Goal: Task Accomplishment & Management: Complete application form

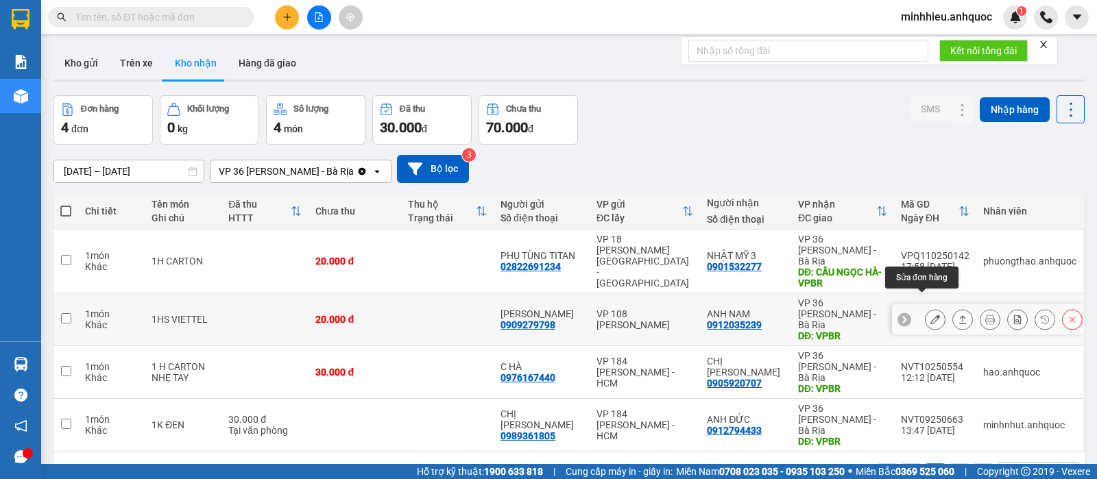
click at [926, 308] on button at bounding box center [935, 320] width 19 height 24
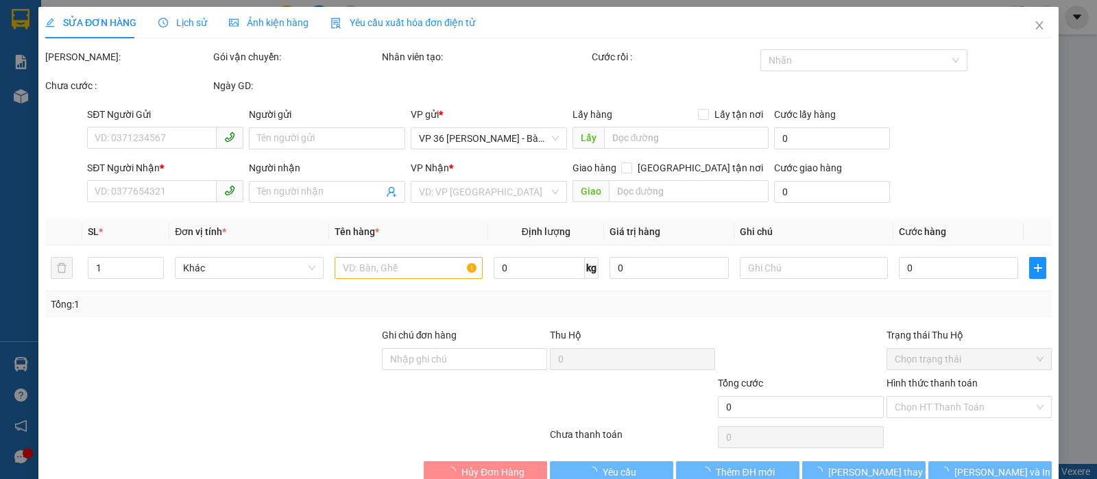
click at [180, 20] on span "Lịch sử" at bounding box center [182, 22] width 49 height 11
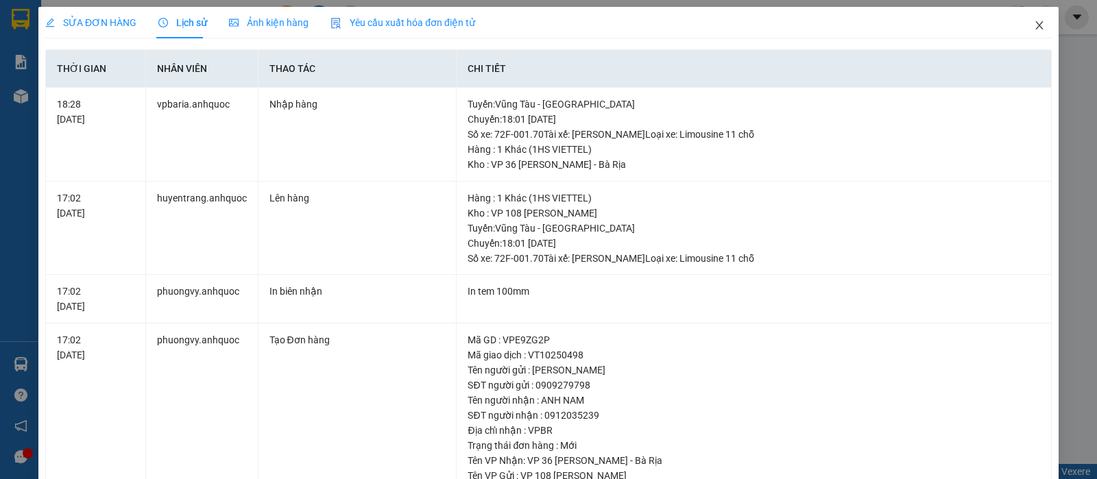
click at [1034, 26] on icon "close" at bounding box center [1039, 25] width 11 height 11
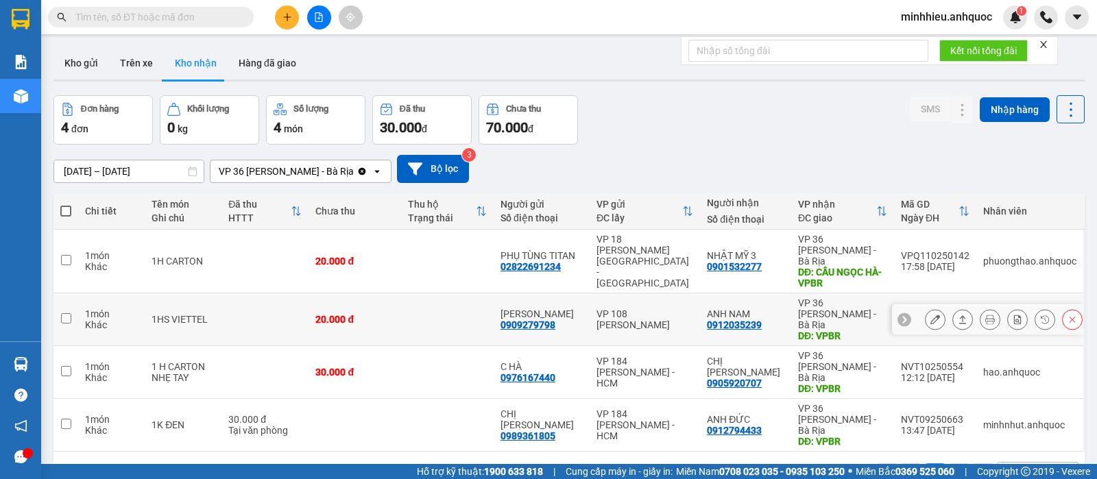
click at [931, 315] on icon at bounding box center [936, 320] width 10 height 10
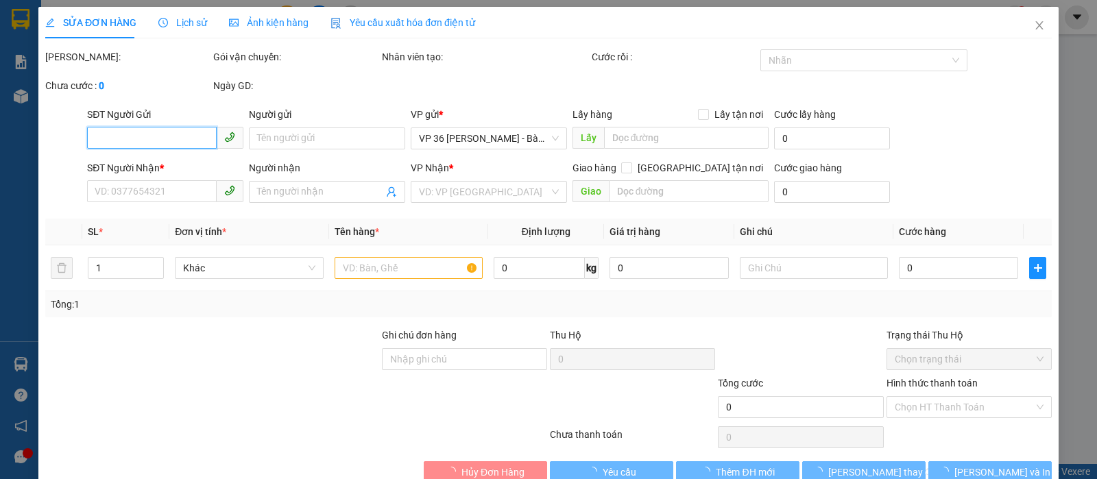
type input "0909279798"
type input "ANH KHÁNH"
type input "0912035239"
type input "ANH NAM"
type input "VPBR"
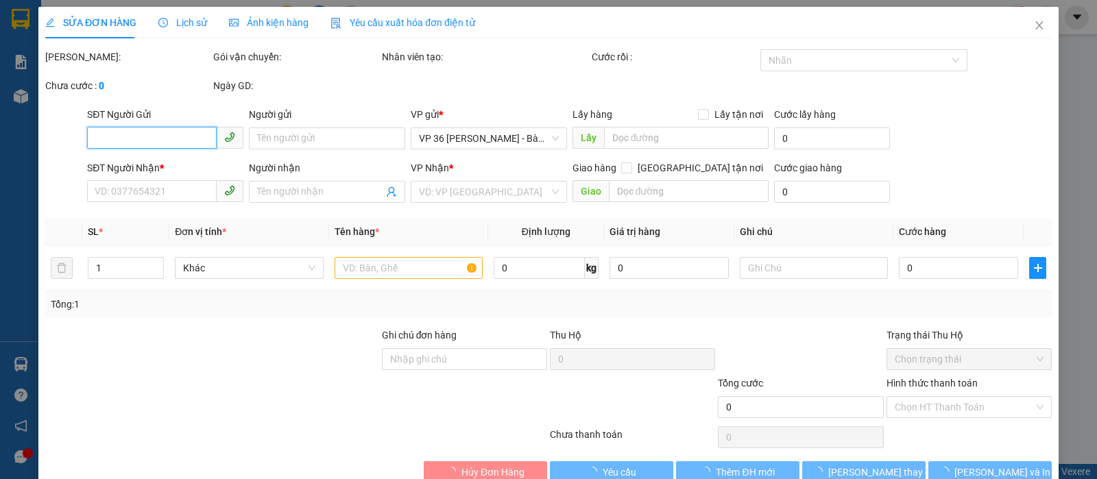
type input "20.000"
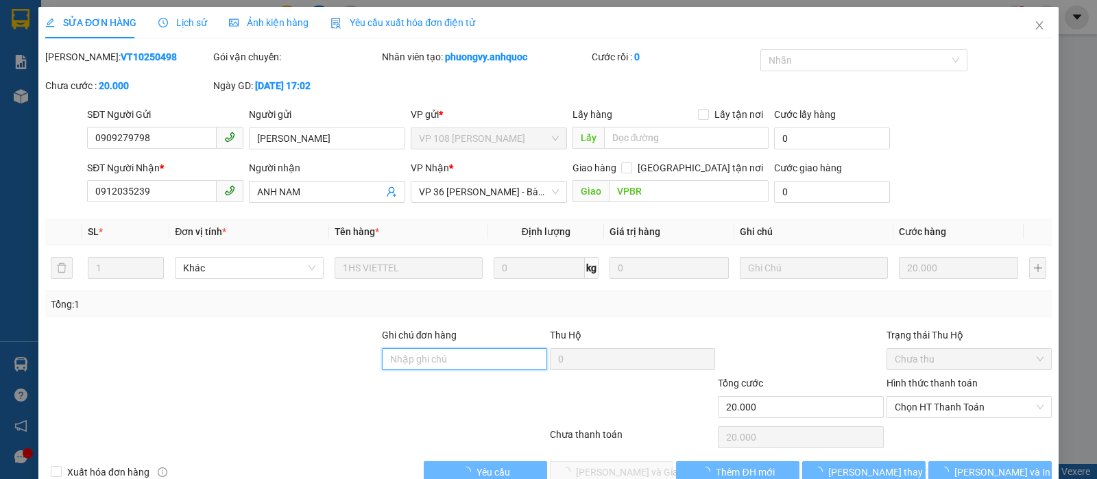
click at [462, 361] on input "Ghi chú đơn hàng" at bounding box center [464, 359] width 165 height 22
type input "TTTM VP"
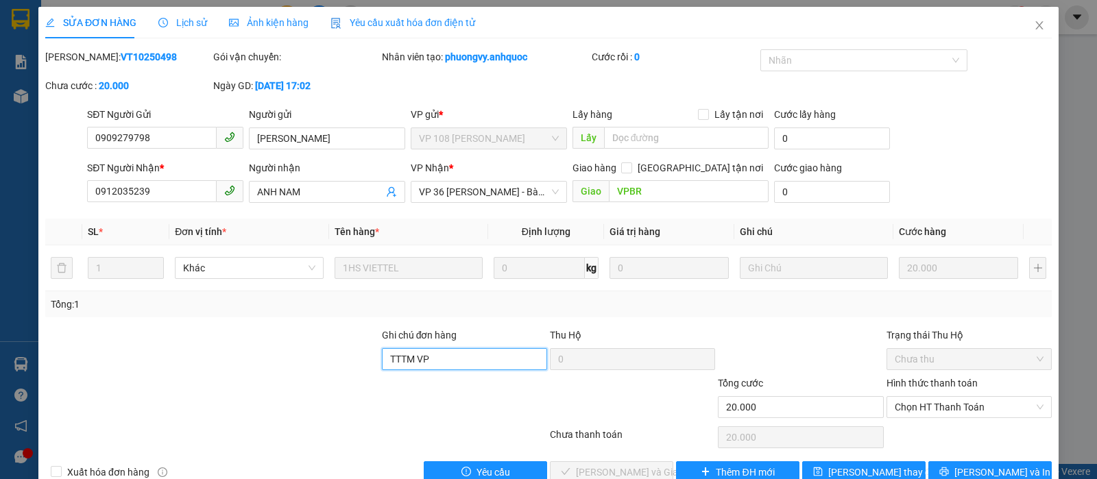
click at [936, 417] on div "Chọn HT Thanh Toán" at bounding box center [969, 407] width 165 height 22
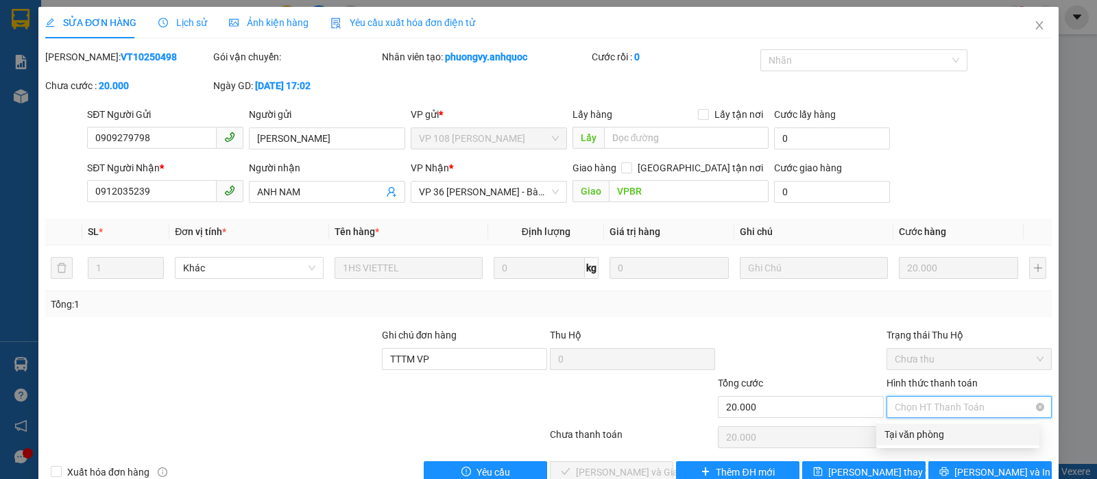
click at [933, 403] on span "Chọn HT Thanh Toán" at bounding box center [969, 407] width 149 height 21
click at [925, 432] on div "Tại văn phòng" at bounding box center [958, 434] width 147 height 15
type input "0"
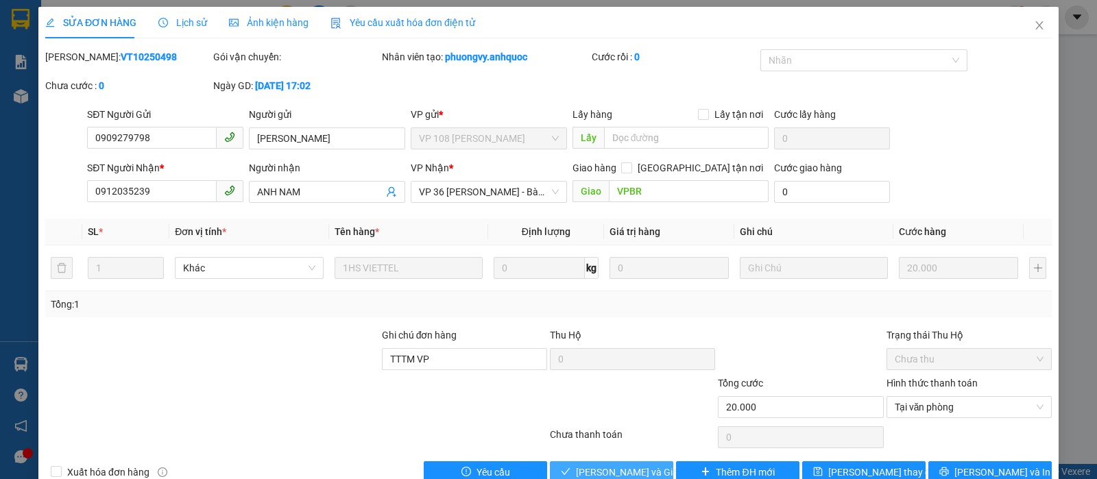
click at [619, 475] on span "[PERSON_NAME] và Giao hàng" at bounding box center [642, 472] width 132 height 15
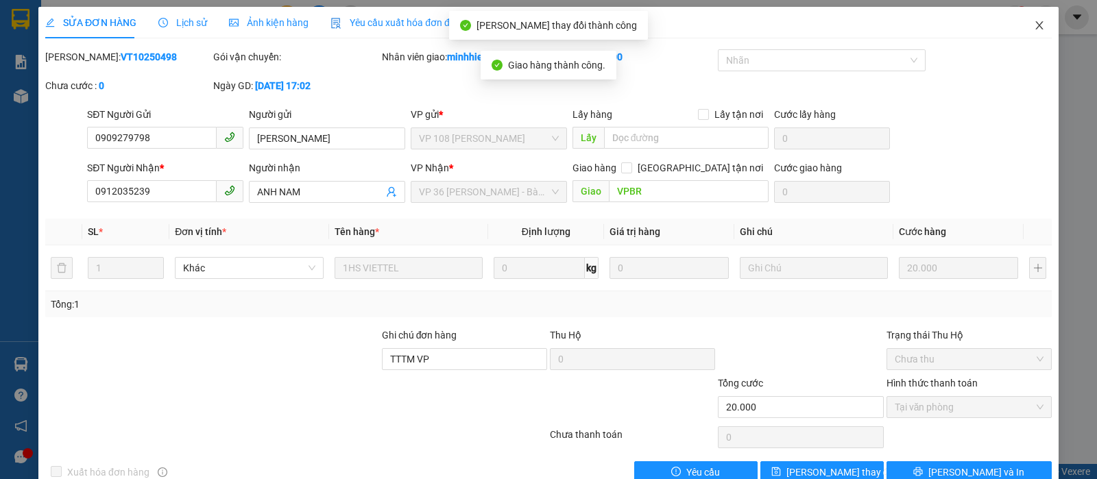
click at [1035, 21] on span "Close" at bounding box center [1040, 26] width 38 height 38
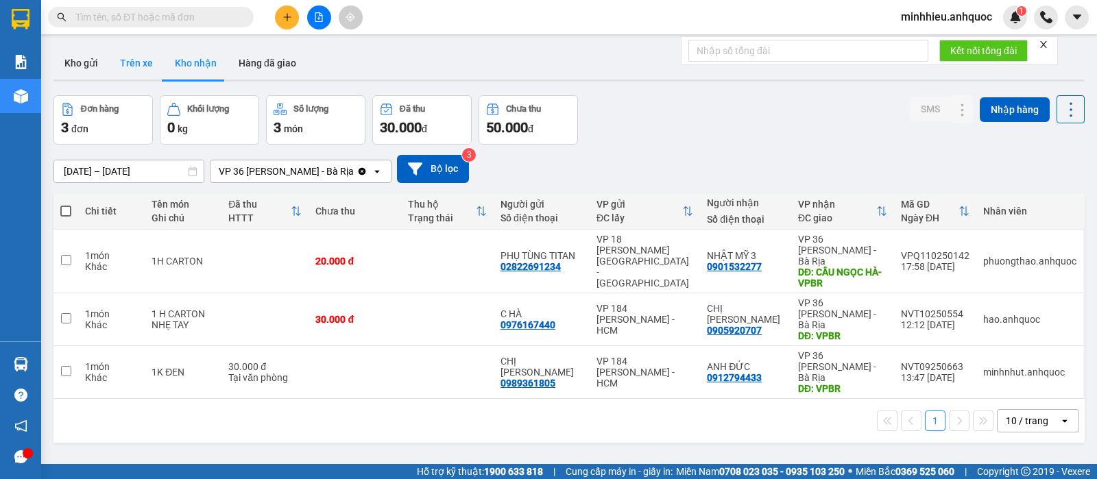
click at [141, 71] on button "Trên xe" at bounding box center [136, 63] width 55 height 33
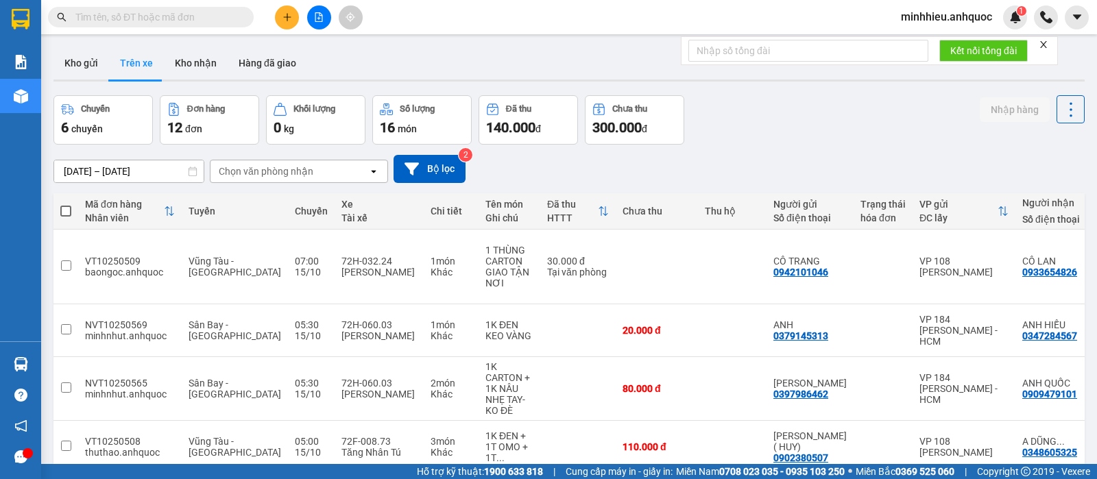
click at [281, 174] on div "Chọn văn phòng nhận" at bounding box center [266, 172] width 95 height 14
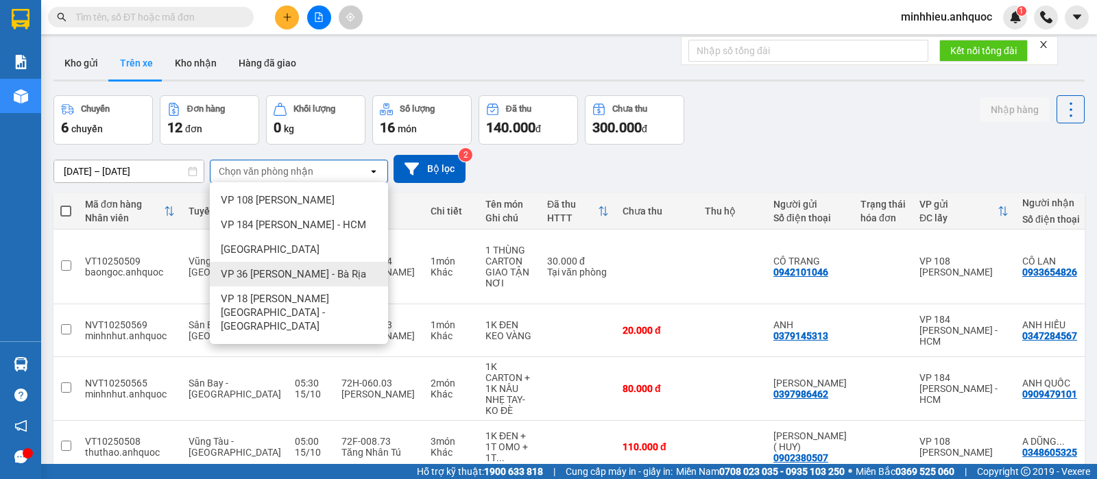
click at [280, 268] on span "VP 36 [PERSON_NAME] - Bà Rịa" at bounding box center [293, 274] width 145 height 14
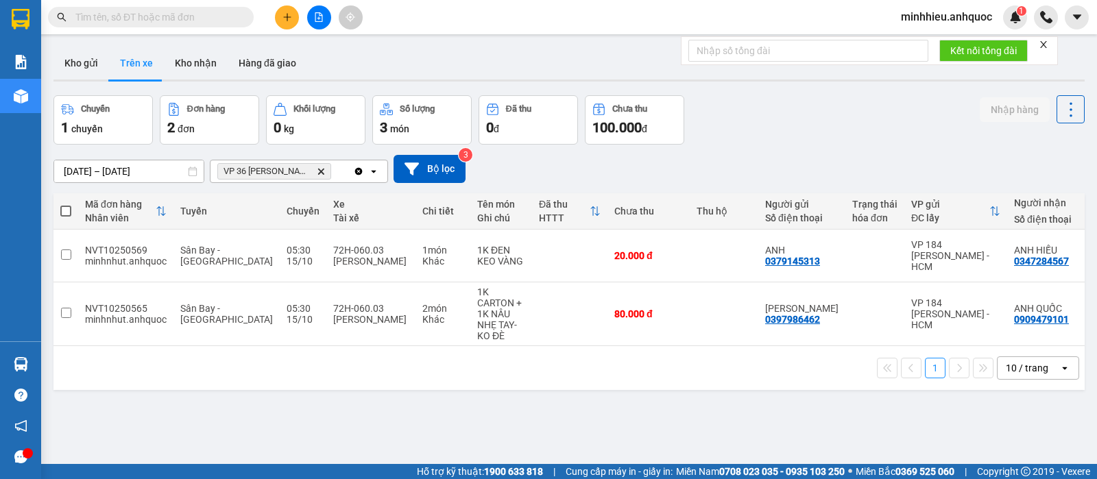
drag, startPoint x: 213, startPoint y: 72, endPoint x: 176, endPoint y: 80, distance: 38.6
click at [213, 74] on button "Kho nhận" at bounding box center [196, 63] width 64 height 33
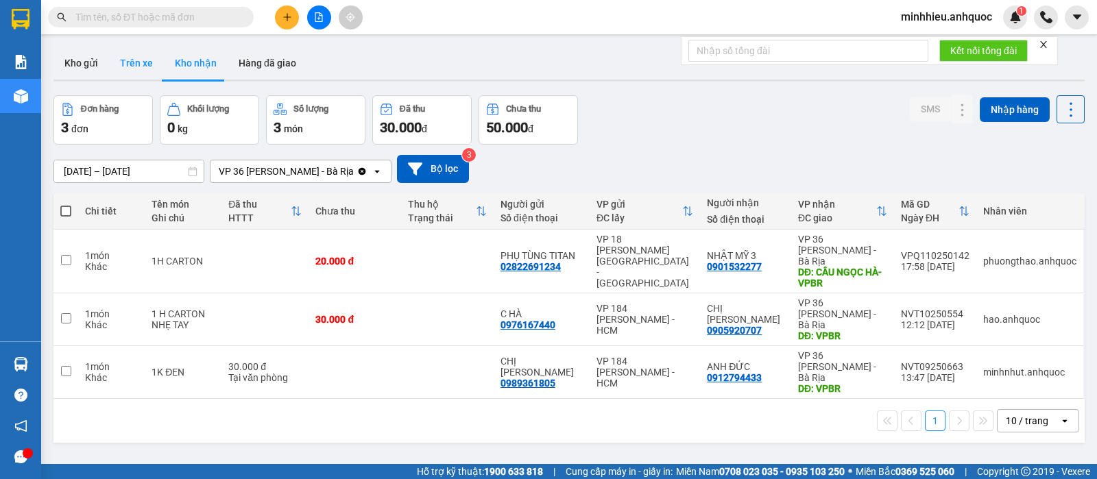
click at [155, 62] on button "Trên xe" at bounding box center [136, 63] width 55 height 33
type input "[DATE] – [DATE]"
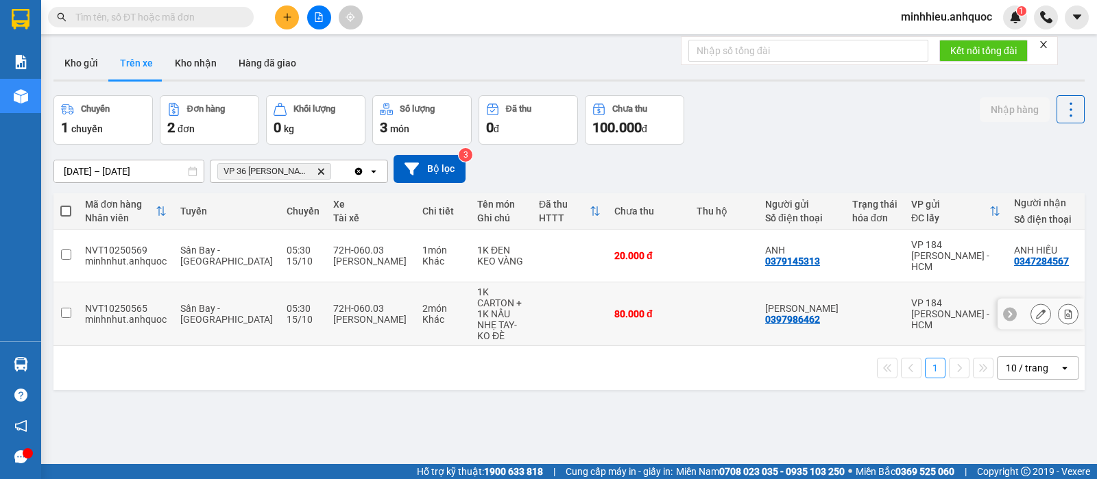
click at [1031, 302] on button at bounding box center [1040, 314] width 19 height 24
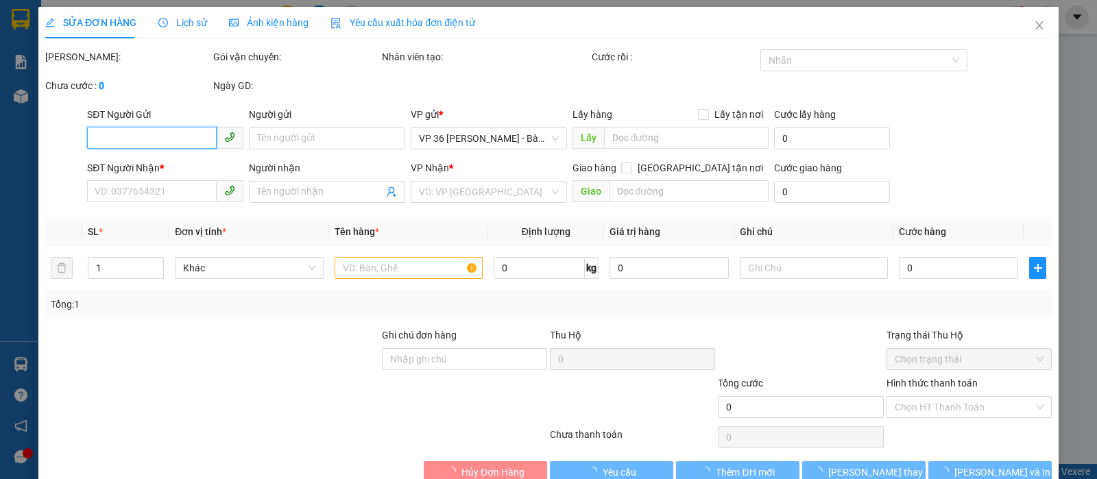
type input "0397986462"
type input "[PERSON_NAME]"
type input "0909479101"
type input "ANH QUỐC"
type input "VPBR"
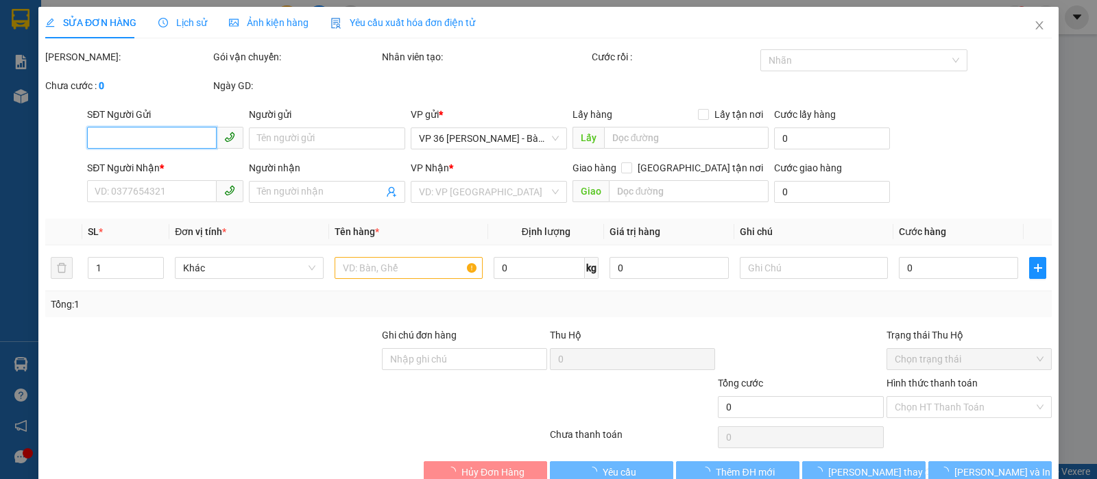
type input "80.000"
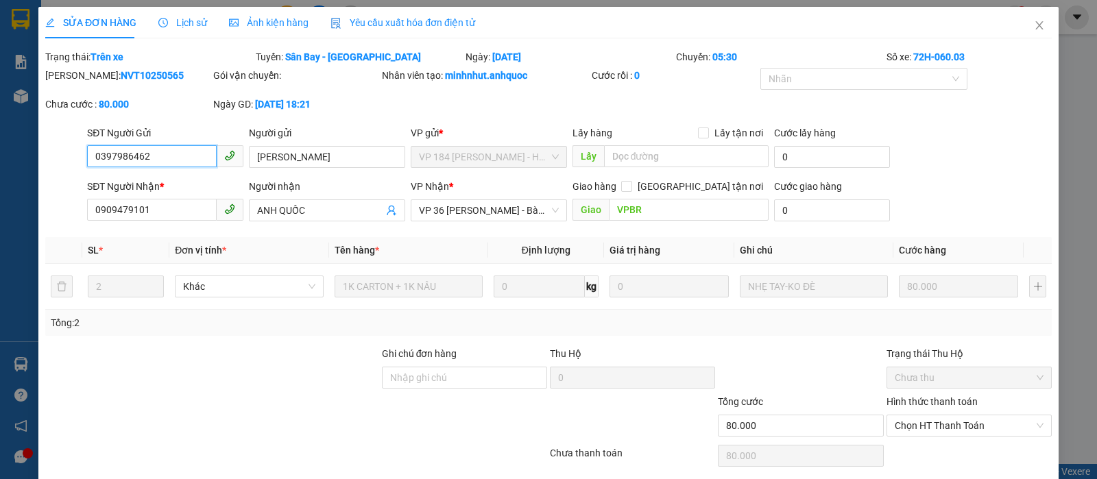
scroll to position [31, 0]
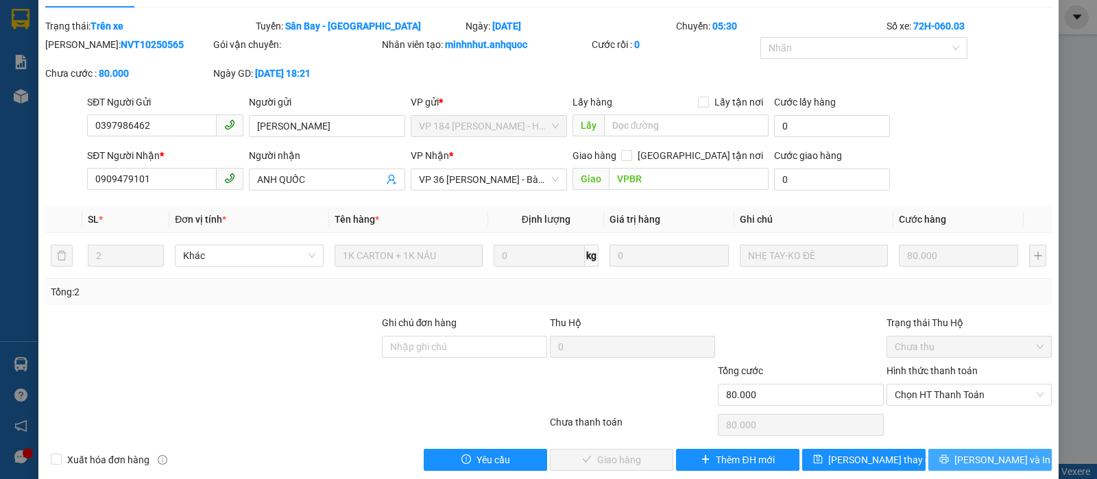
click at [955, 453] on button "[PERSON_NAME] và In" at bounding box center [990, 460] width 123 height 22
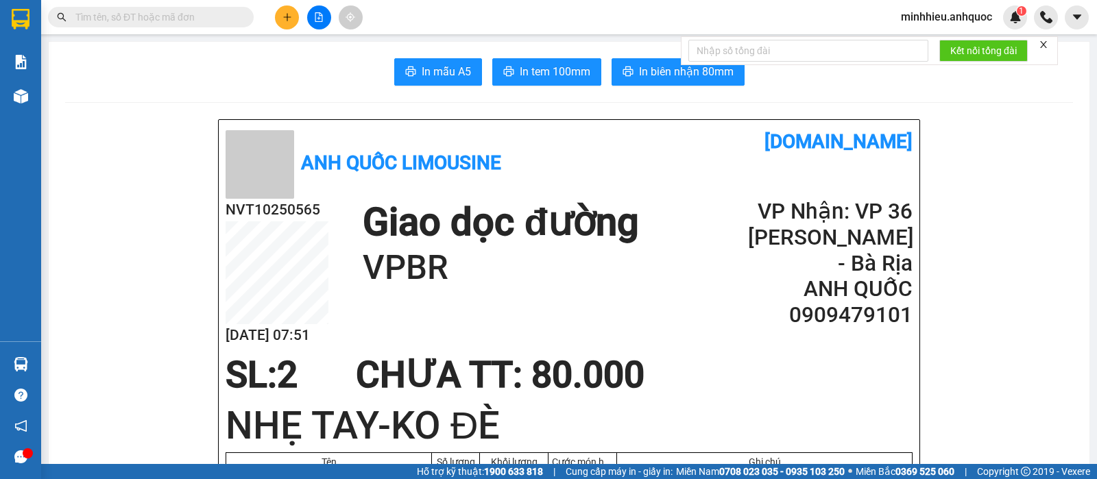
click at [285, 18] on icon "plus" at bounding box center [288, 17] width 10 height 10
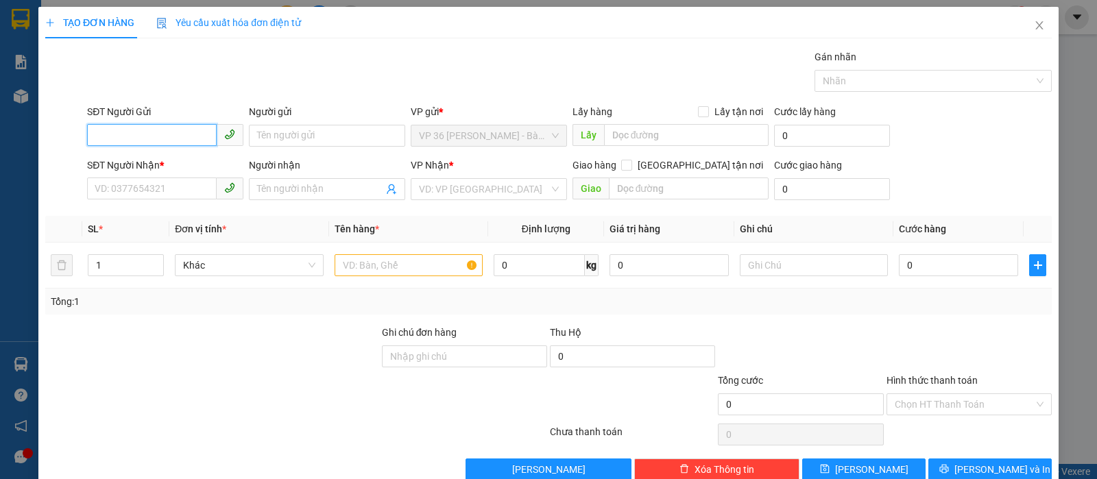
click at [182, 142] on input "SĐT Người Gửi" at bounding box center [152, 135] width 130 height 22
click at [167, 158] on div "0974477374 - A TÚ" at bounding box center [164, 163] width 138 height 15
type input "0974477374"
type input "A TÚ"
type input "0854453878"
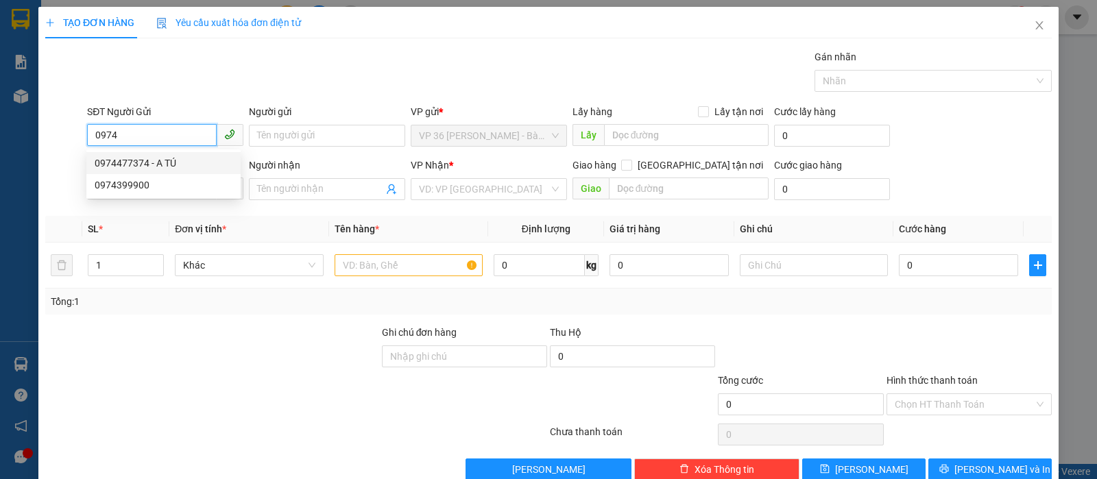
type input "Medilab"
type input "VPQ1"
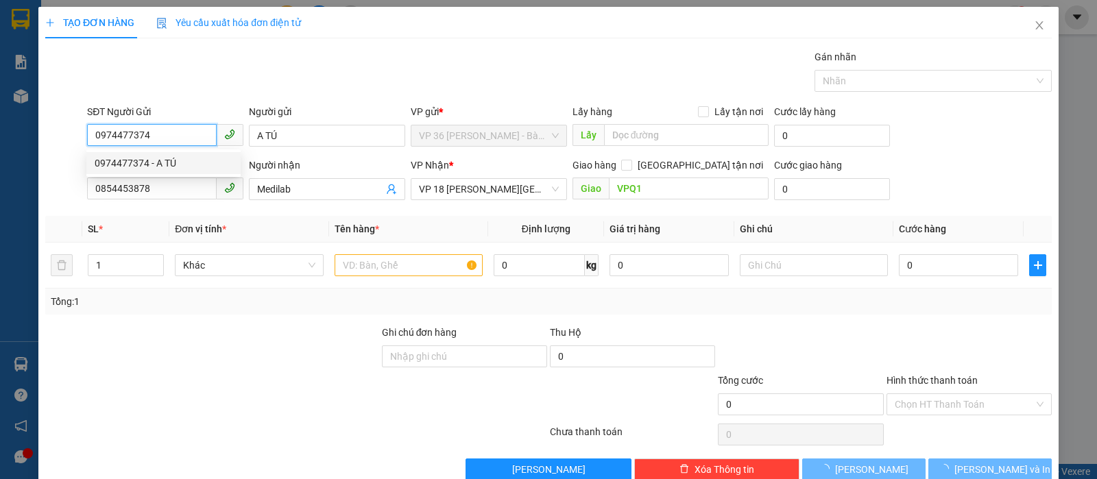
type input "20.000"
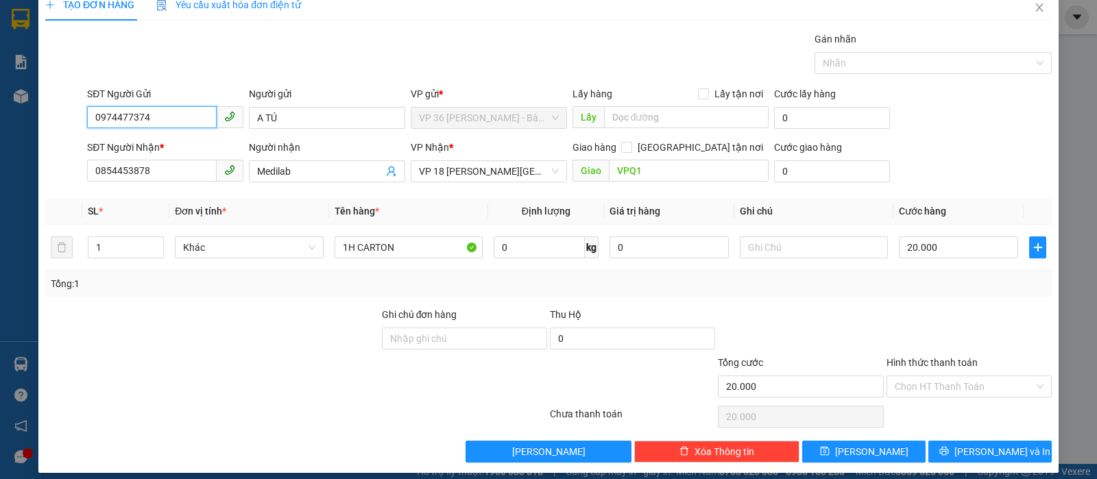
scroll to position [28, 0]
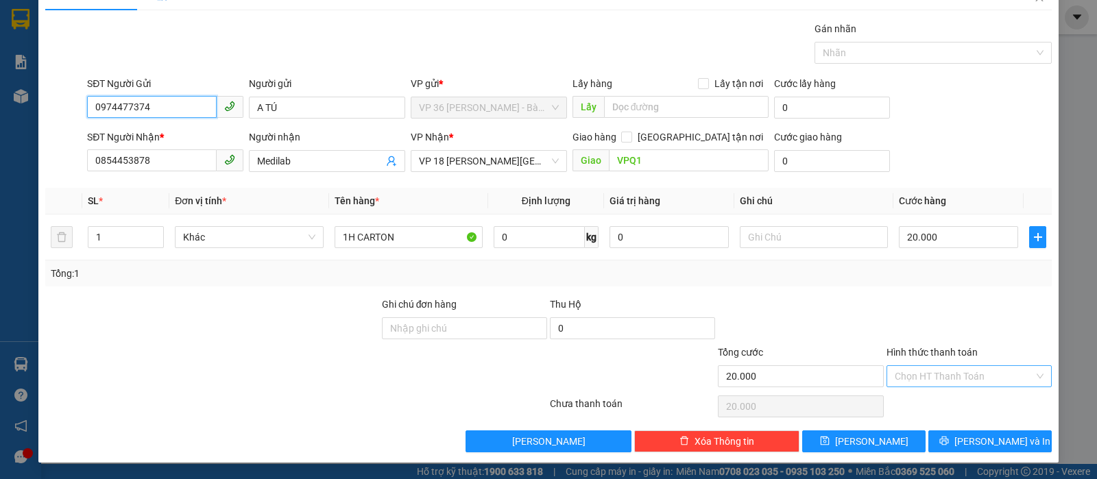
type input "0974477374"
click at [955, 368] on input "Hình thức thanh toán" at bounding box center [964, 376] width 139 height 21
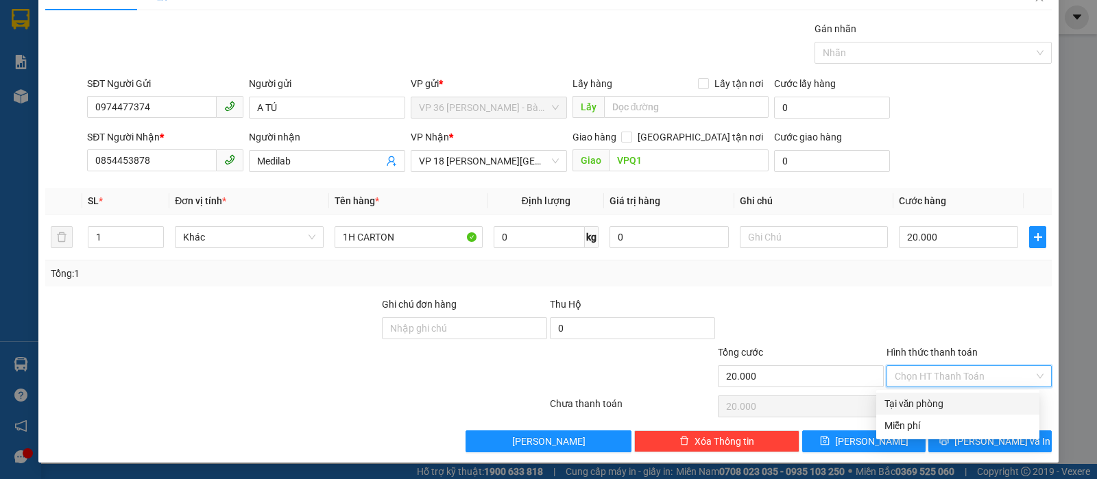
click at [946, 395] on div "Tại văn phòng" at bounding box center [957, 404] width 163 height 22
type input "0"
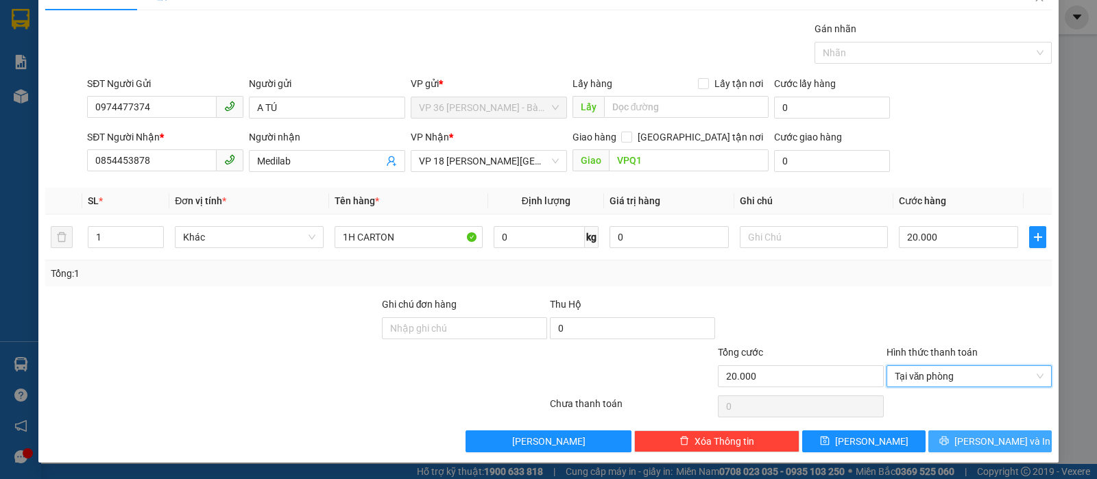
click at [944, 442] on button "[PERSON_NAME] và In" at bounding box center [990, 442] width 123 height 22
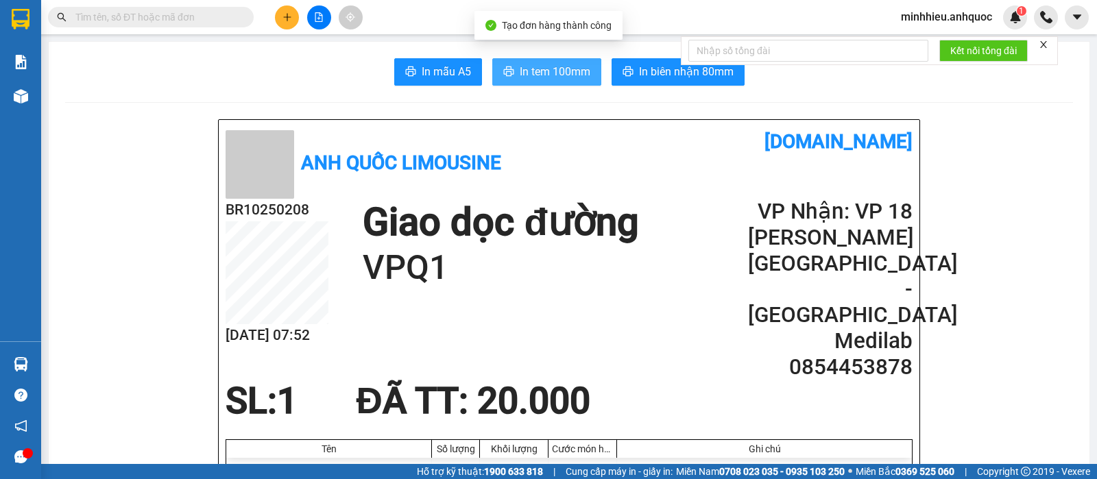
click at [527, 72] on span "In tem 100mm" at bounding box center [555, 71] width 71 height 17
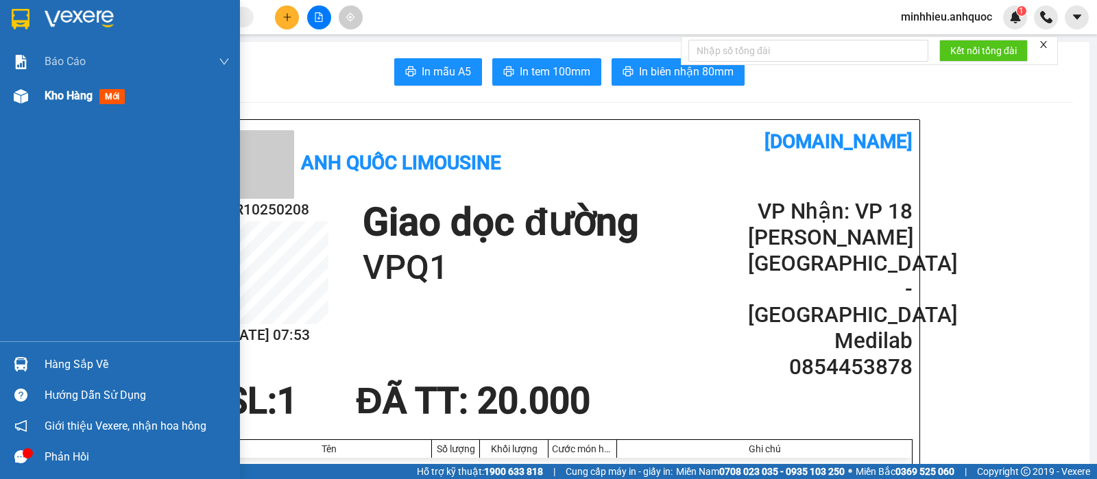
click at [82, 101] on span "Kho hàng" at bounding box center [69, 95] width 48 height 13
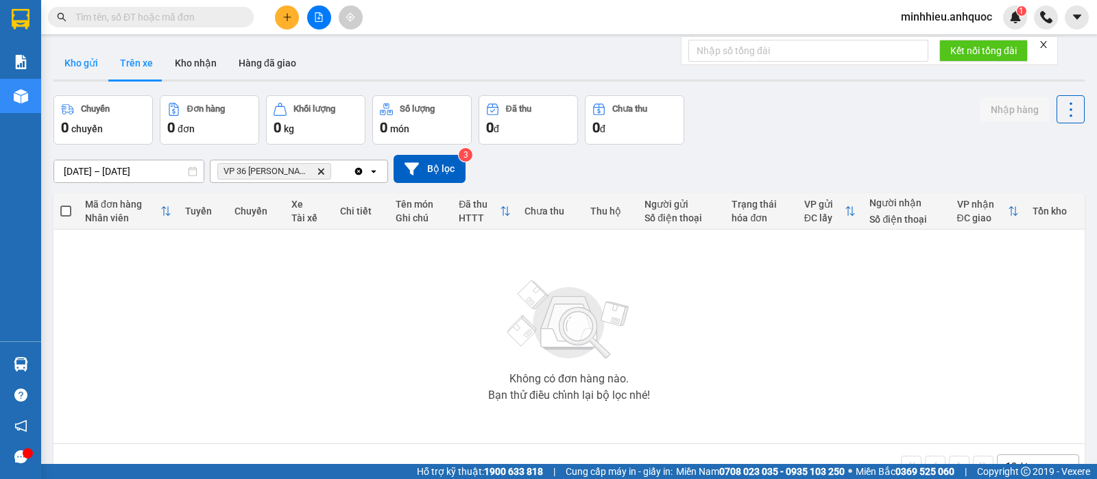
click at [91, 71] on button "Kho gửi" at bounding box center [81, 63] width 56 height 33
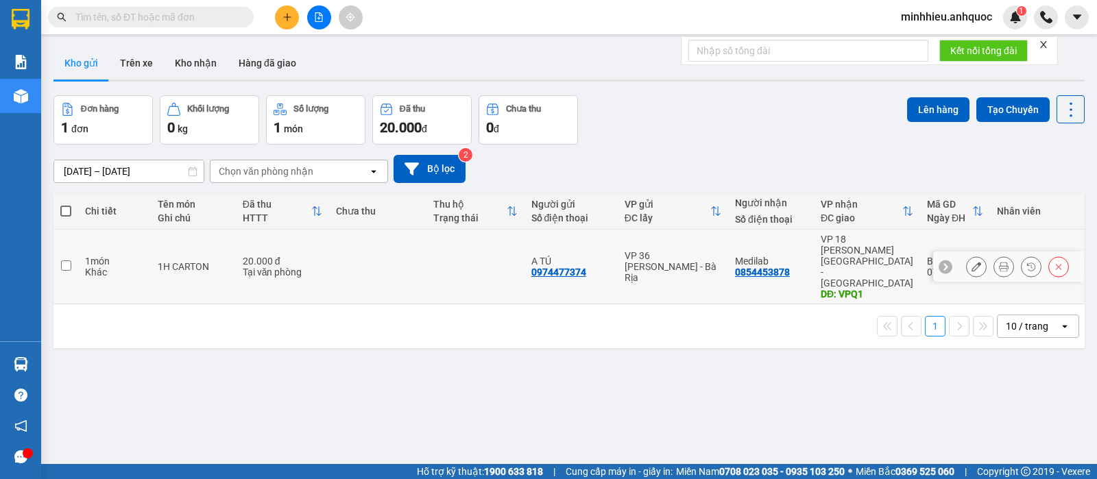
click at [555, 267] on div "0974477374" at bounding box center [559, 272] width 55 height 11
click at [374, 263] on td at bounding box center [377, 267] width 97 height 75
checkbox input "true"
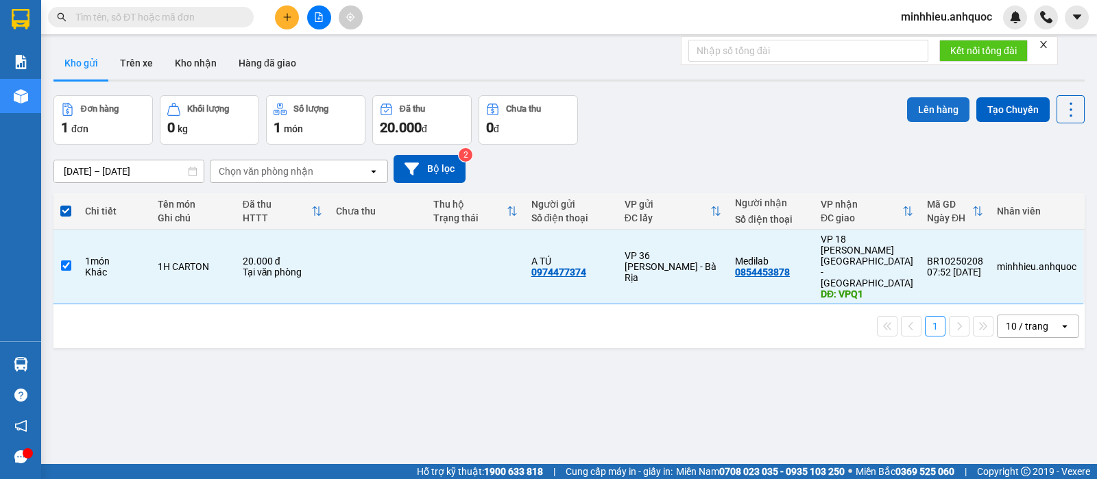
click at [927, 119] on button "Lên hàng" at bounding box center [938, 109] width 62 height 25
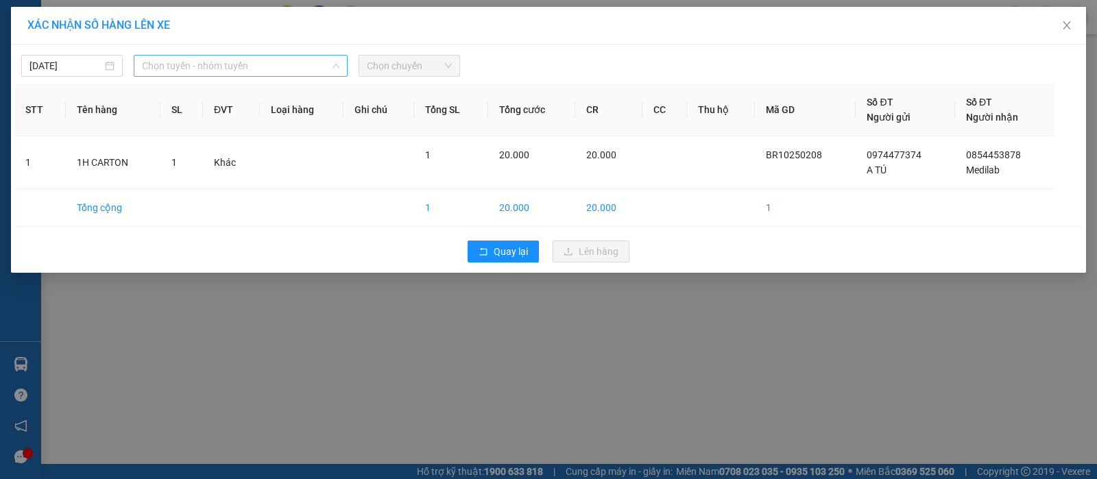
click at [320, 64] on span "Chọn tuyến - nhóm tuyến" at bounding box center [241, 66] width 198 height 21
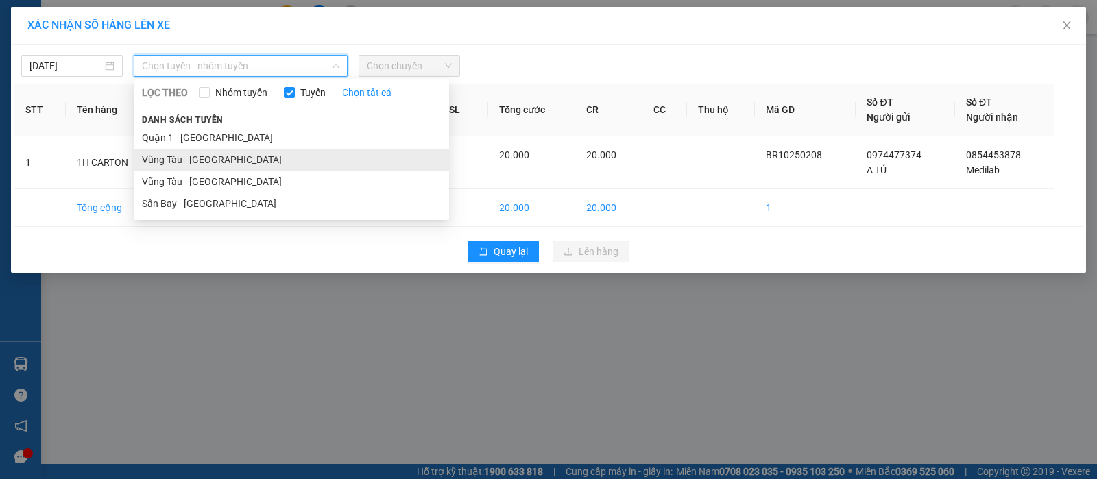
click at [203, 163] on li "Vũng Tàu - [GEOGRAPHIC_DATA]" at bounding box center [291, 160] width 315 height 22
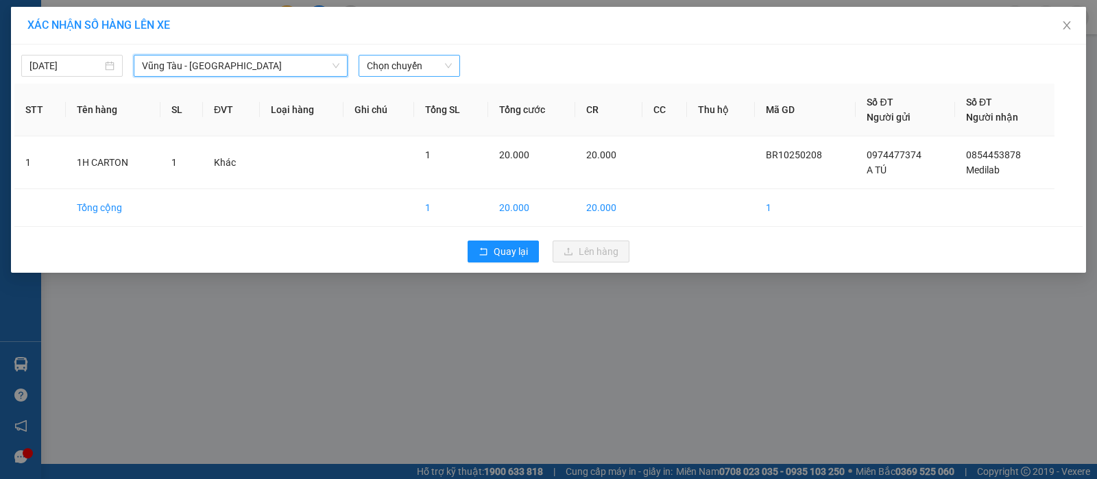
click at [366, 62] on div "Chọn chuyến" at bounding box center [410, 66] width 102 height 22
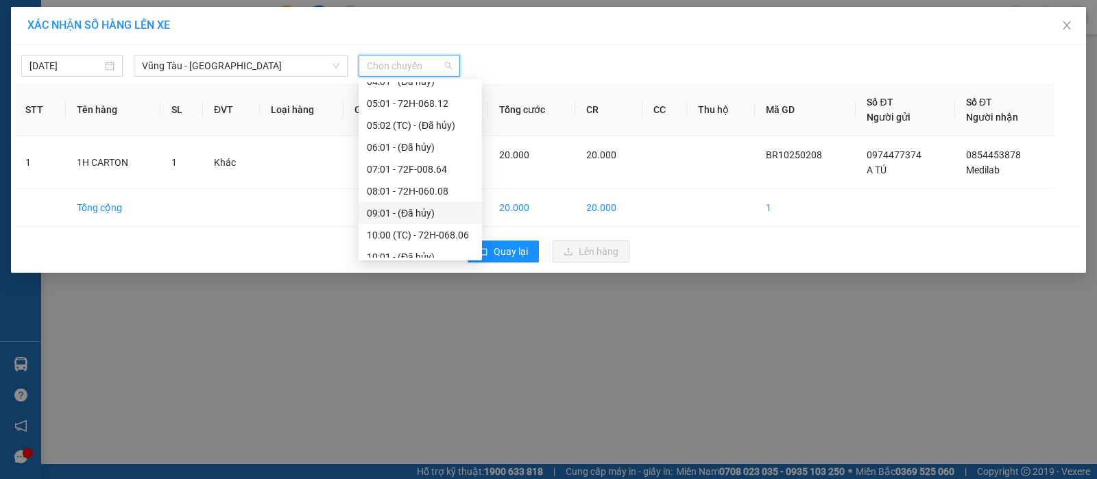
scroll to position [86, 0]
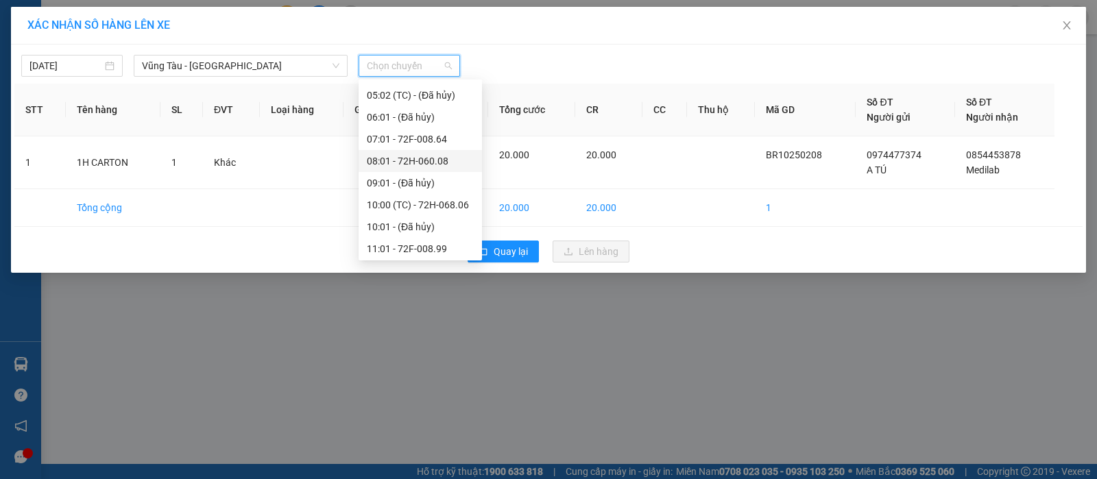
click at [396, 159] on div "08:01 - 72H-060.08" at bounding box center [420, 161] width 107 height 15
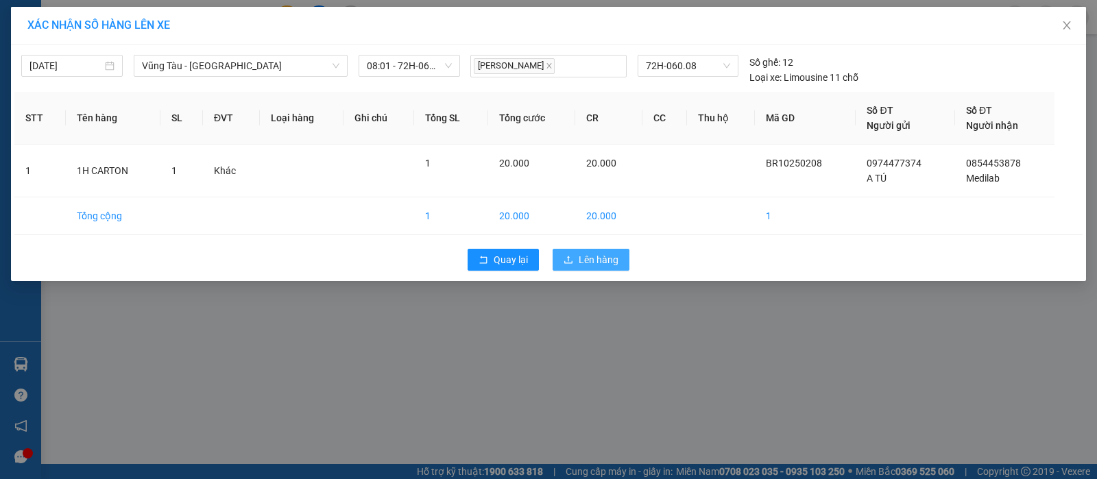
click at [579, 259] on span "Lên hàng" at bounding box center [599, 259] width 40 height 15
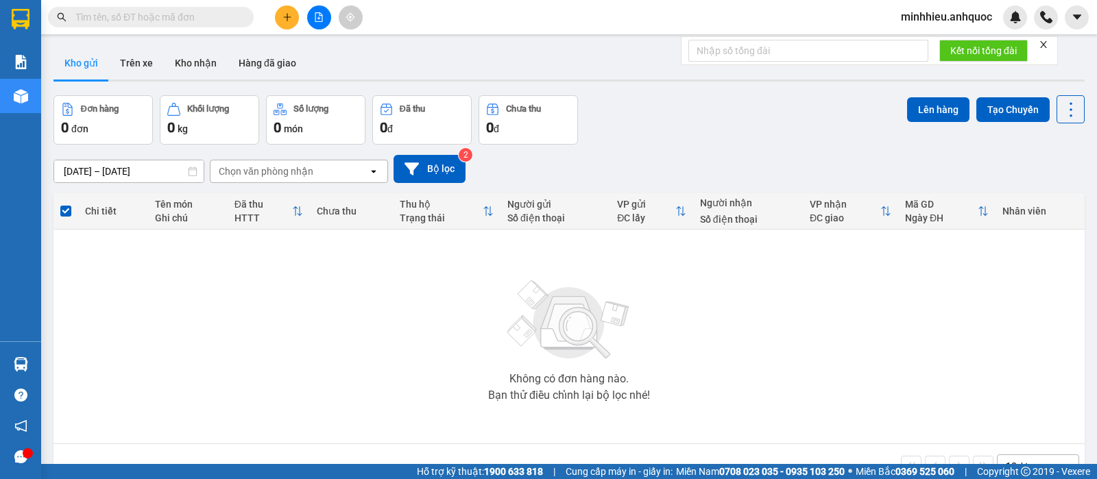
drag, startPoint x: 189, startPoint y: 300, endPoint x: 267, endPoint y: 222, distance: 110.1
click at [189, 302] on div "Không có đơn hàng nào. Bạn thử điều chỉnh lại bộ lọc nhé!" at bounding box center [569, 337] width 1018 height 206
click at [126, 71] on button "Trên xe" at bounding box center [136, 63] width 55 height 33
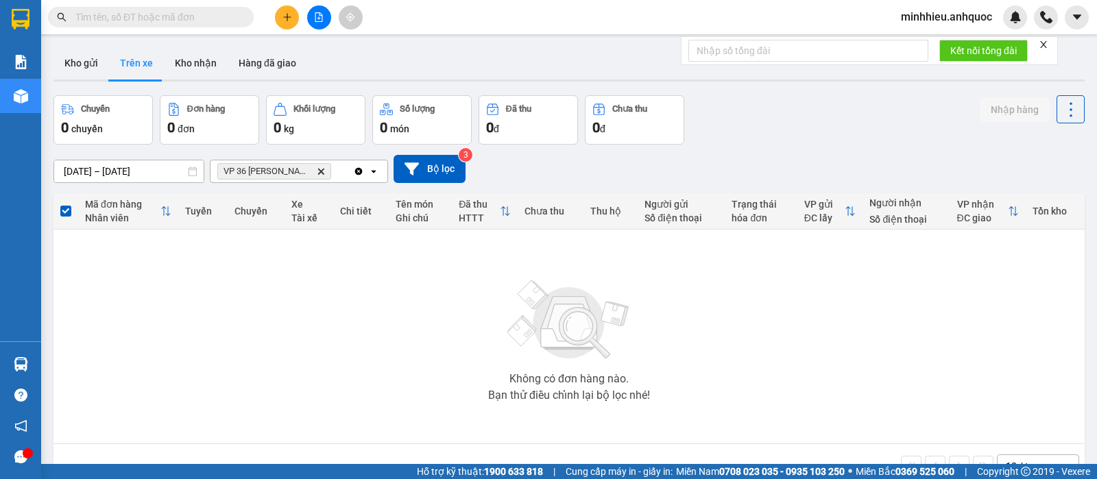
click at [324, 169] on icon "VP 36 Lê Thành Duy - Bà Rịa, close by backspace" at bounding box center [321, 171] width 6 height 6
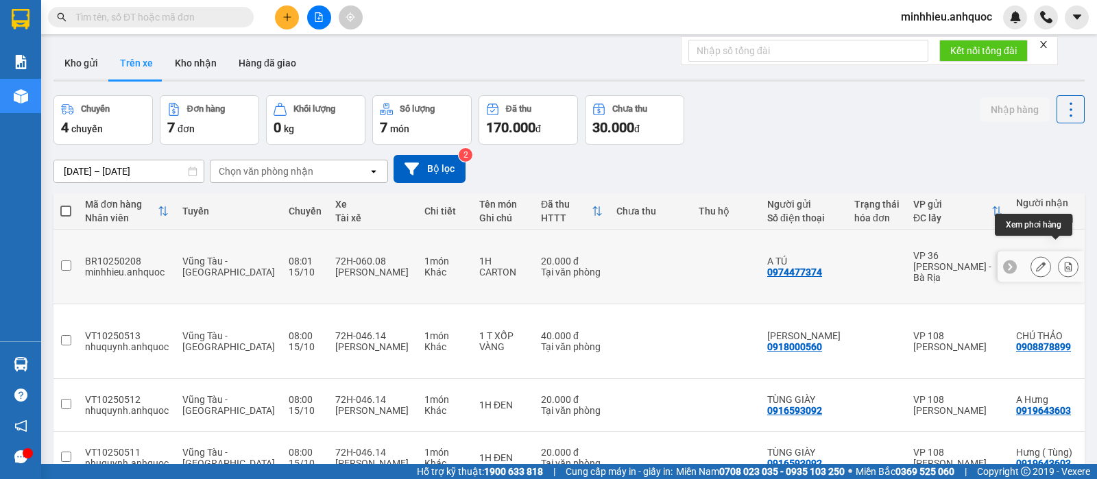
drag, startPoint x: 1055, startPoint y: 254, endPoint x: 833, endPoint y: 370, distance: 251.2
click at [1064, 262] on icon at bounding box center [1069, 267] width 10 height 10
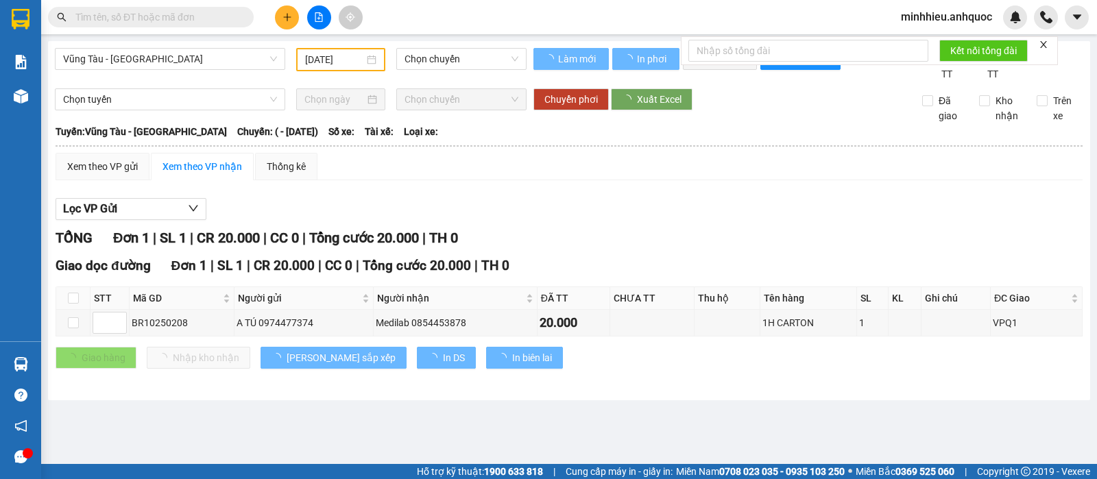
type input "[DATE]"
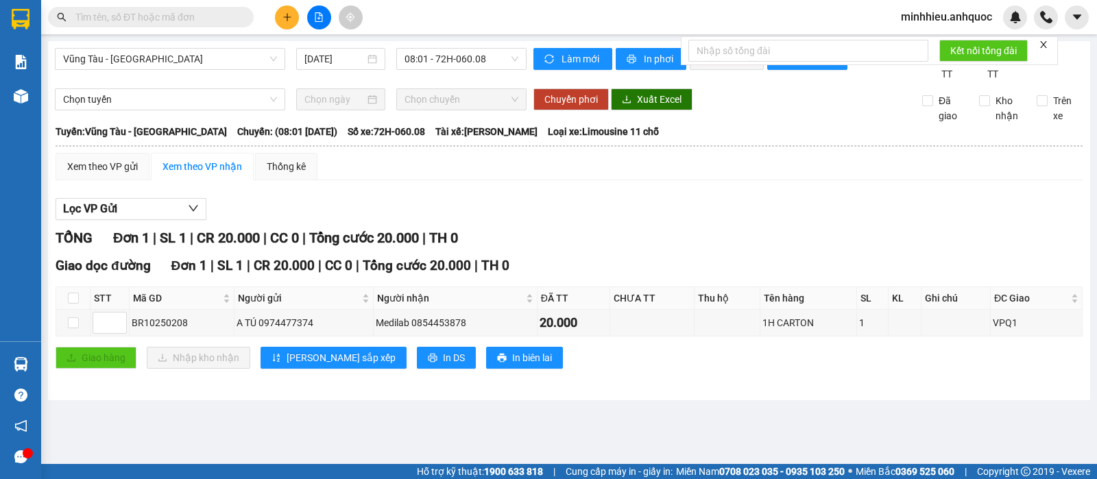
click at [387, 359] on div "Giao dọc đường Đơn 1 | SL 1 | CR 20.000 | CC 0 | Tổng cước 20.000 | TH 0 STT Mã…" at bounding box center [569, 317] width 1027 height 123
click at [417, 366] on button "In DS" at bounding box center [446, 358] width 59 height 22
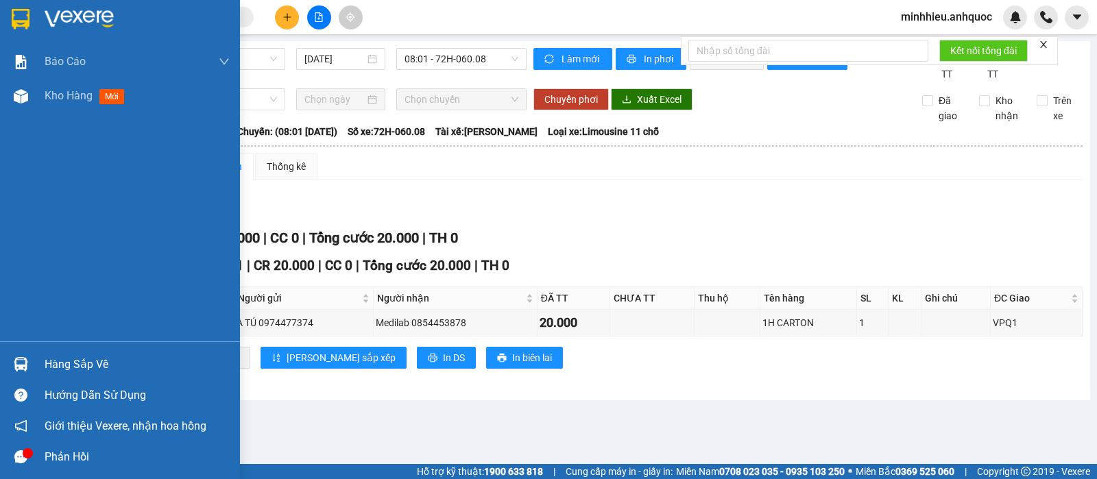
click at [71, 250] on div "Báo cáo Báo cáo dòng tiền (nhân viên) Doanh số tạo đơn theo VP gửi (nhân viên) …" at bounding box center [120, 193] width 240 height 297
click at [40, 105] on div "Kho hàng mới" at bounding box center [120, 96] width 240 height 34
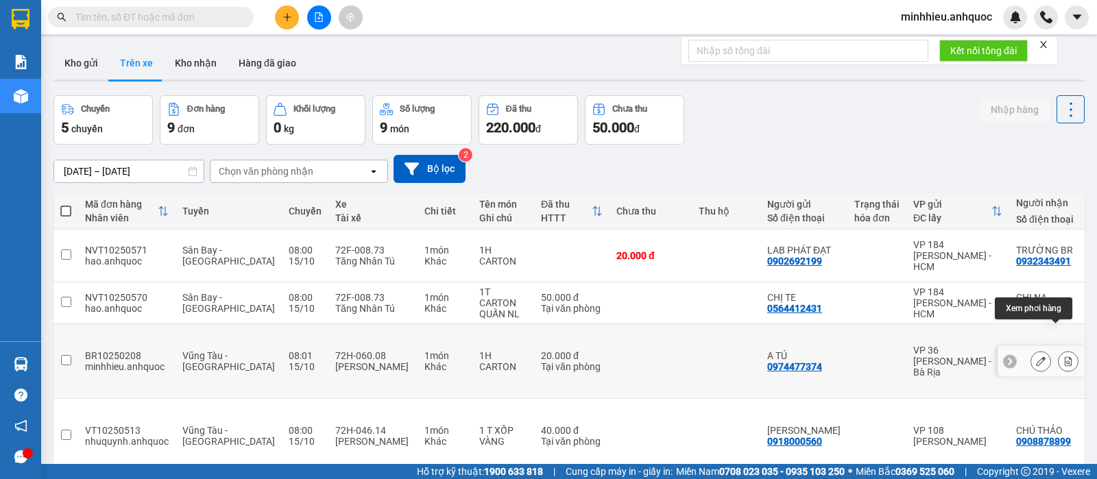
click at [1064, 357] on icon at bounding box center [1069, 362] width 10 height 10
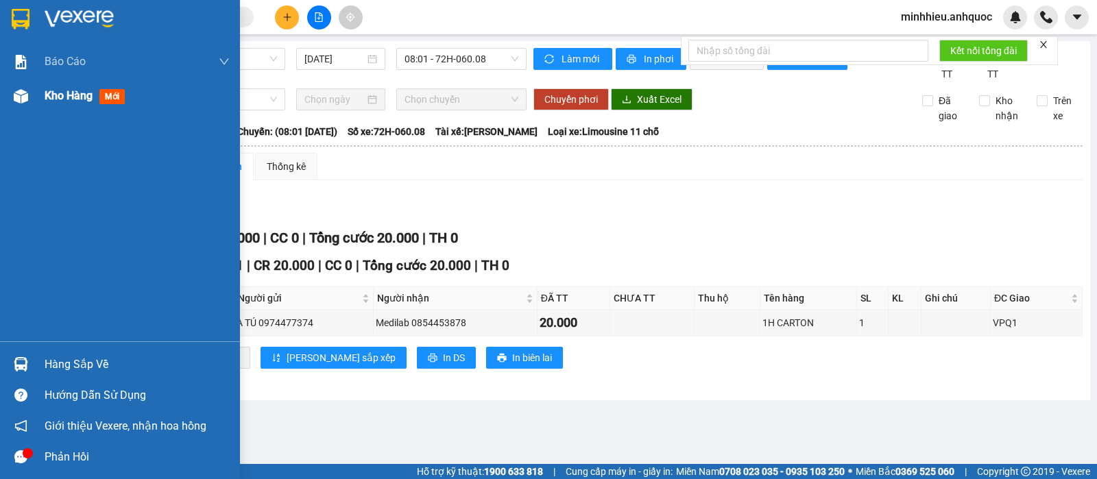
click at [62, 106] on div "Kho hàng mới" at bounding box center [137, 96] width 185 height 34
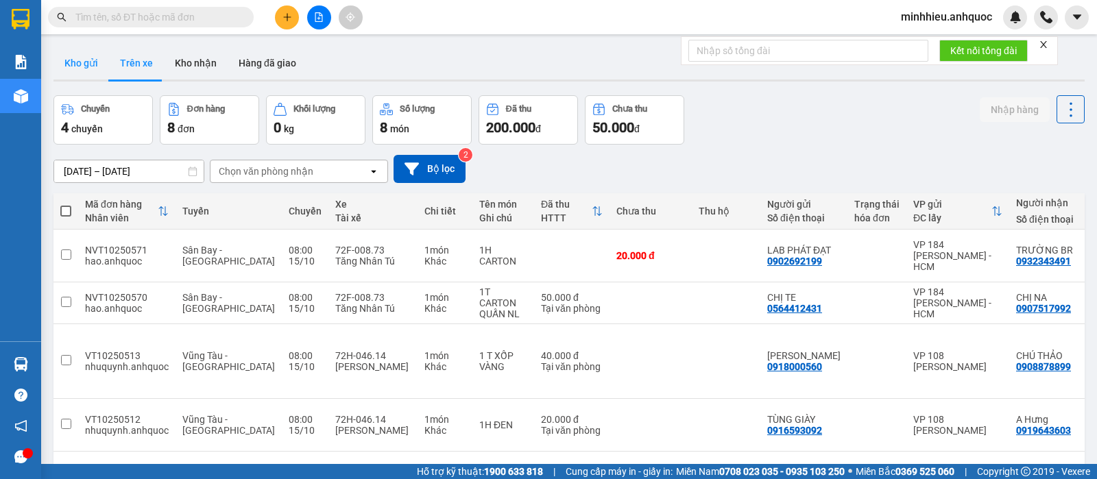
click at [86, 62] on button "Kho gửi" at bounding box center [81, 63] width 56 height 33
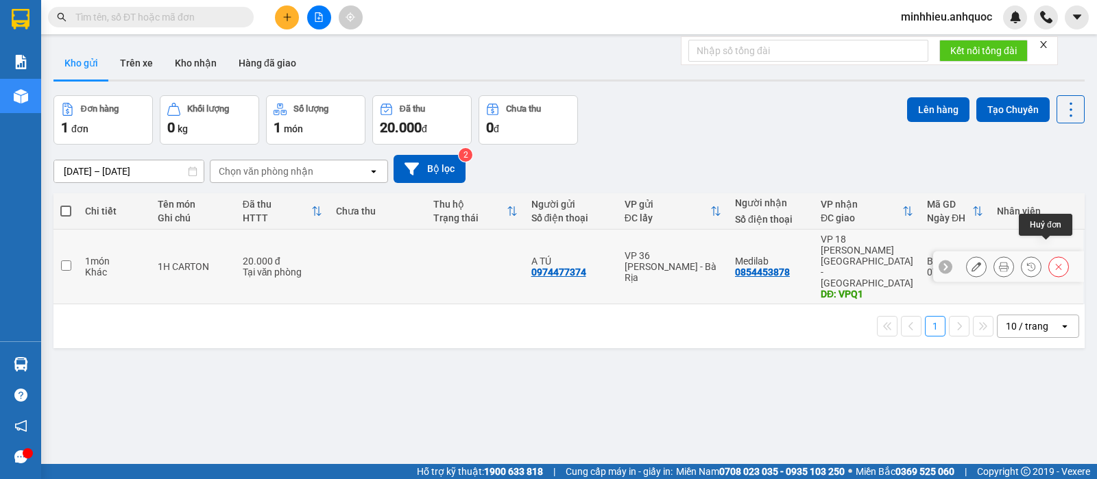
click at [1054, 262] on icon at bounding box center [1059, 267] width 10 height 10
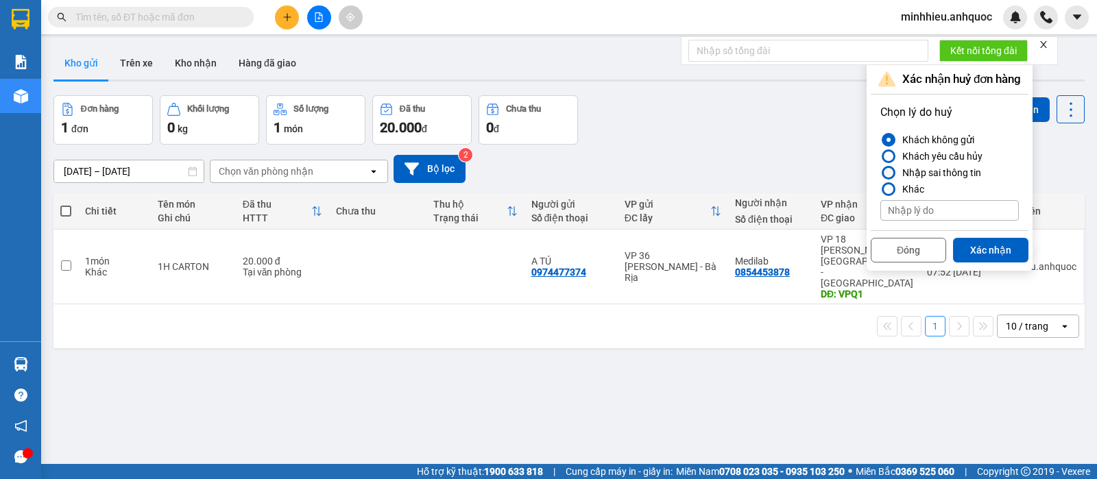
click at [892, 169] on div at bounding box center [889, 173] width 10 height 10
click at [881, 173] on input "Nhập sai thông tin" at bounding box center [881, 173] width 0 height 0
click at [980, 252] on button "Xác nhận" at bounding box center [990, 250] width 75 height 25
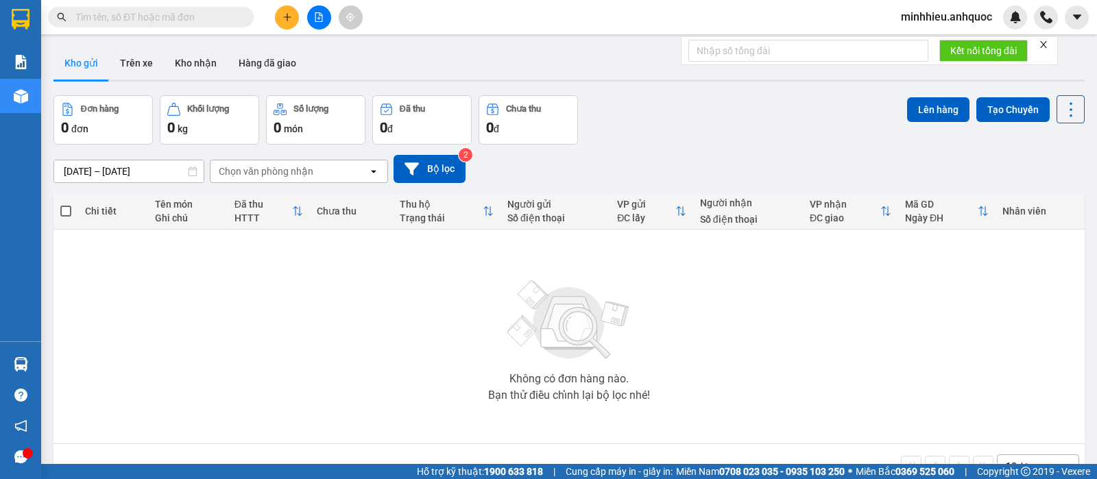
click at [285, 19] on icon "plus" at bounding box center [288, 17] width 10 height 10
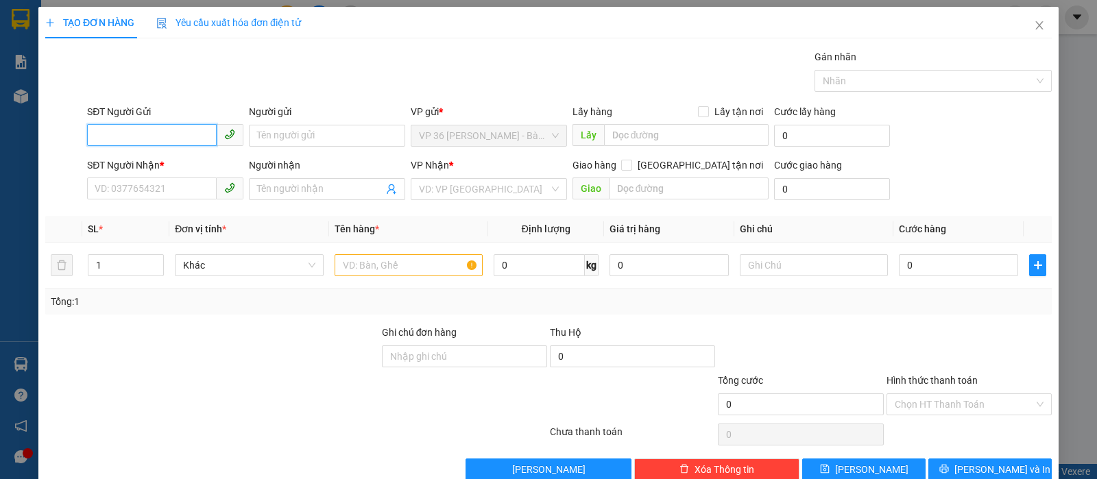
click at [184, 143] on input "SĐT Người Gửi" at bounding box center [152, 135] width 130 height 22
click at [140, 154] on div "0974477374 - A TÚ" at bounding box center [163, 163] width 154 height 22
type input "0974477374"
type input "A TÚ"
type input "0854453878"
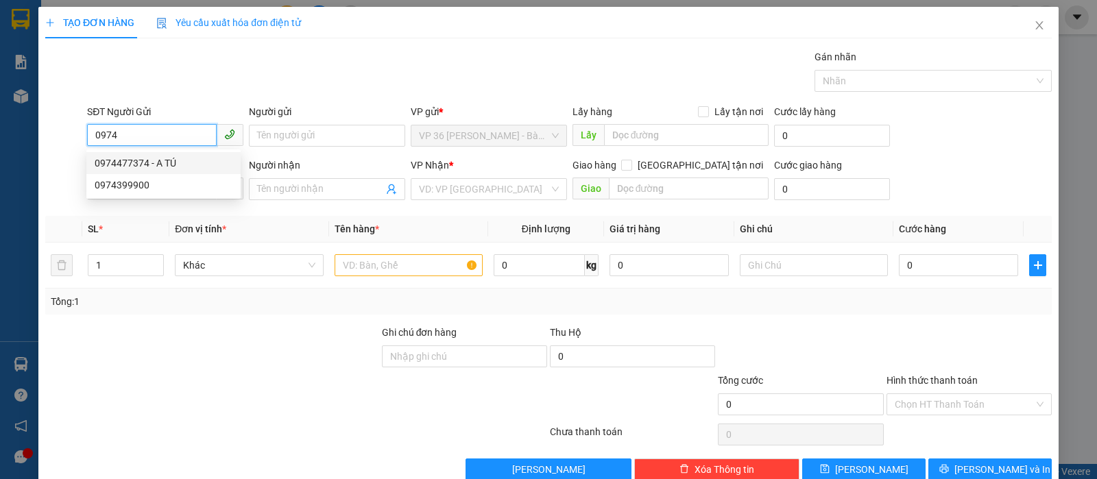
type input "Medilab"
type input "VPQ1"
type input "20.000"
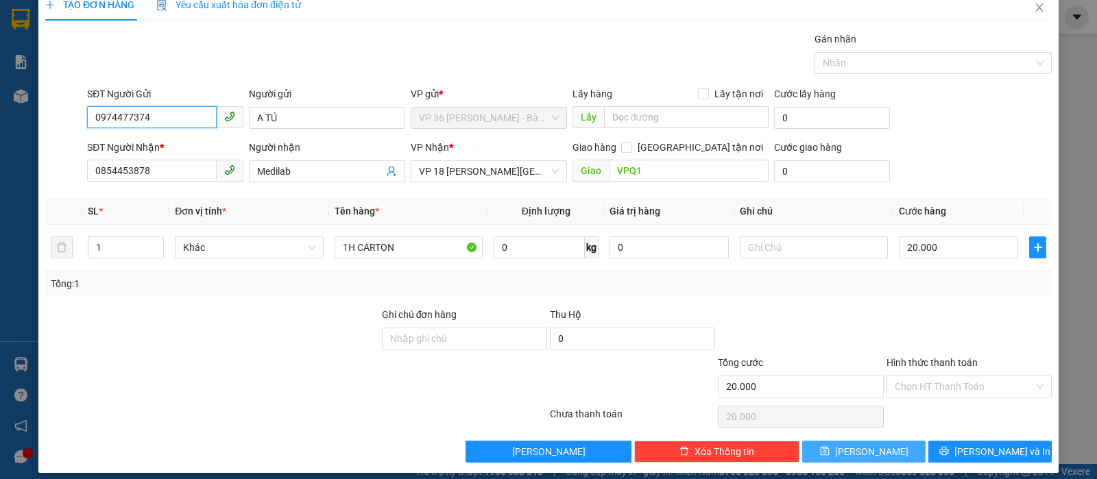
scroll to position [28, 0]
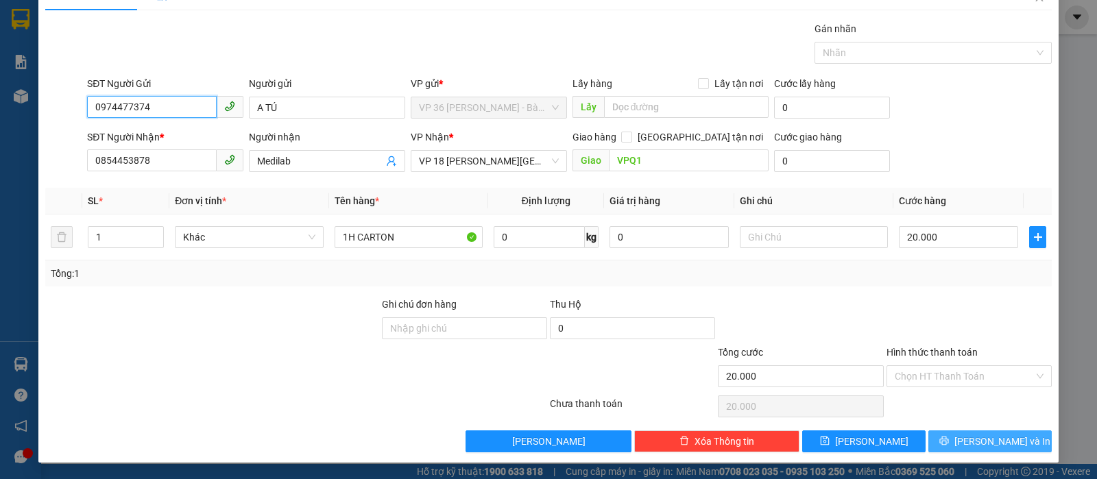
type input "0974477374"
click at [947, 436] on button "[PERSON_NAME] và In" at bounding box center [990, 442] width 123 height 22
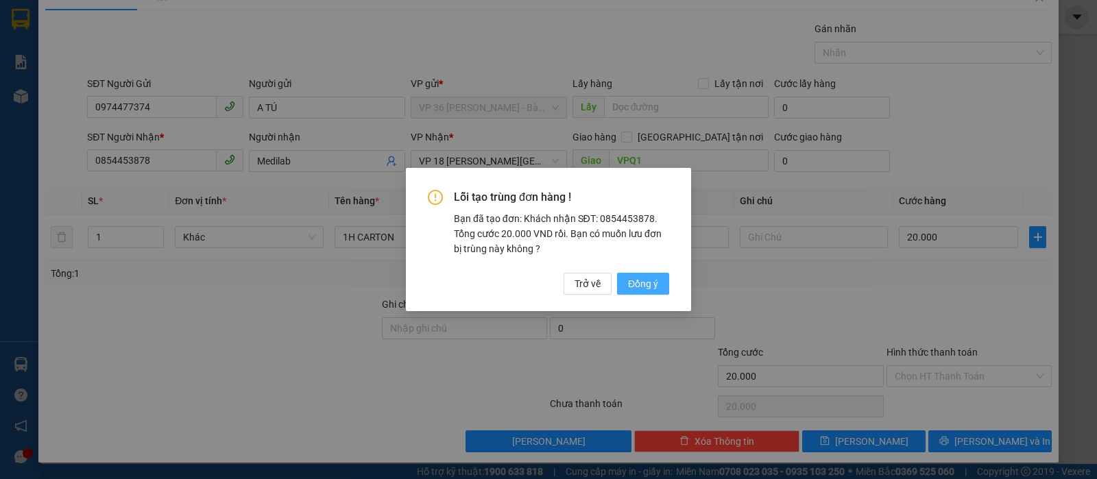
click at [639, 278] on span "Đồng ý" at bounding box center [643, 283] width 30 height 15
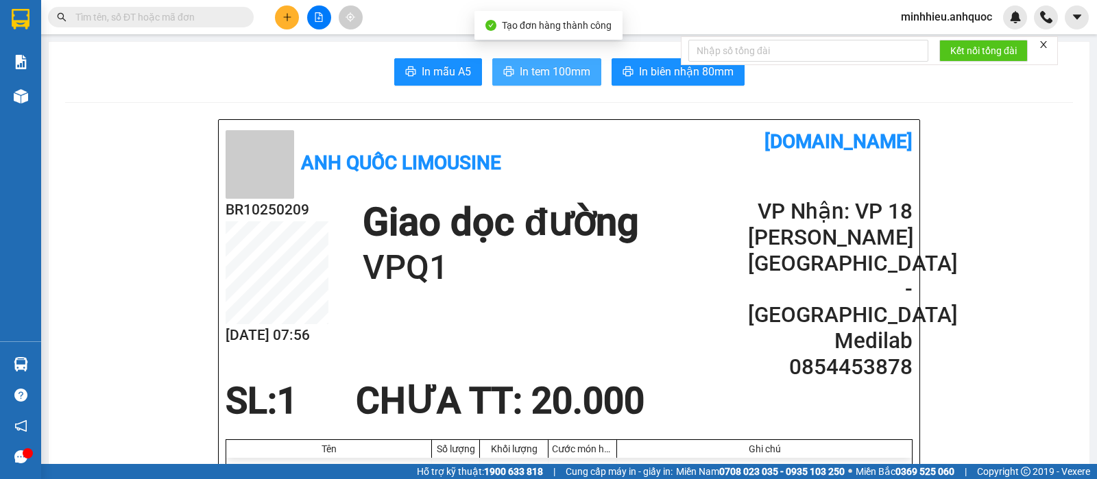
click at [584, 78] on span "In tem 100mm" at bounding box center [555, 71] width 71 height 17
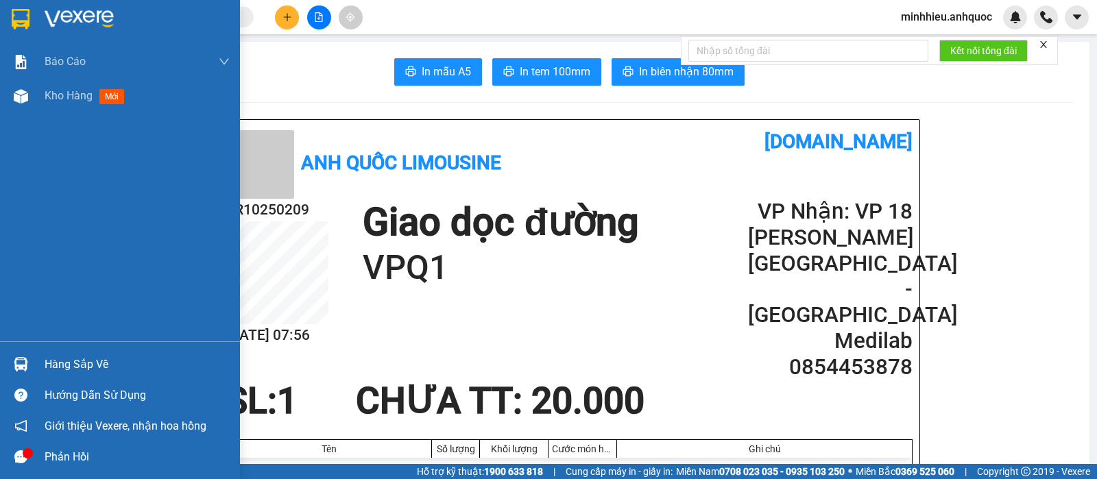
click at [45, 153] on div "Báo cáo Báo cáo dòng tiền (nhân viên) Doanh số tạo đơn theo VP gửi (nhân viên) …" at bounding box center [120, 193] width 240 height 297
click at [49, 83] on div "Kho hàng mới" at bounding box center [137, 96] width 185 height 34
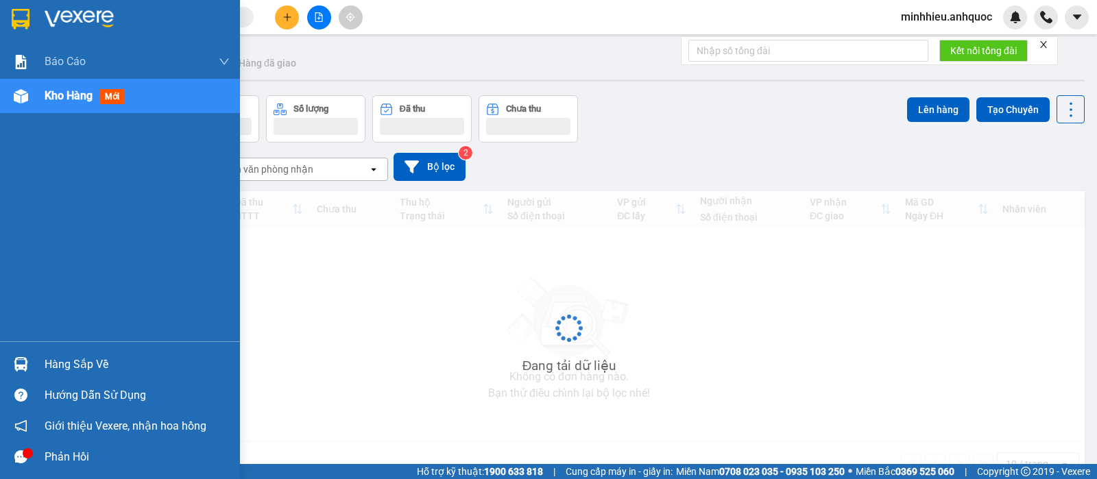
click at [45, 94] on span "Kho hàng" at bounding box center [69, 95] width 48 height 13
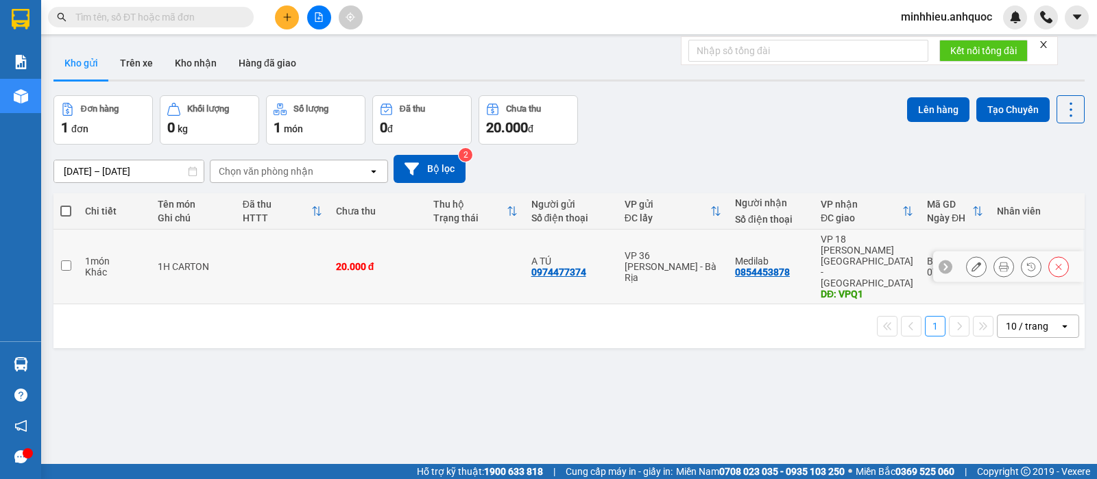
click at [297, 236] on td at bounding box center [282, 267] width 93 height 75
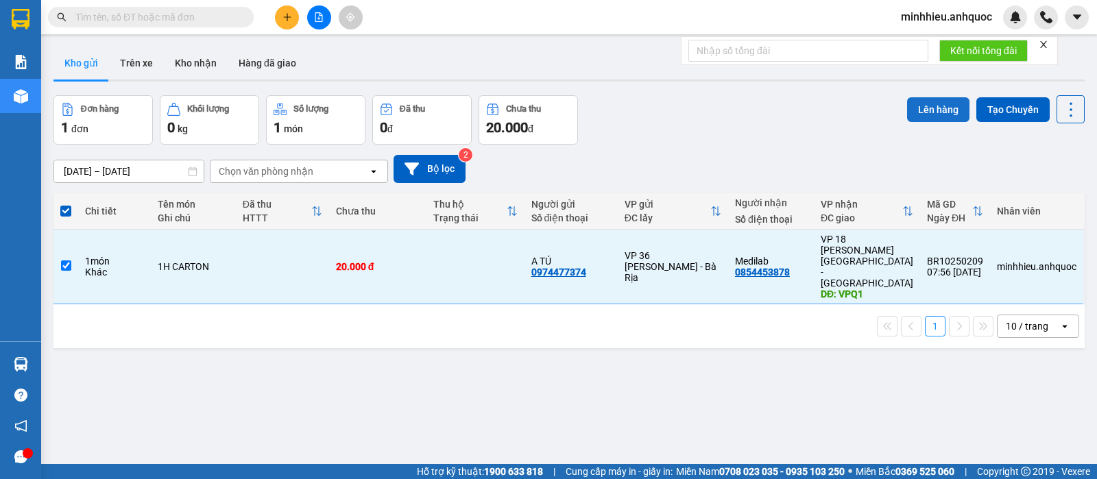
click at [923, 106] on button "Lên hàng" at bounding box center [938, 109] width 62 height 25
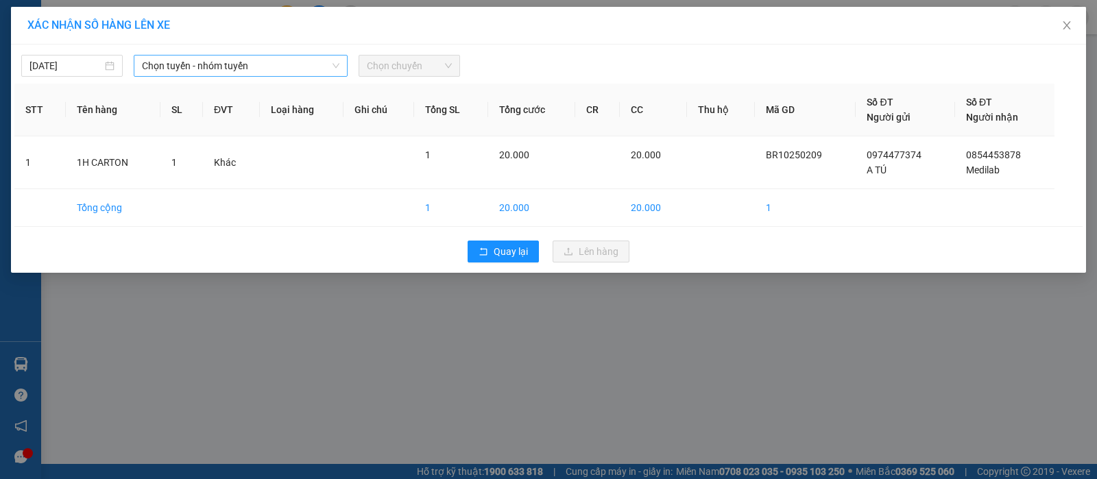
click at [248, 73] on span "Chọn tuyến - nhóm tuyến" at bounding box center [241, 66] width 198 height 21
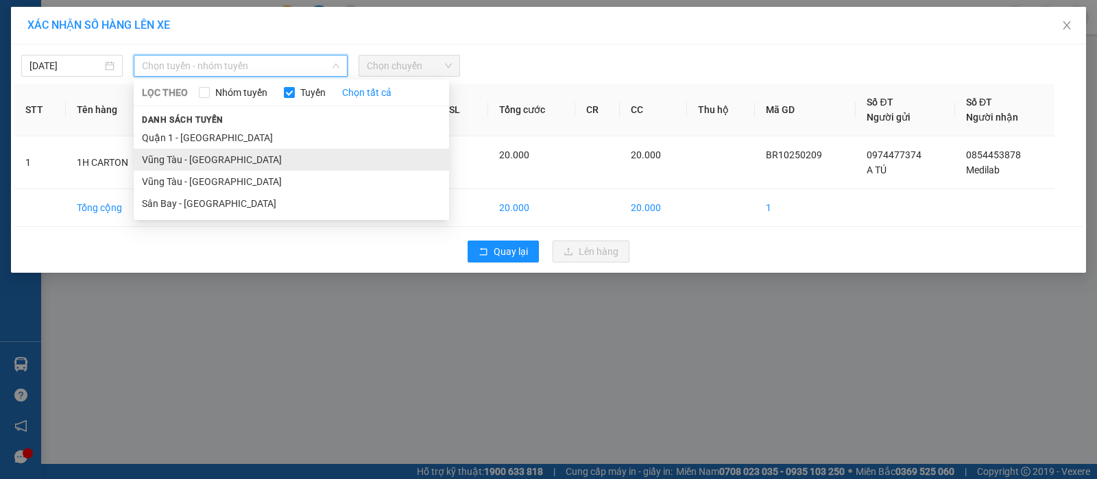
click at [191, 160] on li "Vũng Tàu - [GEOGRAPHIC_DATA]" at bounding box center [291, 160] width 315 height 22
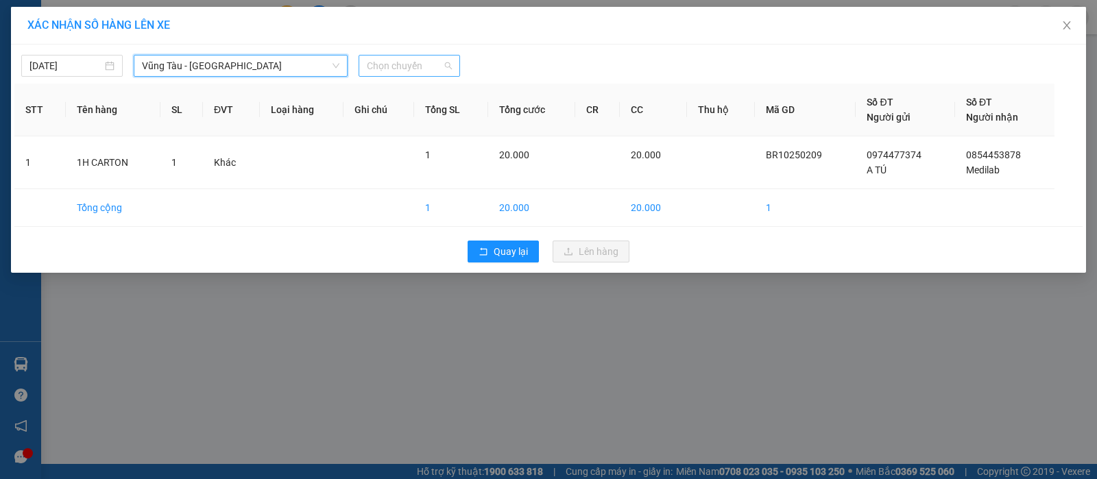
click at [399, 67] on span "Chọn chuyến" at bounding box center [409, 66] width 85 height 21
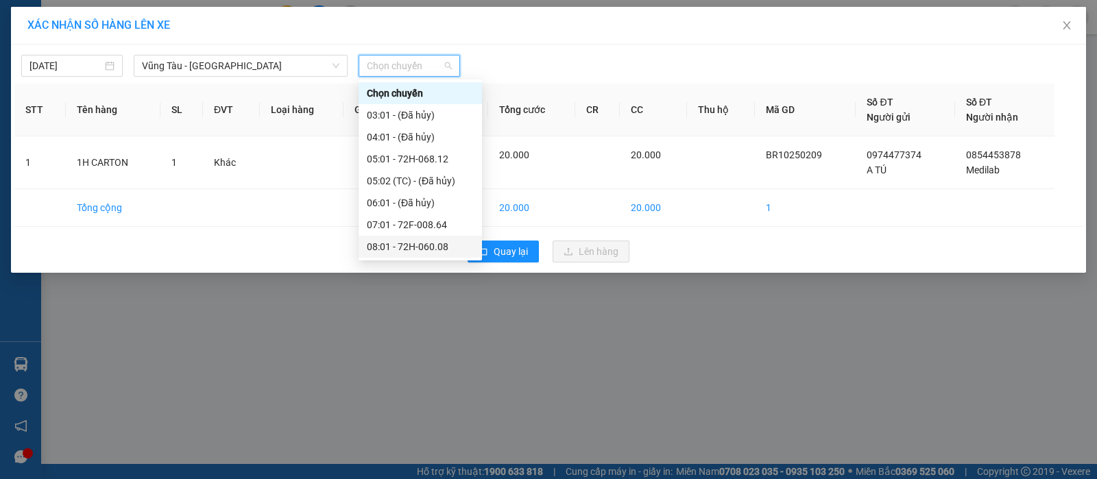
click at [423, 239] on div "08:01 - 72H-060.08" at bounding box center [420, 246] width 107 height 15
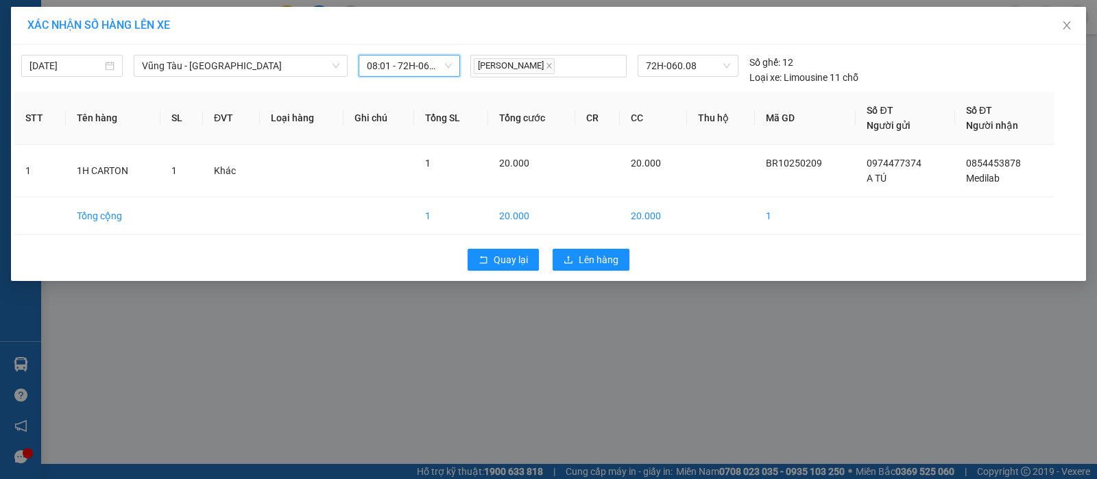
click at [579, 271] on div "Quay lại Lên hàng" at bounding box center [548, 260] width 1069 height 36
click at [569, 260] on icon "upload" at bounding box center [569, 260] width 10 height 10
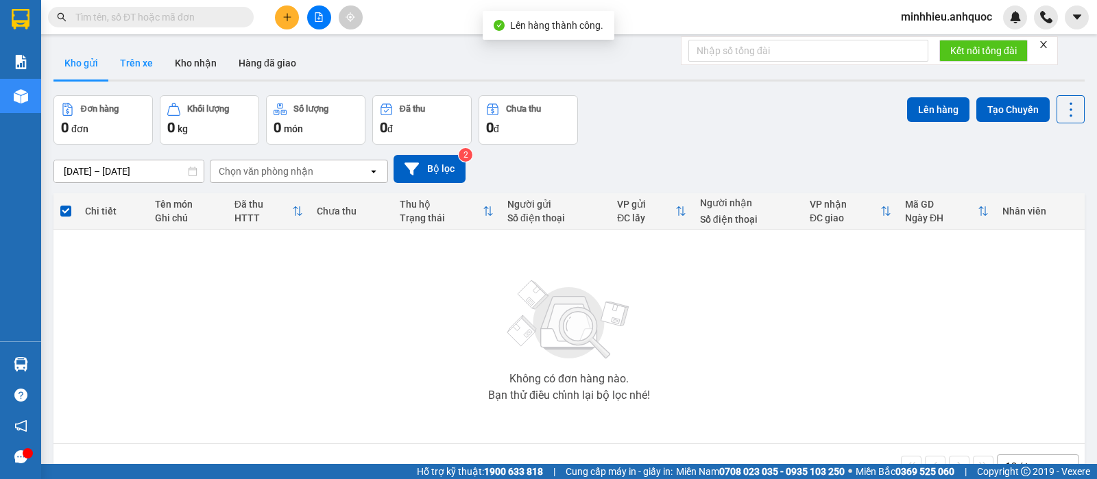
click at [139, 70] on button "Trên xe" at bounding box center [136, 63] width 55 height 33
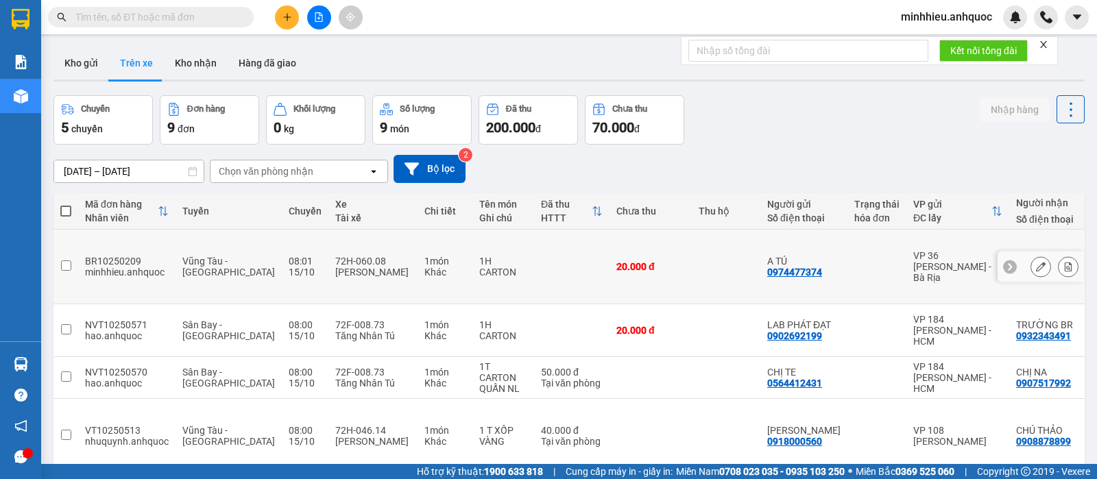
click at [1059, 255] on button at bounding box center [1068, 267] width 19 height 24
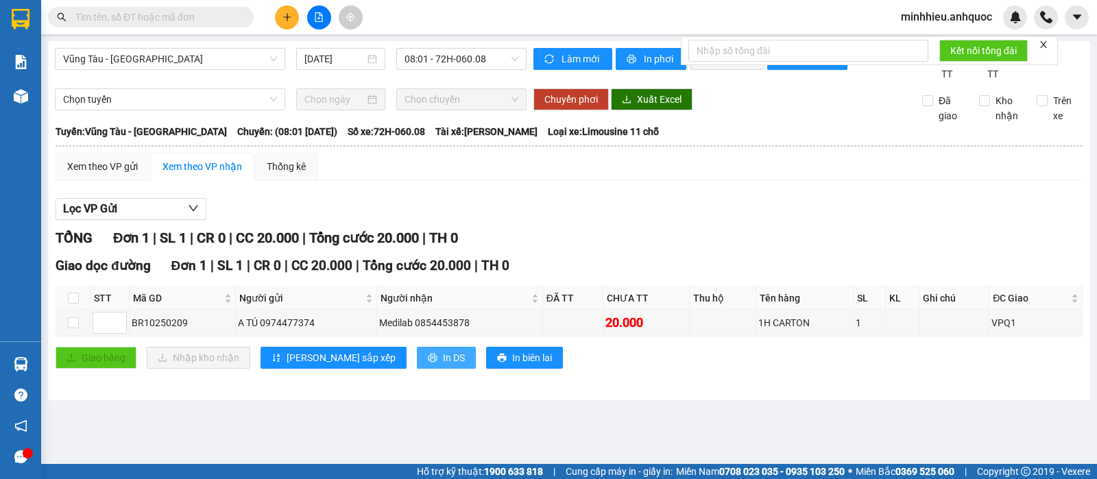
click at [417, 369] on button "In DS" at bounding box center [446, 358] width 59 height 22
drag, startPoint x: 160, startPoint y: 436, endPoint x: 228, endPoint y: 425, distance: 68.8
click at [160, 436] on main "Vũng Tàu - Quận 1 15/10/2025 08:01 - 72H-060.08 Làm mới In phơi In đơn chọn Thố…" at bounding box center [548, 232] width 1097 height 464
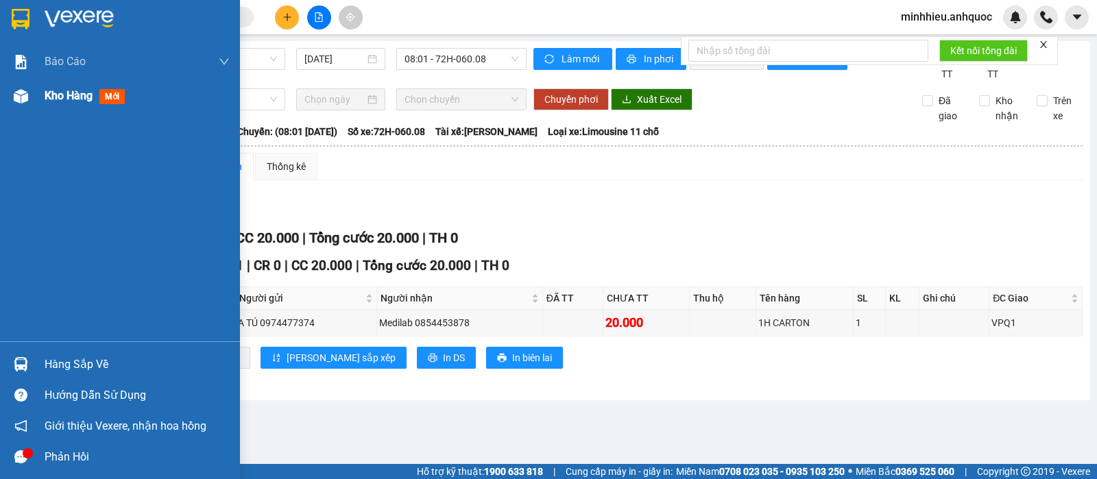
click at [63, 95] on span "Kho hàng" at bounding box center [69, 95] width 48 height 13
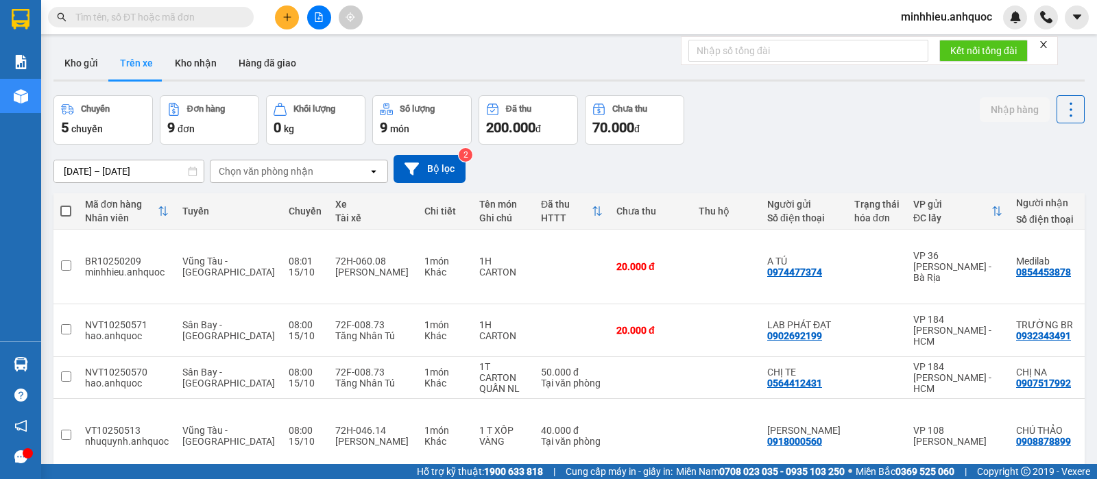
click at [305, 176] on div "Chọn văn phòng nhận" at bounding box center [266, 172] width 95 height 14
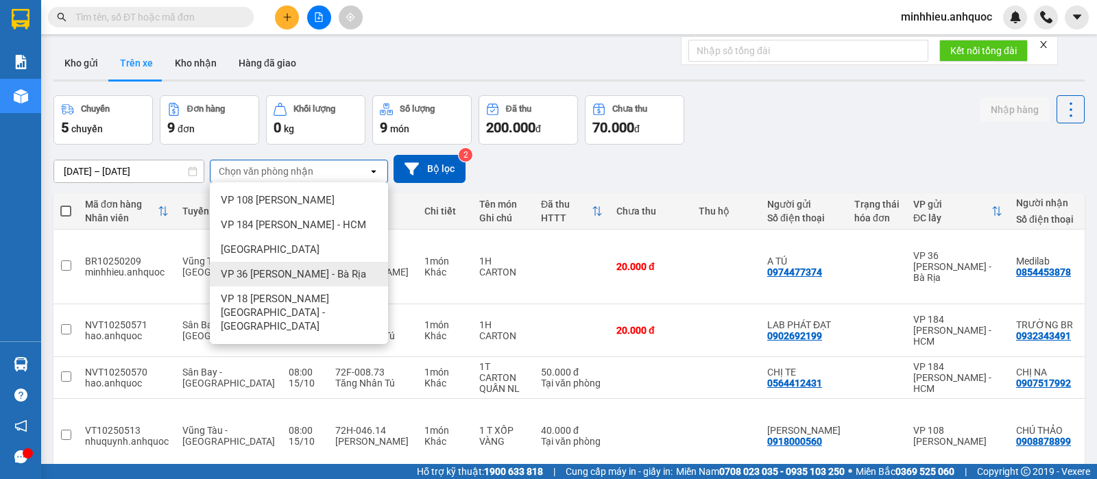
click at [302, 273] on span "VP 36 [PERSON_NAME] - Bà Rịa" at bounding box center [293, 274] width 145 height 14
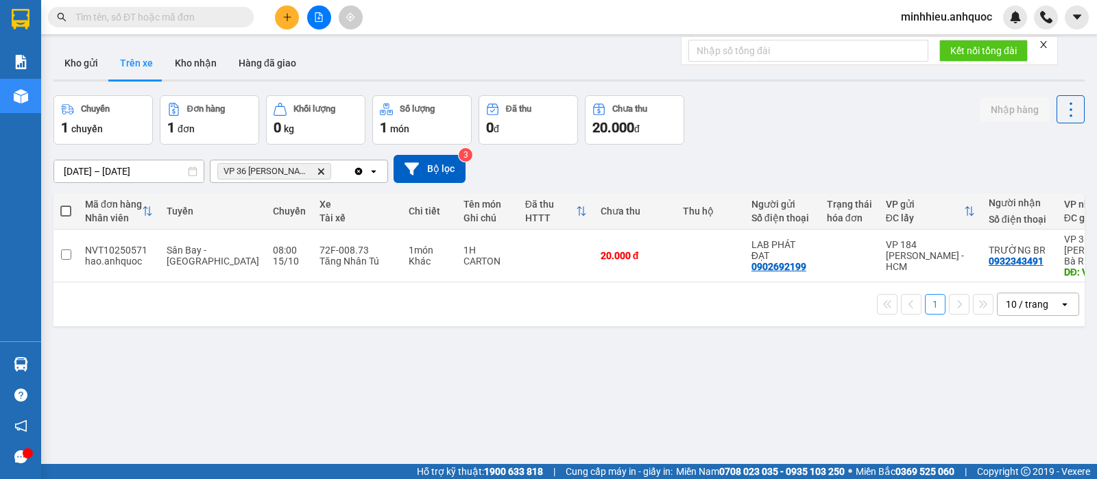
drag, startPoint x: 188, startPoint y: 354, endPoint x: 178, endPoint y: 359, distance: 11.1
click at [184, 357] on div "ver 1.8.147 Kho gửi Trên xe Kho nhận Hàng đã giao Chuyến 1 chuyến Đơn hàng 1 đơ…" at bounding box center [569, 280] width 1042 height 479
click at [179, 58] on button "Kho nhận" at bounding box center [196, 63] width 64 height 33
type input "[DATE] – [DATE]"
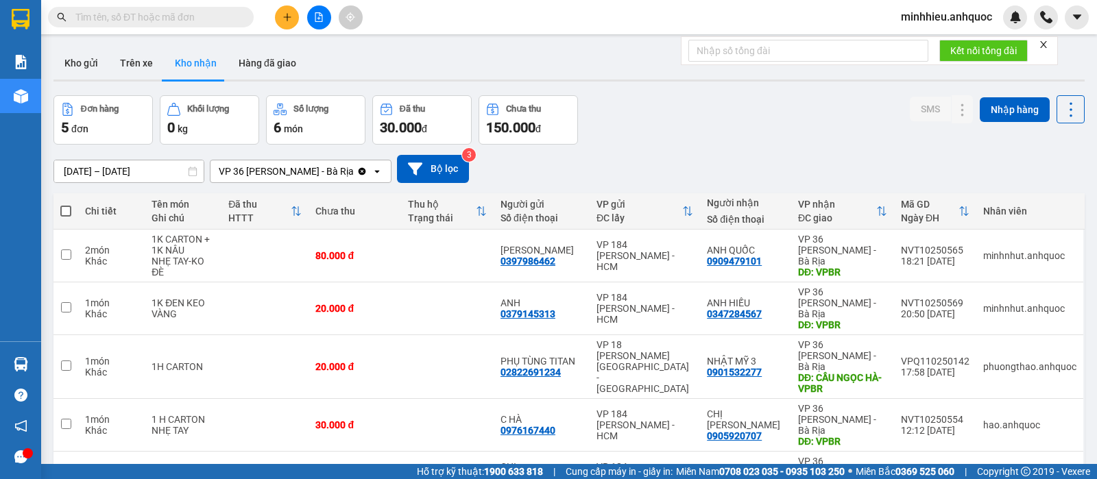
click at [281, 15] on button at bounding box center [287, 17] width 24 height 24
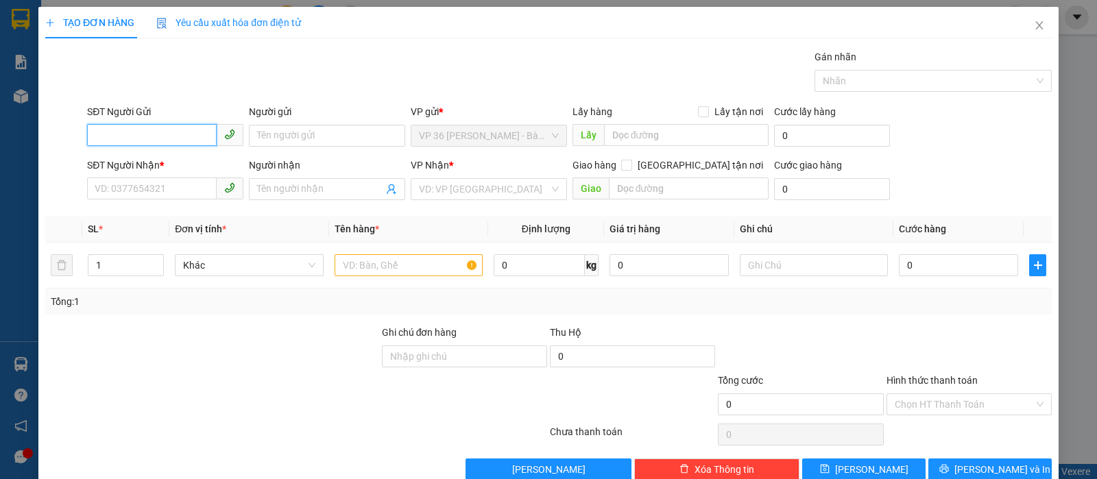
click at [157, 140] on input "SĐT Người Gửi" at bounding box center [152, 135] width 130 height 22
click at [97, 167] on div "0775202030" at bounding box center [164, 163] width 138 height 15
type input "0775202030"
type input "0987613761"
type input "ANH TOÀN"
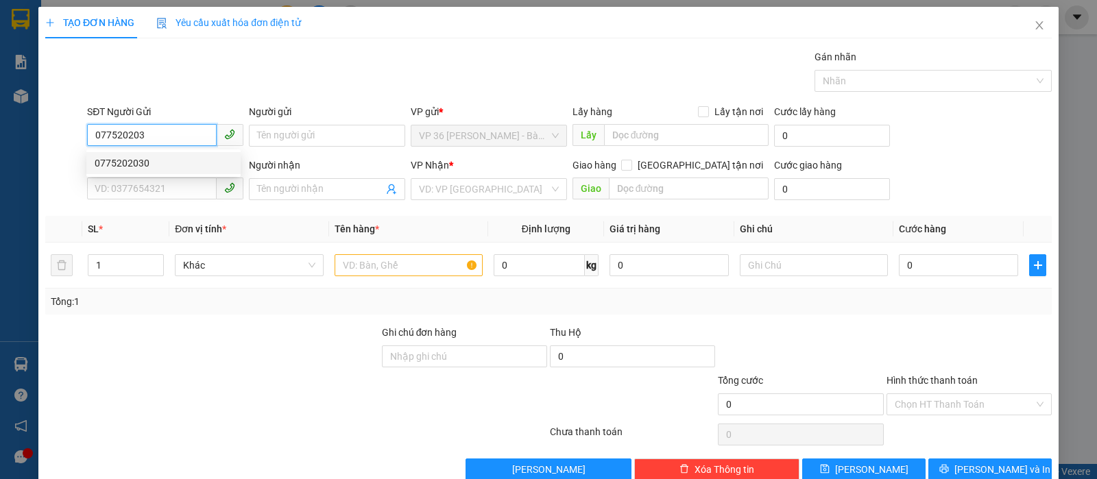
type input "COOPMART PHÚ MỸ"
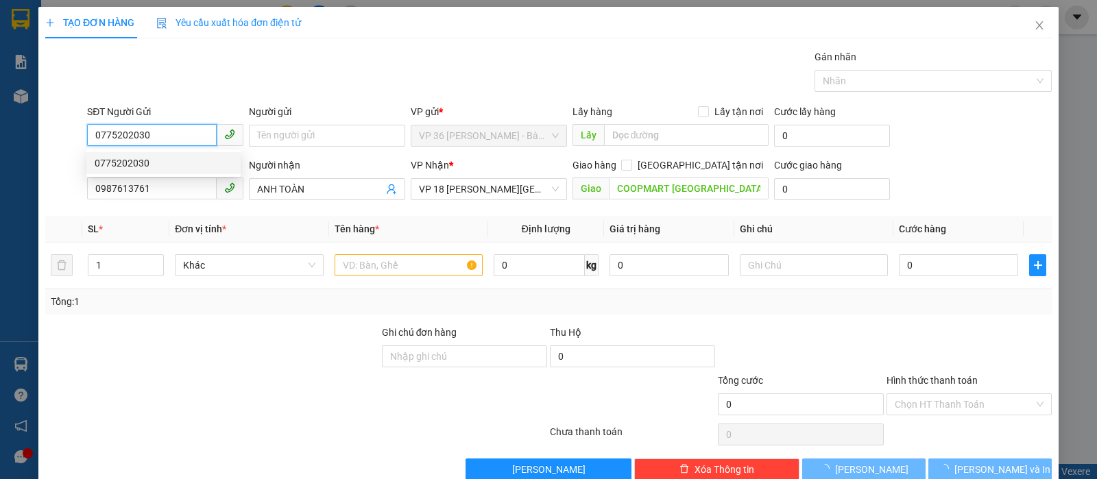
type input "80.000"
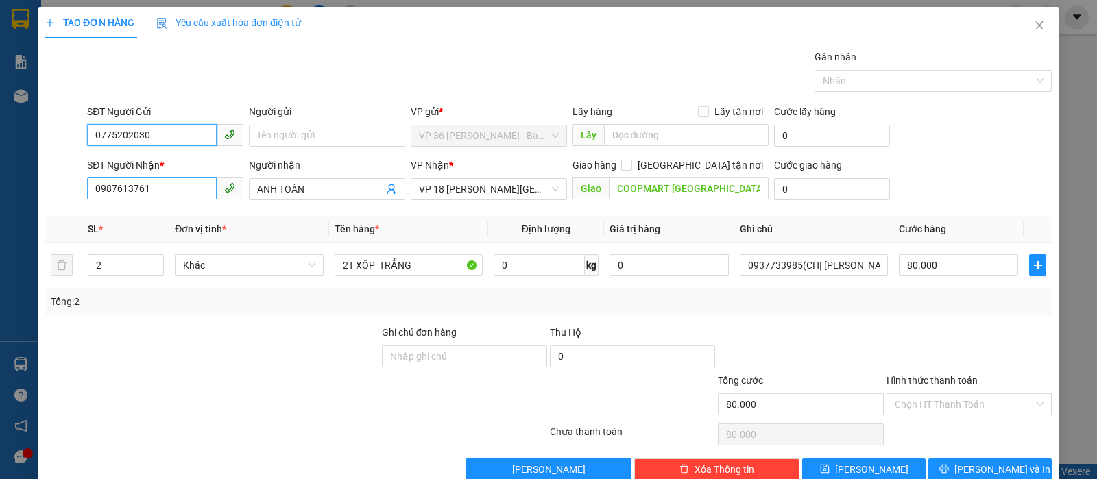
type input "0775202030"
click at [188, 188] on input "0987613761" at bounding box center [152, 189] width 130 height 22
type input "093103938"
drag, startPoint x: 347, startPoint y: 176, endPoint x: 339, endPoint y: 191, distance: 17.2
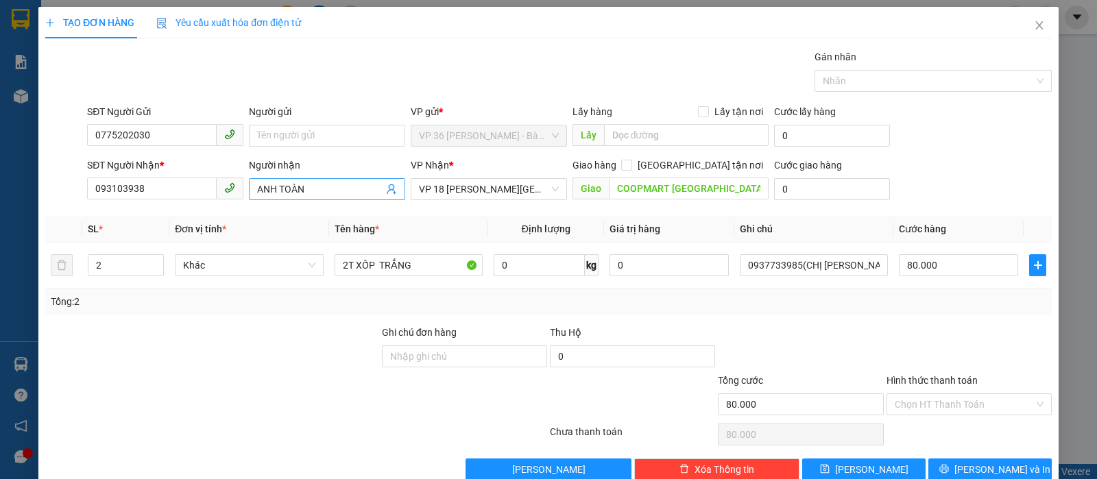
click at [333, 182] on div "Người nhận ANH TOÀN" at bounding box center [327, 182] width 156 height 48
drag, startPoint x: 342, startPoint y: 191, endPoint x: 281, endPoint y: 193, distance: 60.4
click at [281, 193] on input "ANH TOÀN" at bounding box center [320, 189] width 126 height 15
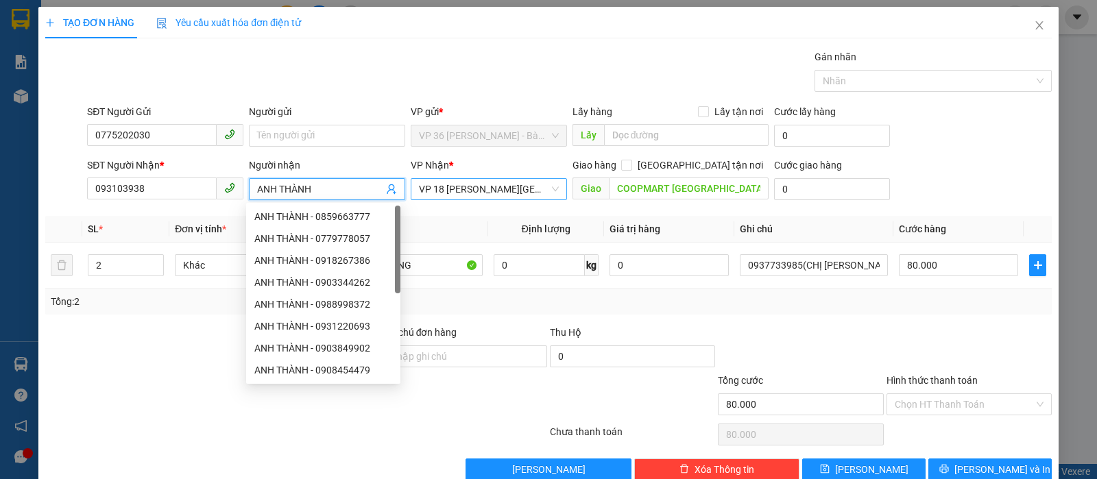
click at [492, 196] on span "VP 18 [PERSON_NAME][GEOGRAPHIC_DATA] - [GEOGRAPHIC_DATA]" at bounding box center [489, 189] width 140 height 21
type input "ANH THÀNH"
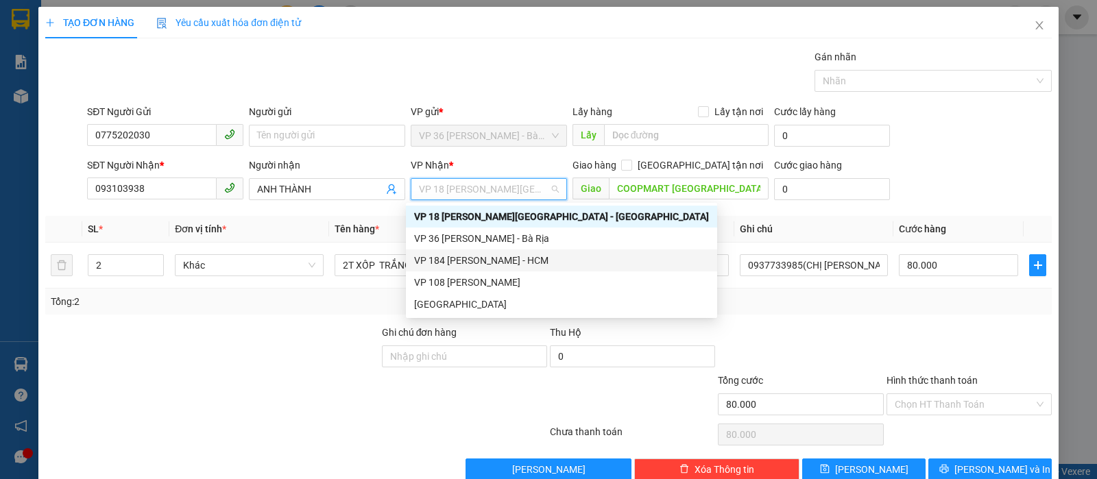
drag, startPoint x: 499, startPoint y: 253, endPoint x: 612, endPoint y: 204, distance: 123.5
click at [500, 253] on div "VP 184 [PERSON_NAME] - HCM" at bounding box center [561, 260] width 295 height 15
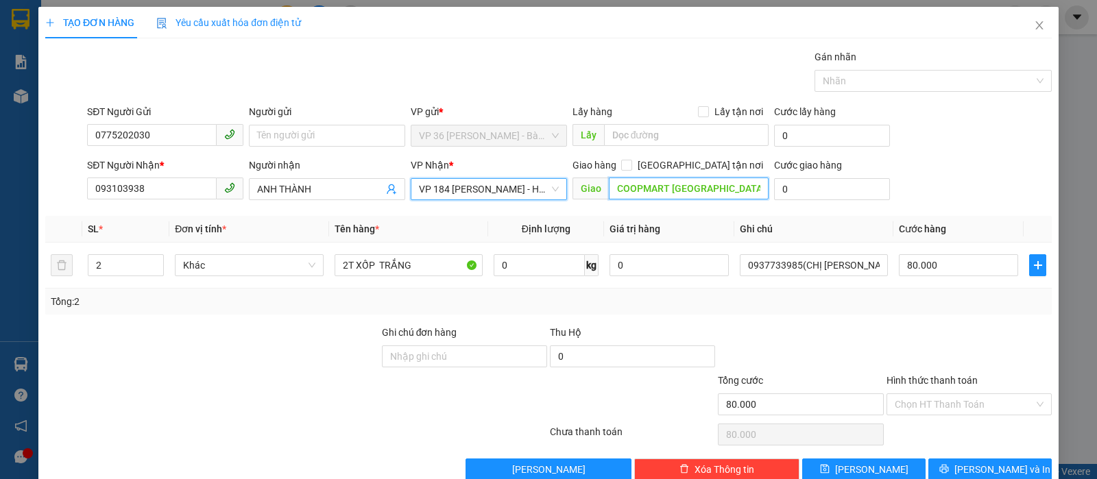
click at [716, 178] on input "COOPMART PHÚ MỸ" at bounding box center [689, 189] width 160 height 22
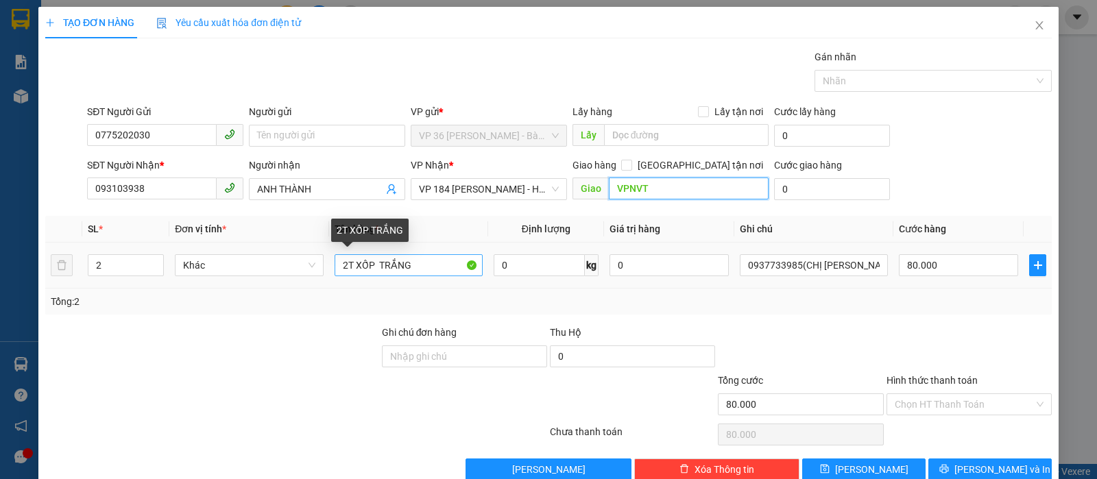
type input "VPNVT"
click at [447, 265] on input "2T XỐP TRẮNG" at bounding box center [409, 265] width 148 height 22
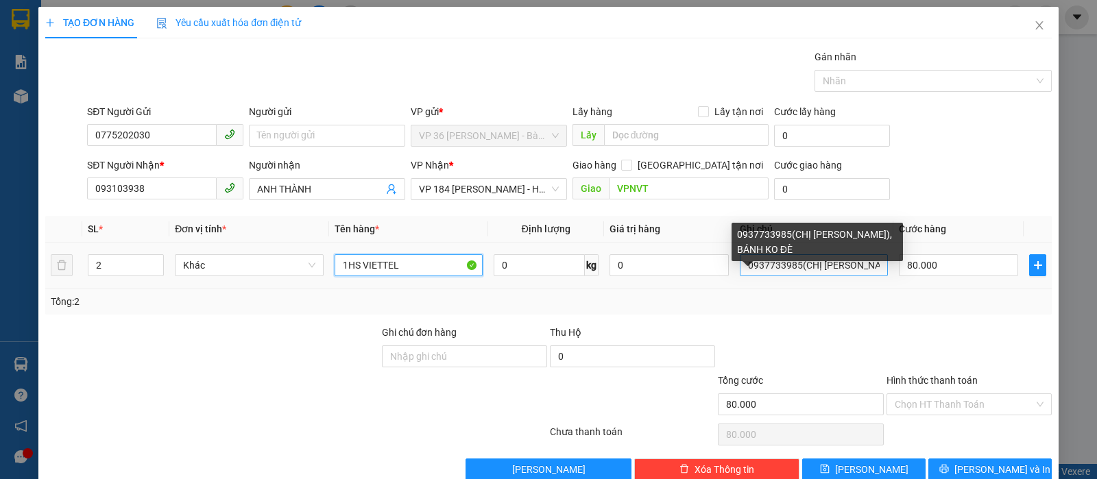
type input "1HS VIETTEL"
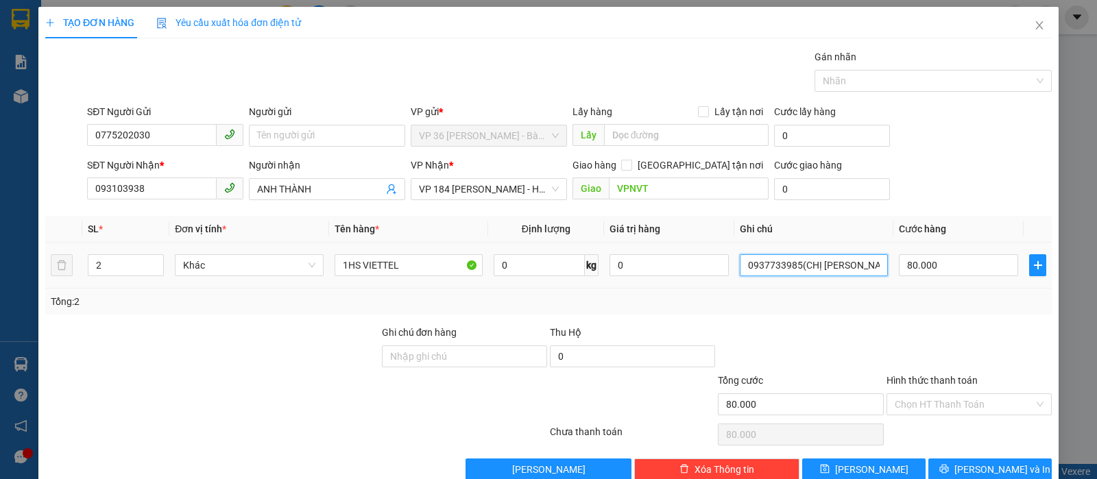
drag, startPoint x: 735, startPoint y: 266, endPoint x: 886, endPoint y: 274, distance: 151.1
click at [886, 274] on tr "2 Khác 1HS VIETTEL 0 kg 0 0937733985(CHỊ HÀ), BÁNH KO ĐÈ 80.000" at bounding box center [548, 266] width 1007 height 46
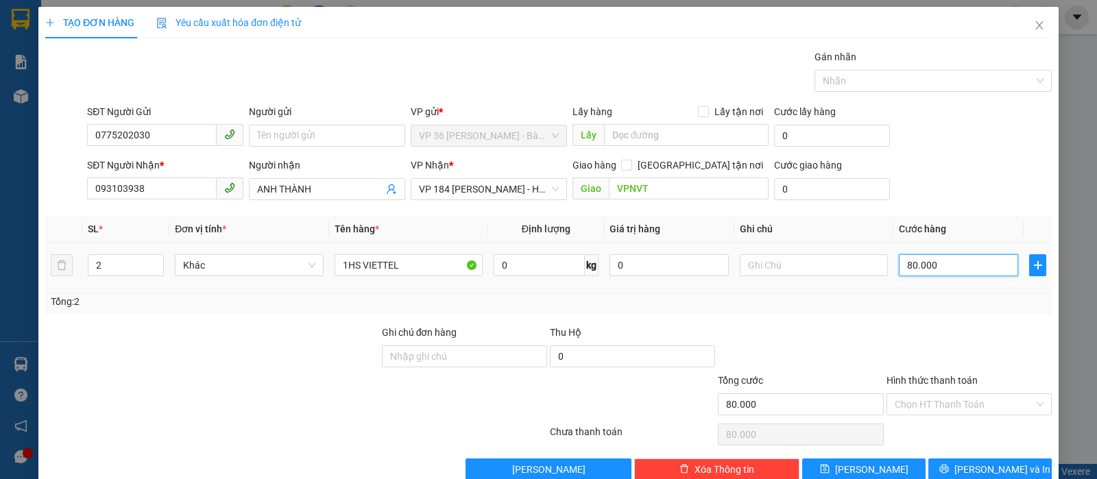
click at [957, 262] on input "80.000" at bounding box center [958, 265] width 119 height 22
type input "2"
type input "20"
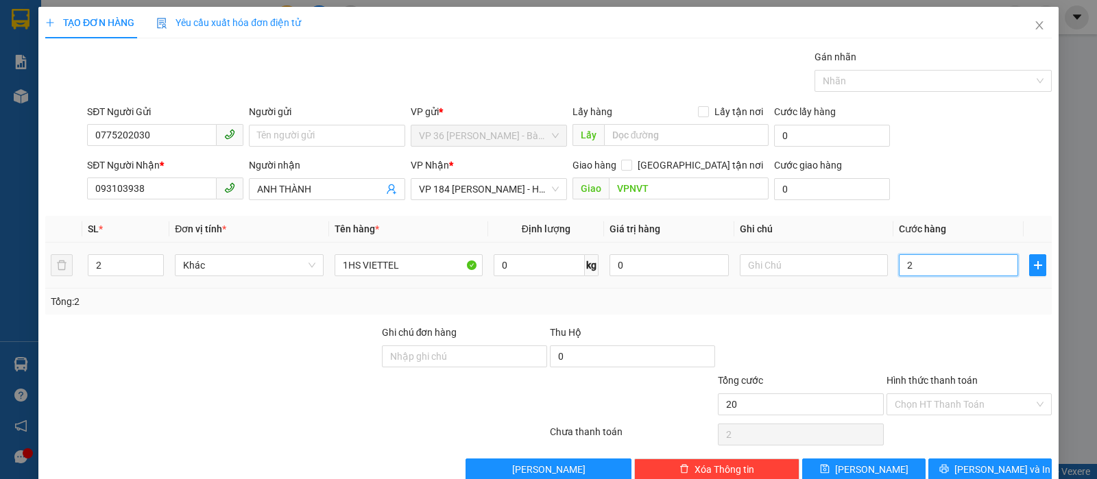
type input "20"
type input "200"
type input "2.000"
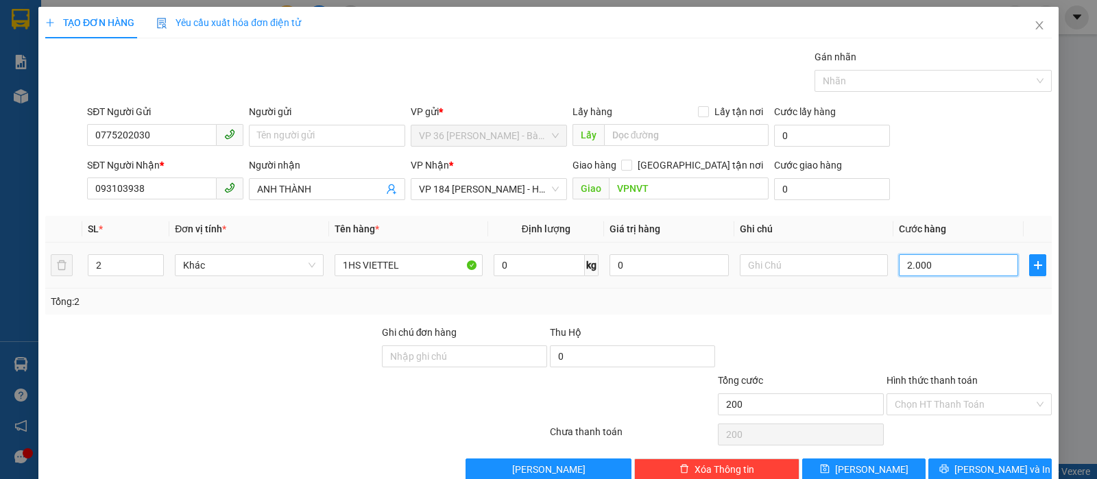
type input "2.000"
type input "20.000"
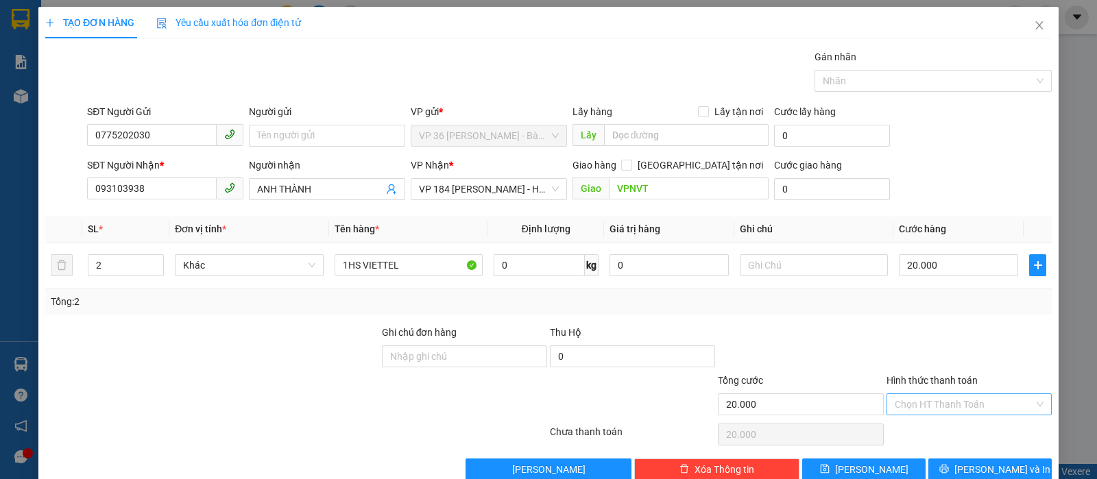
click at [989, 394] on input "Hình thức thanh toán" at bounding box center [964, 404] width 139 height 21
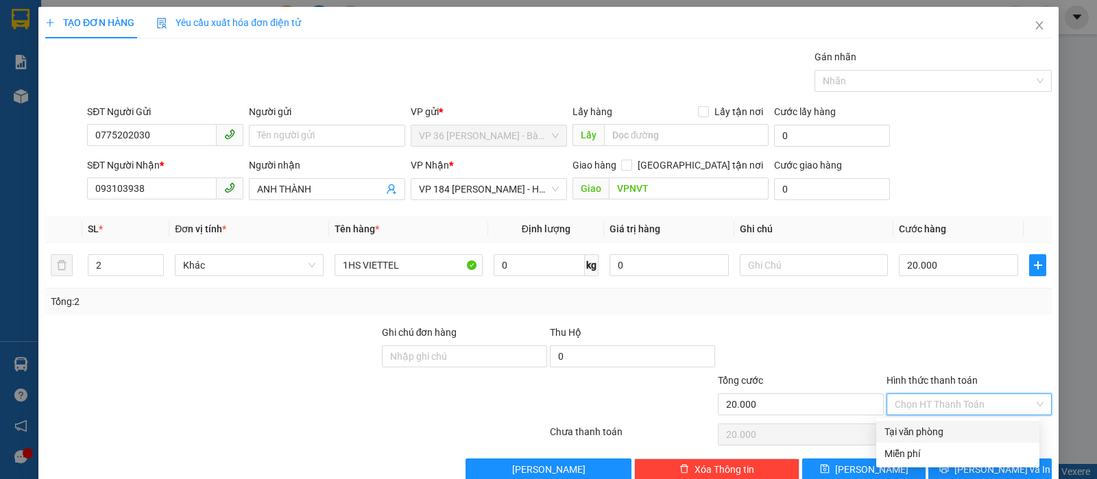
click at [963, 392] on div "Transit Pickup Surcharge Ids Transit Deliver Surcharge Ids Transit Deliver Surc…" at bounding box center [548, 264] width 1007 height 431
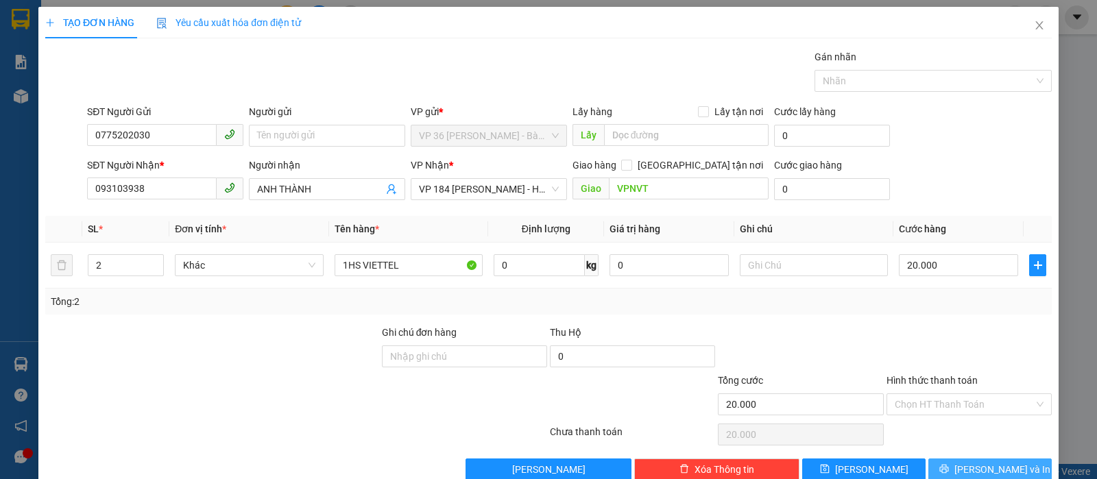
click at [977, 459] on button "[PERSON_NAME] và In" at bounding box center [990, 470] width 123 height 22
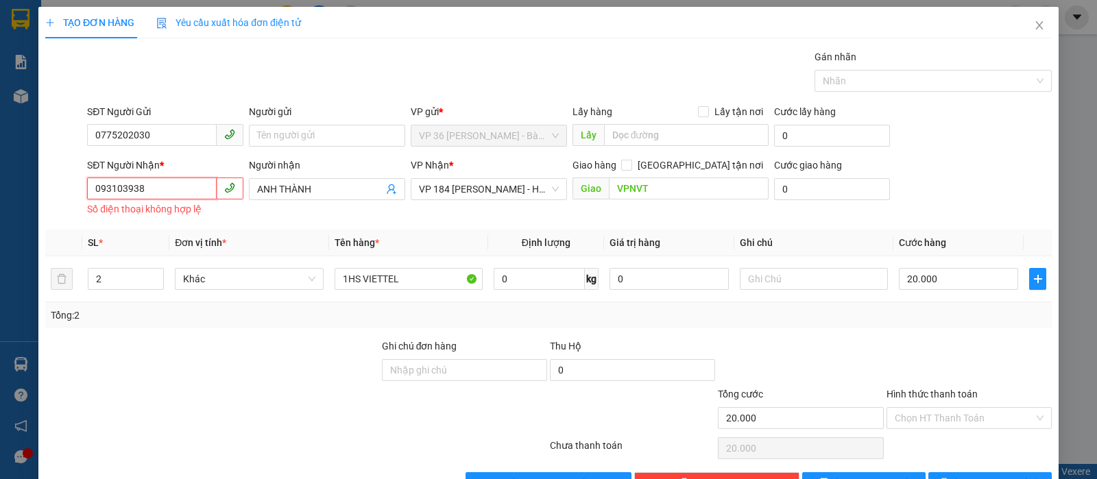
click at [176, 178] on input "093103938" at bounding box center [152, 189] width 130 height 22
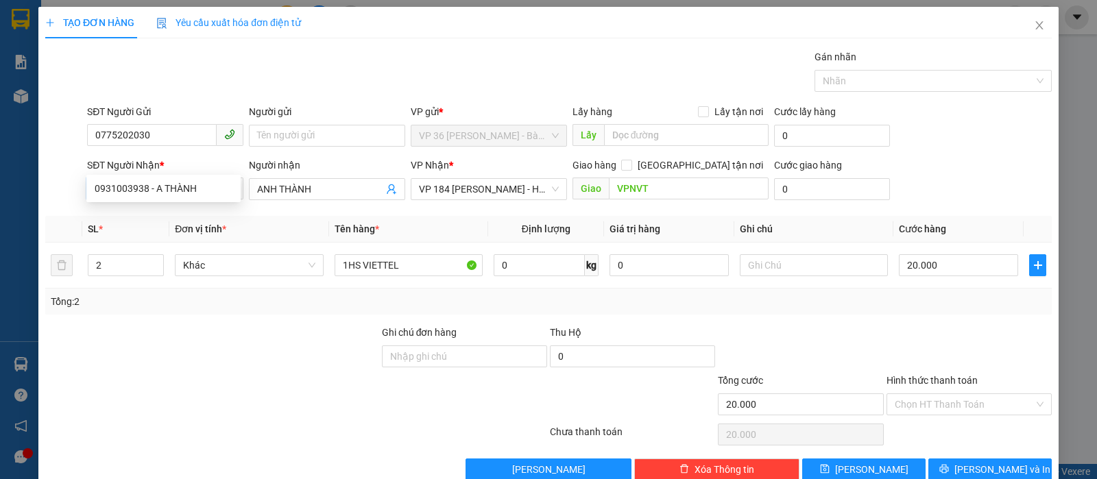
type input "0931003938"
click at [178, 182] on div "0931003938 - A THÀNH" at bounding box center [164, 188] width 138 height 15
type input "A THÀNH"
type input "VP NVT"
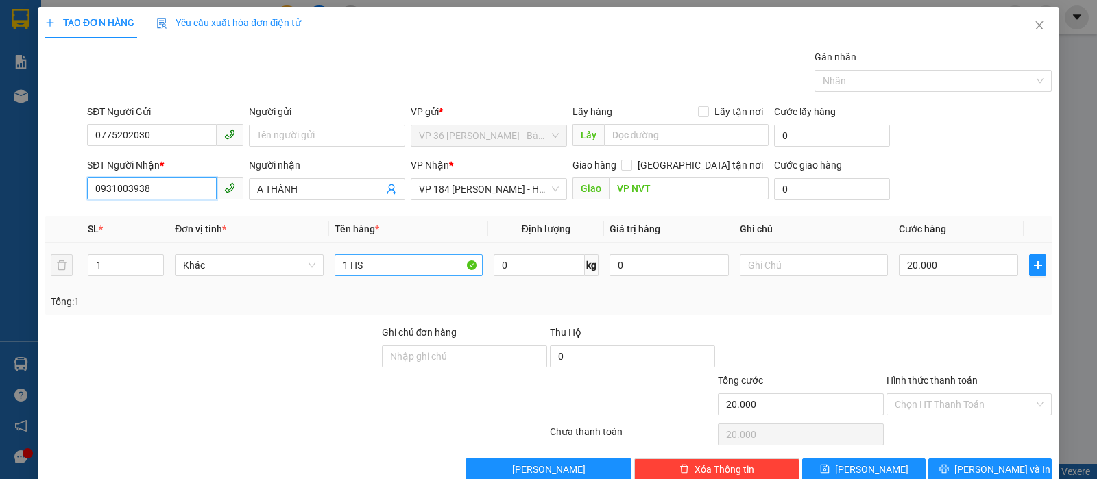
type input "0931003938"
click at [390, 254] on input "1 HS" at bounding box center [409, 265] width 148 height 22
type input "1 HS VIETT"
click at [926, 394] on input "Hình thức thanh toán" at bounding box center [964, 404] width 139 height 21
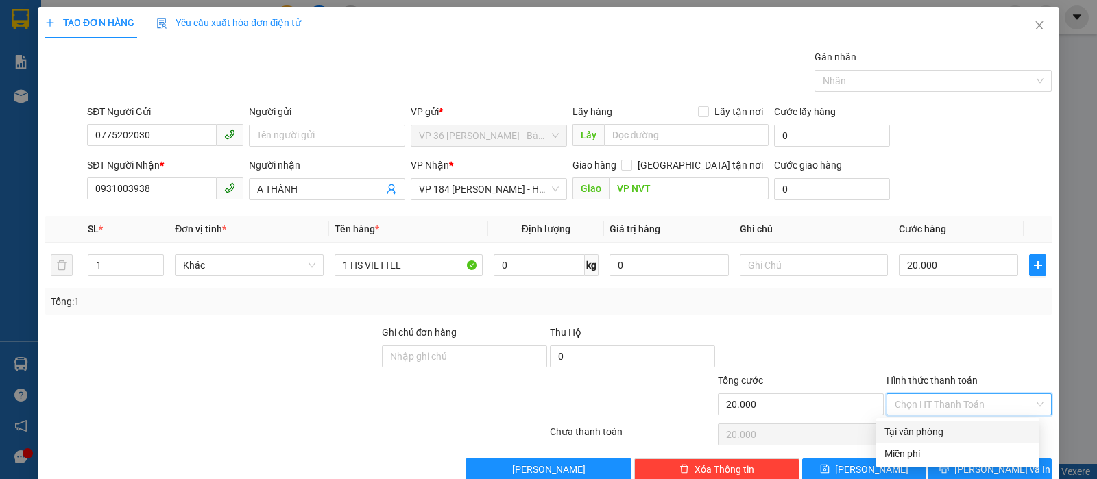
click at [924, 425] on div "Tại văn phòng" at bounding box center [958, 432] width 147 height 15
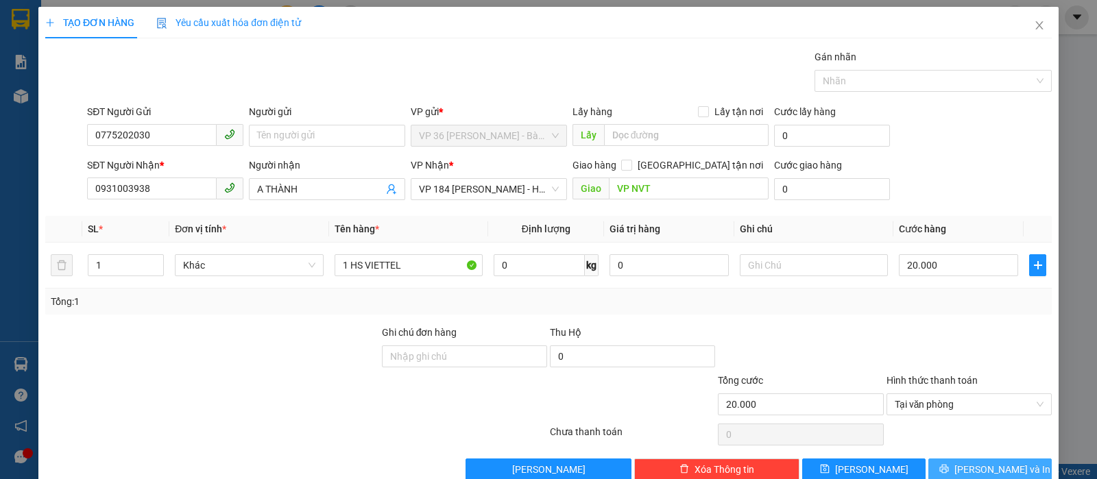
click at [970, 462] on span "[PERSON_NAME] và In" at bounding box center [1003, 469] width 96 height 15
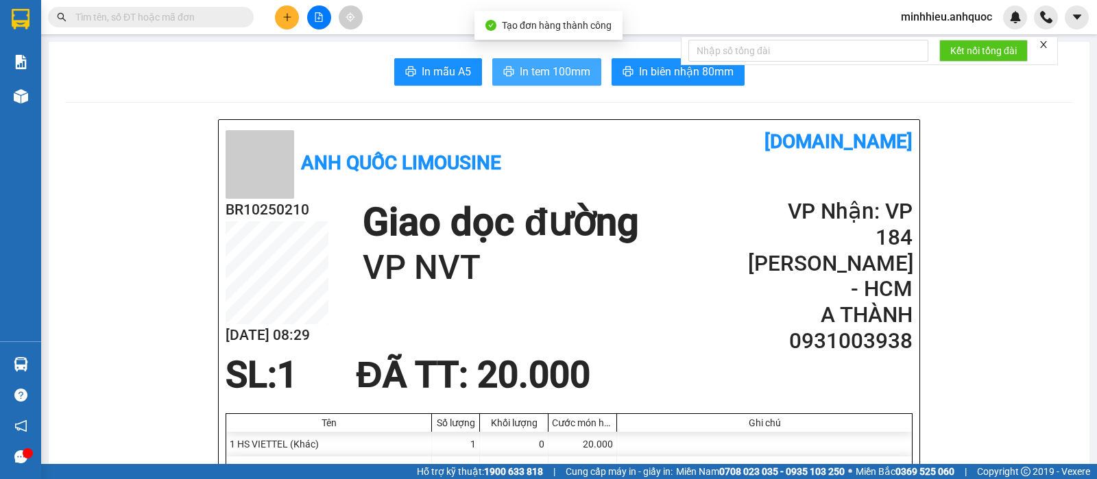
click at [560, 66] on span "In tem 100mm" at bounding box center [555, 71] width 71 height 17
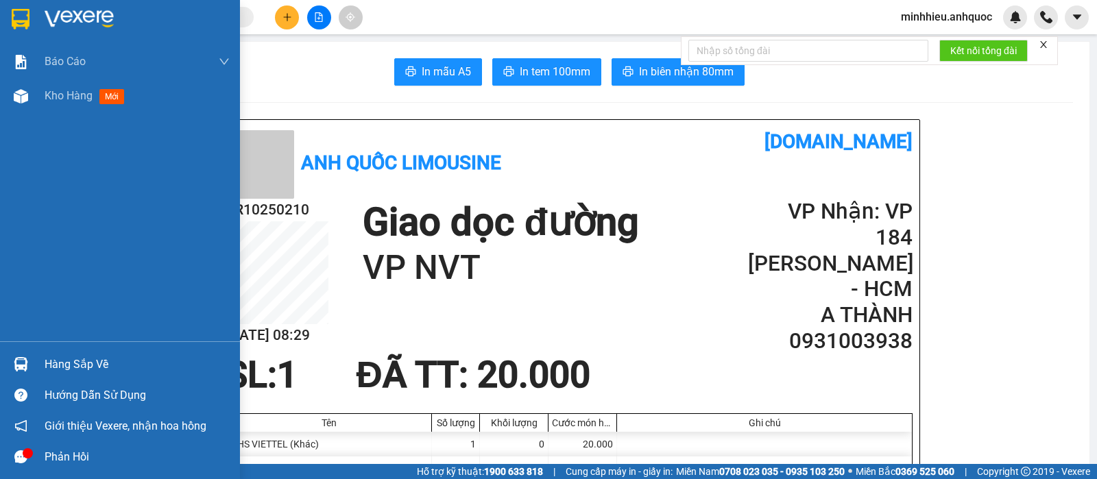
drag, startPoint x: 49, startPoint y: 95, endPoint x: 387, endPoint y: 1, distance: 350.9
click at [49, 95] on span "Kho hàng" at bounding box center [69, 95] width 48 height 13
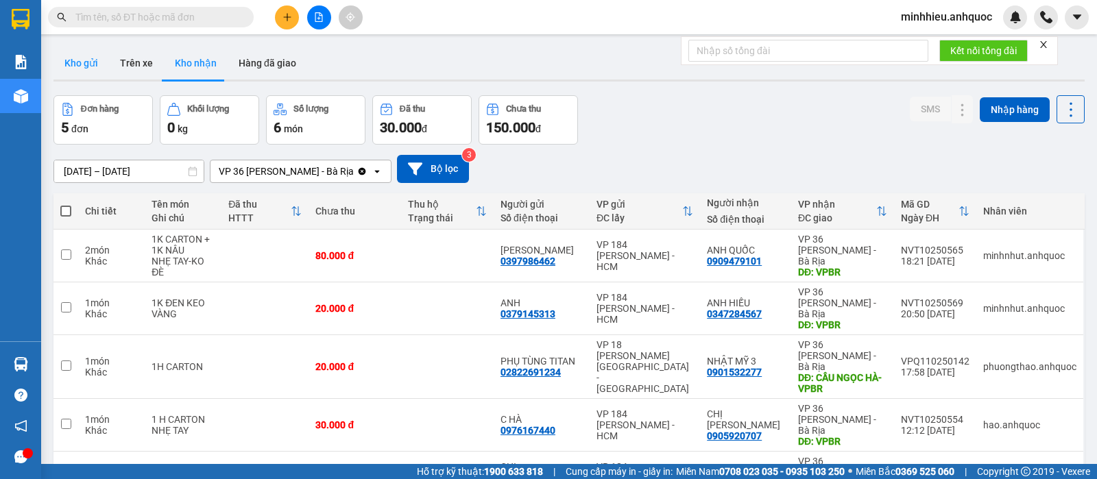
drag, startPoint x: 95, startPoint y: 65, endPoint x: 149, endPoint y: 98, distance: 62.8
click at [95, 66] on button "Kho gửi" at bounding box center [81, 63] width 56 height 33
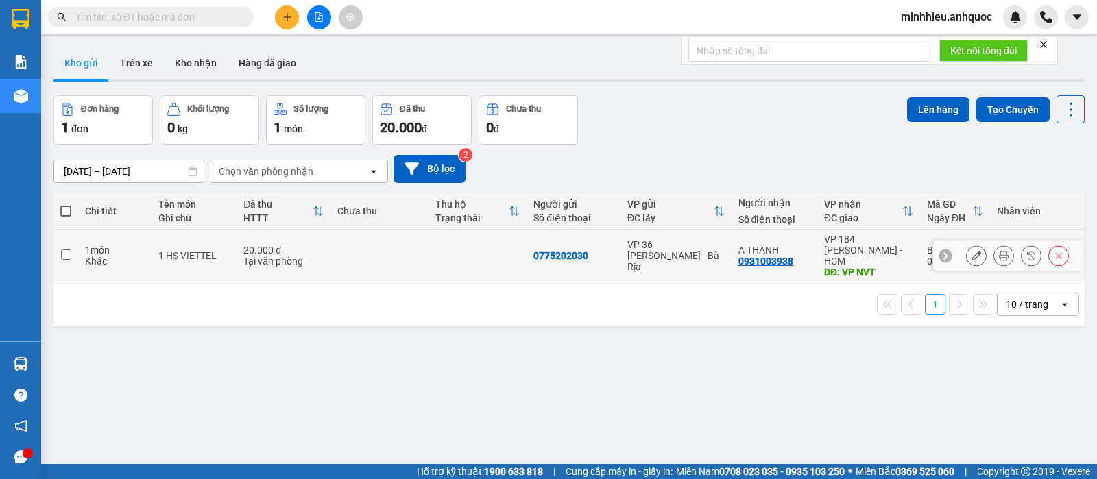
drag, startPoint x: 548, startPoint y: 245, endPoint x: 743, endPoint y: 185, distance: 203.7
click at [553, 250] on div "0775202030" at bounding box center [561, 255] width 55 height 11
click at [471, 265] on td at bounding box center [478, 256] width 98 height 53
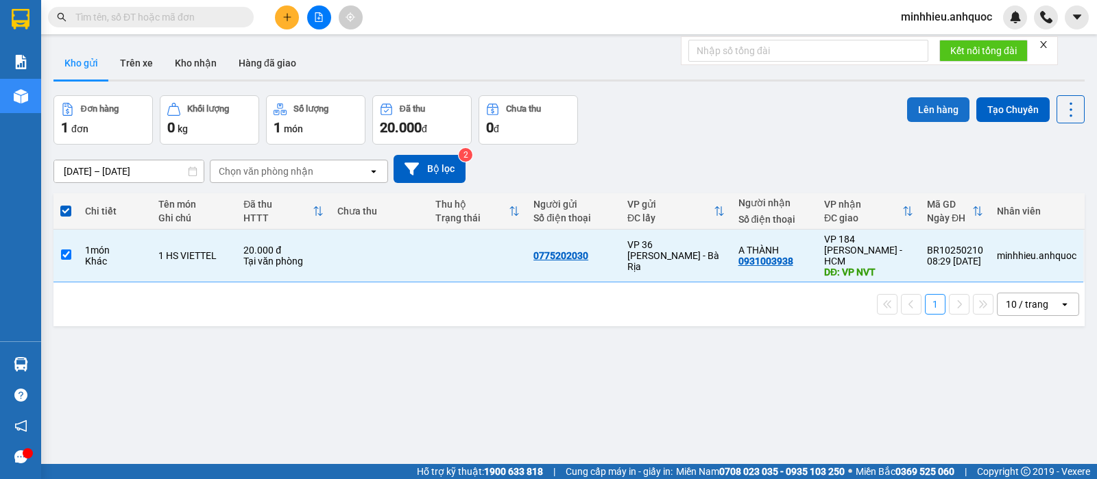
click at [948, 107] on button "Lên hàng" at bounding box center [938, 109] width 62 height 25
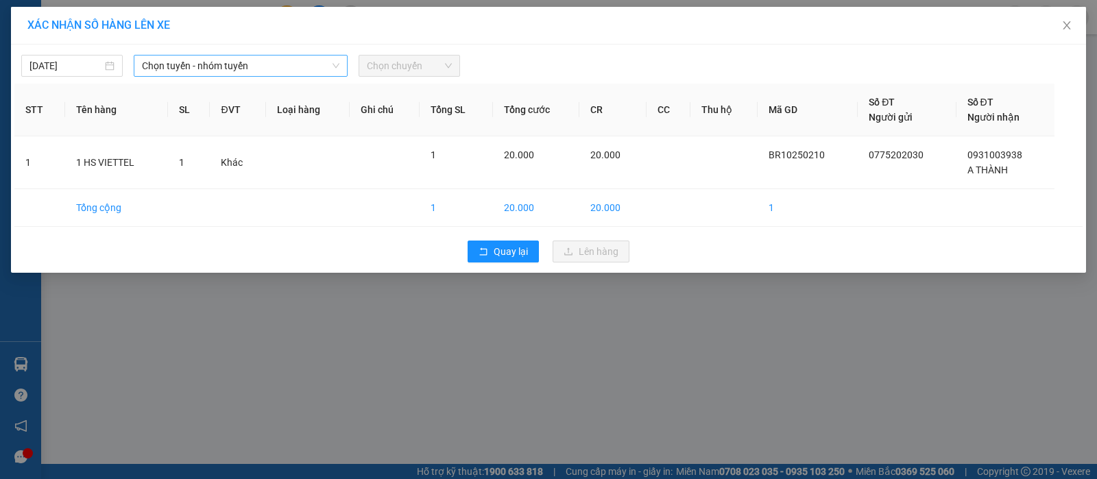
click at [295, 73] on span "Chọn tuyến - nhóm tuyến" at bounding box center [241, 66] width 198 height 21
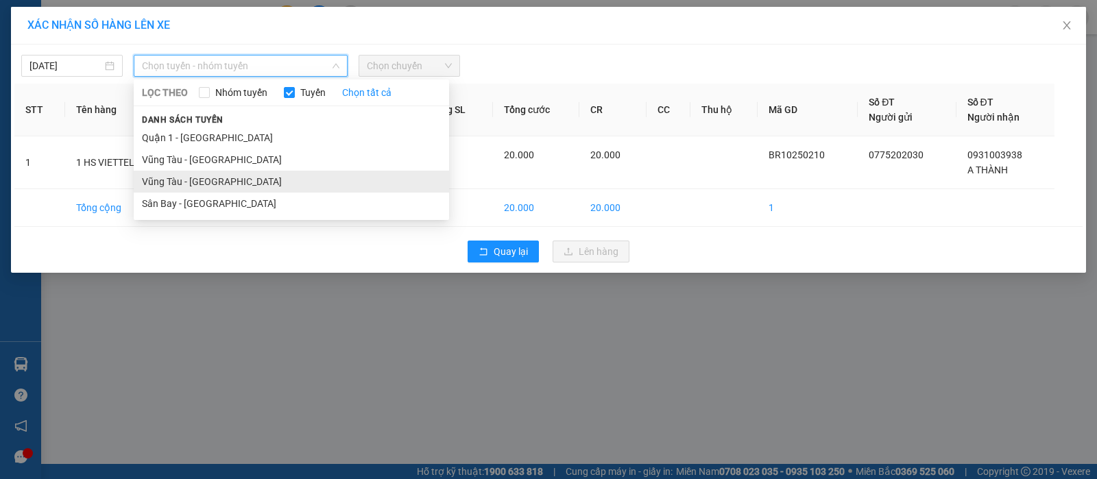
click at [184, 173] on li "Vũng Tàu - [GEOGRAPHIC_DATA]" at bounding box center [291, 182] width 315 height 22
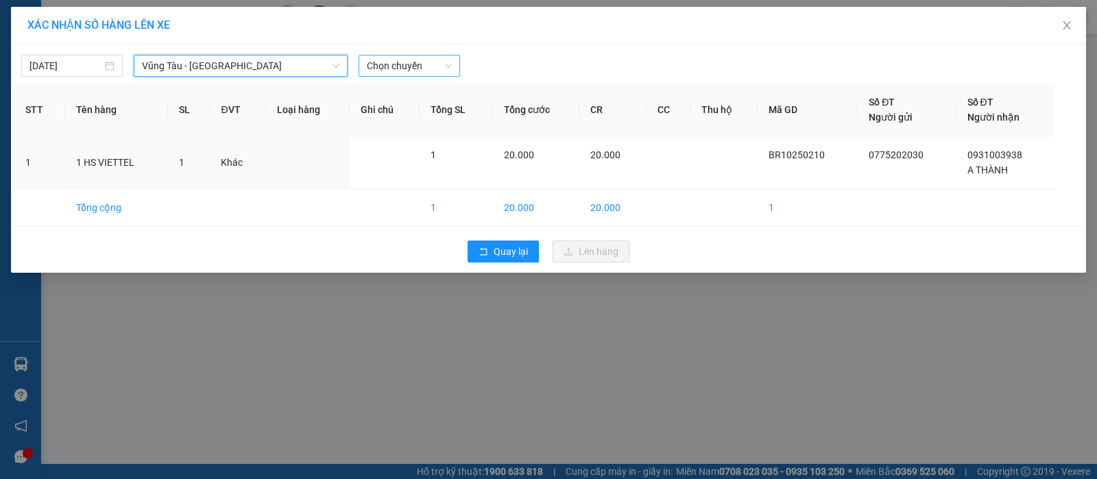
click at [394, 68] on span "Chọn chuyến" at bounding box center [409, 66] width 85 height 21
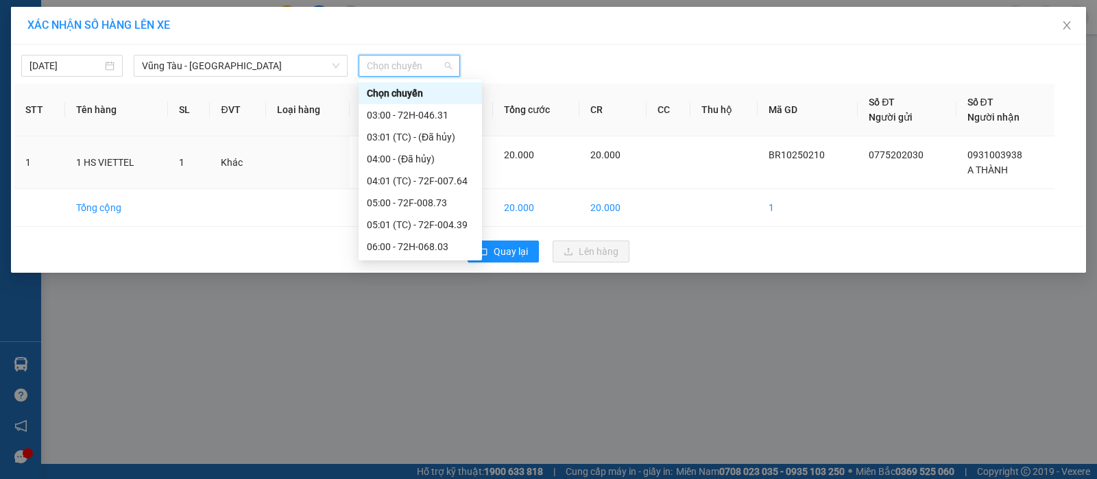
click at [414, 327] on div "08:00 - 72H-046.14" at bounding box center [420, 334] width 107 height 15
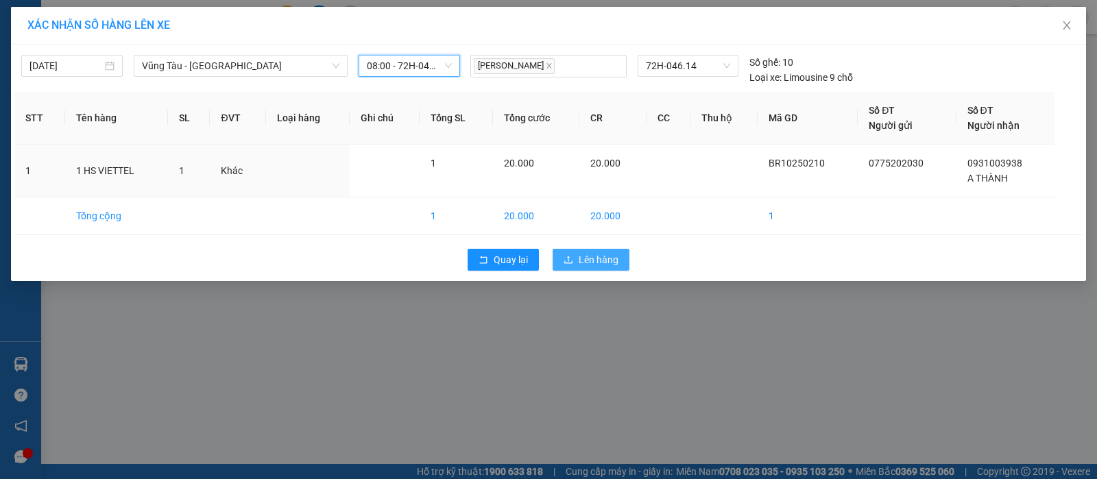
click at [585, 256] on span "Lên hàng" at bounding box center [599, 259] width 40 height 15
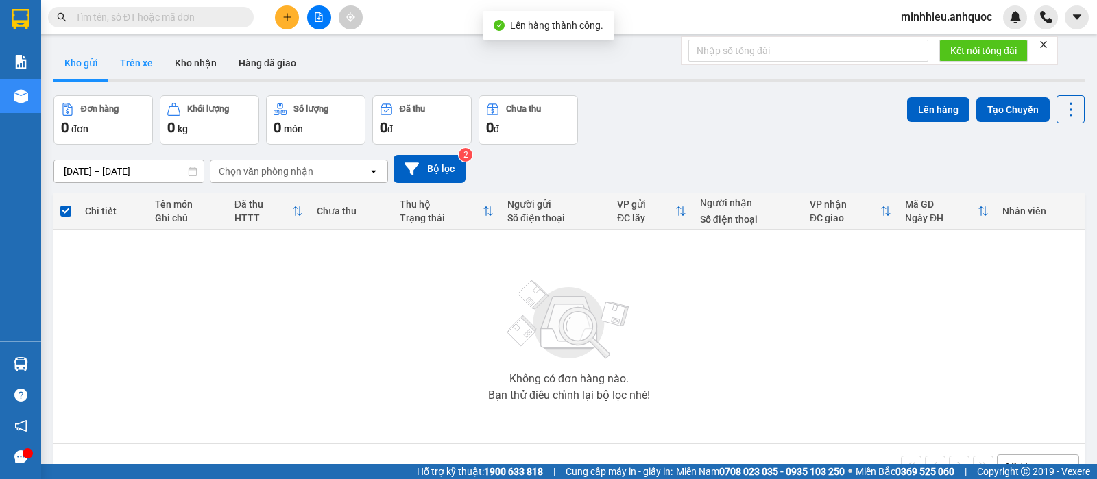
click at [130, 65] on button "Trên xe" at bounding box center [136, 63] width 55 height 33
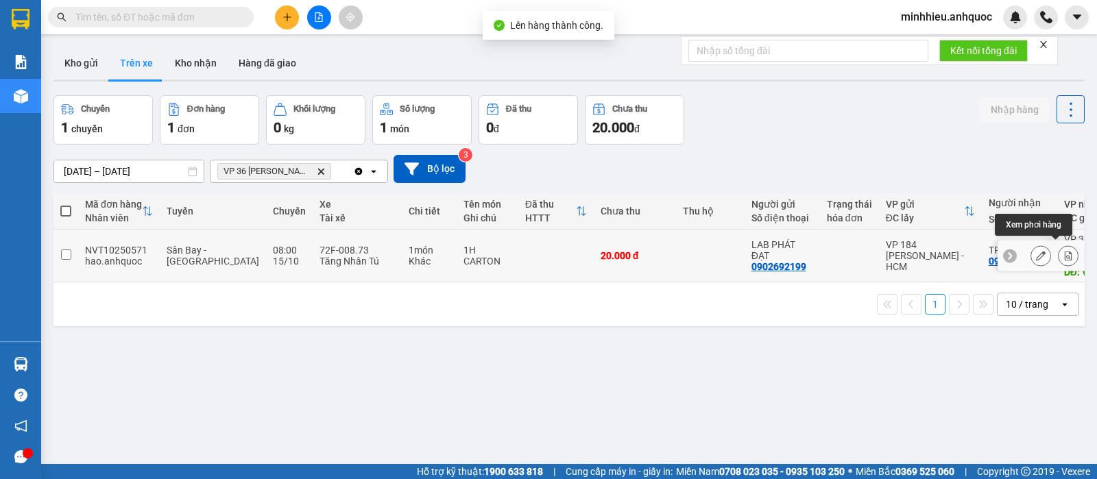
click at [1065, 251] on icon at bounding box center [1069, 256] width 8 height 10
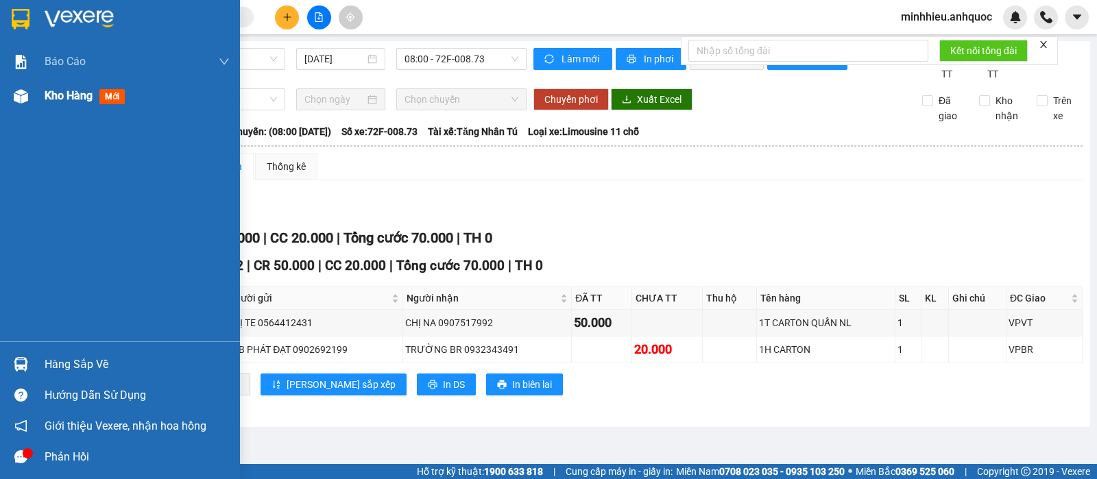
click at [53, 90] on span "Kho hàng" at bounding box center [69, 95] width 48 height 13
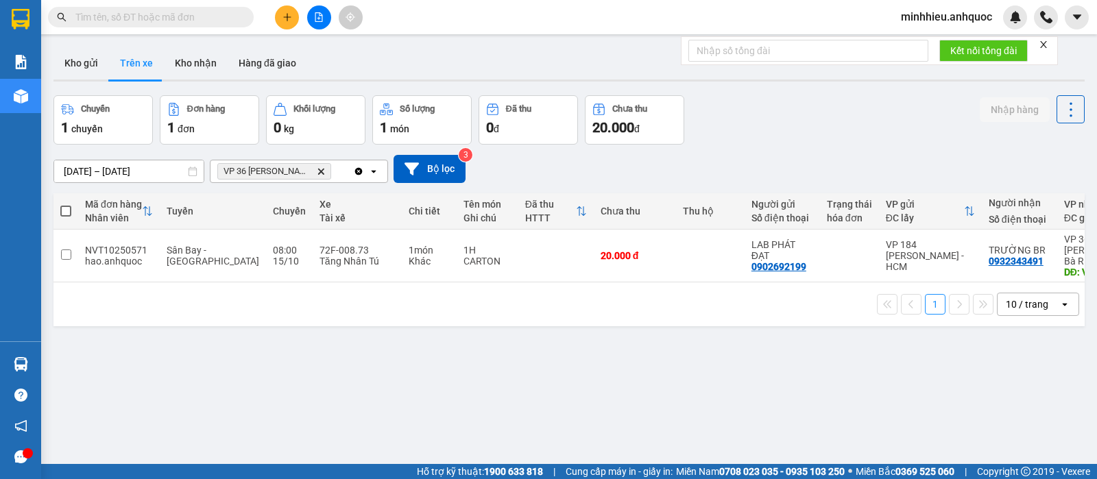
click at [319, 175] on icon "Delete" at bounding box center [321, 171] width 8 height 8
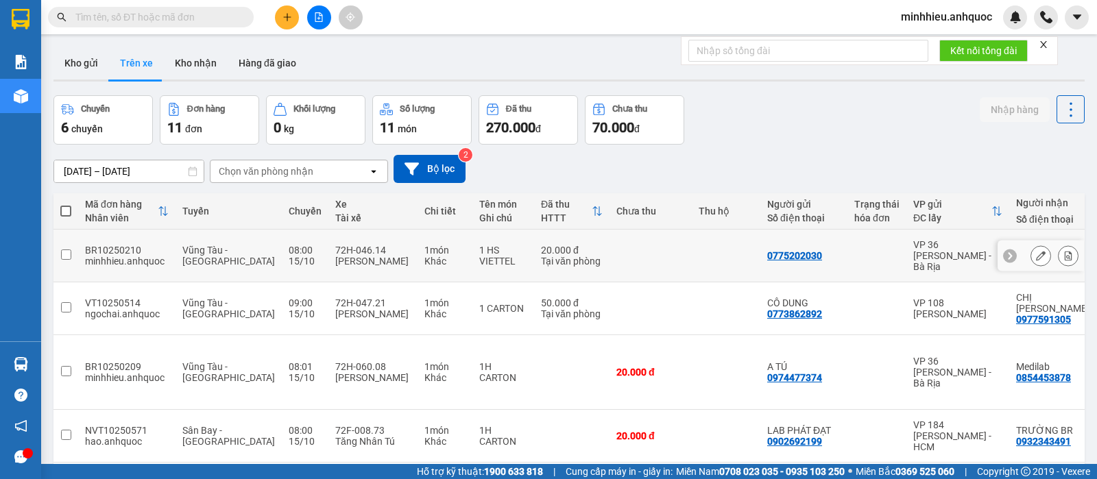
click at [1059, 247] on button at bounding box center [1068, 256] width 19 height 24
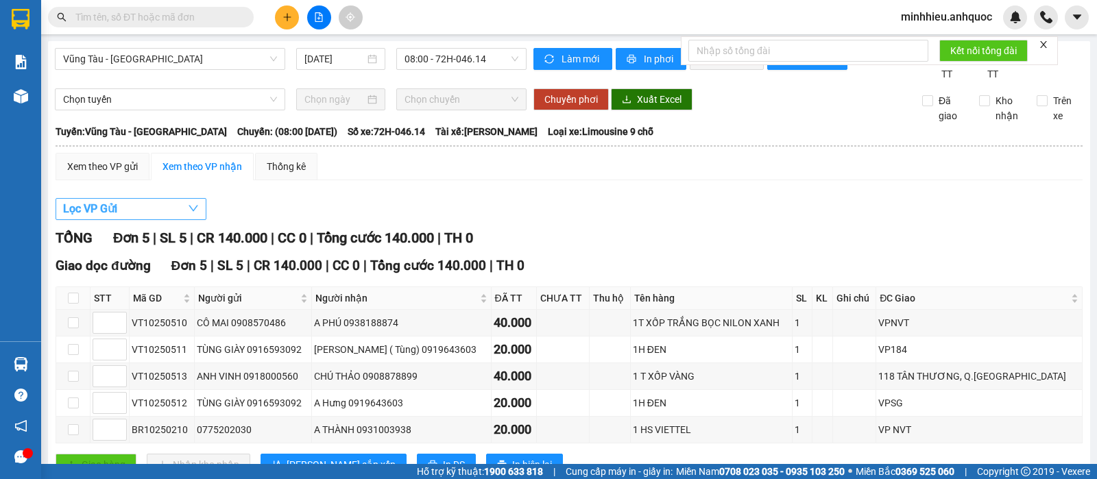
click at [120, 220] on button "Lọc VP Gửi" at bounding box center [131, 209] width 151 height 22
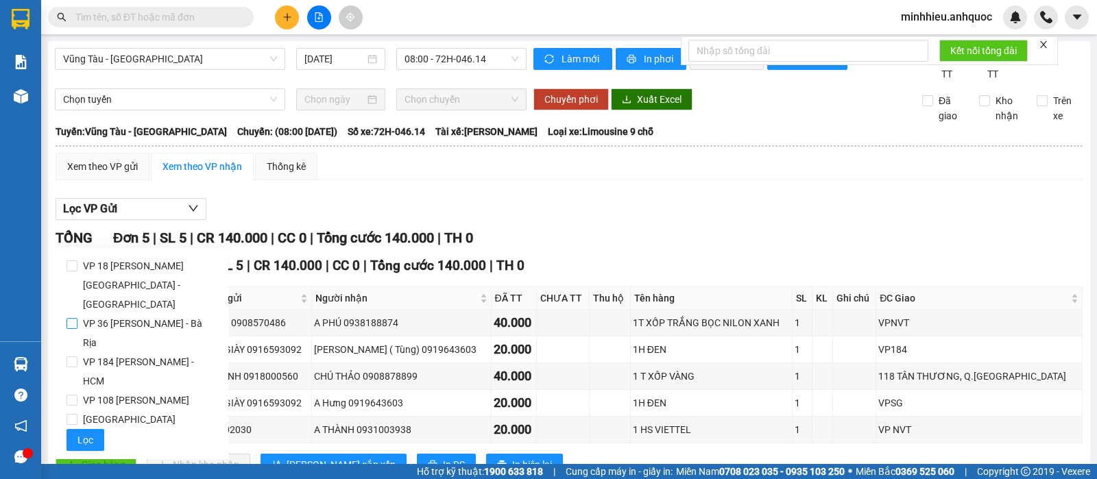
click at [104, 314] on span "VP 36 [PERSON_NAME] - Bà Rịa" at bounding box center [147, 333] width 140 height 38
click at [77, 318] on input "VP 36 [PERSON_NAME] - Bà Rịa" at bounding box center [72, 323] width 11 height 11
click at [82, 433] on span "Lọc" at bounding box center [85, 440] width 16 height 15
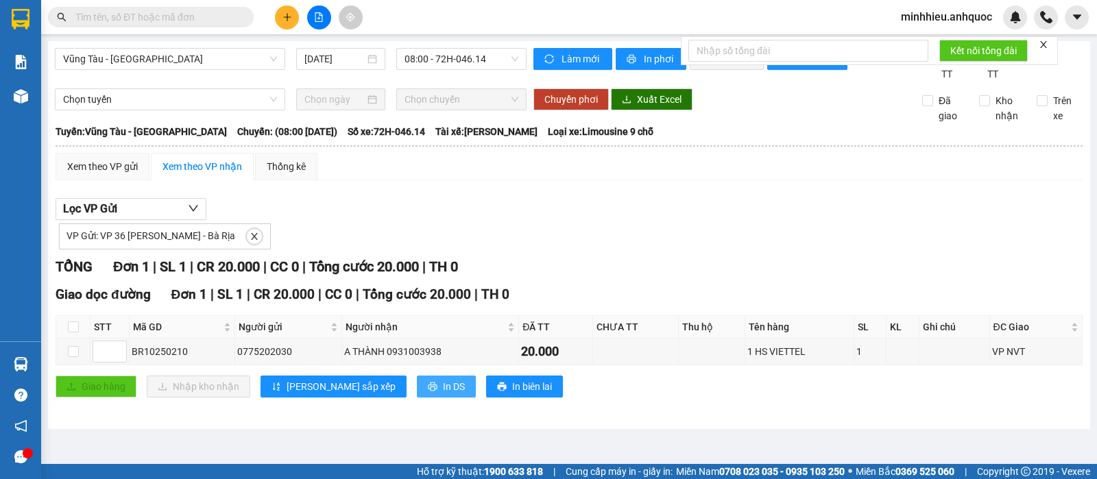
click at [443, 394] on span "In DS" at bounding box center [454, 386] width 22 height 15
drag, startPoint x: 374, startPoint y: 403, endPoint x: 347, endPoint y: 390, distance: 29.5
click at [428, 392] on icon "printer" at bounding box center [433, 387] width 10 height 10
click at [287, 17] on icon "plus" at bounding box center [287, 17] width 1 height 8
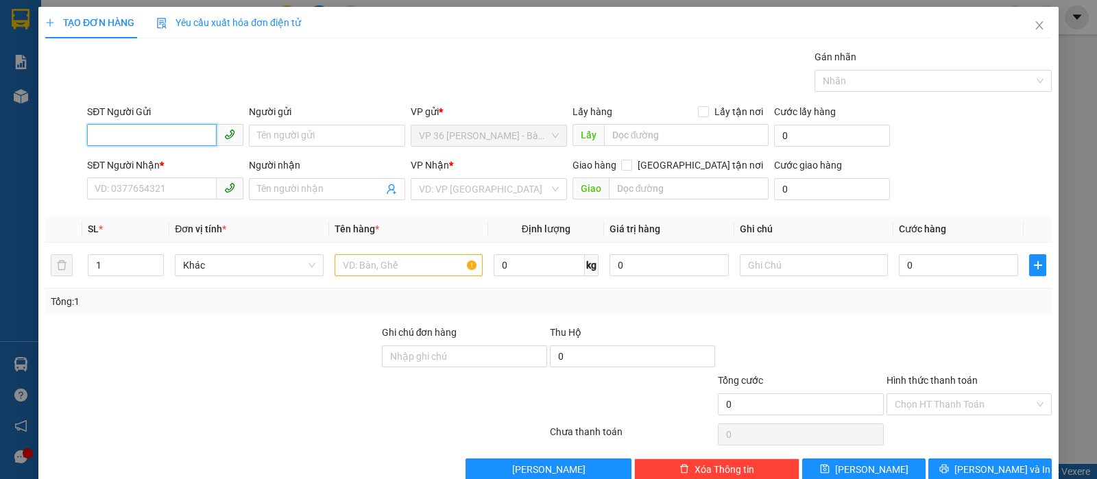
click at [113, 134] on input "SĐT Người Gửi" at bounding box center [152, 135] width 130 height 22
type input "0982666825"
click at [110, 160] on div "0982666825 - ANH HỢP" at bounding box center [164, 163] width 138 height 15
type input "ANH HỢP"
type input "0937056868"
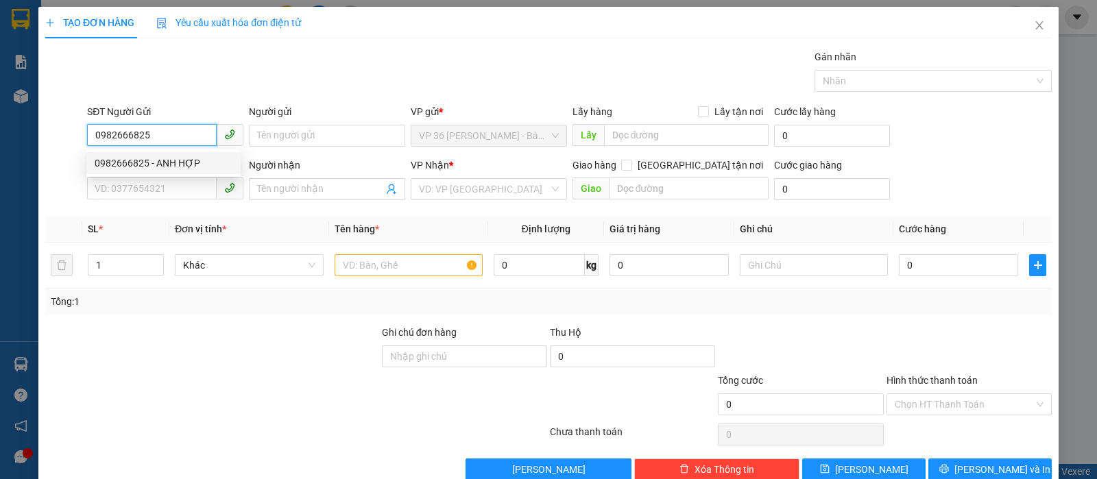
type input "A HIỀN"
type input "VPVT"
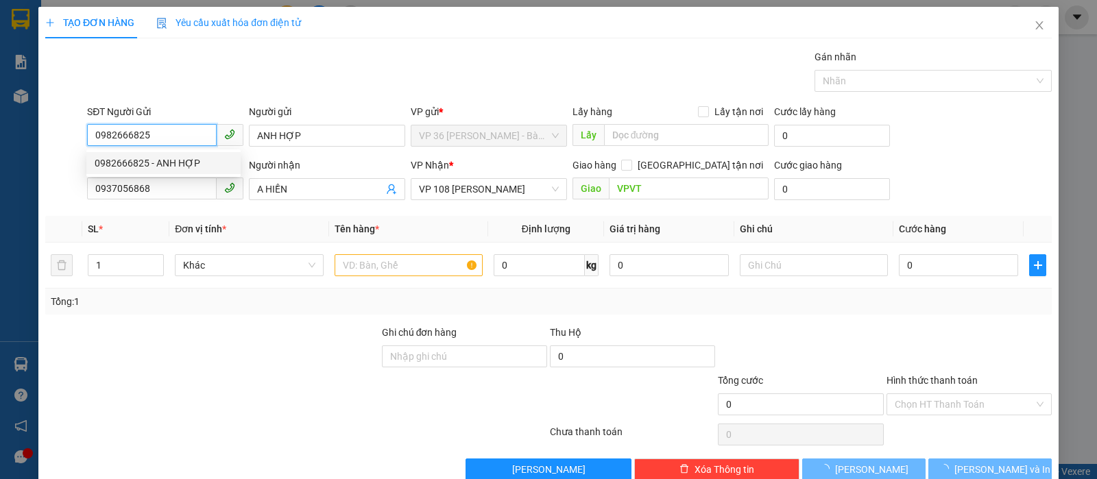
type input "60.000"
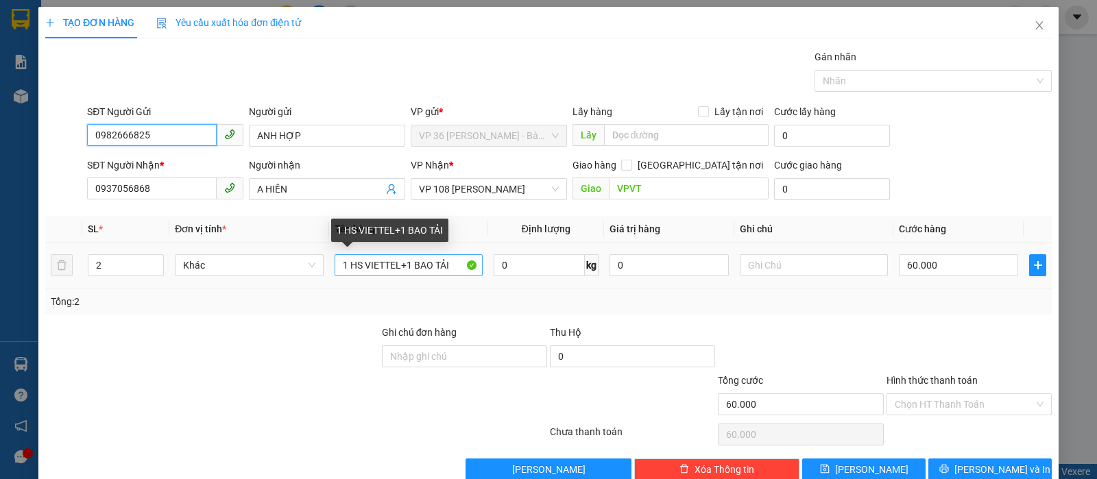
type input "0982666825"
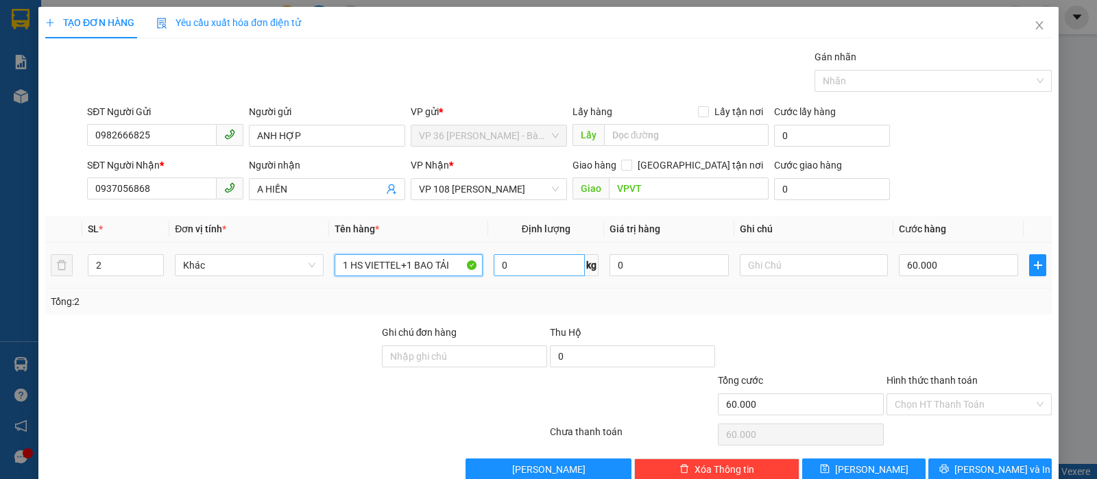
drag, startPoint x: 394, startPoint y: 267, endPoint x: 491, endPoint y: 266, distance: 96.7
click at [492, 266] on tr "2 Khác 1 HS VIETTEL+1 BAO TẢI 0 kg 0 60.000" at bounding box center [548, 266] width 1007 height 46
type input "1 HS VIETTEL"
click at [947, 261] on input "60.000" at bounding box center [958, 265] width 119 height 22
type input "2"
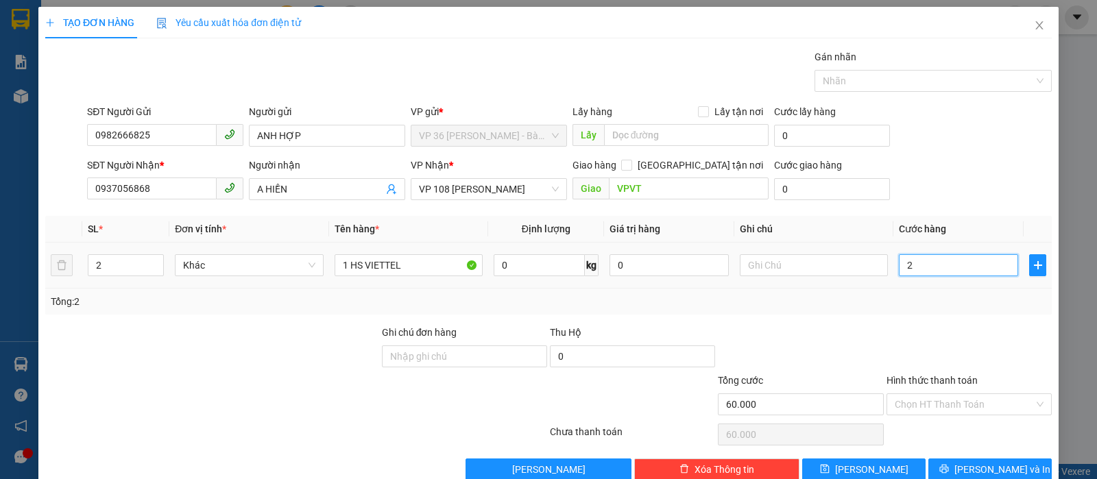
type input "2"
type input "20"
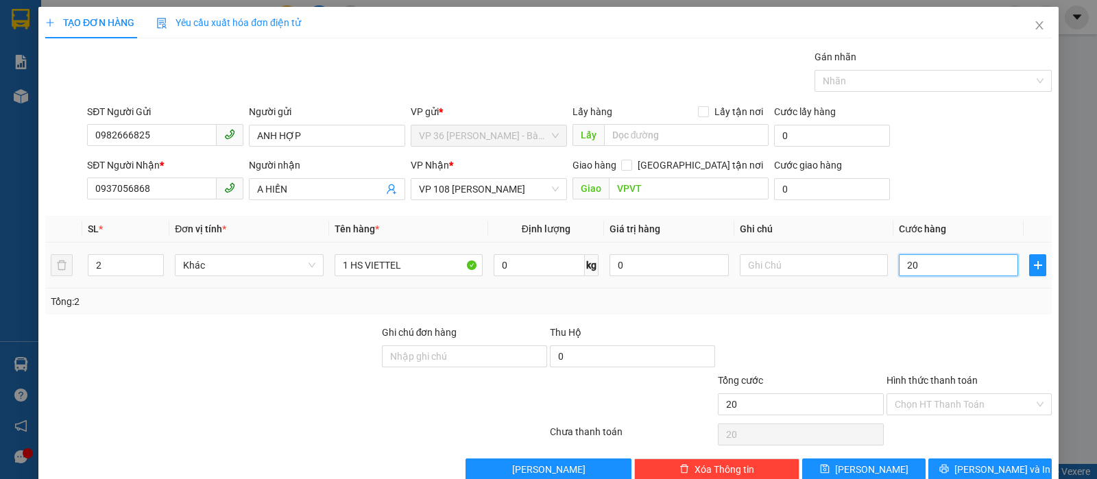
type input "200"
type input "2.000"
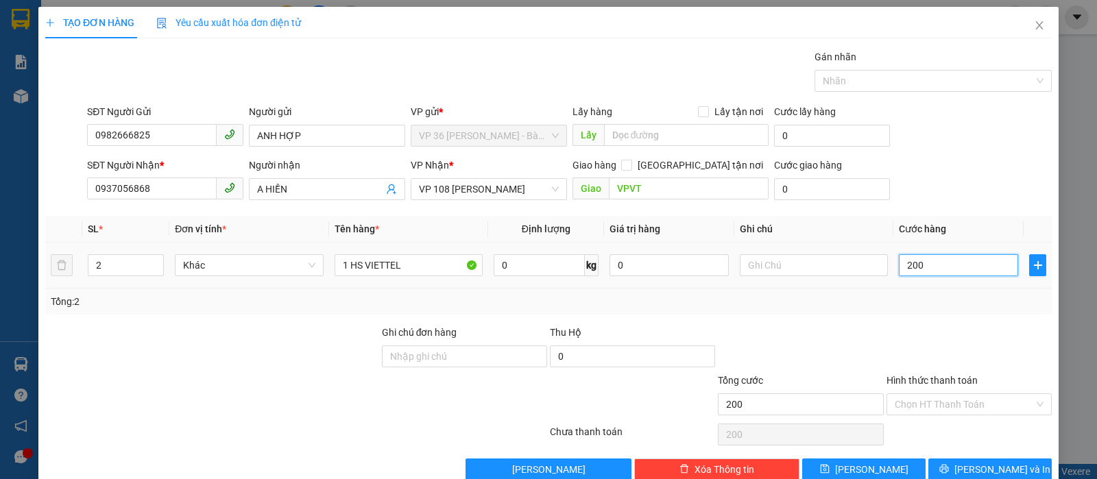
type input "2.000"
type input "20.000"
click at [983, 394] on input "Hình thức thanh toán" at bounding box center [964, 404] width 139 height 21
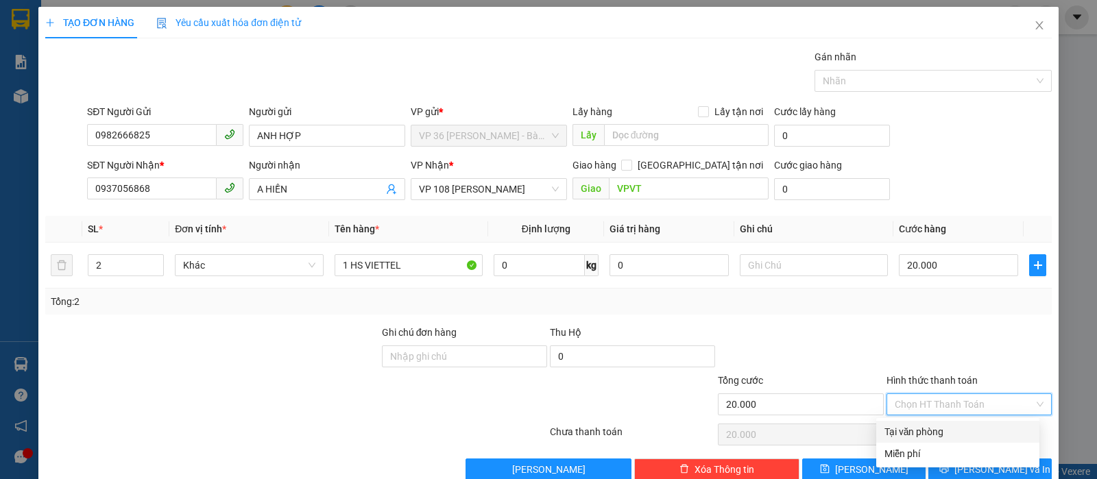
click at [962, 425] on div "Tại văn phòng" at bounding box center [958, 432] width 147 height 15
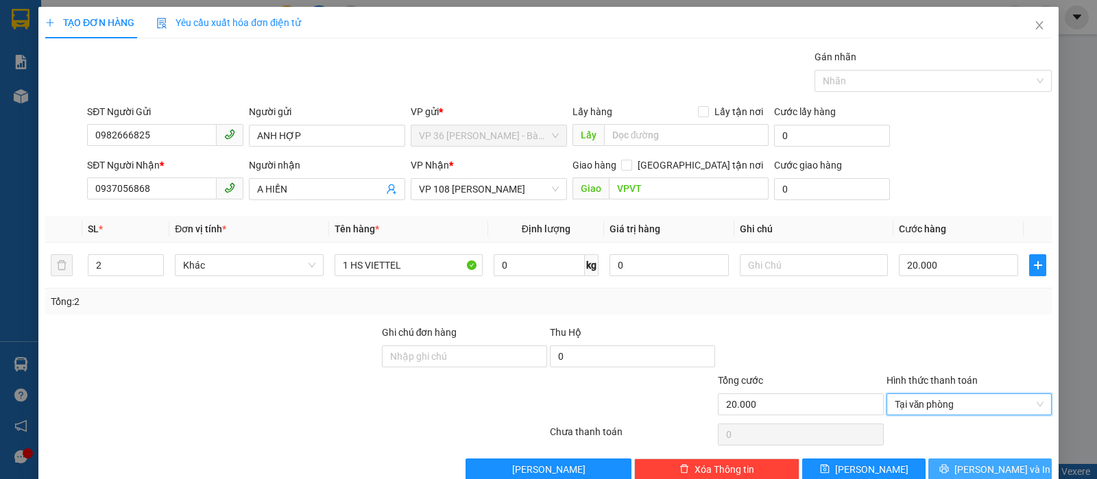
click at [977, 462] on span "[PERSON_NAME] và In" at bounding box center [1003, 469] width 96 height 15
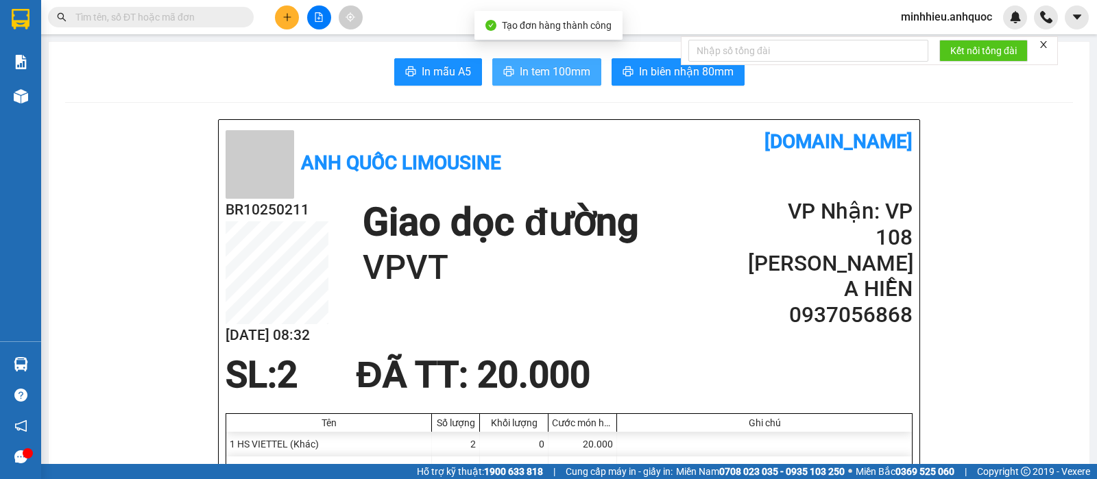
click at [562, 64] on span "In tem 100mm" at bounding box center [555, 71] width 71 height 17
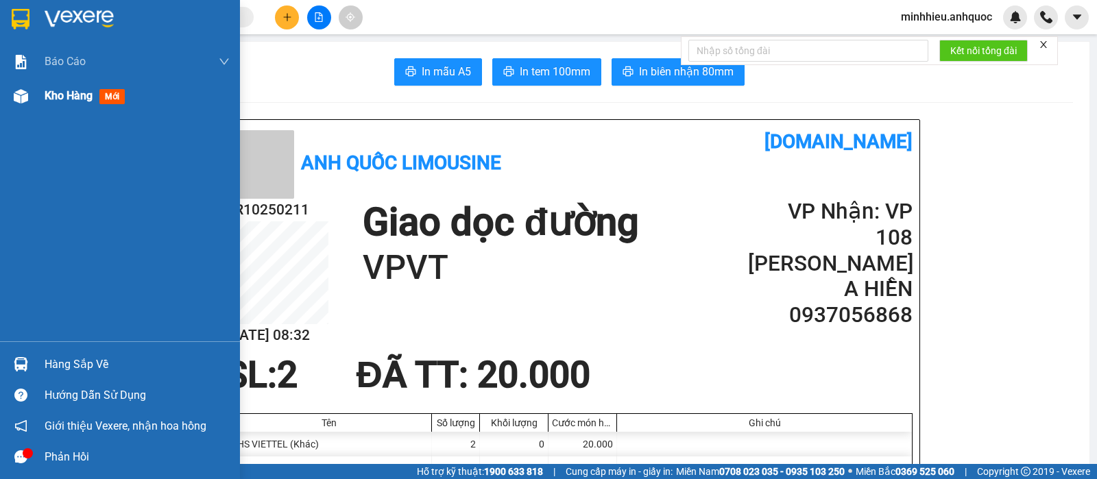
click at [39, 108] on div "Kho hàng mới" at bounding box center [120, 96] width 240 height 34
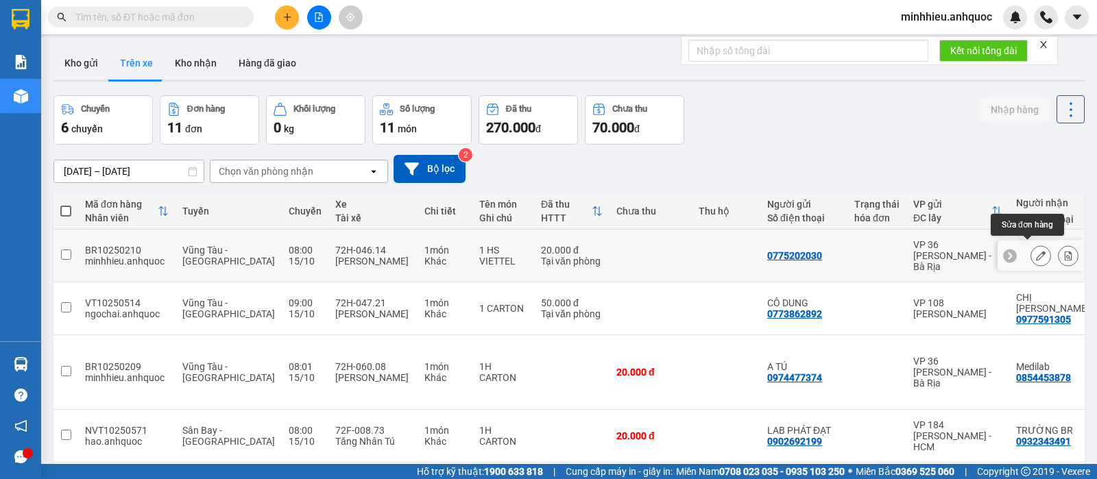
click at [1036, 251] on icon at bounding box center [1041, 256] width 10 height 10
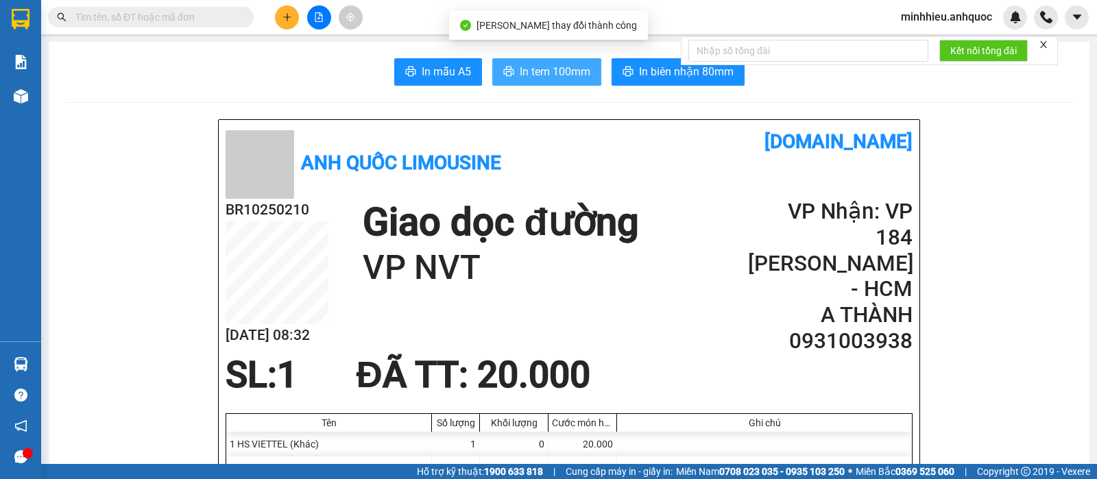
click at [551, 80] on span "In tem 100mm" at bounding box center [555, 71] width 71 height 17
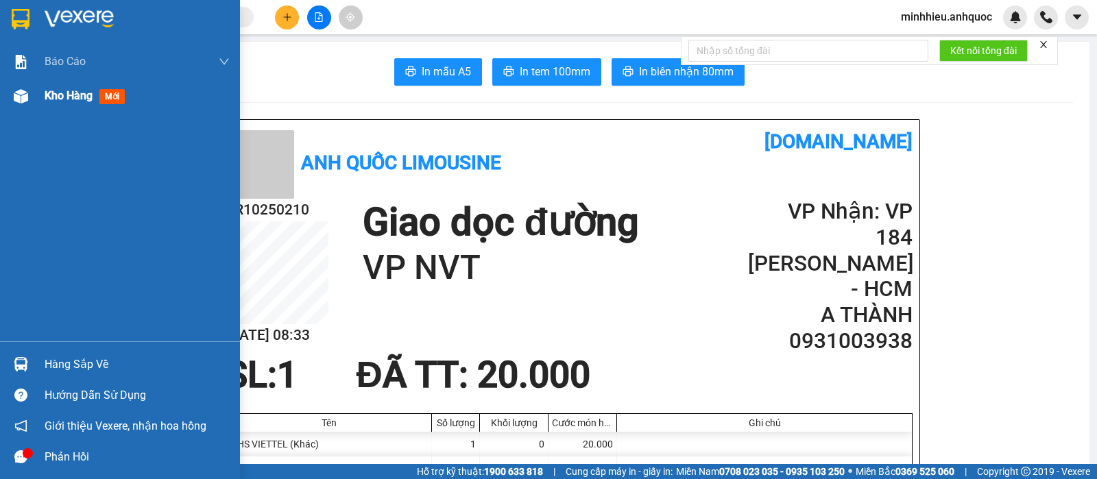
click at [58, 99] on span "Kho hàng" at bounding box center [69, 95] width 48 height 13
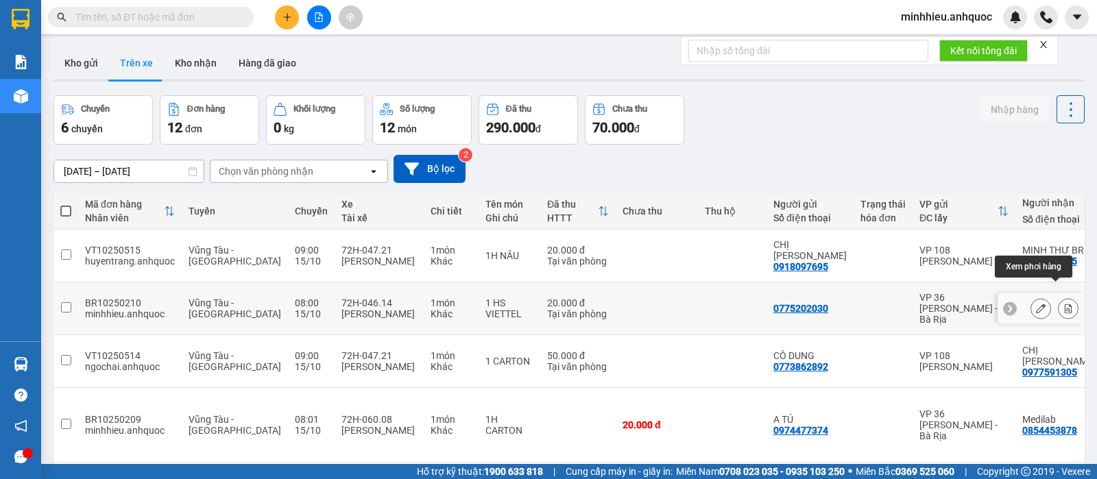
click at [1060, 297] on button at bounding box center [1068, 309] width 19 height 24
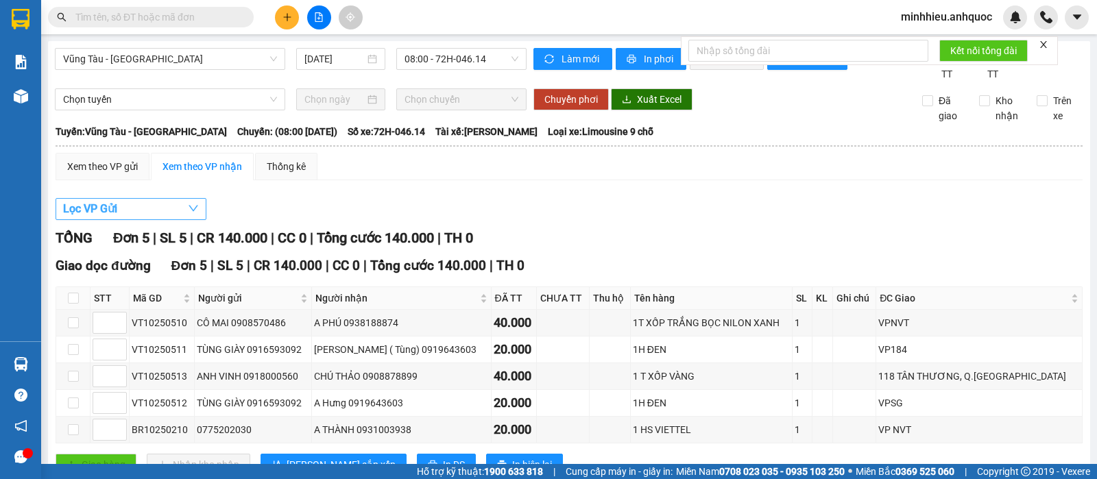
click at [151, 220] on button "Lọc VP Gửi" at bounding box center [131, 209] width 151 height 22
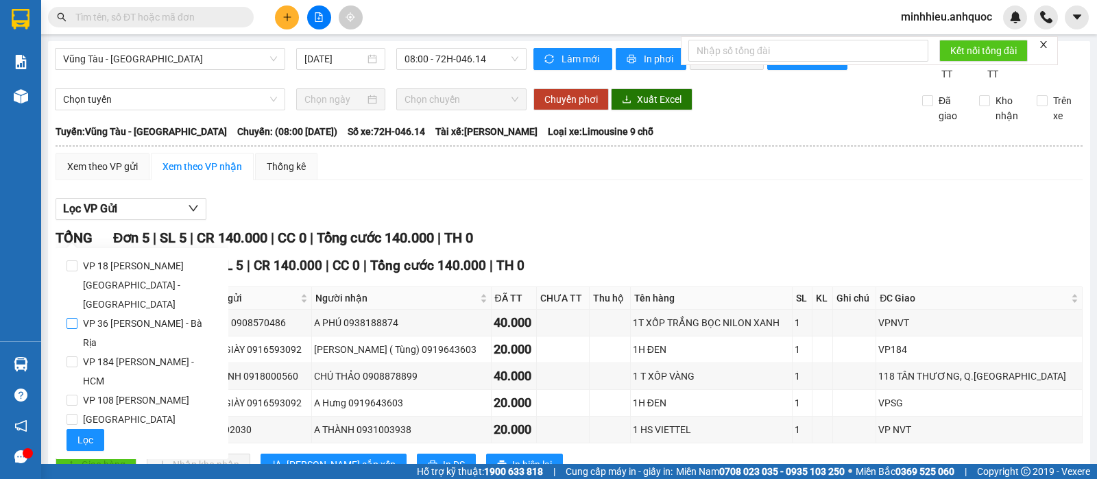
click at [141, 314] on span "VP 36 [PERSON_NAME] - Bà Rịa" at bounding box center [147, 333] width 140 height 38
click at [77, 318] on input "VP 36 [PERSON_NAME] - Bà Rịa" at bounding box center [72, 323] width 11 height 11
click at [91, 433] on span "Lọc" at bounding box center [85, 440] width 16 height 15
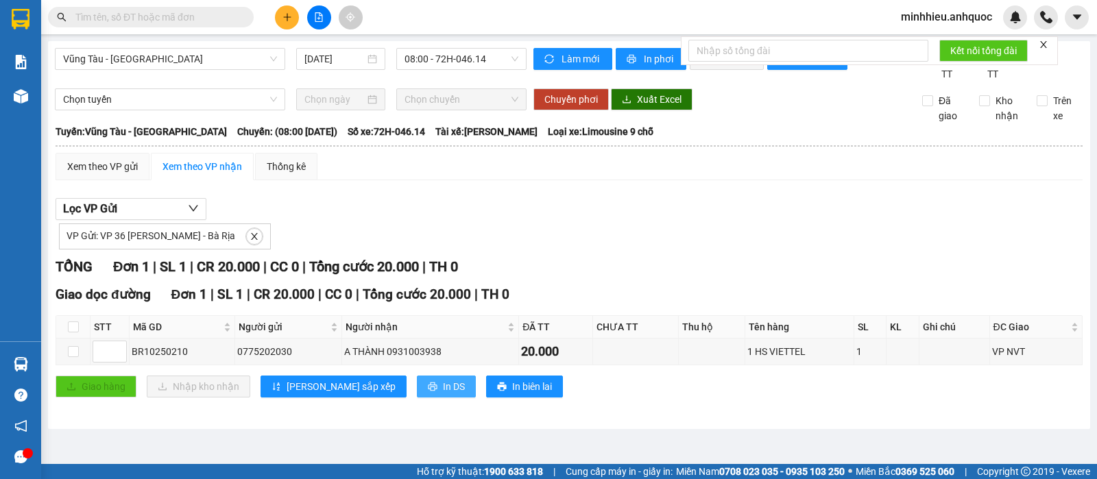
click at [443, 394] on span "In DS" at bounding box center [454, 386] width 22 height 15
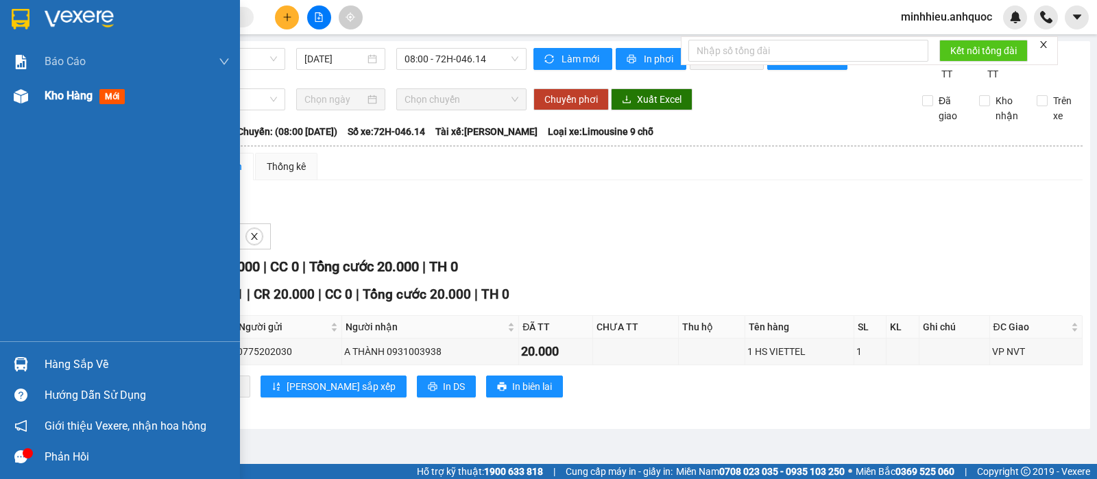
click at [32, 102] on div at bounding box center [21, 96] width 24 height 24
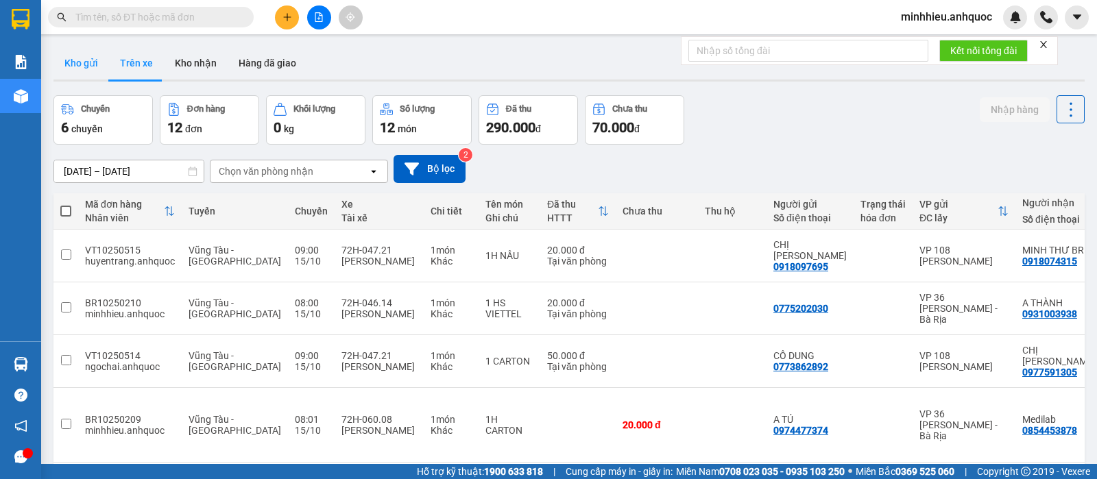
click at [84, 67] on button "Kho gửi" at bounding box center [81, 63] width 56 height 33
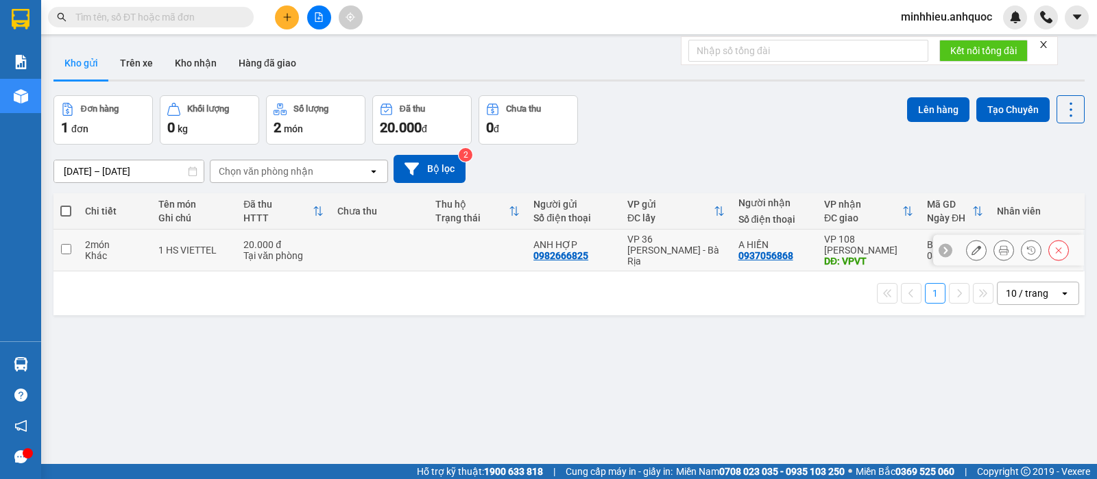
click at [708, 252] on div "VP 36 [PERSON_NAME] - Bà Rịa" at bounding box center [676, 250] width 97 height 33
checkbox input "true"
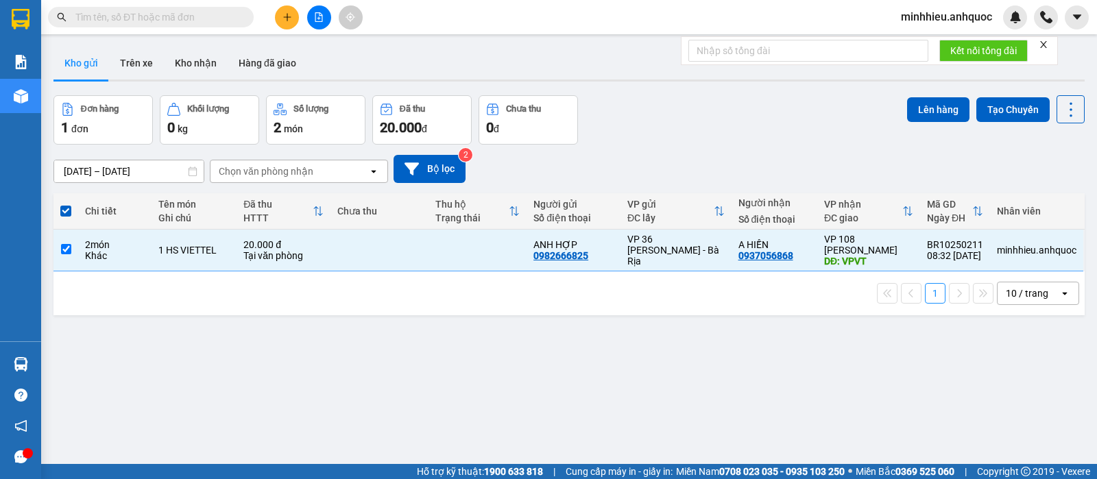
click at [680, 136] on div "Đơn hàng 1 đơn Khối lượng 0 kg Số lượng 2 món Đã thu 20.000 đ Chưa thu 0 đ Lên …" at bounding box center [568, 119] width 1031 height 49
click at [95, 250] on div "Khác" at bounding box center [115, 255] width 60 height 11
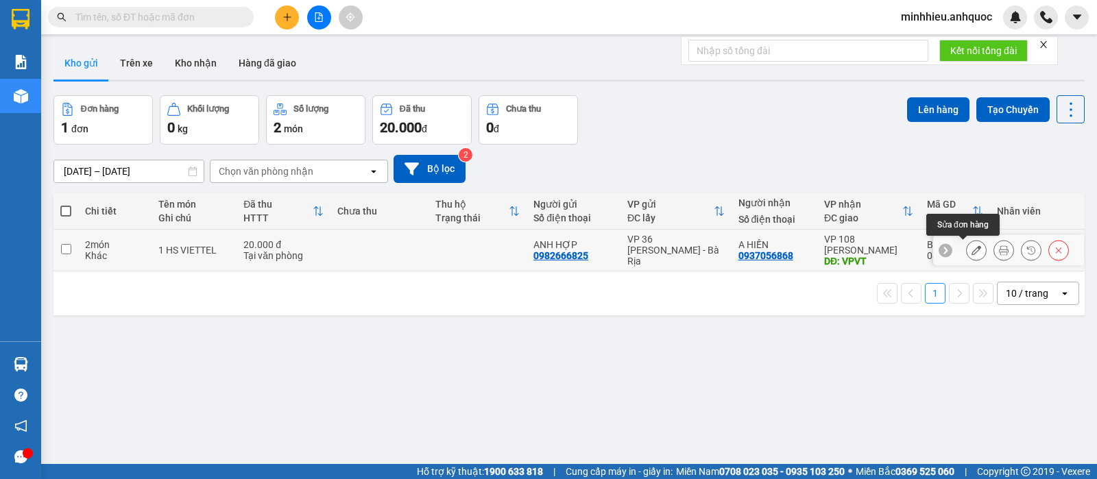
click at [968, 251] on button at bounding box center [976, 251] width 19 height 24
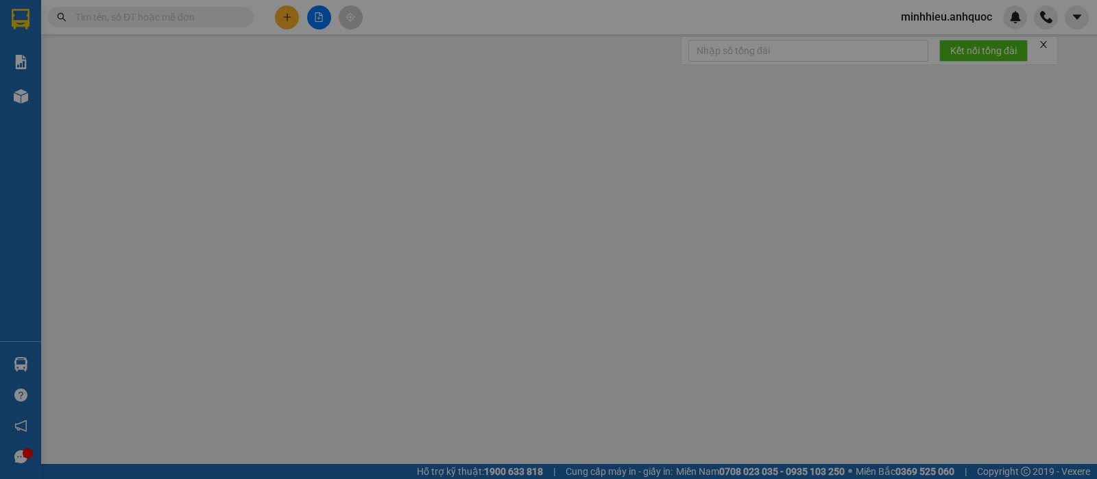
type input "0982666825"
type input "ANH HỢP"
type input "0937056868"
type input "A HIỀN"
type input "VPVT"
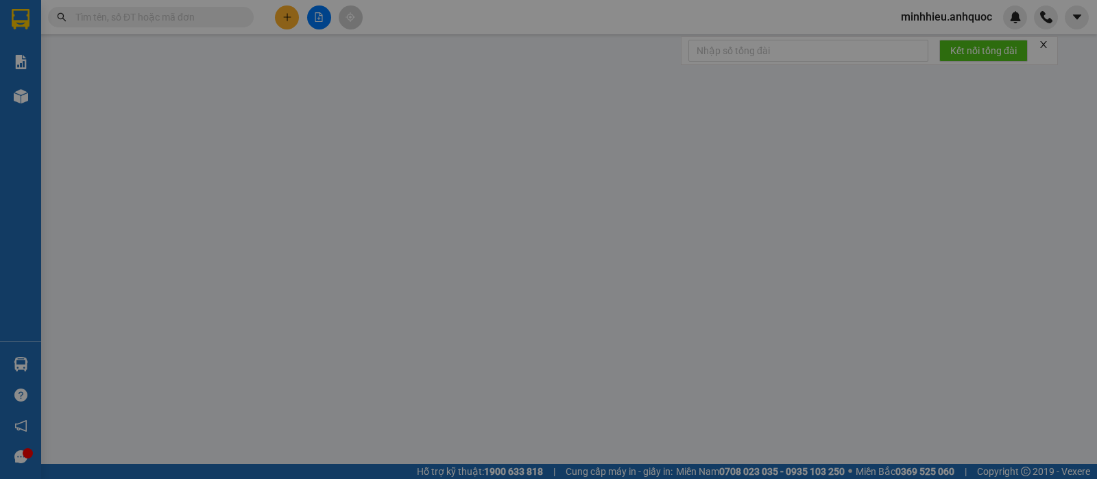
type input "20.000"
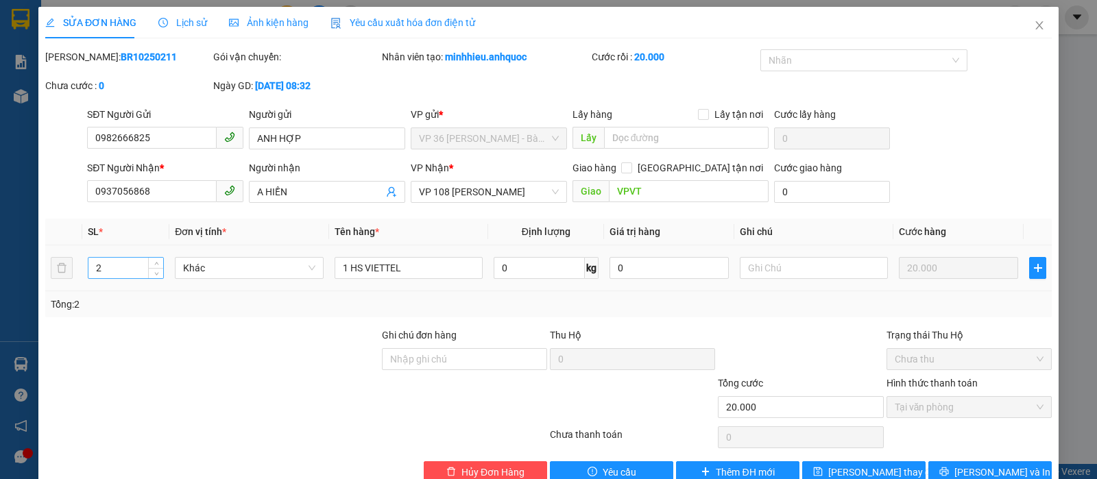
click at [109, 265] on input "2" at bounding box center [125, 268] width 75 height 21
type input "1"
drag, startPoint x: 953, startPoint y: 447, endPoint x: 932, endPoint y: 447, distance: 21.3
click at [953, 462] on button "[PERSON_NAME] và In" at bounding box center [990, 473] width 123 height 22
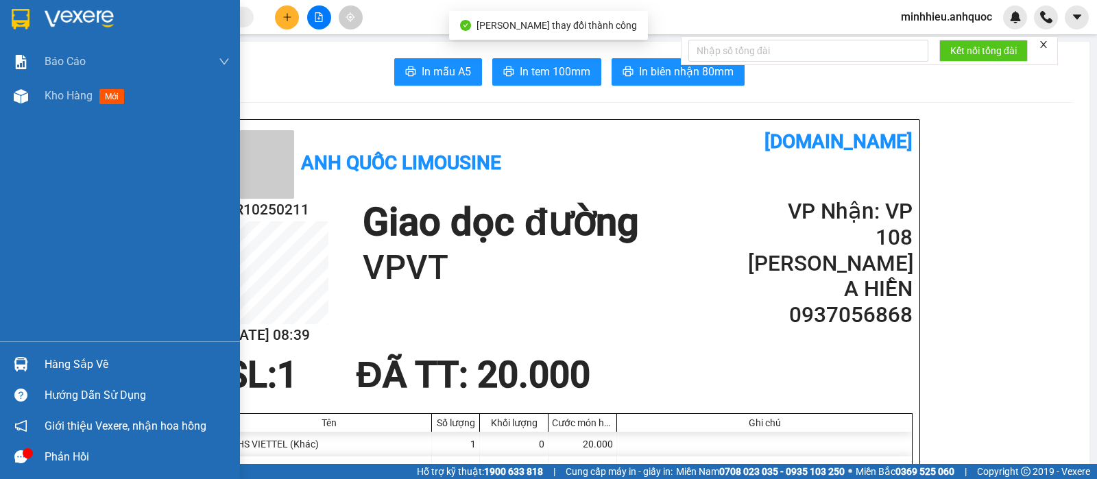
drag, startPoint x: 16, startPoint y: 90, endPoint x: 97, endPoint y: 259, distance: 188.0
click at [16, 90] on img at bounding box center [21, 96] width 14 height 14
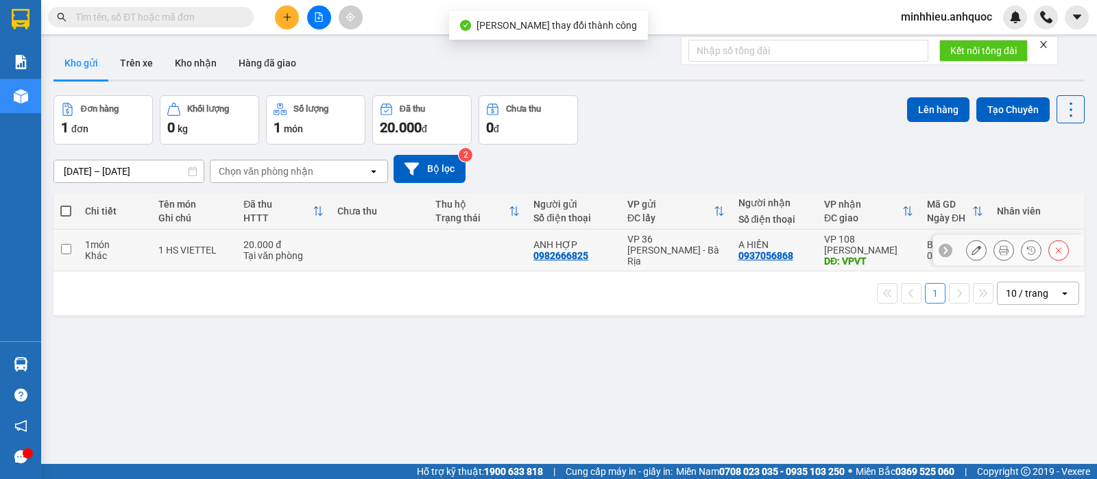
click at [326, 260] on td "20.000 đ Tại văn phòng" at bounding box center [284, 251] width 94 height 42
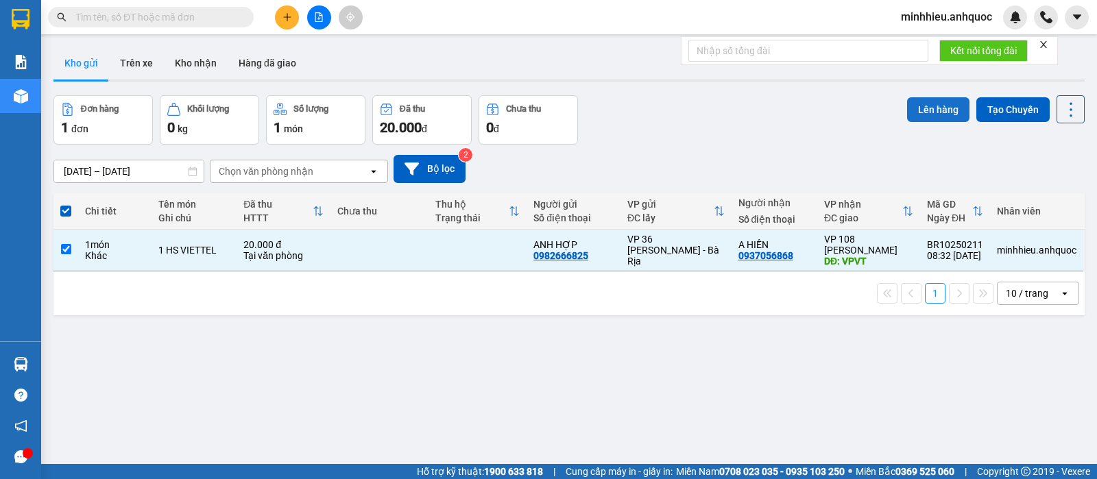
click at [907, 109] on button "Lên hàng" at bounding box center [938, 109] width 62 height 25
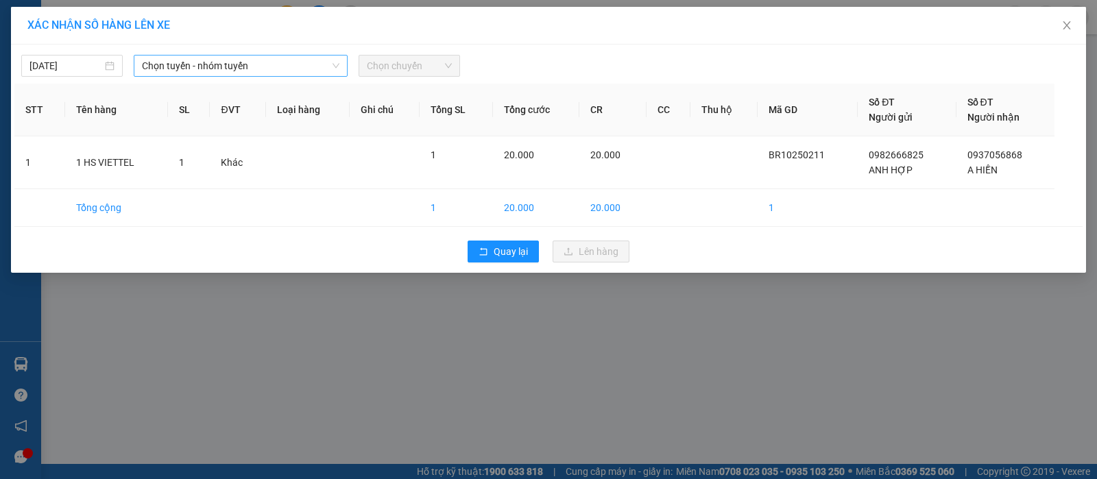
click at [269, 69] on span "Chọn tuyến - nhóm tuyến" at bounding box center [241, 66] width 198 height 21
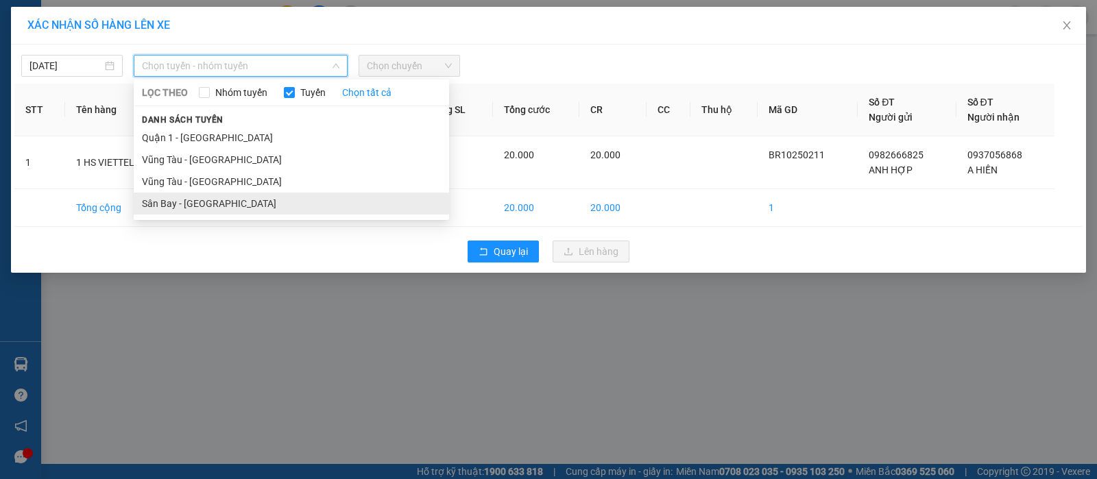
click at [215, 204] on li "Sân Bay - [GEOGRAPHIC_DATA]" at bounding box center [291, 204] width 315 height 22
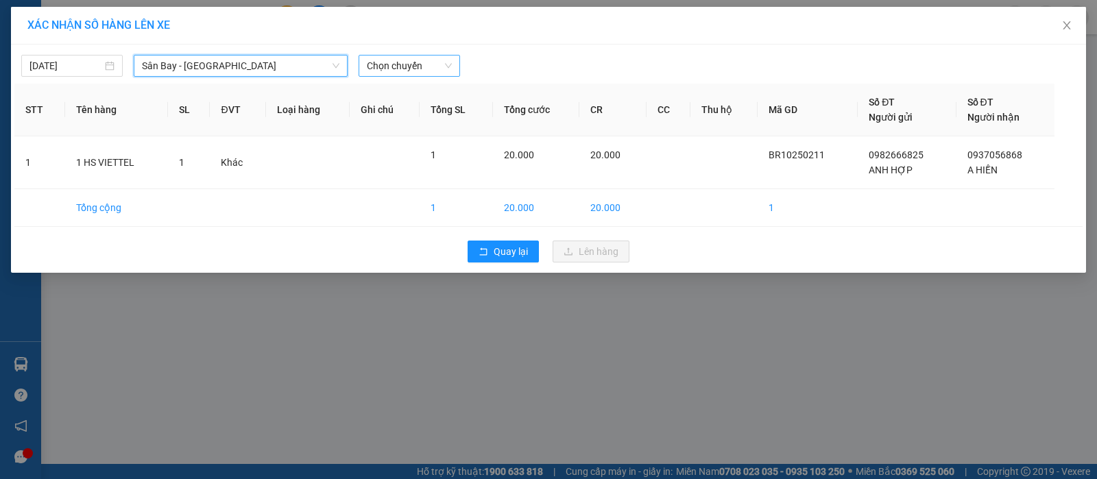
click at [422, 64] on span "Chọn chuyến" at bounding box center [409, 66] width 85 height 21
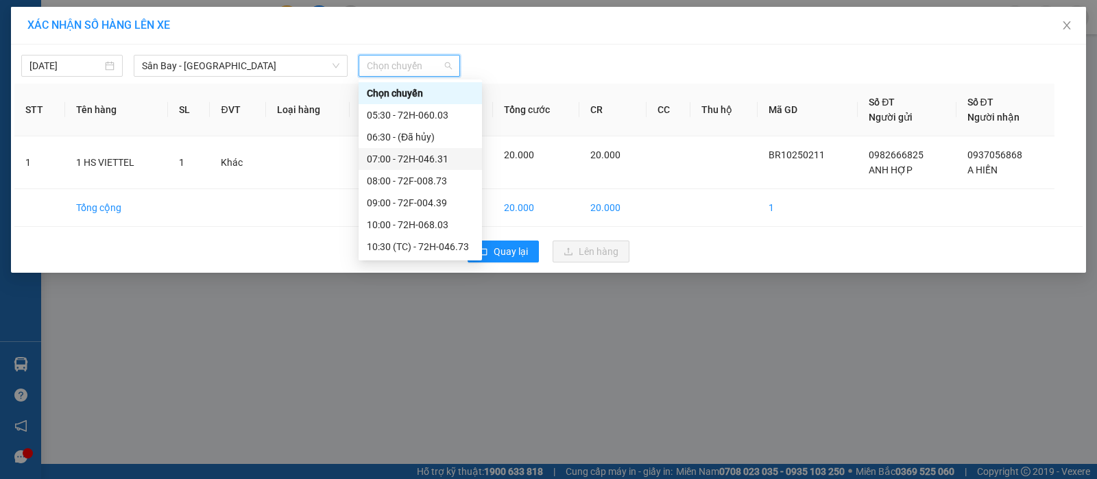
click at [434, 162] on div "07:00 - 72H-046.31" at bounding box center [420, 159] width 107 height 15
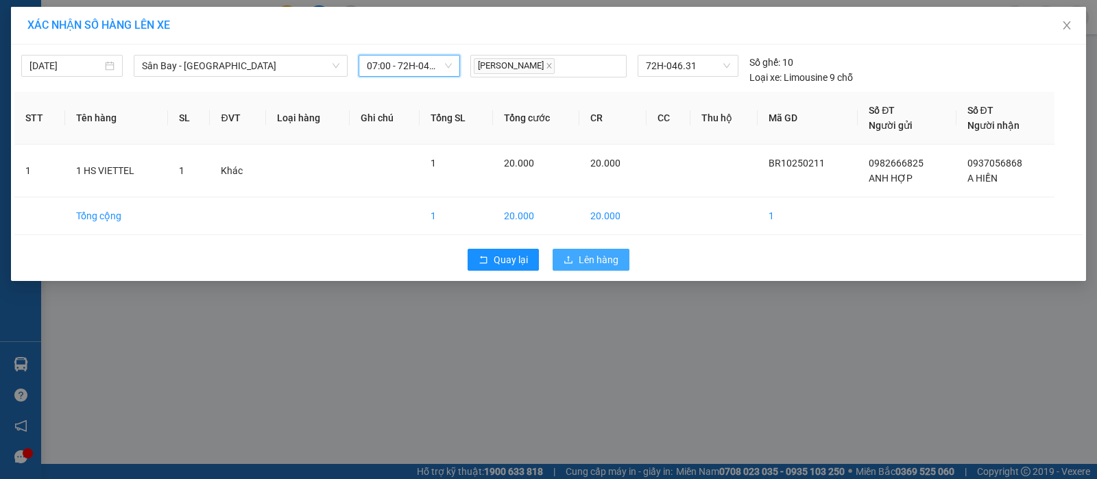
click at [583, 251] on button "Lên hàng" at bounding box center [591, 260] width 77 height 22
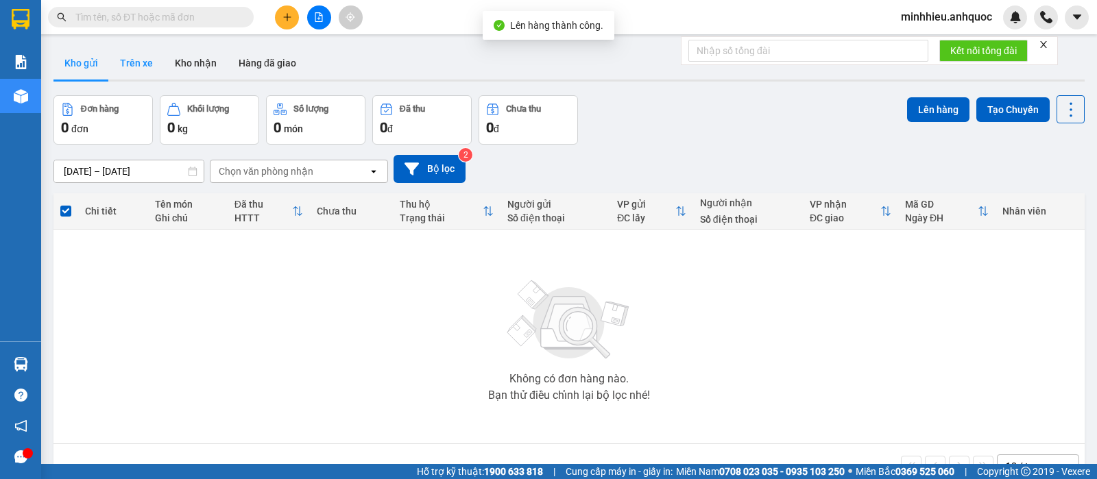
click at [134, 57] on button "Trên xe" at bounding box center [136, 63] width 55 height 33
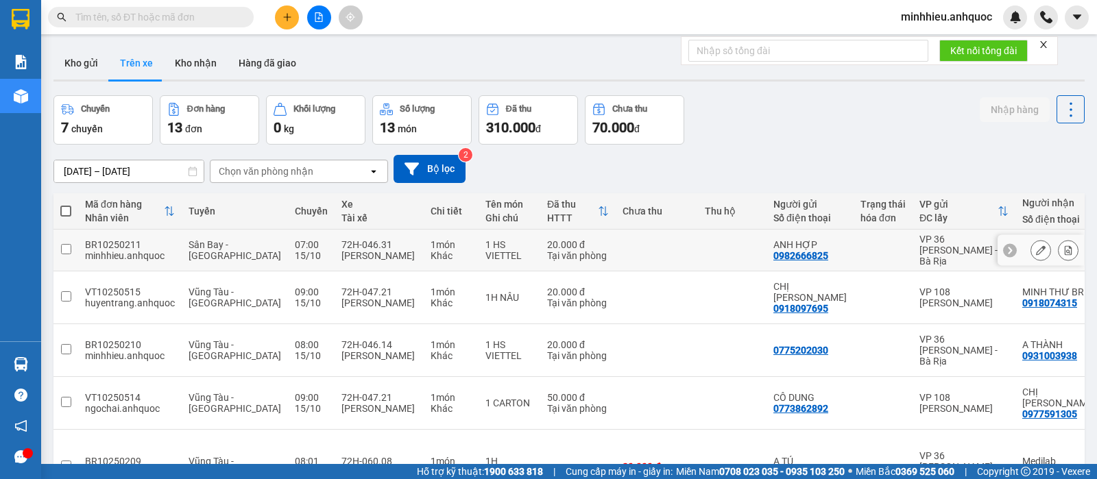
click at [1066, 251] on div at bounding box center [1041, 250] width 86 height 31
click at [1059, 250] on button at bounding box center [1068, 251] width 19 height 24
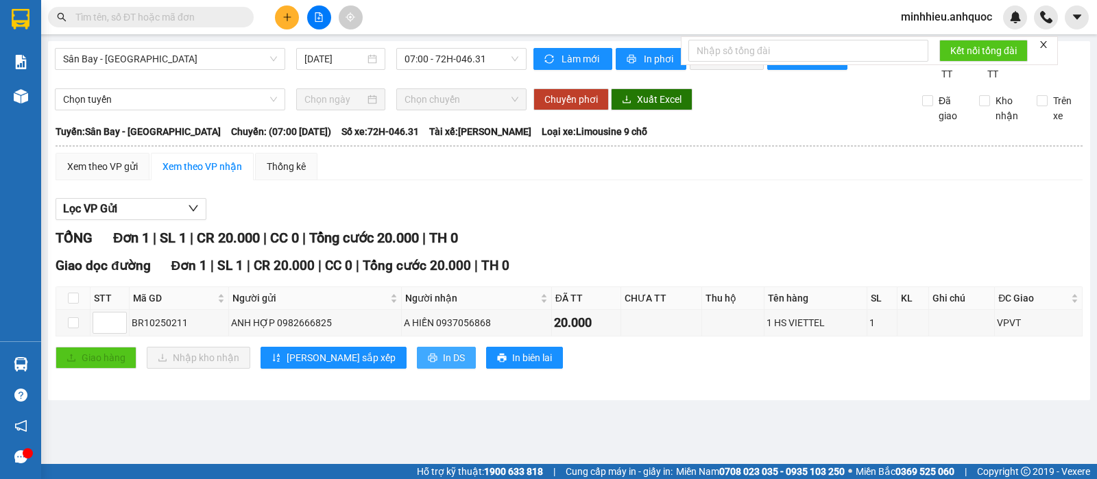
click at [417, 369] on button "In DS" at bounding box center [446, 358] width 59 height 22
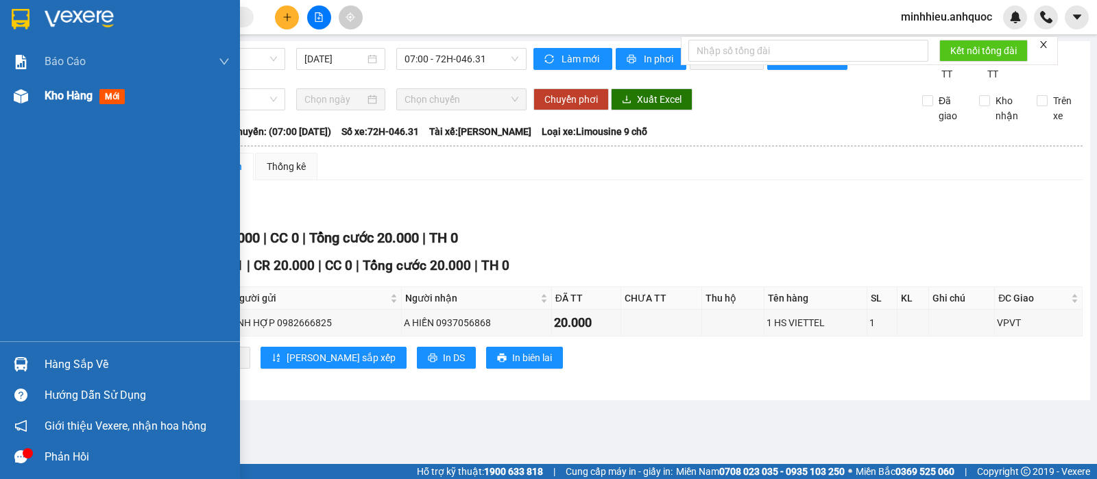
click at [69, 99] on span "Kho hàng" at bounding box center [69, 95] width 48 height 13
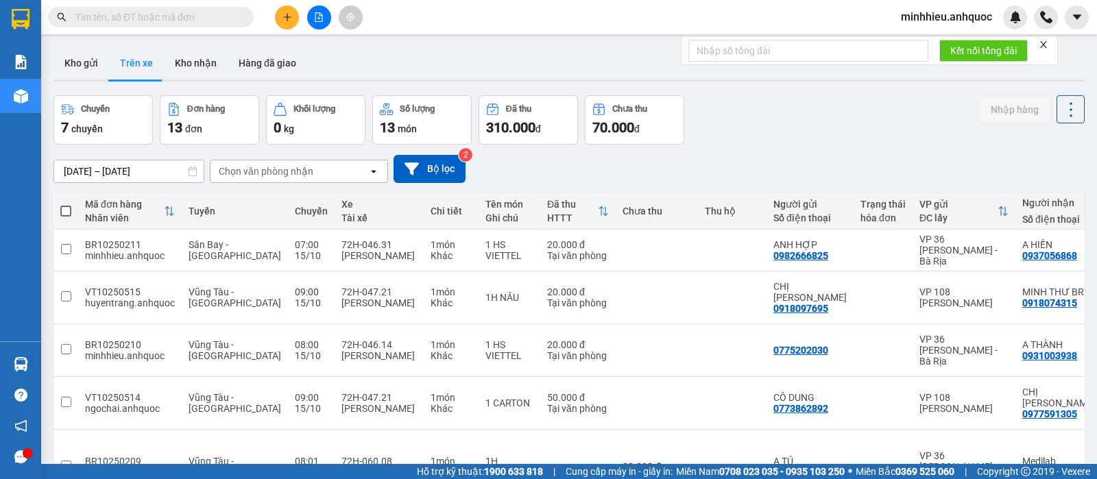
click at [347, 172] on div "Chọn văn phòng nhận" at bounding box center [290, 171] width 158 height 22
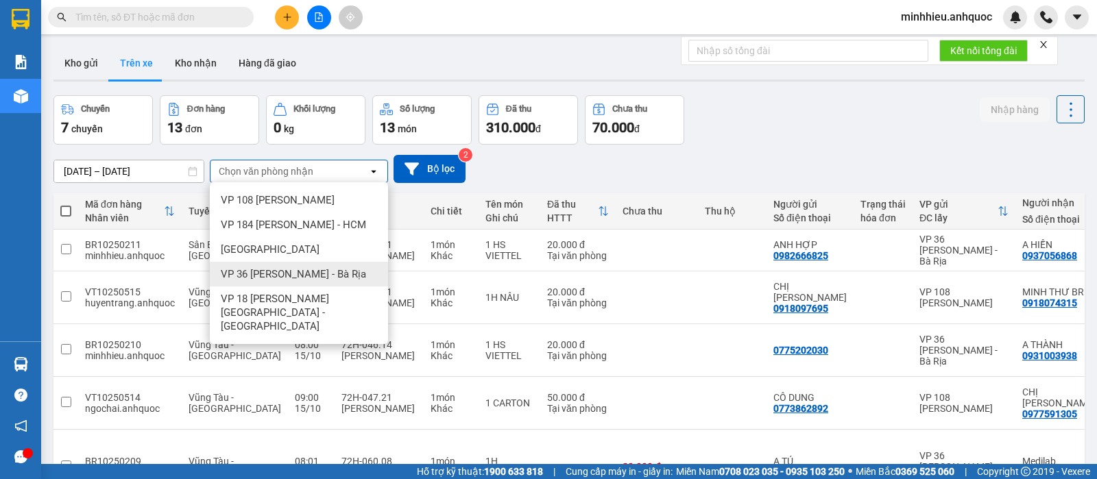
drag, startPoint x: 304, startPoint y: 272, endPoint x: 288, endPoint y: 272, distance: 15.8
click at [303, 272] on span "VP 36 [PERSON_NAME] - Bà Rịa" at bounding box center [293, 274] width 145 height 14
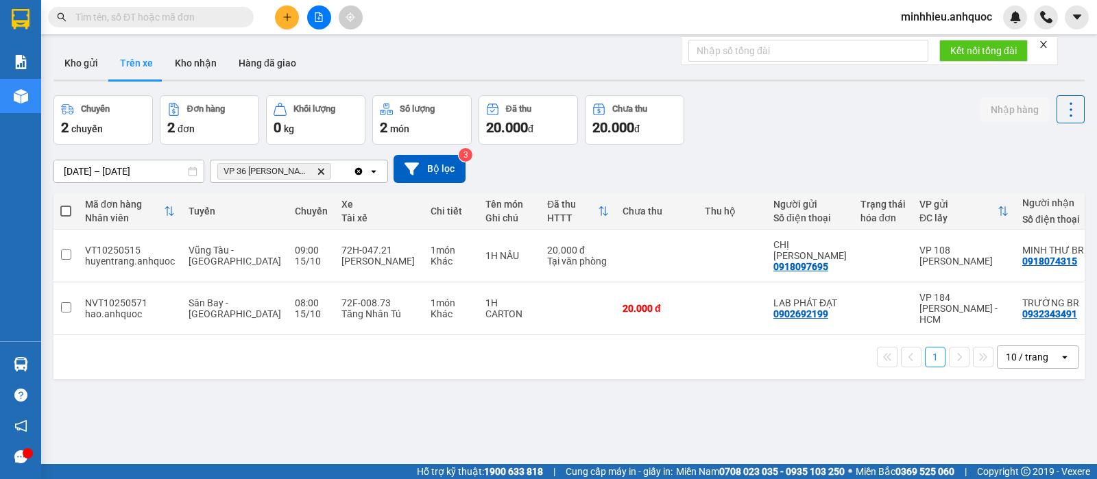
drag, startPoint x: 192, startPoint y: 68, endPoint x: 210, endPoint y: 189, distance: 122.7
click at [191, 68] on button "Kho nhận" at bounding box center [196, 63] width 64 height 33
type input "[DATE] – [DATE]"
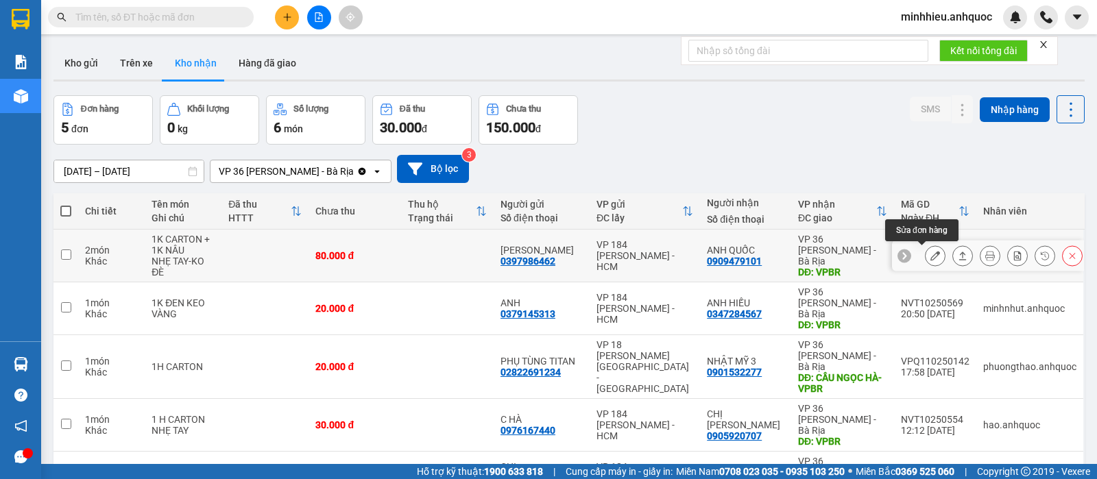
click at [927, 252] on button at bounding box center [935, 256] width 19 height 24
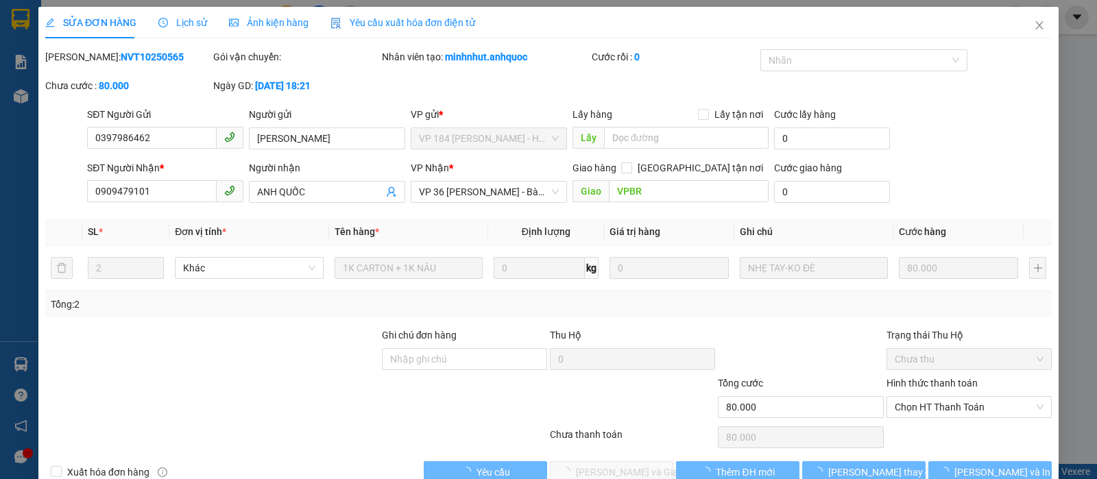
type input "0397986462"
type input "[PERSON_NAME]"
type input "0909479101"
type input "ANH QUỐC"
type input "VPBR"
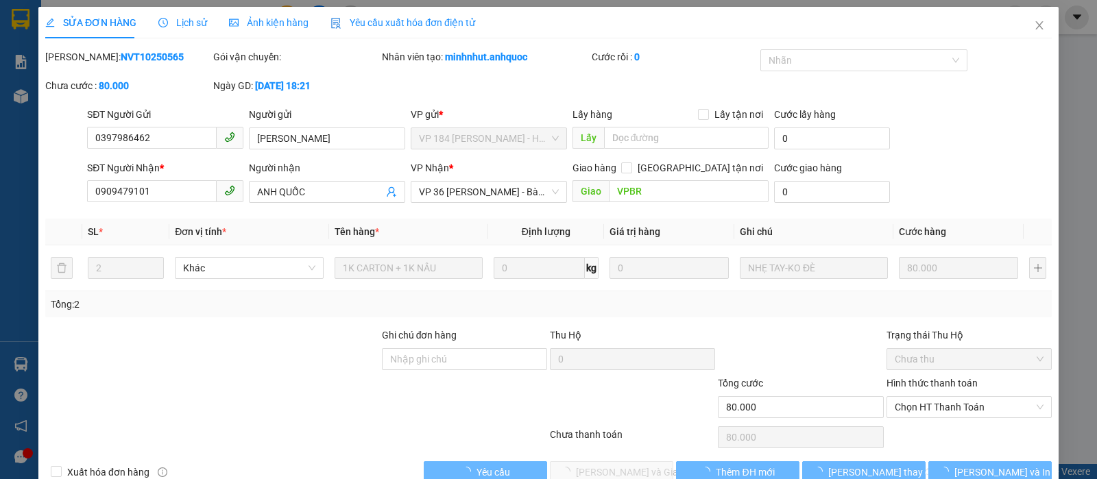
type input "80.000"
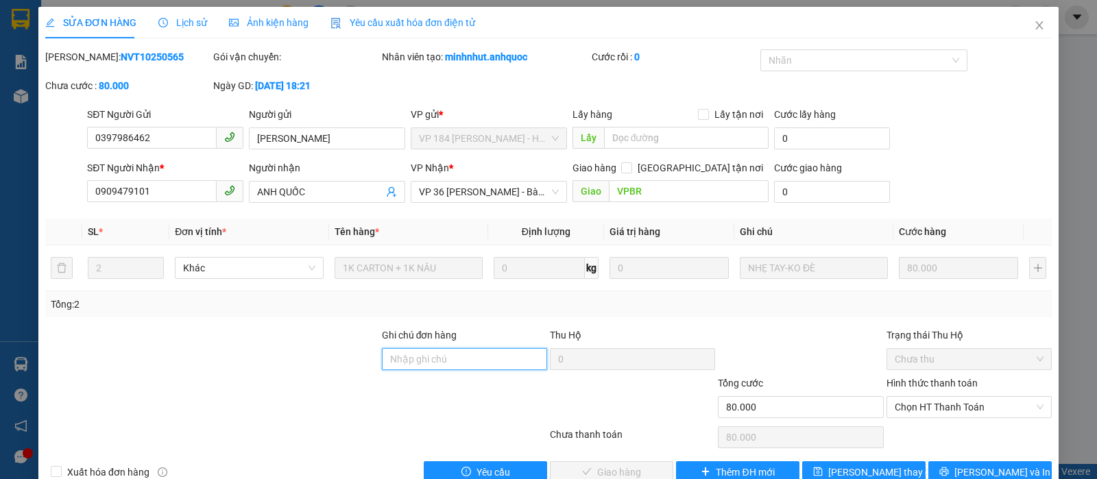
click at [486, 365] on input "Ghi chú đơn hàng" at bounding box center [464, 359] width 165 height 22
type input "TTTM VP"
click at [948, 376] on div "Hình thức thanh toán" at bounding box center [969, 386] width 165 height 21
click at [938, 397] on span "Chọn HT Thanh Toán" at bounding box center [969, 407] width 149 height 21
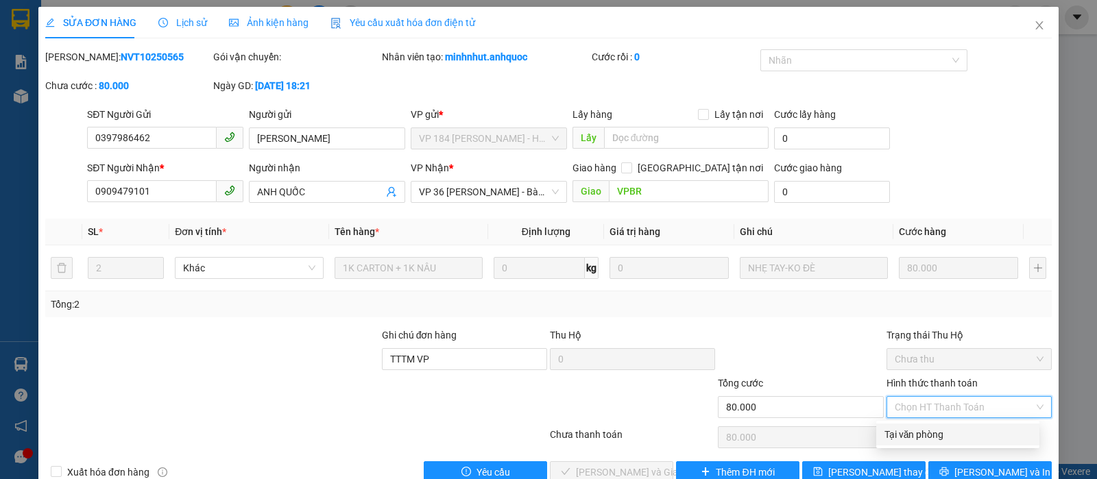
click at [907, 427] on div "Tại văn phòng" at bounding box center [958, 434] width 147 height 15
type input "0"
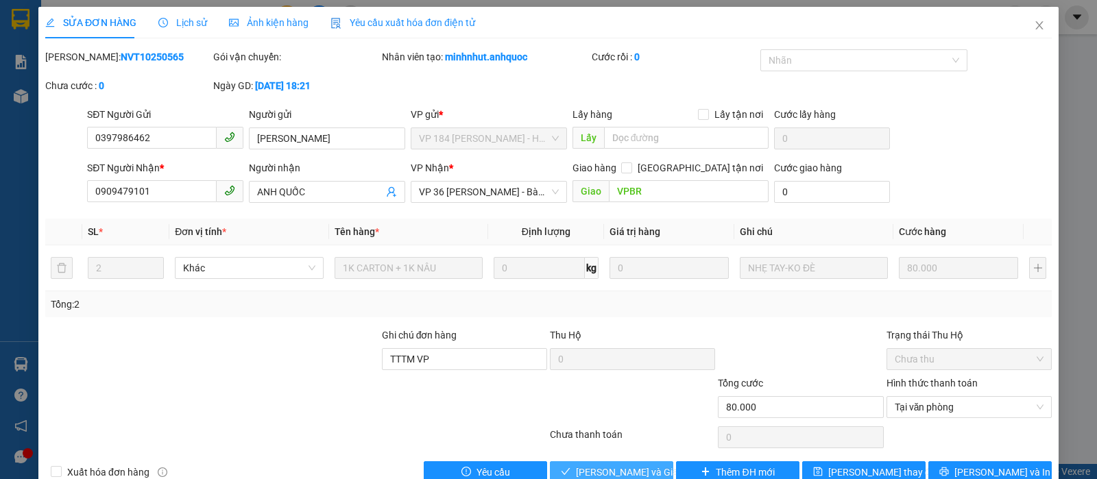
click at [620, 462] on button "[PERSON_NAME] và Giao hàng" at bounding box center [611, 473] width 123 height 22
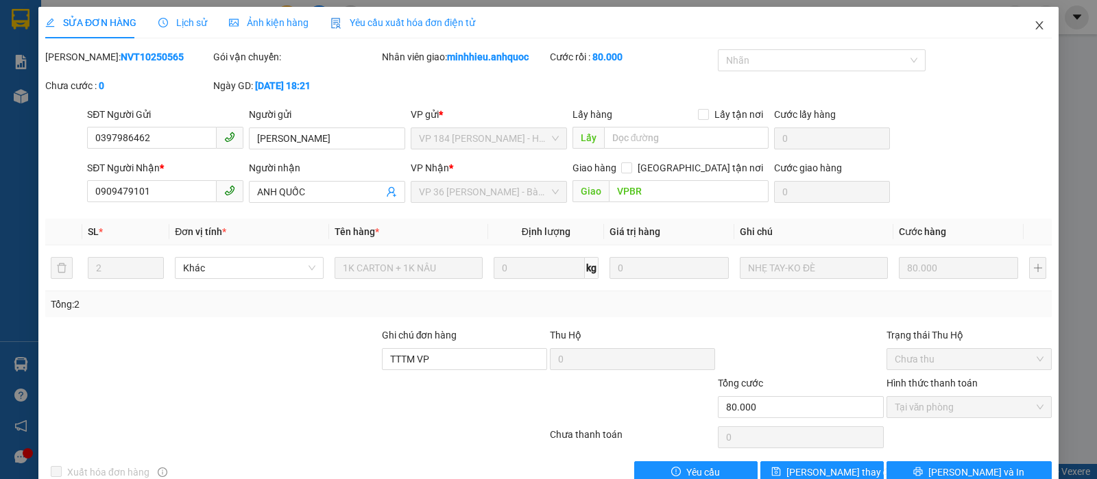
click at [1034, 26] on icon "close" at bounding box center [1039, 25] width 11 height 11
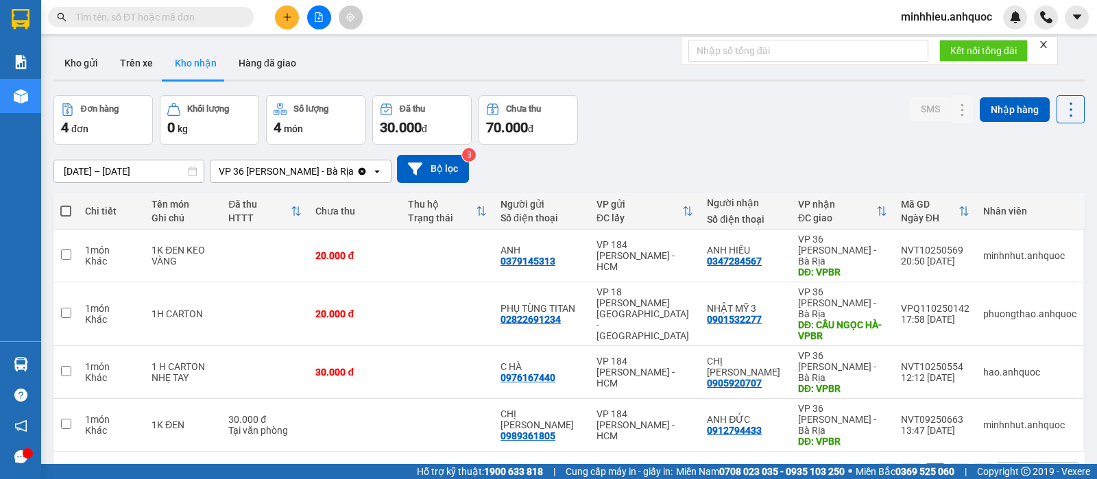
click at [155, 462] on div "1 10 / trang open" at bounding box center [569, 473] width 1021 height 23
click at [139, 67] on button "Trên xe" at bounding box center [136, 63] width 55 height 33
type input "[DATE] – [DATE]"
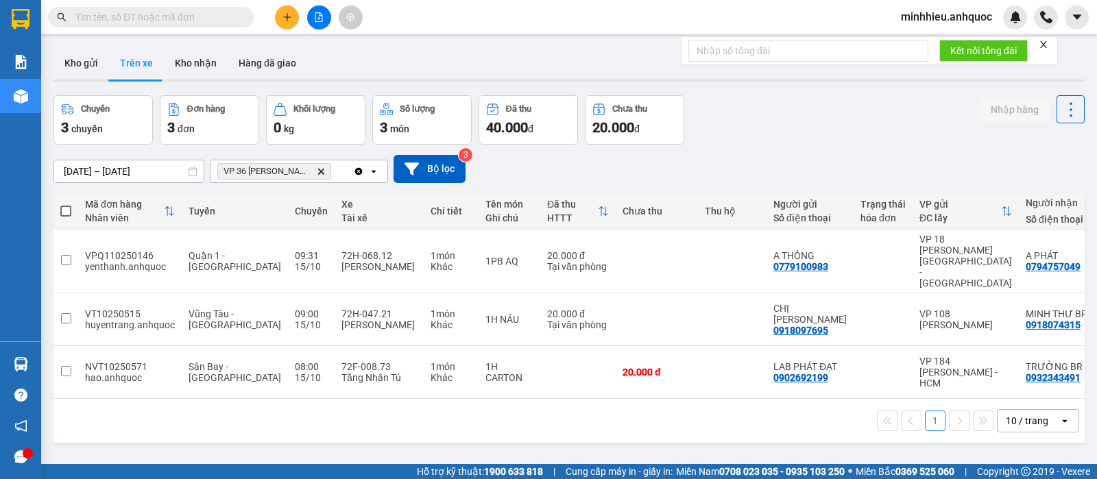
click at [159, 442] on div "ver 1.8.147 Kho gửi Trên xe Kho nhận Hàng đã giao Chuyến 3 chuyến Đơn hàng 3 đơ…" at bounding box center [569, 280] width 1042 height 479
click at [1036, 315] on icon at bounding box center [1041, 320] width 10 height 10
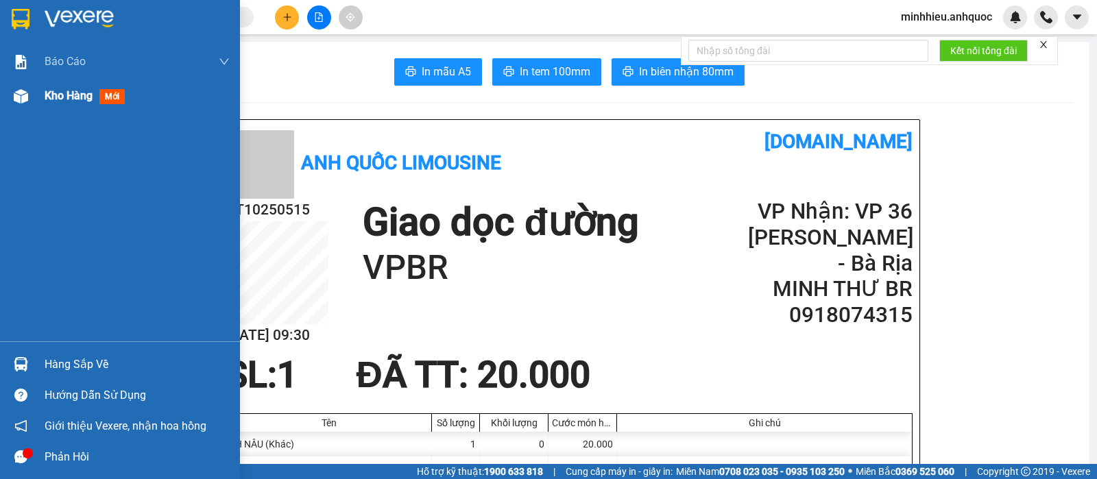
click at [90, 96] on span "Kho hàng" at bounding box center [69, 95] width 48 height 13
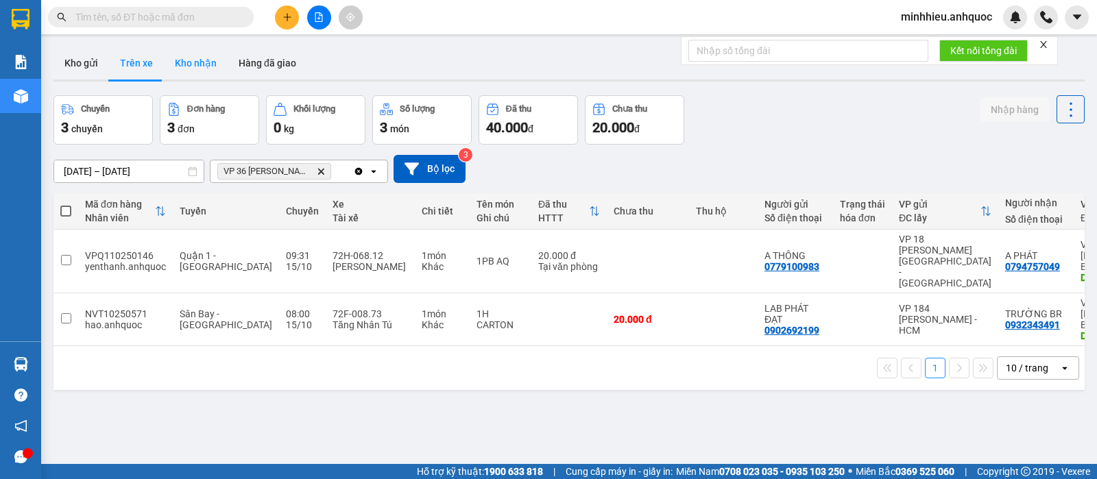
click at [200, 69] on button "Kho nhận" at bounding box center [196, 63] width 64 height 33
type input "[DATE] – [DATE]"
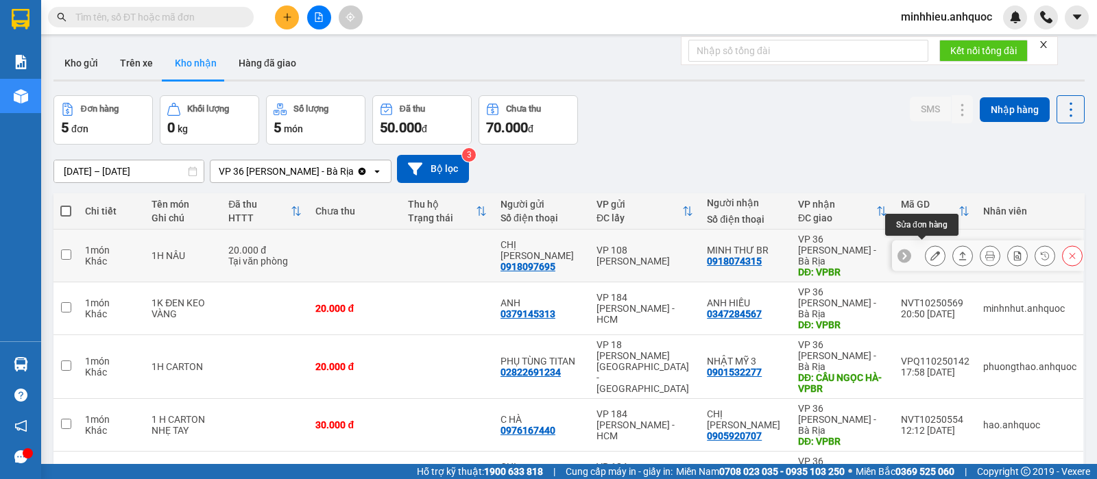
click at [931, 250] on button at bounding box center [935, 256] width 19 height 24
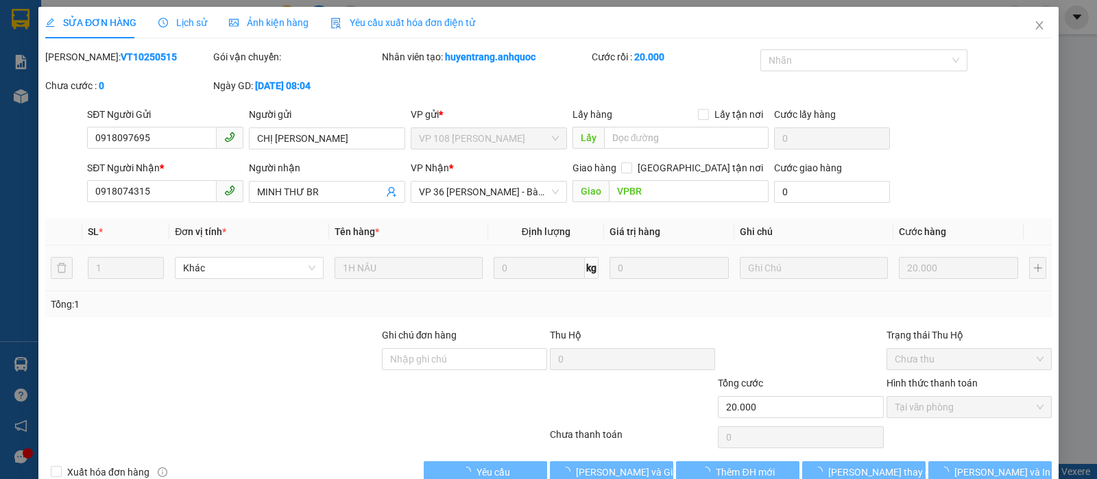
type input "0918097695"
type input "CHỊ HIỀN PHƯƠNG"
type input "0918074315"
type input "MINH THƯ BR"
type input "VPBR"
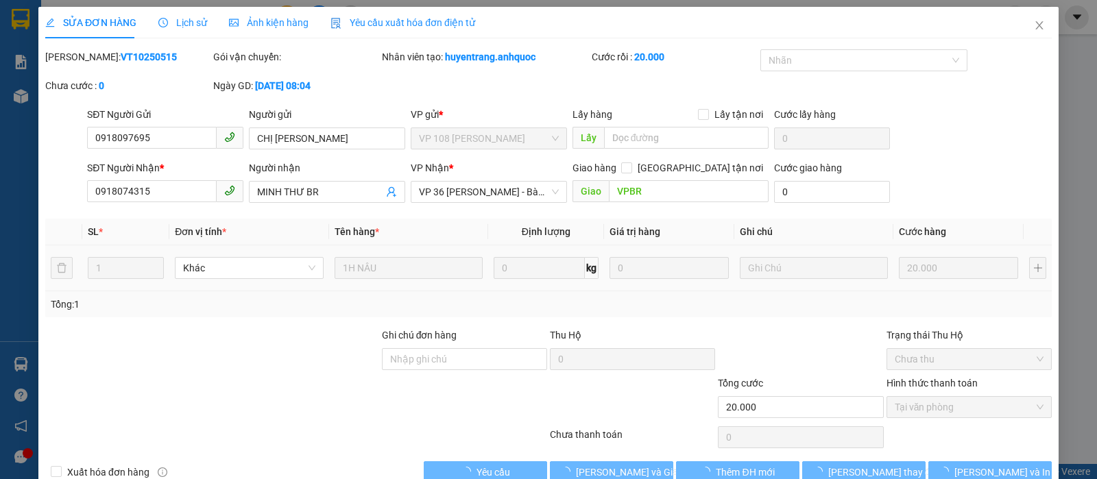
type input "20.000"
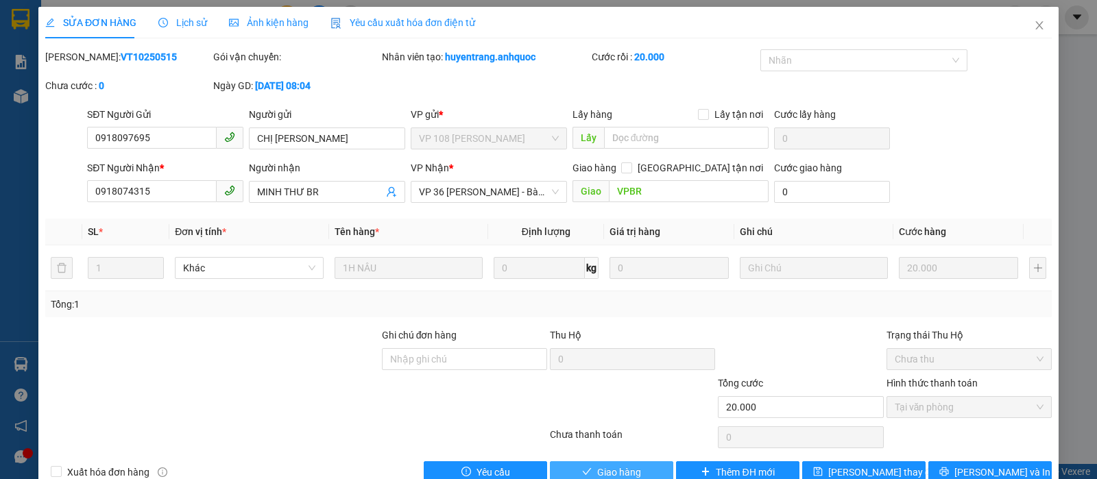
click at [623, 465] on span "Giao hàng" at bounding box center [619, 472] width 44 height 15
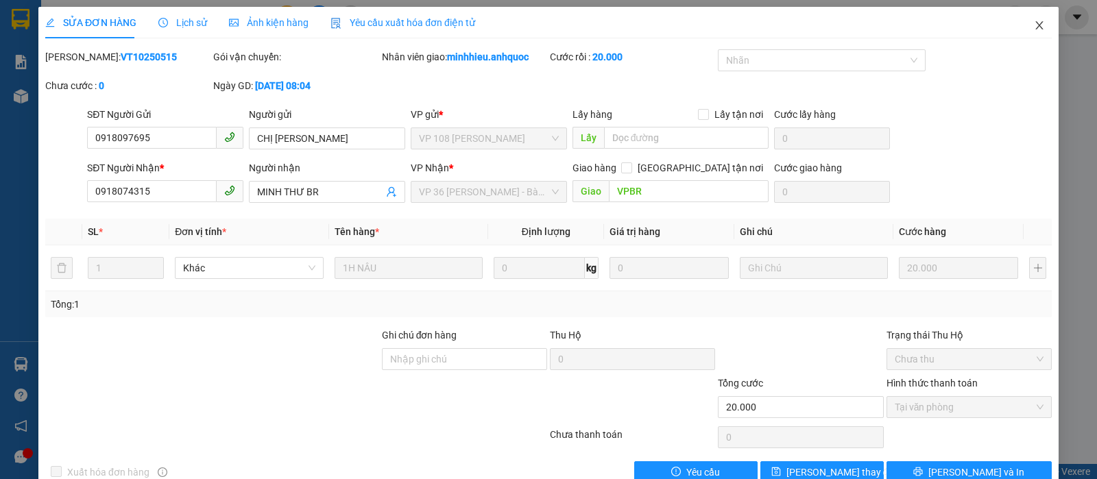
click at [1036, 24] on icon "close" at bounding box center [1040, 25] width 8 height 8
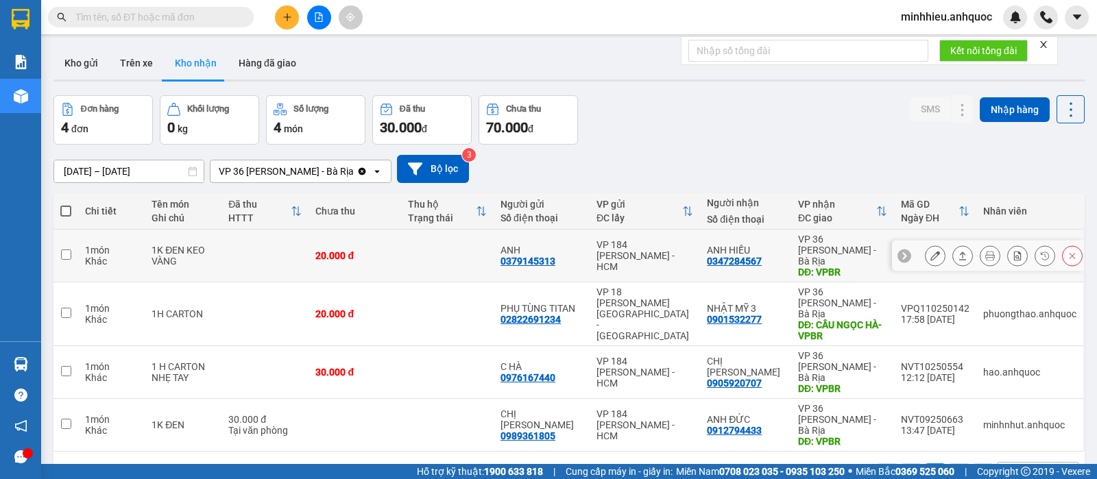
click at [931, 251] on icon at bounding box center [936, 256] width 10 height 10
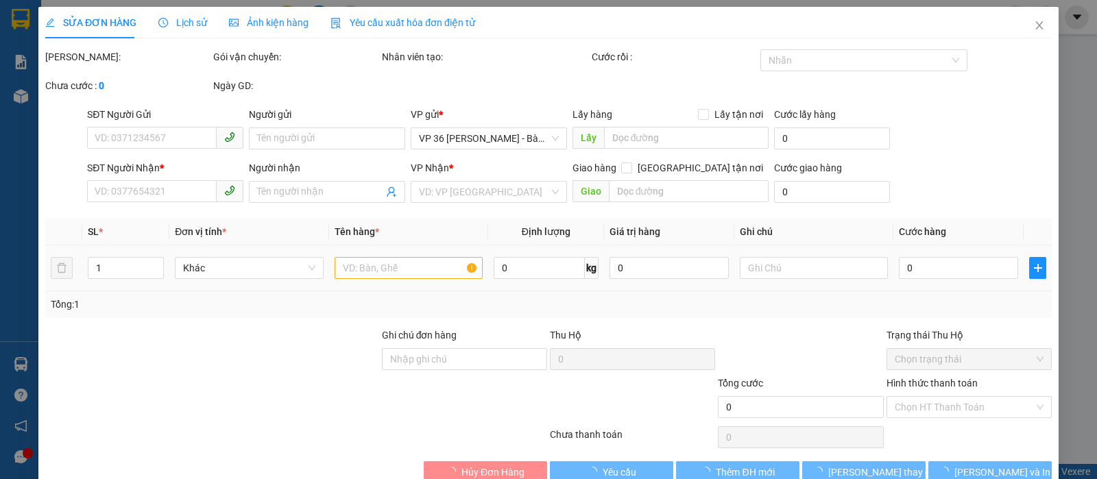
type input "0379145313"
type input "ANH"
type input "0347284567"
type input "ANH HIẾU"
type input "VPBR"
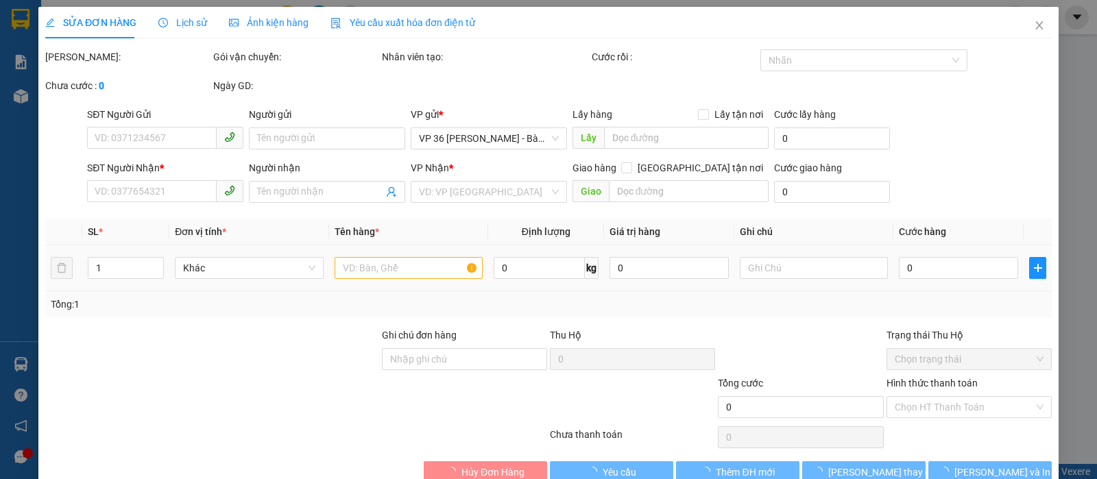
type input "20.000"
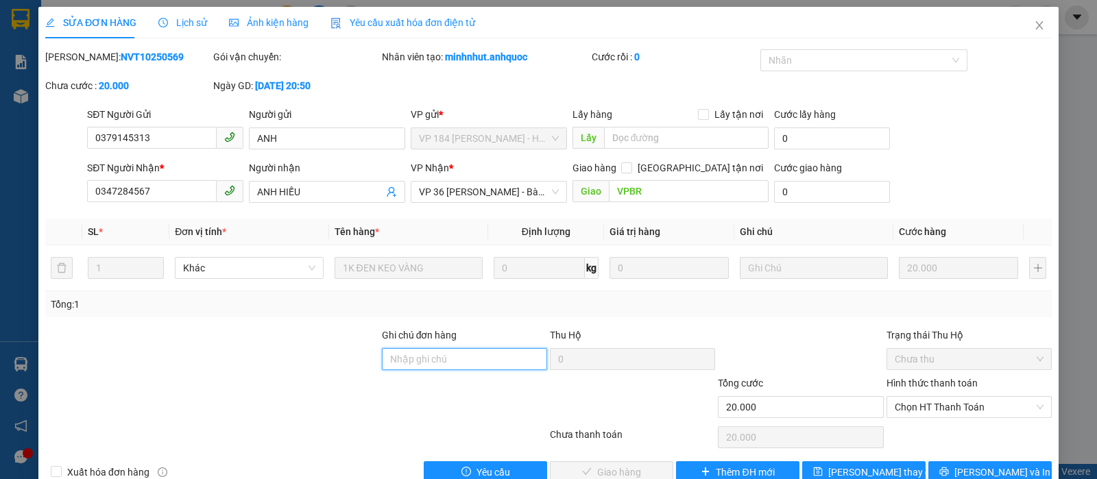
drag, startPoint x: 464, startPoint y: 359, endPoint x: 473, endPoint y: 357, distance: 9.3
click at [464, 359] on input "Ghi chú đơn hàng" at bounding box center [464, 359] width 165 height 22
type input "TTTM VP"
click at [967, 412] on span "Chọn HT Thanh Toán" at bounding box center [969, 407] width 149 height 21
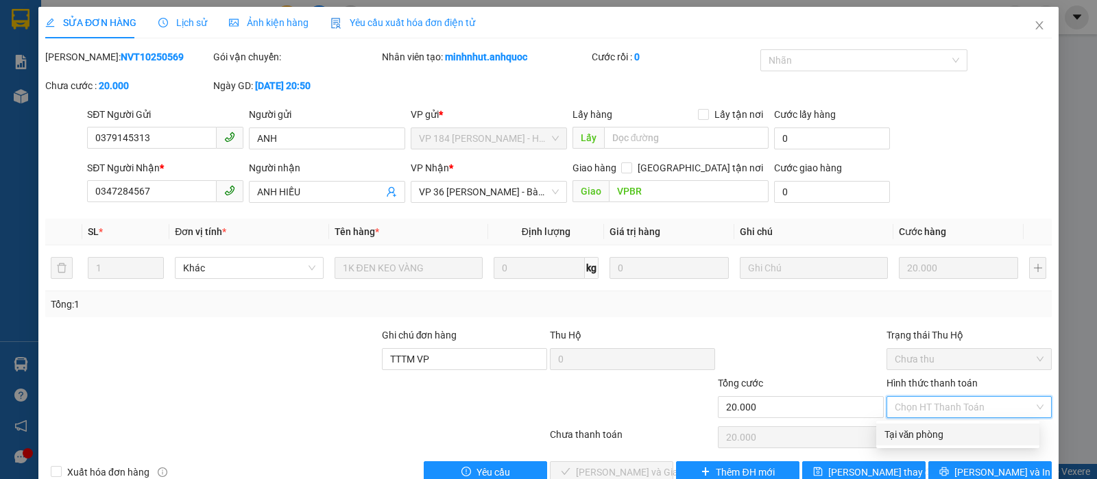
click at [924, 432] on div "Tại văn phòng" at bounding box center [958, 434] width 147 height 15
type input "0"
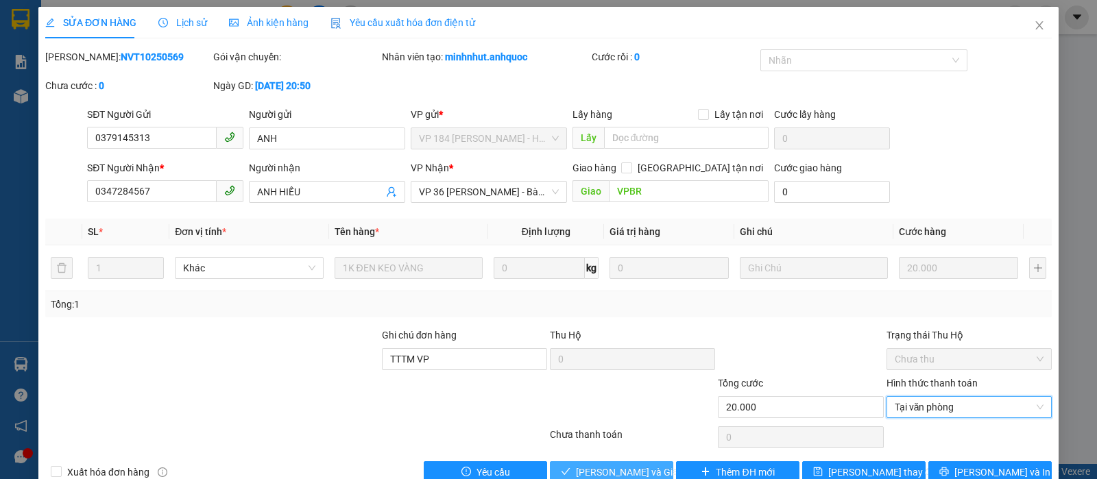
click at [573, 469] on button "[PERSON_NAME] và Giao hàng" at bounding box center [611, 473] width 123 height 22
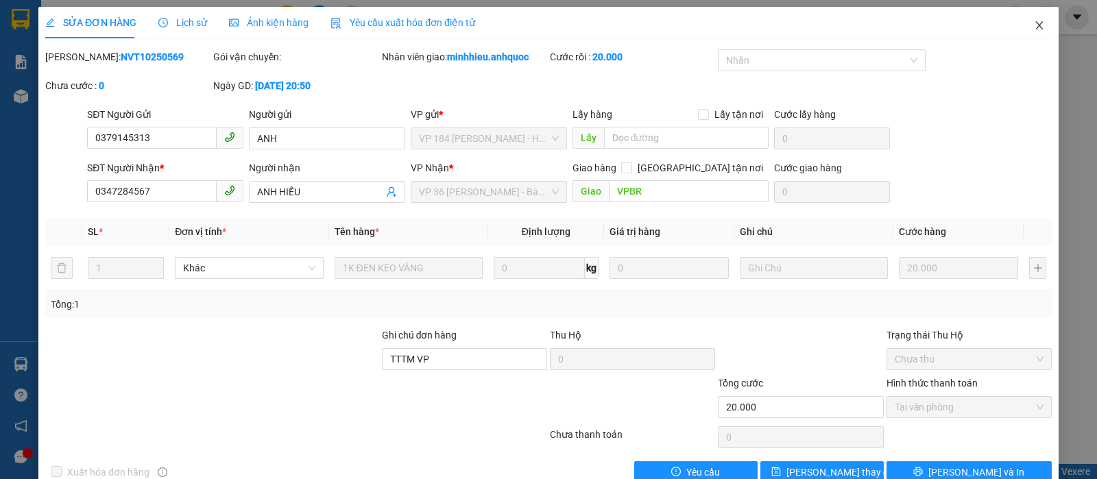
click at [1026, 16] on span "Close" at bounding box center [1040, 26] width 38 height 38
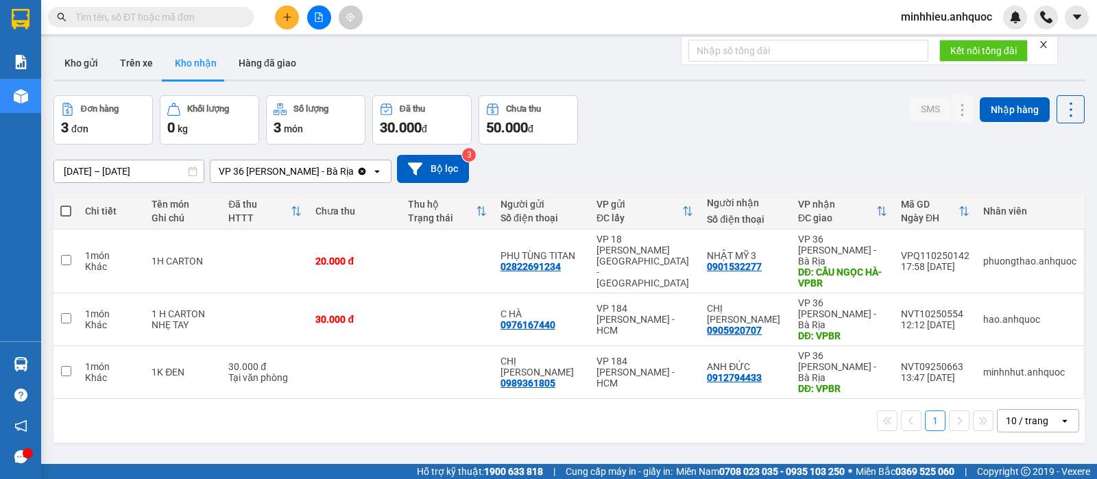
click at [131, 422] on div "ver 1.8.147 Kho gửi Trên xe Kho nhận Hàng đã giao Đơn hàng 3 đơn Khối lượng 0 k…" at bounding box center [569, 280] width 1042 height 479
click at [286, 23] on button at bounding box center [287, 17] width 24 height 24
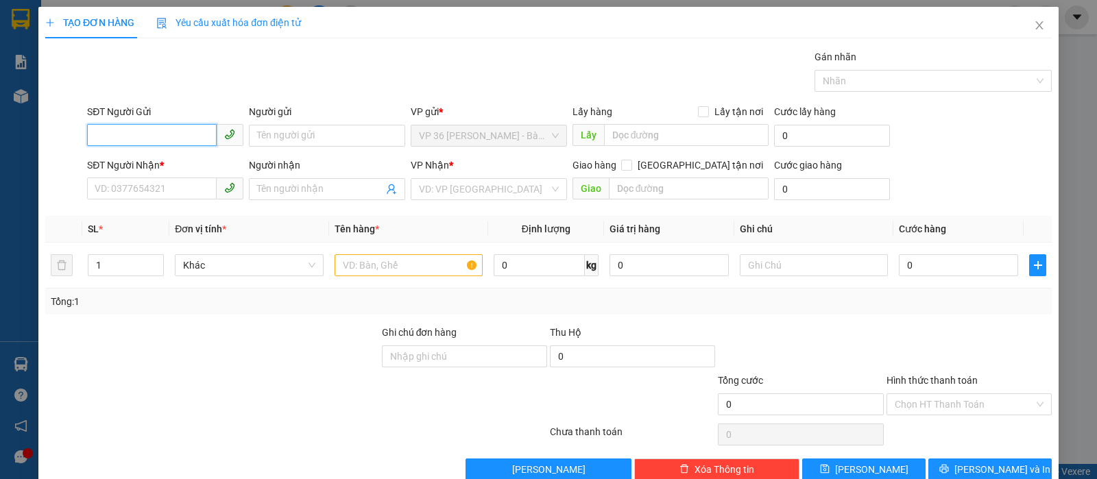
click at [174, 134] on input "SĐT Người Gửi" at bounding box center [152, 135] width 130 height 22
type input "0767645713"
click at [141, 162] on div "0767645713 - ANH ĐỊNH" at bounding box center [164, 163] width 138 height 15
type input "ANH ĐỊNH"
type input "0933098876"
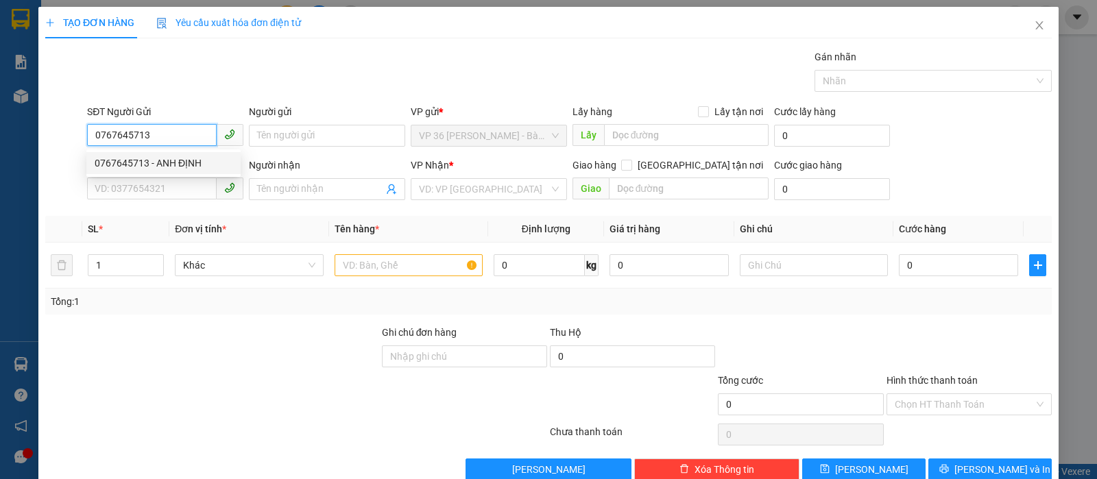
type input "TRÂM"
type input "VPVT"
type input "20.000"
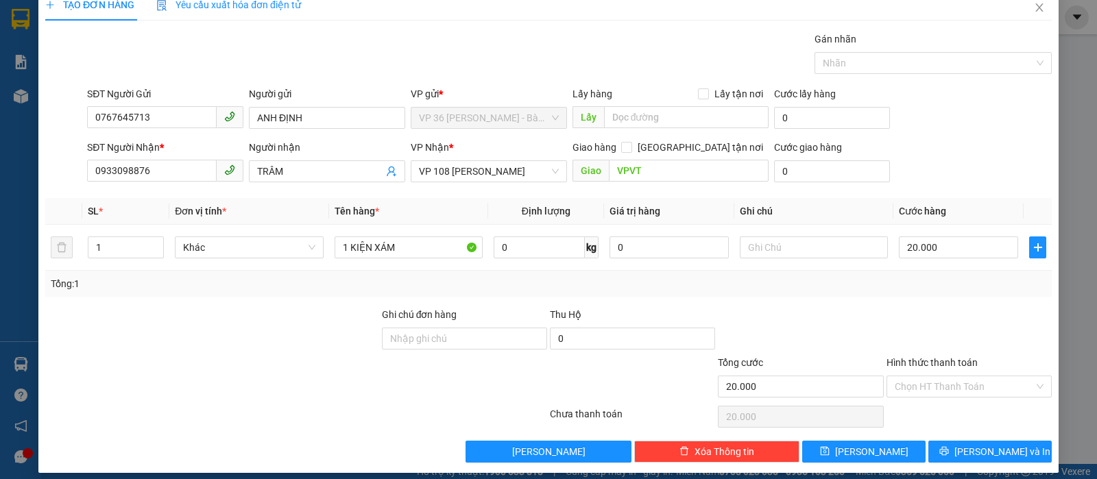
scroll to position [28, 0]
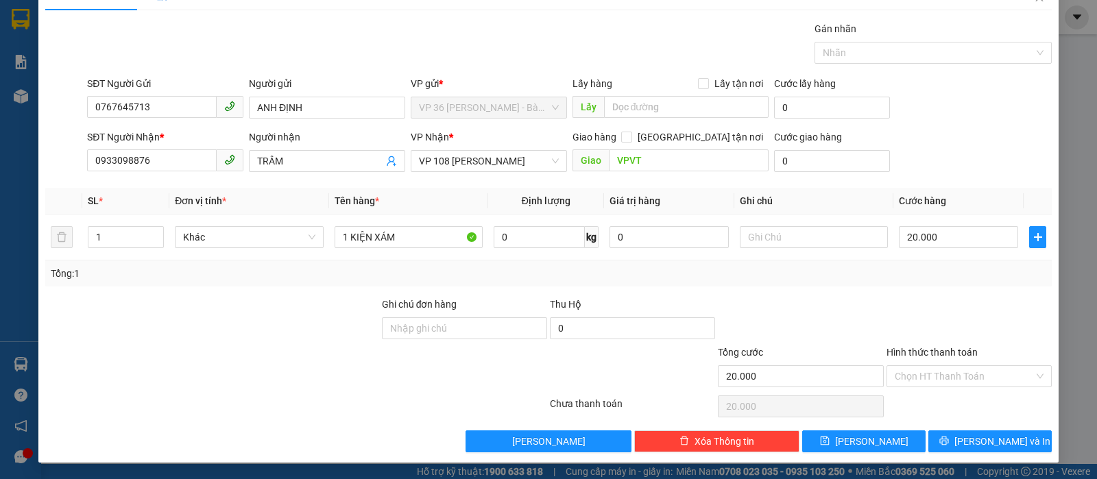
type input "0767645713"
click at [940, 426] on div "Transit Pickup Surcharge Ids Transit Deliver Surcharge Ids Transit Deliver Surc…" at bounding box center [548, 236] width 1007 height 431
click at [940, 436] on button "[PERSON_NAME] và In" at bounding box center [990, 442] width 123 height 22
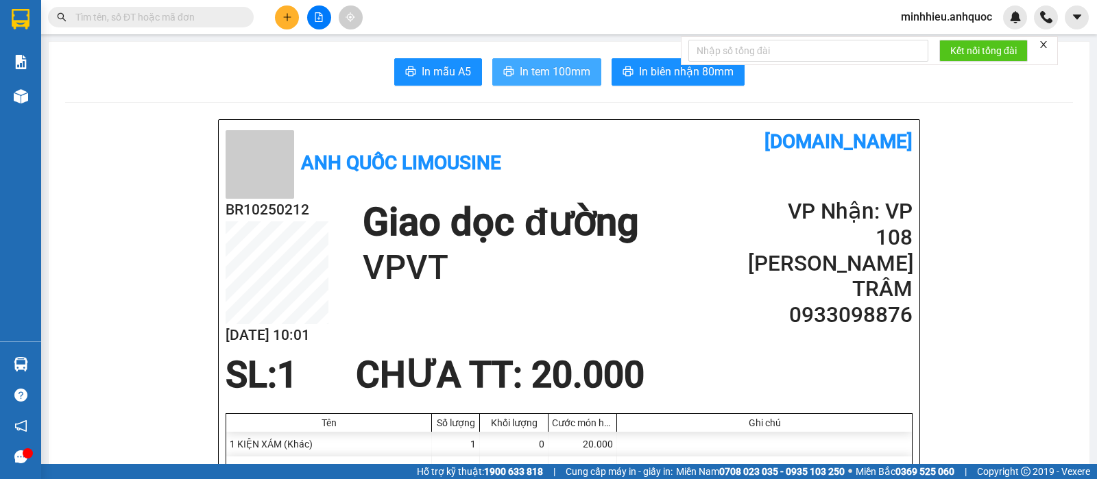
click at [508, 73] on button "In tem 100mm" at bounding box center [546, 71] width 109 height 27
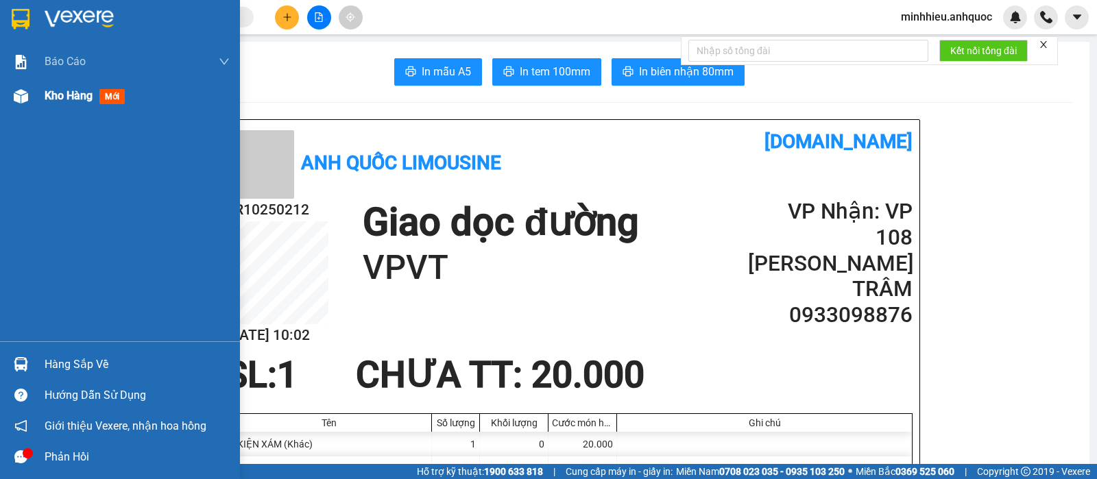
click at [26, 102] on img at bounding box center [21, 96] width 14 height 14
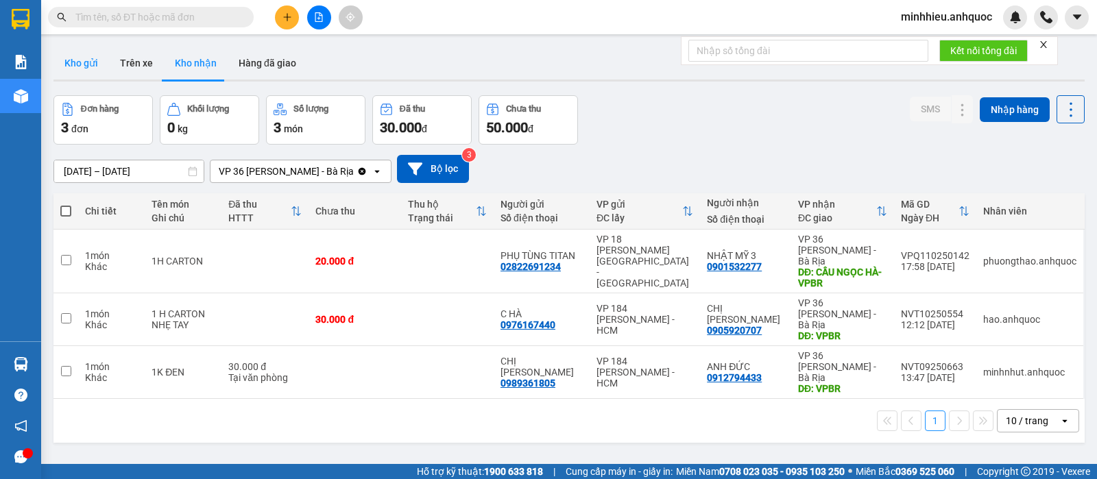
click at [70, 60] on button "Kho gửi" at bounding box center [81, 63] width 56 height 33
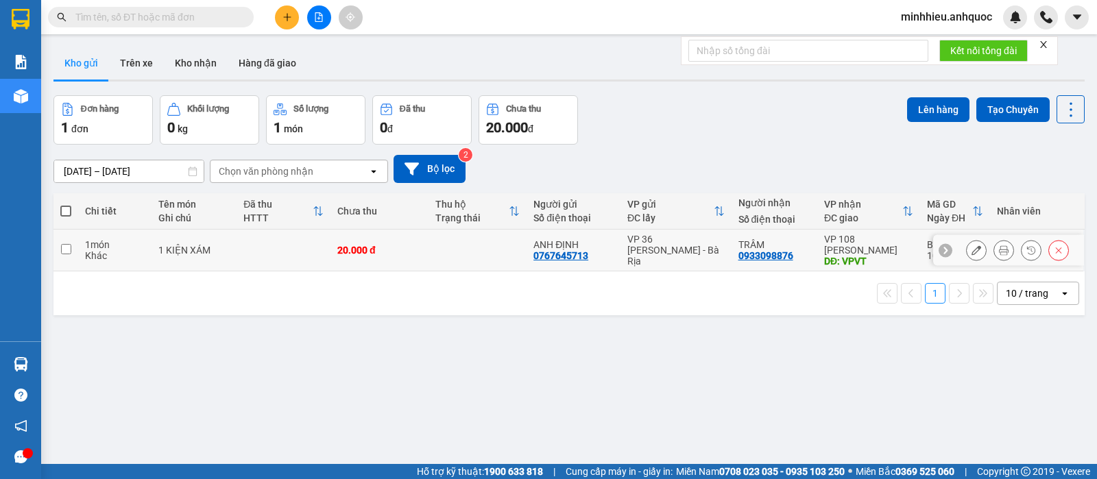
click at [414, 248] on div "20.000 đ" at bounding box center [379, 250] width 84 height 11
checkbox input "true"
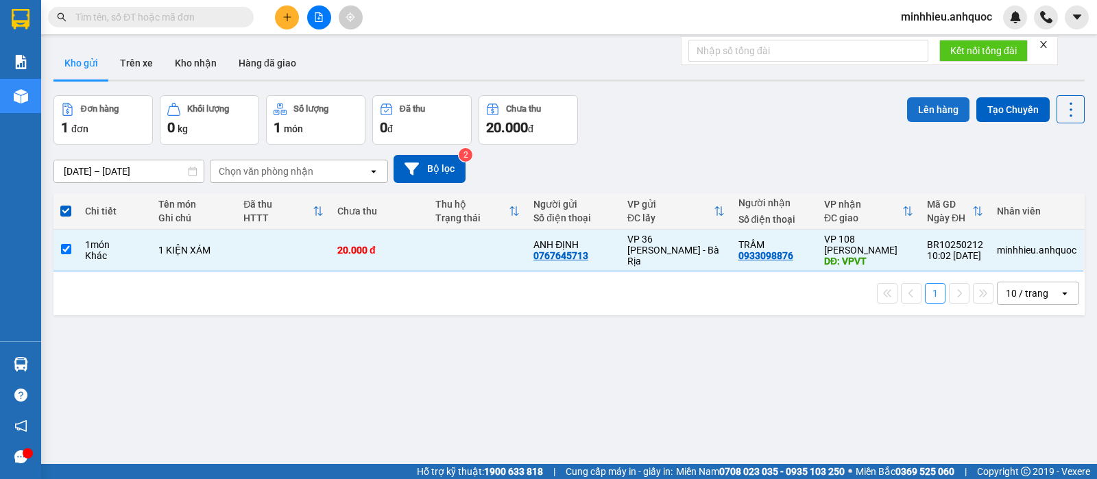
click at [911, 113] on button "Lên hàng" at bounding box center [938, 109] width 62 height 25
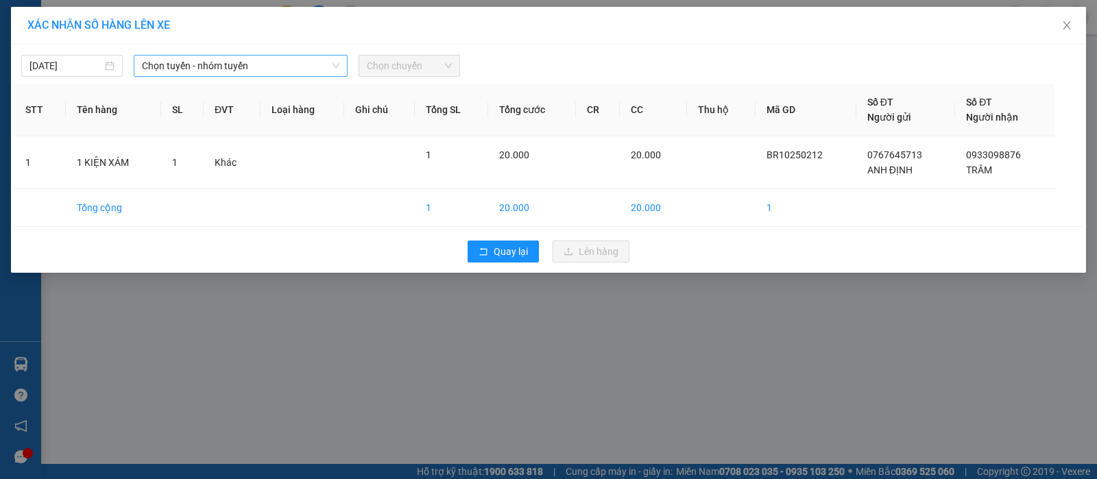
drag, startPoint x: 268, startPoint y: 69, endPoint x: 198, endPoint y: 77, distance: 70.4
click at [267, 69] on span "Chọn tuyến - nhóm tuyến" at bounding box center [241, 66] width 198 height 21
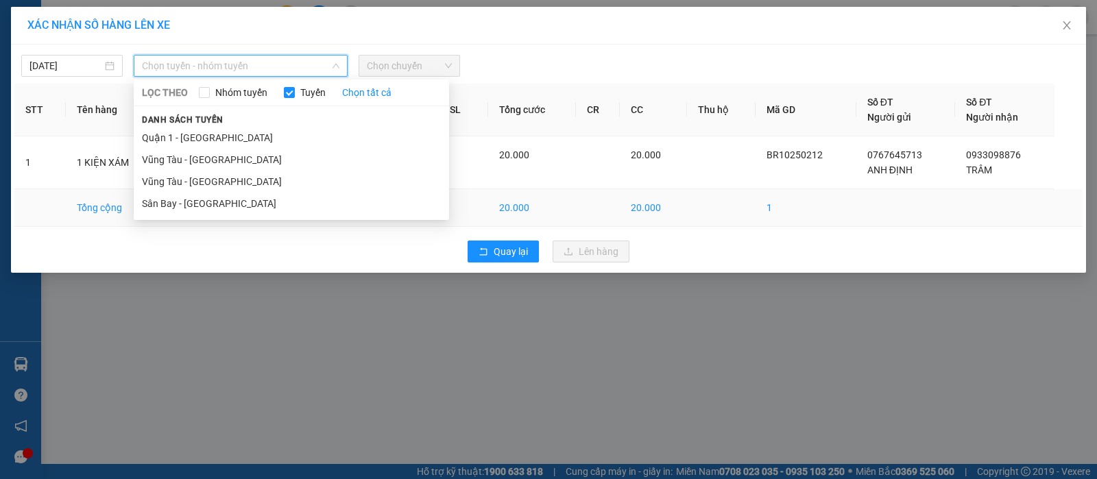
drag, startPoint x: 178, startPoint y: 207, endPoint x: 188, endPoint y: 207, distance: 9.6
click at [180, 207] on li "Sân Bay - [GEOGRAPHIC_DATA]" at bounding box center [291, 204] width 315 height 22
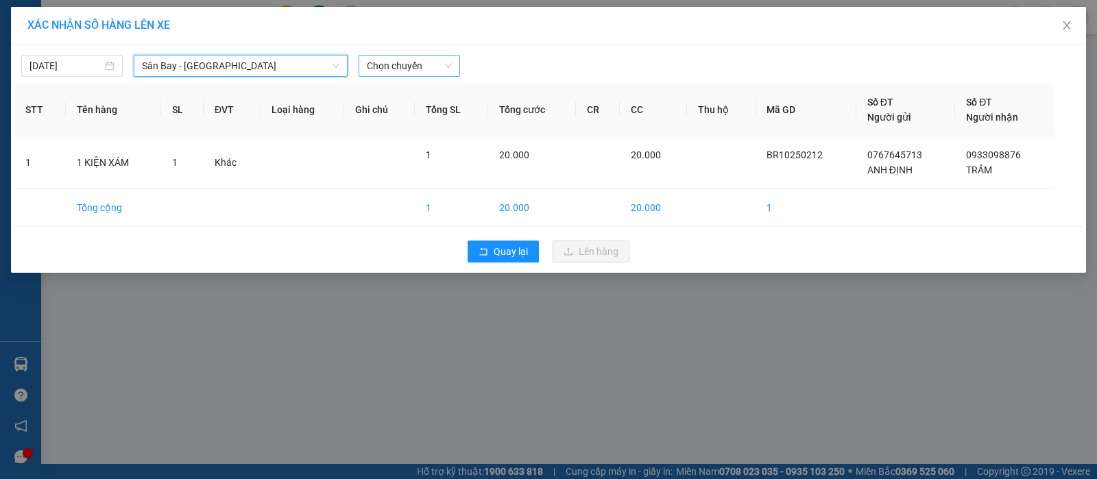
click at [395, 75] on span "Chọn chuyến" at bounding box center [409, 66] width 85 height 21
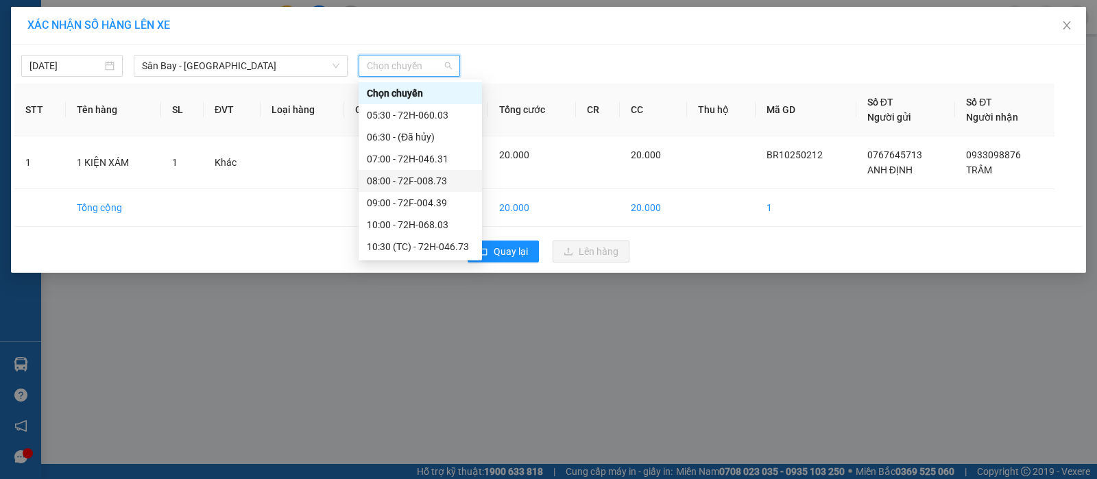
click at [426, 182] on div "08:00 - 72F-008.73" at bounding box center [420, 181] width 107 height 15
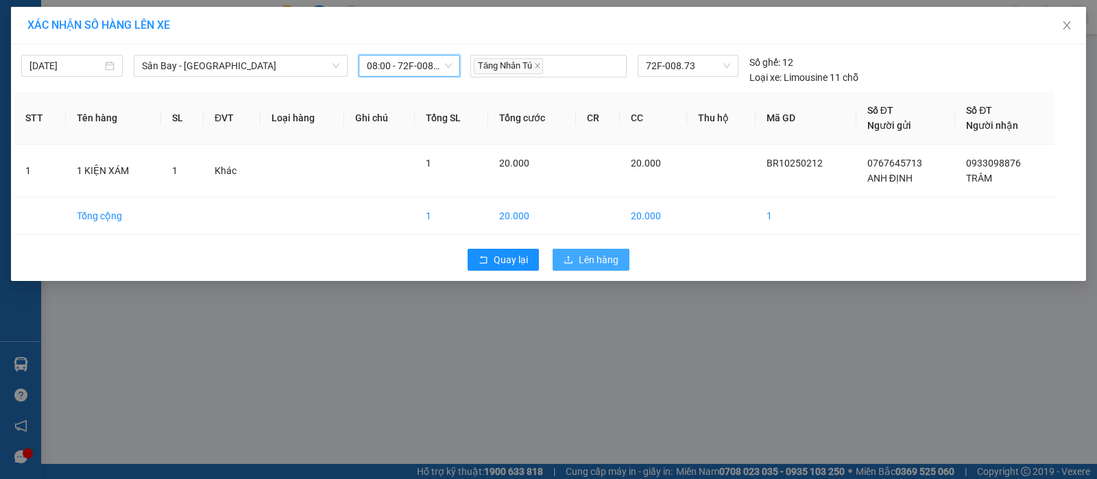
click at [578, 268] on button "Lên hàng" at bounding box center [591, 260] width 77 height 22
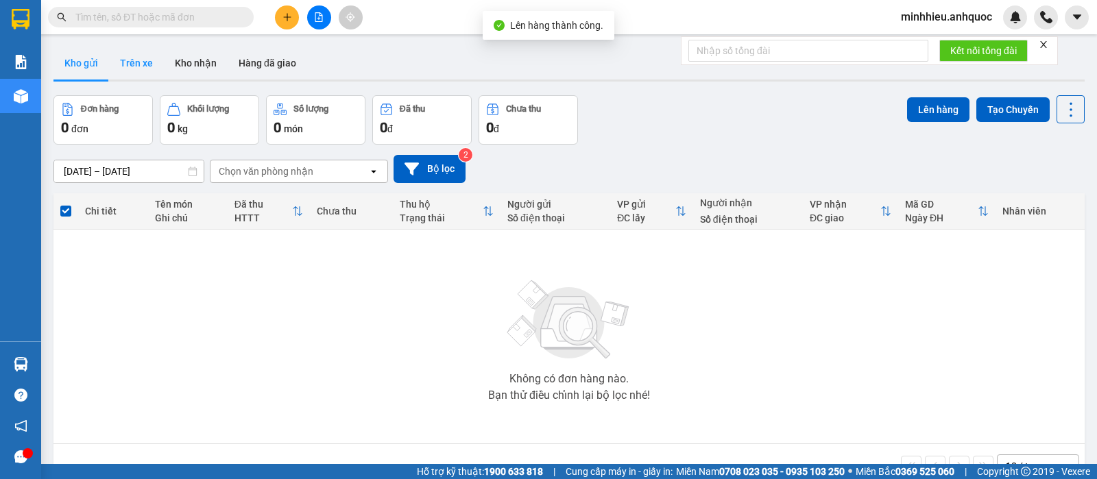
click at [144, 66] on button "Trên xe" at bounding box center [136, 63] width 55 height 33
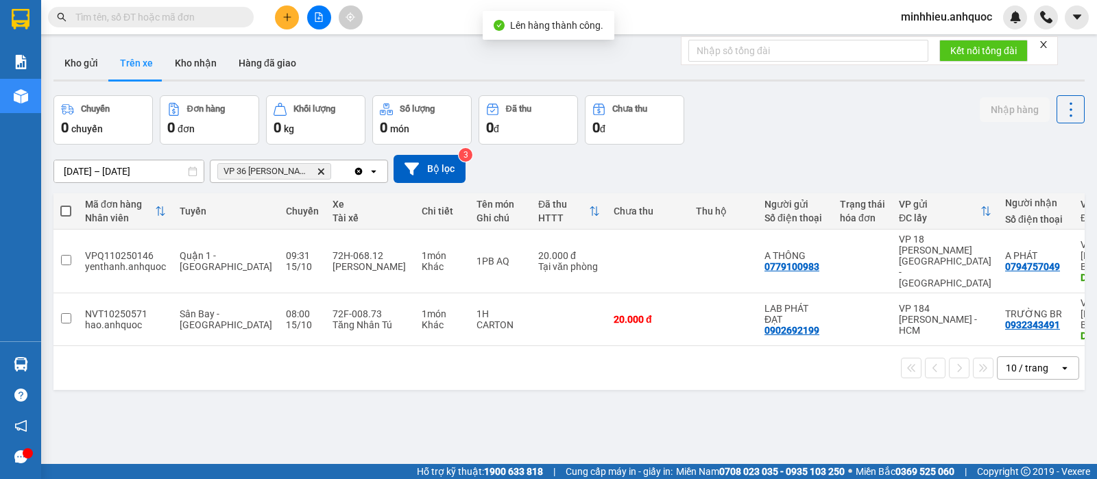
click at [317, 167] on icon "Delete" at bounding box center [321, 171] width 8 height 8
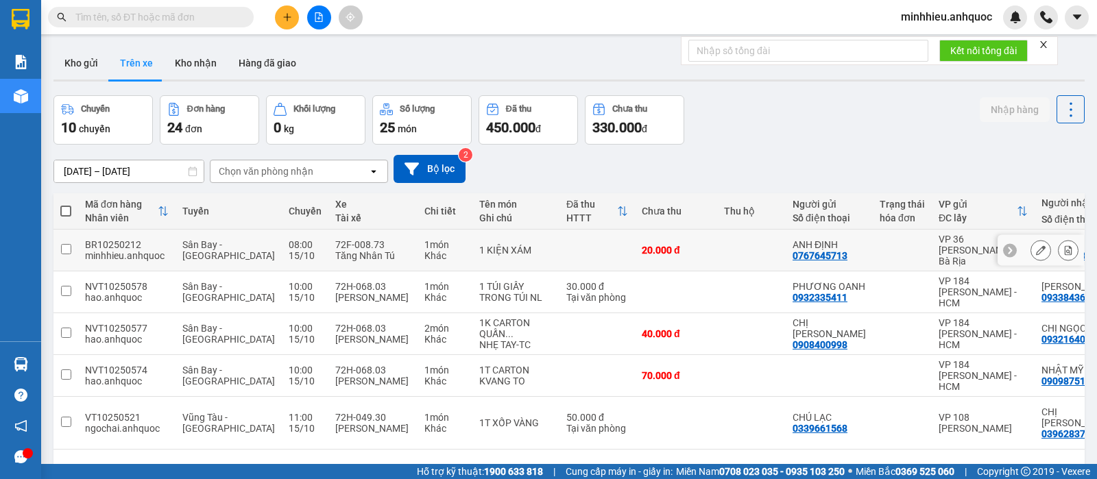
click at [1064, 247] on icon at bounding box center [1069, 251] width 10 height 10
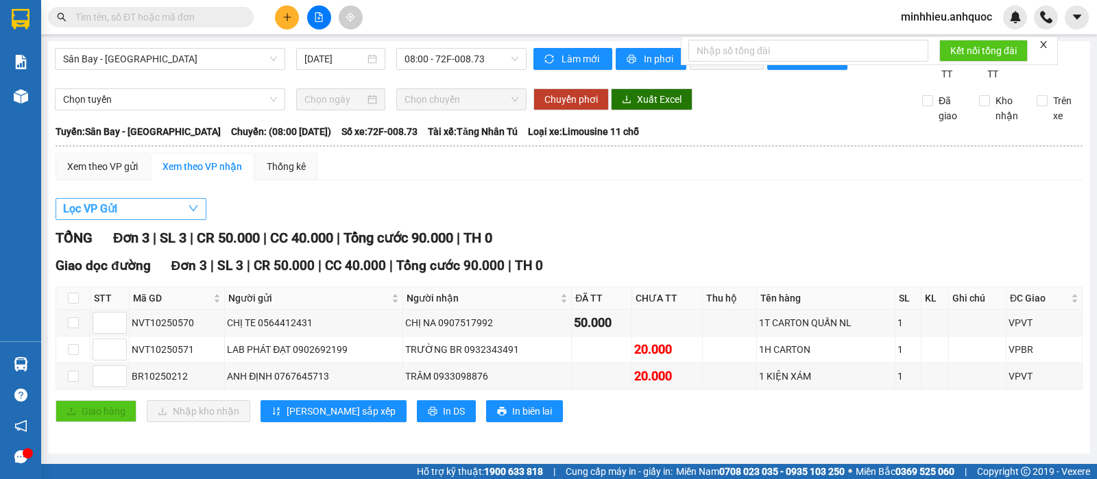
click at [167, 220] on button "Lọc VP Gửi" at bounding box center [131, 209] width 151 height 22
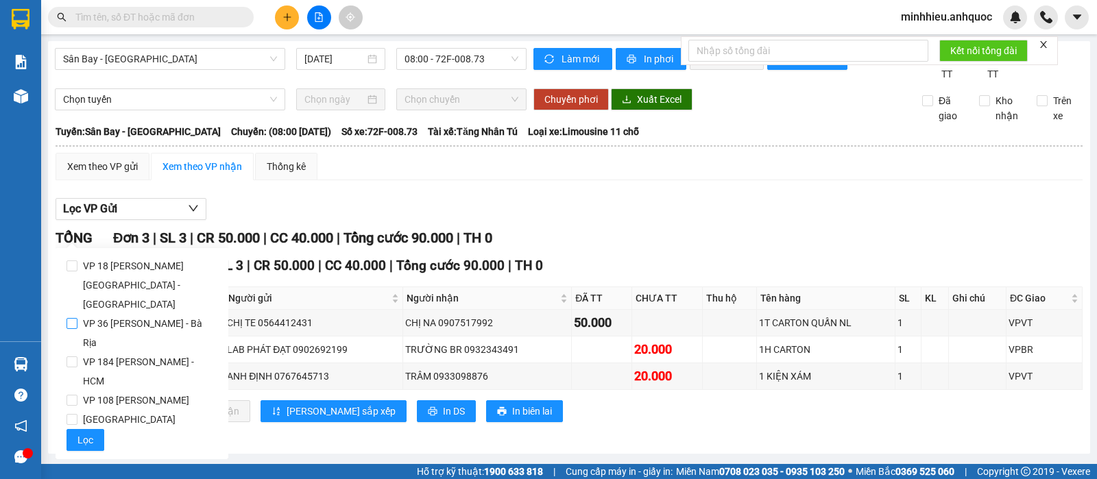
click at [133, 314] on span "VP 36 [PERSON_NAME] - Bà Rịa" at bounding box center [147, 333] width 140 height 38
click at [77, 318] on input "VP 36 [PERSON_NAME] - Bà Rịa" at bounding box center [72, 323] width 11 height 11
checkbox input "true"
click at [77, 429] on button "Lọc" at bounding box center [86, 440] width 38 height 22
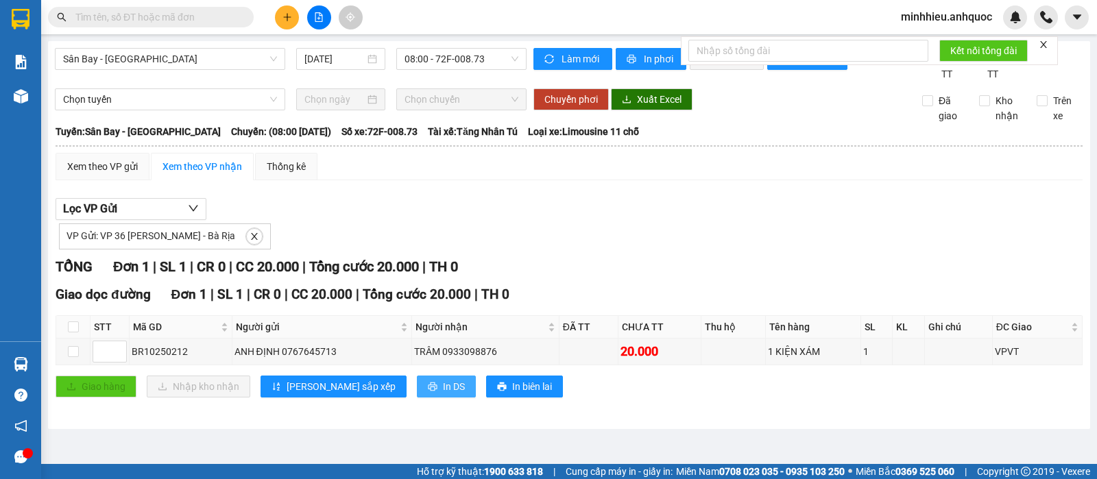
click at [443, 394] on span "In DS" at bounding box center [454, 386] width 22 height 15
click at [279, 14] on button at bounding box center [287, 17] width 24 height 24
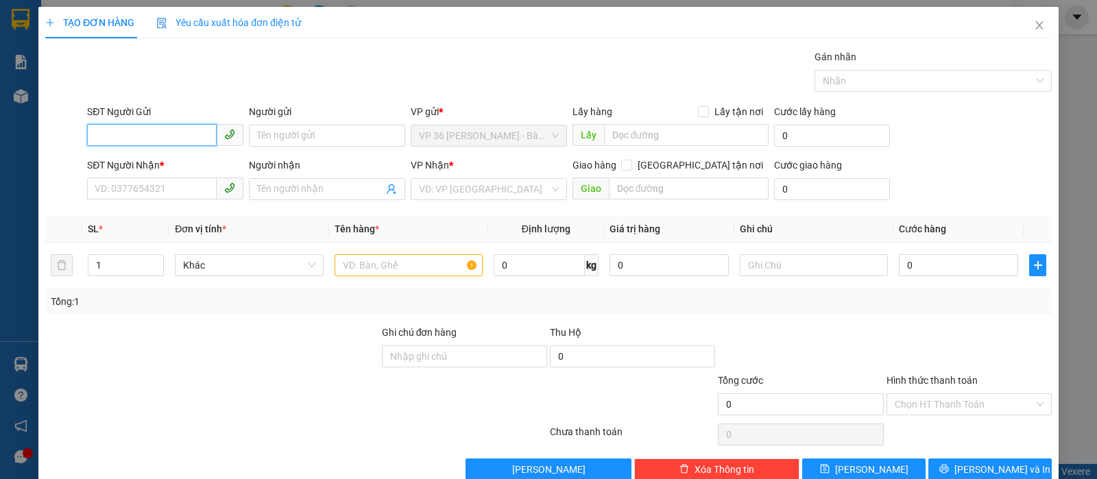
click at [163, 136] on input "SĐT Người Gửi" at bounding box center [152, 135] width 130 height 22
type input "0915591170"
click at [289, 131] on input "Người gửi" at bounding box center [327, 136] width 156 height 22
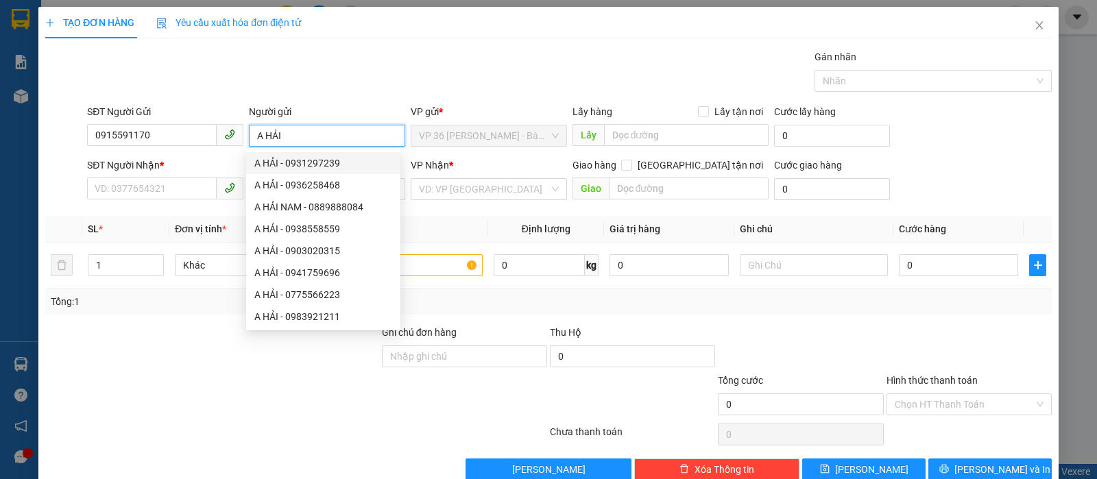
type input "A HẢI"
click at [348, 91] on div "Gán nhãn Nhãn" at bounding box center [569, 73] width 970 height 48
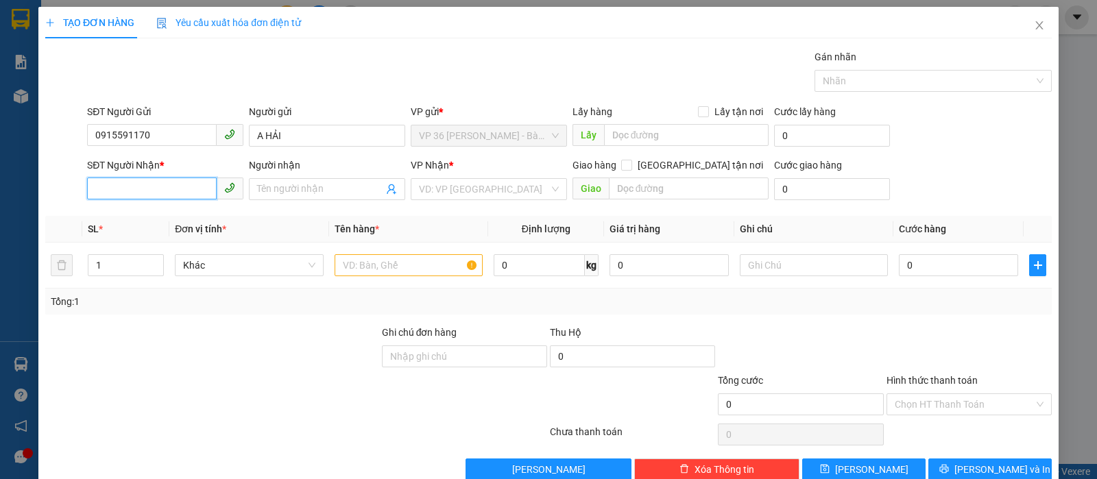
click at [141, 188] on input "SĐT Người Nhận *" at bounding box center [152, 189] width 130 height 22
type input "0988023379"
click at [310, 191] on input "Người nhận" at bounding box center [320, 189] width 126 height 15
type input "A YÊN"
click at [128, 193] on input "0988023379" at bounding box center [152, 189] width 130 height 22
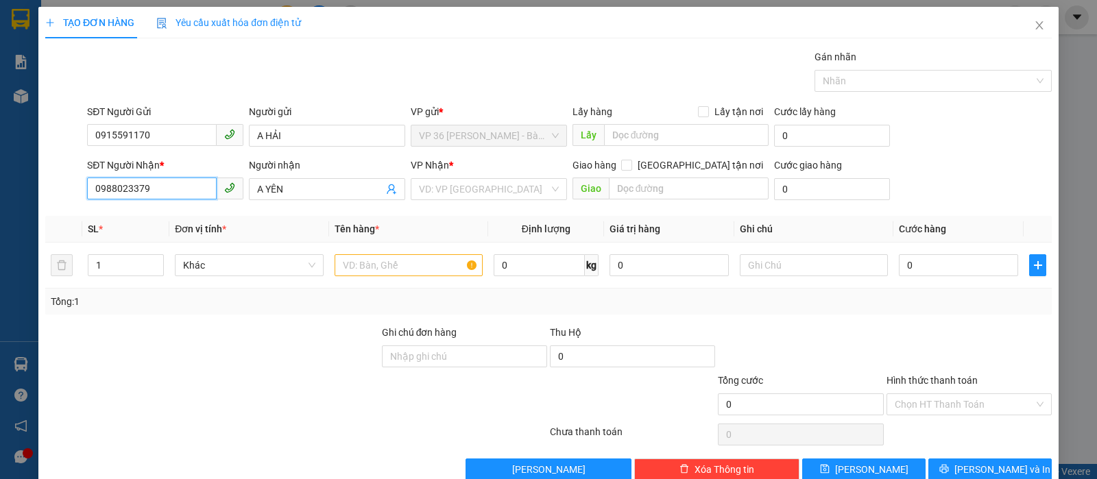
click at [128, 189] on input "0988023379" at bounding box center [152, 189] width 130 height 22
click at [486, 194] on input "search" at bounding box center [484, 189] width 130 height 21
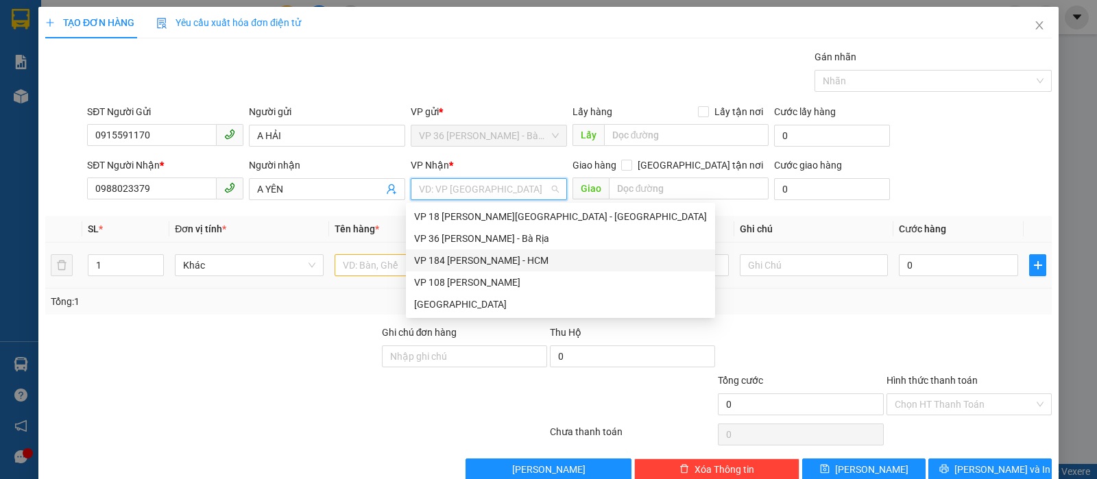
click at [464, 257] on div "VP 184 [PERSON_NAME] - HCM" at bounding box center [560, 260] width 293 height 15
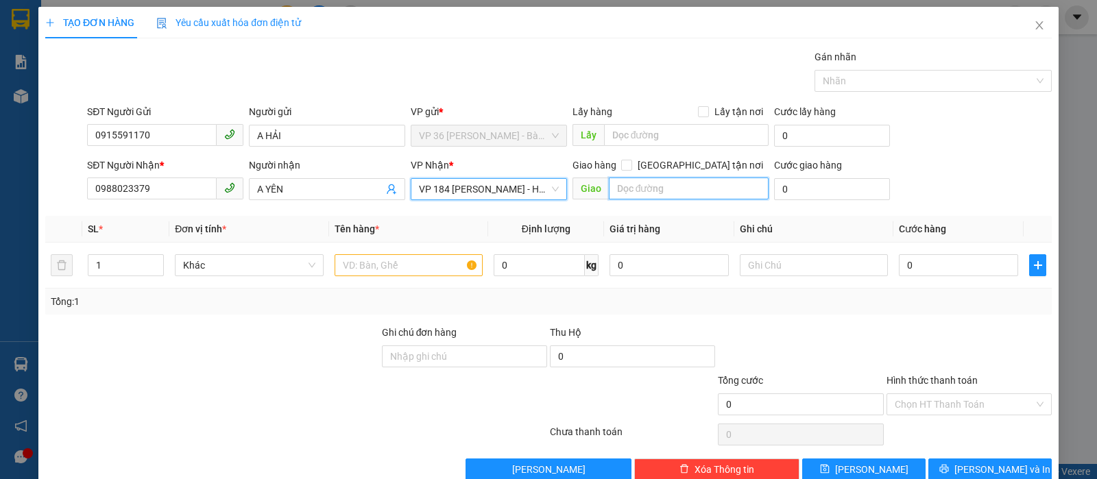
click at [634, 189] on input "text" at bounding box center [689, 189] width 160 height 22
type input "VP NVT"
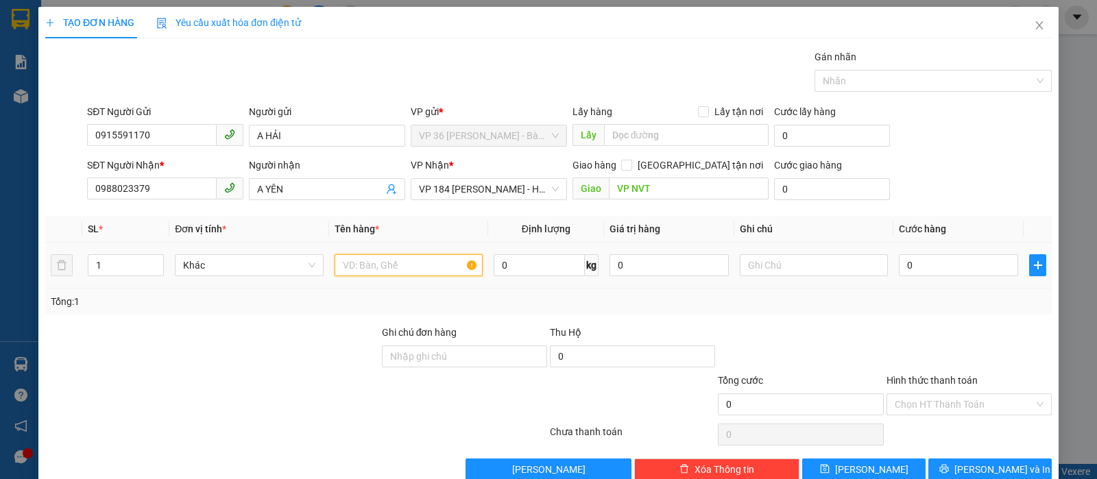
click at [363, 275] on input "text" at bounding box center [409, 265] width 148 height 22
type input "1 HSO VFI"
click at [952, 252] on div "0" at bounding box center [958, 265] width 119 height 27
click at [952, 257] on input "0" at bounding box center [958, 265] width 119 height 22
type input "2"
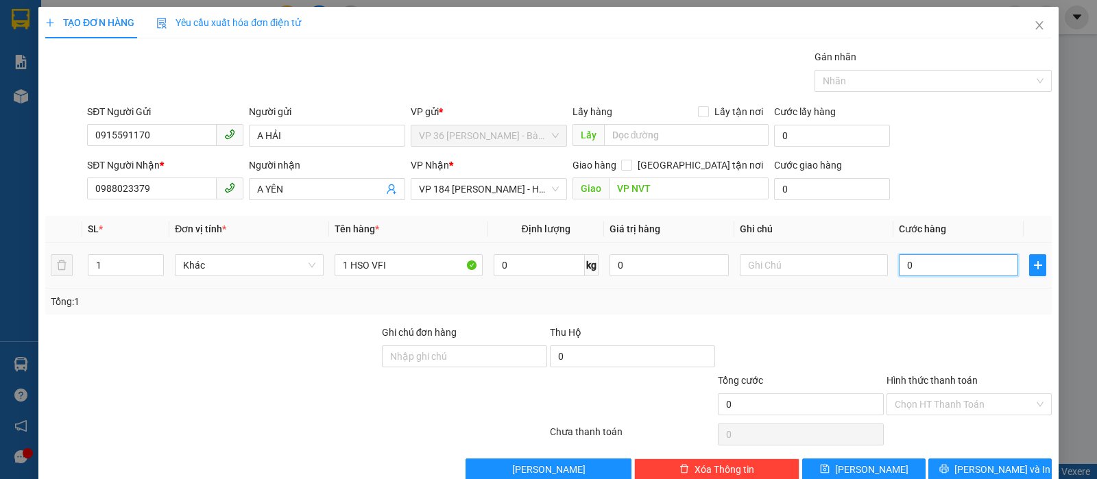
type input "2"
type input "20"
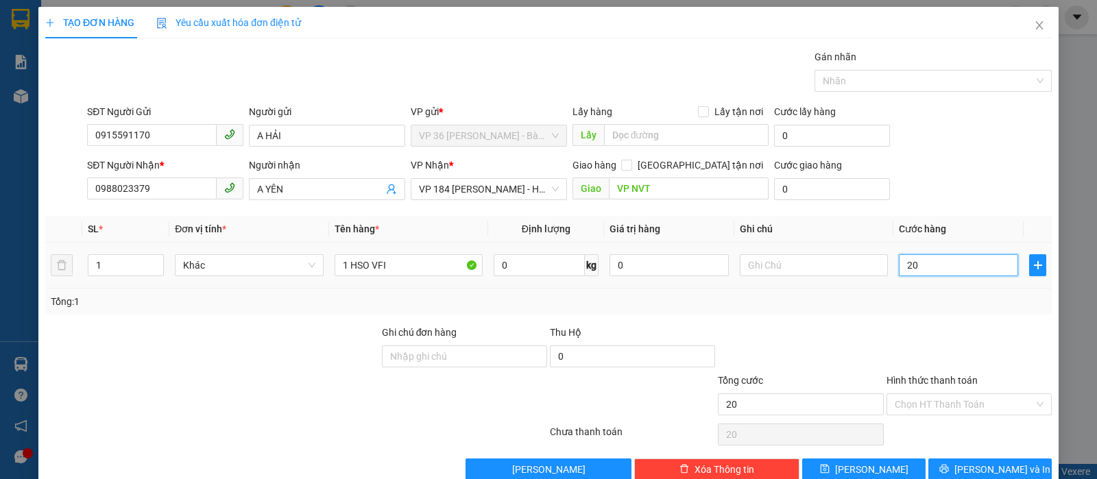
type input "200"
type input "2.000"
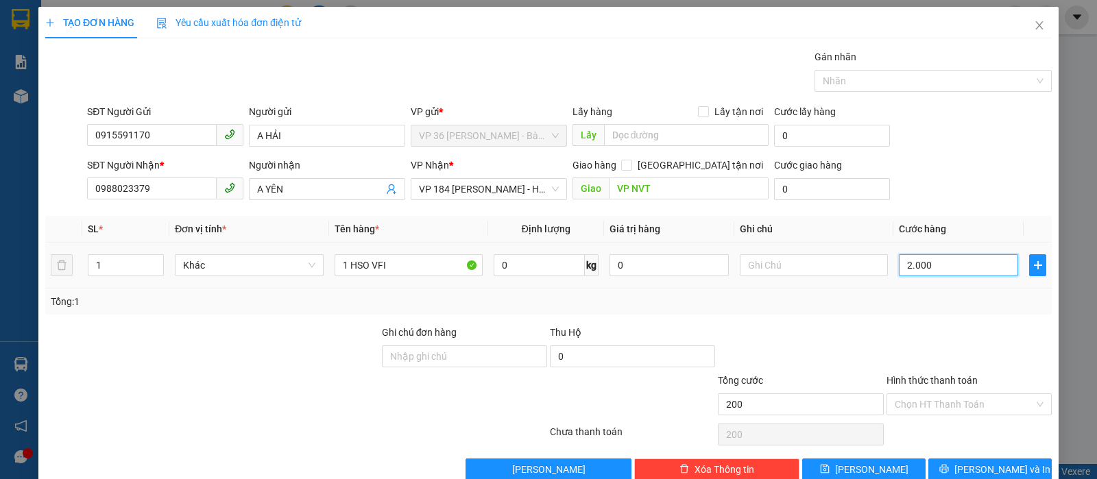
type input "2.000"
type input "20.000"
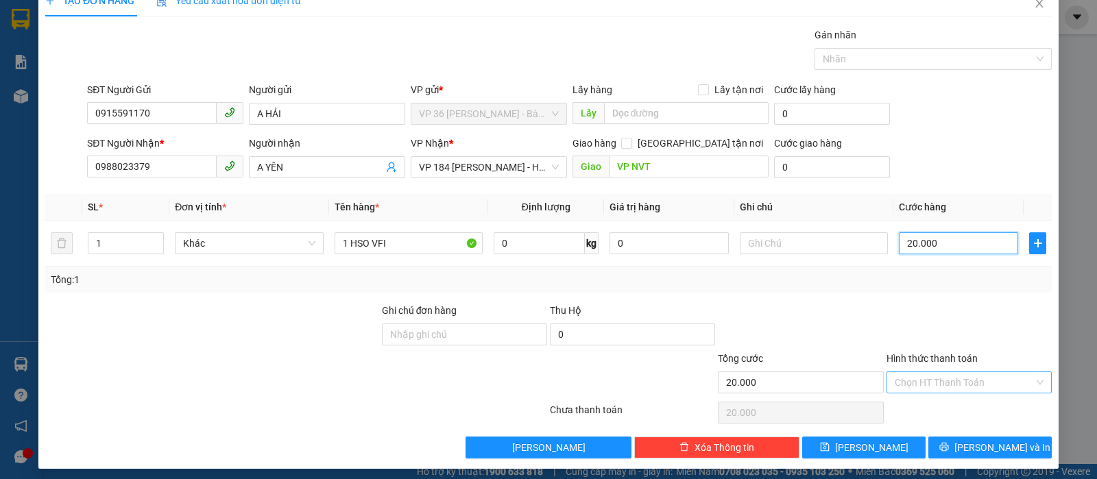
scroll to position [28, 0]
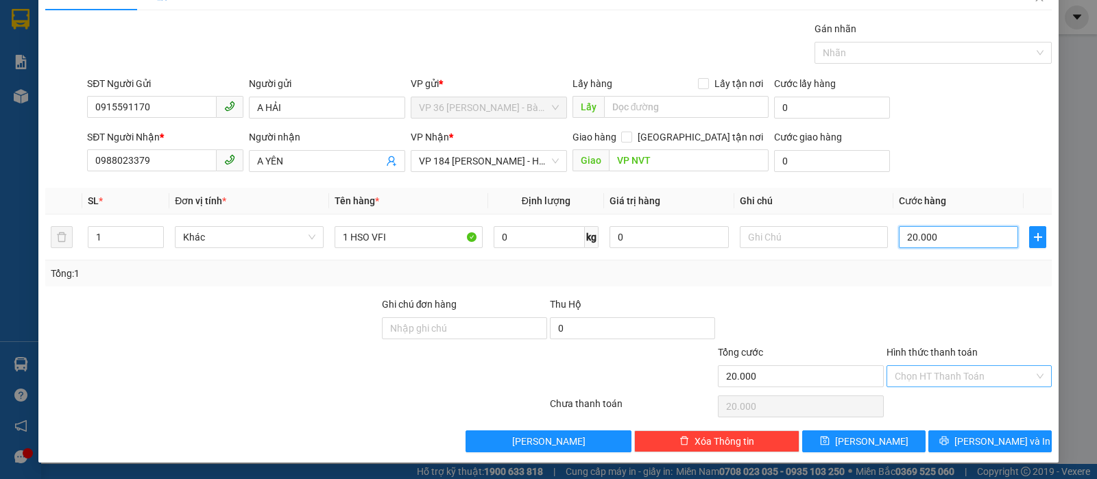
type input "20.000"
click at [1006, 383] on input "Hình thức thanh toán" at bounding box center [964, 376] width 139 height 21
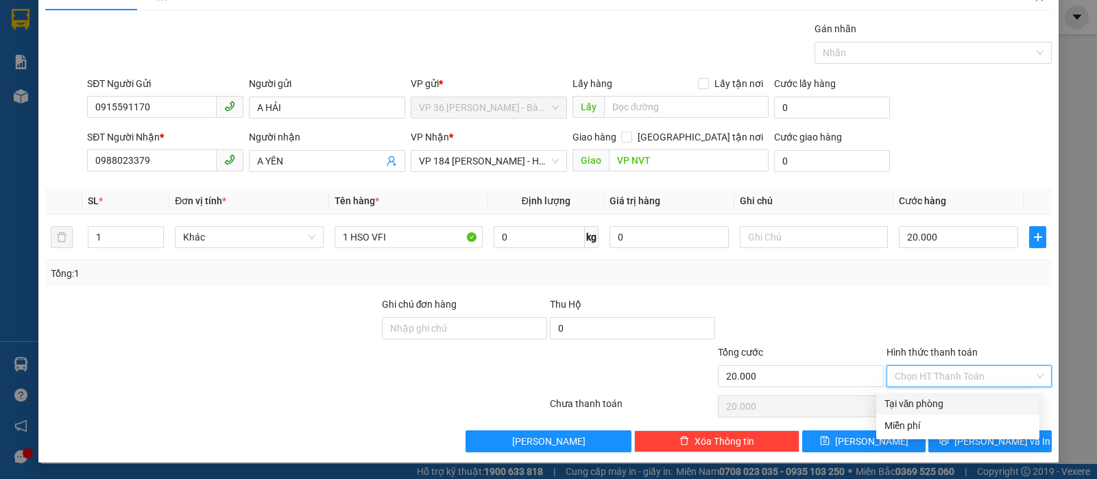
click at [965, 396] on div "Tại văn phòng" at bounding box center [958, 403] width 147 height 15
type input "0"
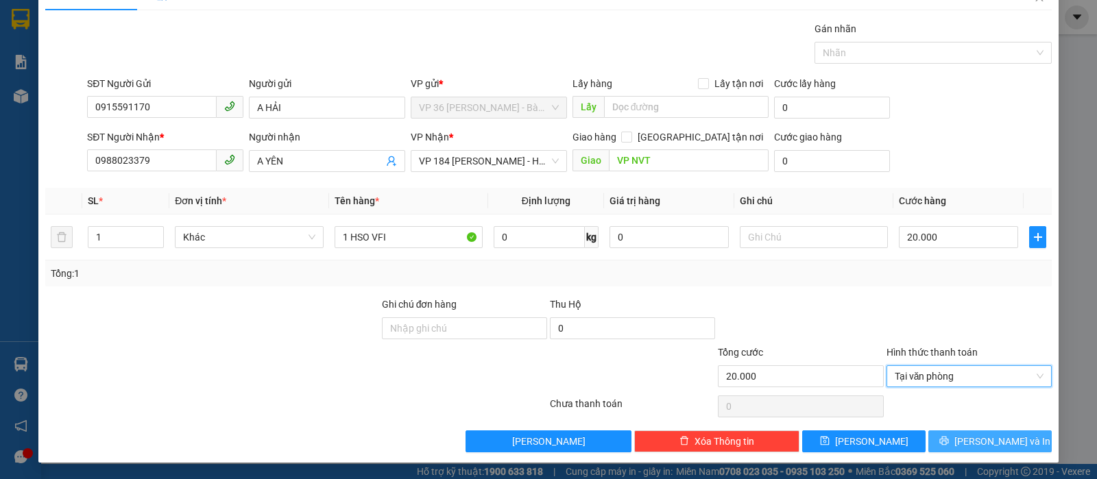
click at [986, 435] on span "[PERSON_NAME] và In" at bounding box center [1003, 441] width 96 height 15
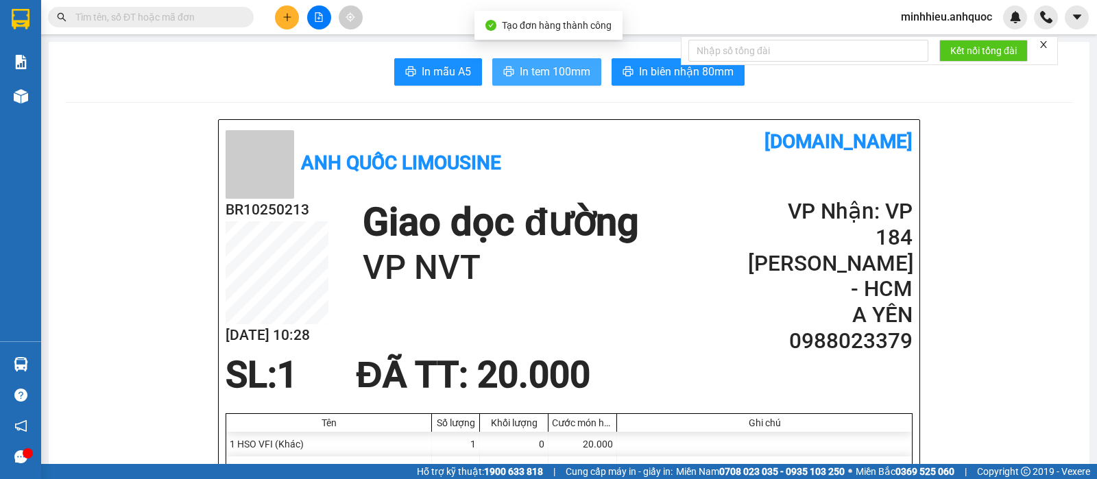
click at [538, 82] on button "In tem 100mm" at bounding box center [546, 71] width 109 height 27
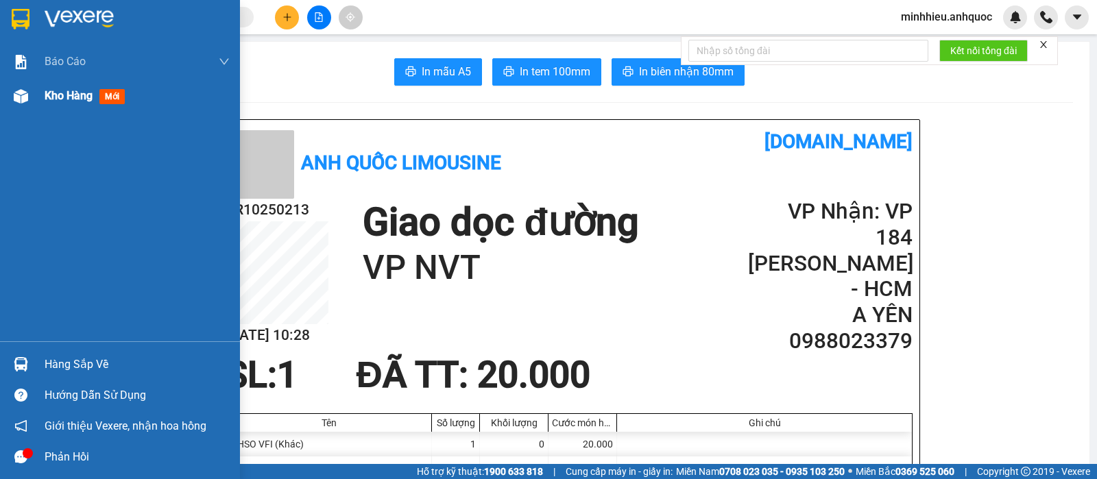
click at [51, 102] on span "Kho hàng" at bounding box center [69, 95] width 48 height 13
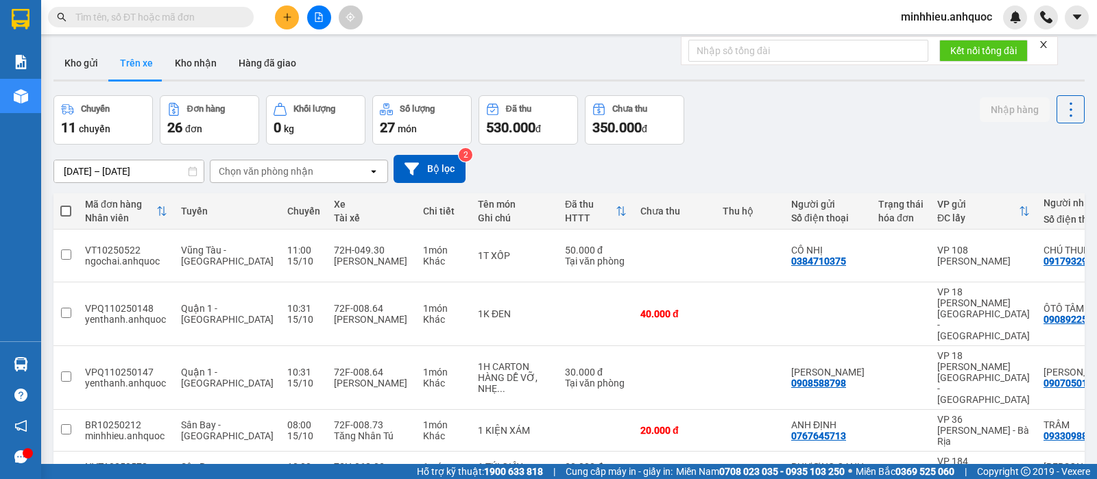
click at [359, 163] on div "Chọn văn phòng nhận" at bounding box center [290, 171] width 158 height 22
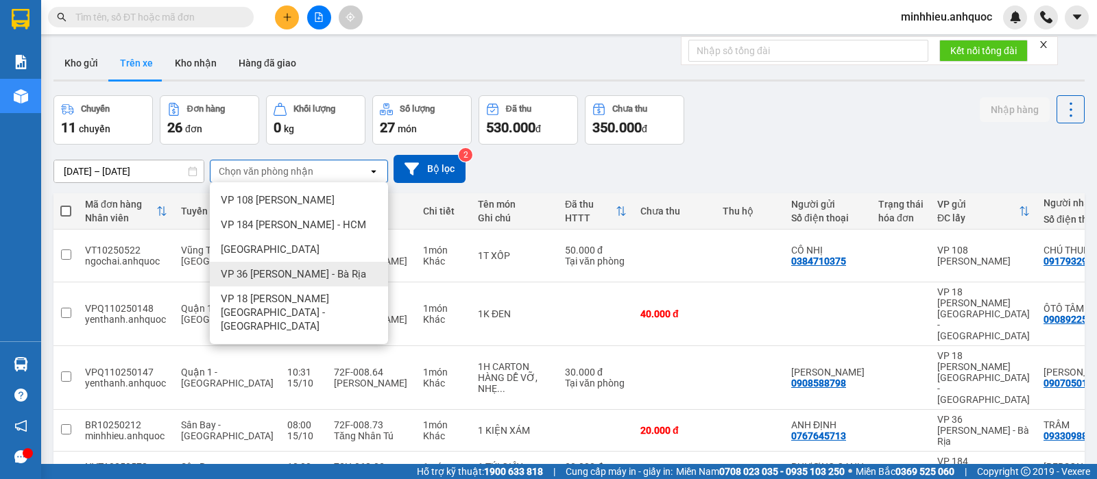
click at [275, 278] on span "VP 36 [PERSON_NAME] - Bà Rịa" at bounding box center [293, 274] width 145 height 14
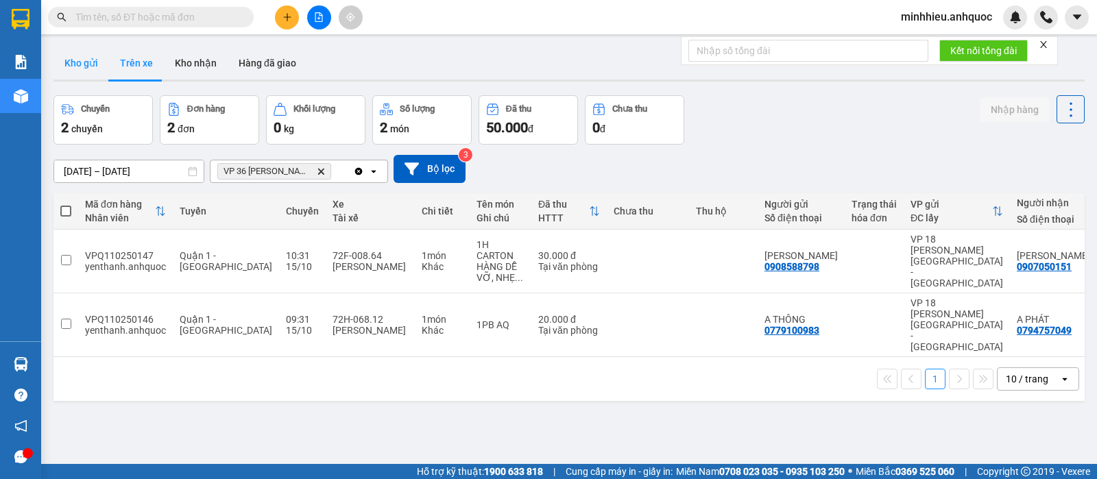
click at [93, 67] on button "Kho gửi" at bounding box center [81, 63] width 56 height 33
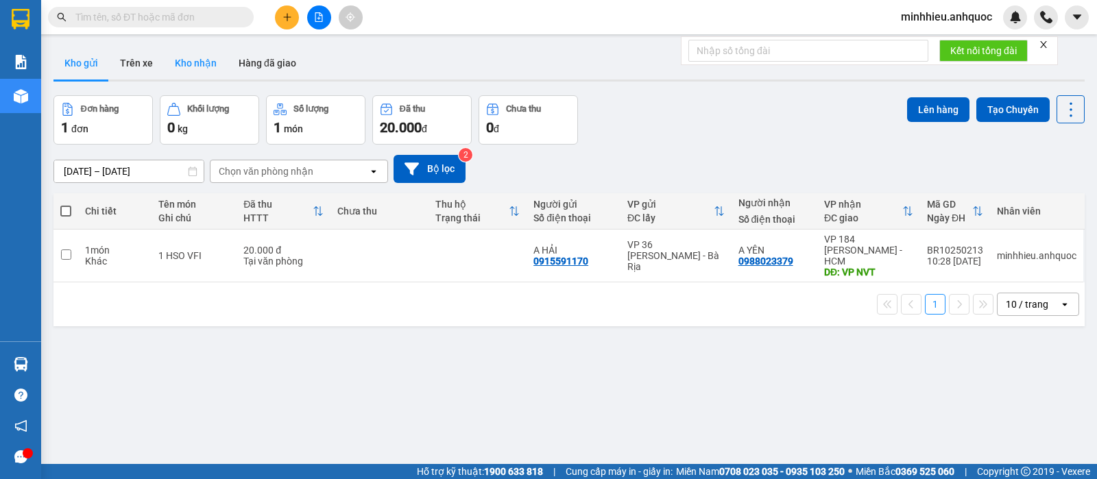
drag, startPoint x: 198, startPoint y: 71, endPoint x: 187, endPoint y: 62, distance: 14.3
click at [199, 71] on button "Kho nhận" at bounding box center [196, 63] width 64 height 33
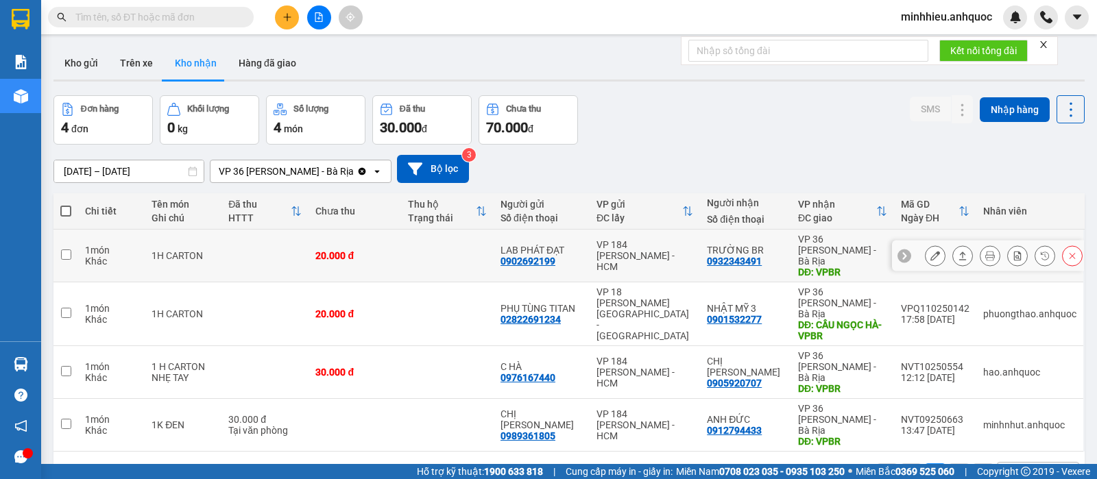
click at [931, 251] on icon at bounding box center [936, 256] width 10 height 10
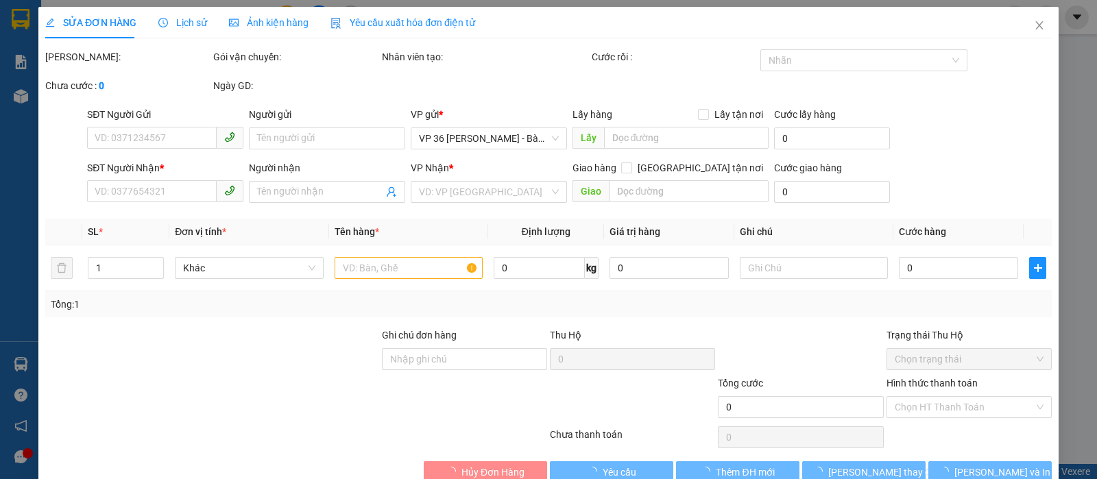
type input "0902692199"
type input "LAB PHÁT ĐẠT"
type input "0932343491"
type input "TRƯỜNG BR"
type input "VPBR"
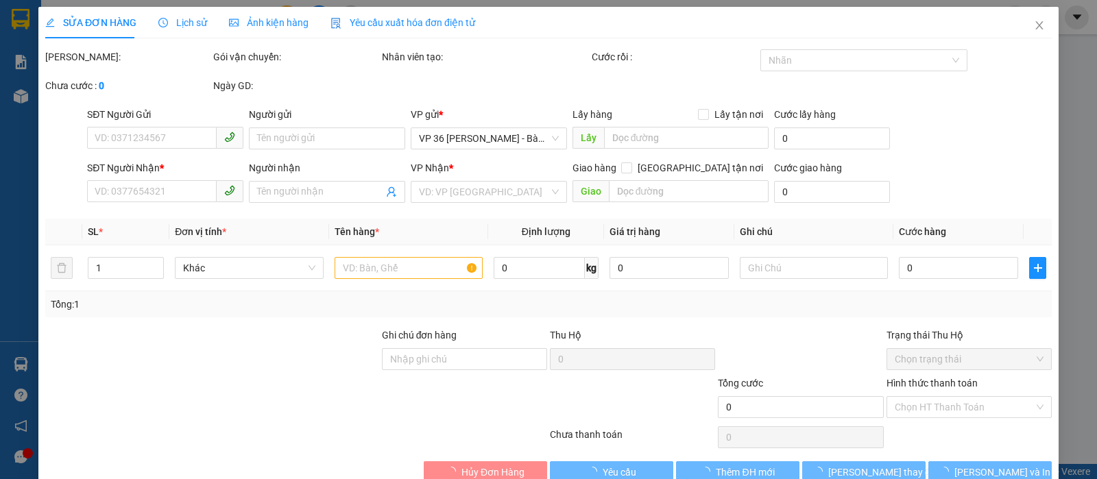
type input "20.000"
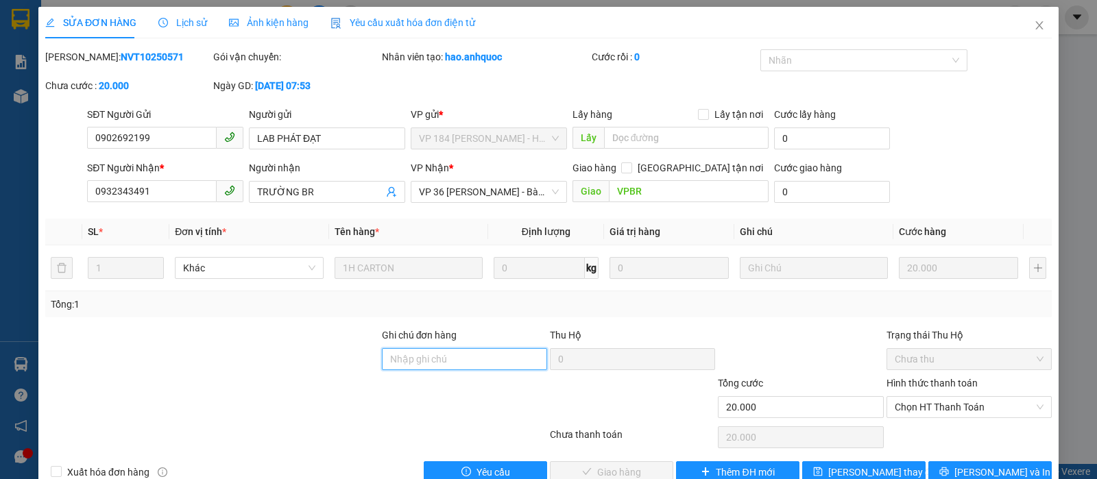
drag, startPoint x: 444, startPoint y: 363, endPoint x: 455, endPoint y: 349, distance: 18.0
click at [444, 361] on input "Ghi chú đơn hàng" at bounding box center [464, 359] width 165 height 22
type input "TTTM VP"
click at [911, 399] on span "Chọn HT Thanh Toán" at bounding box center [969, 407] width 149 height 21
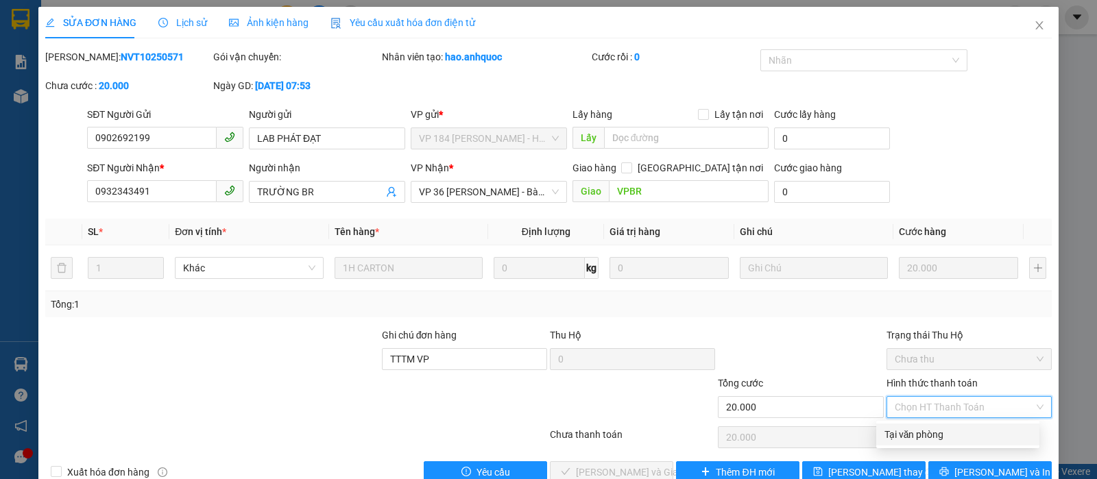
click at [912, 430] on div "Tại văn phòng" at bounding box center [958, 434] width 147 height 15
type input "0"
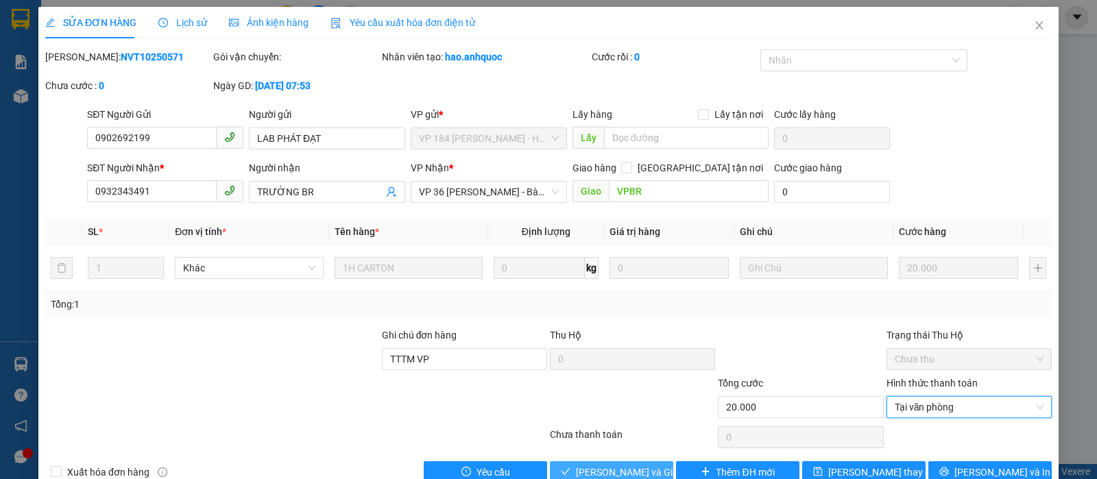
click at [628, 469] on span "[PERSON_NAME] và Giao hàng" at bounding box center [642, 472] width 132 height 15
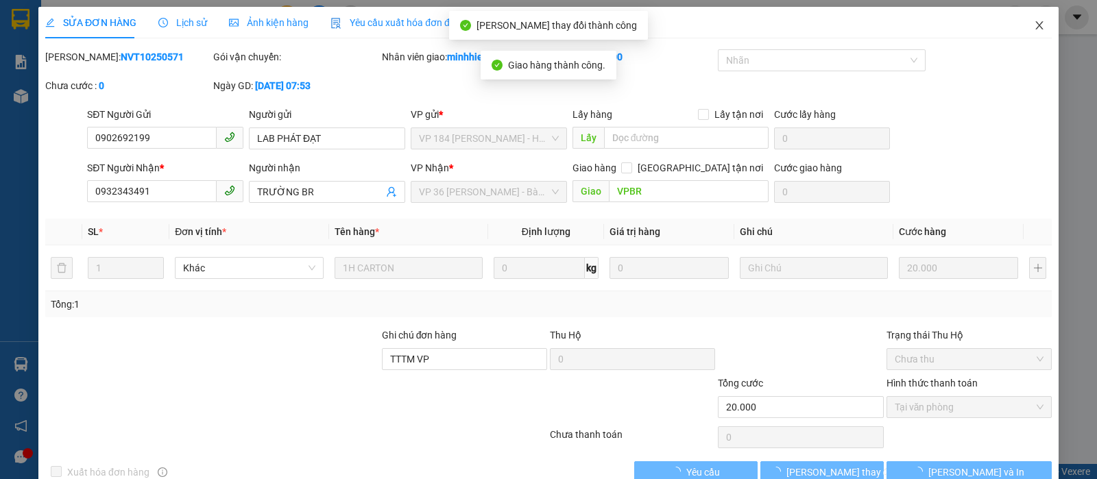
click at [1034, 21] on icon "close" at bounding box center [1039, 25] width 11 height 11
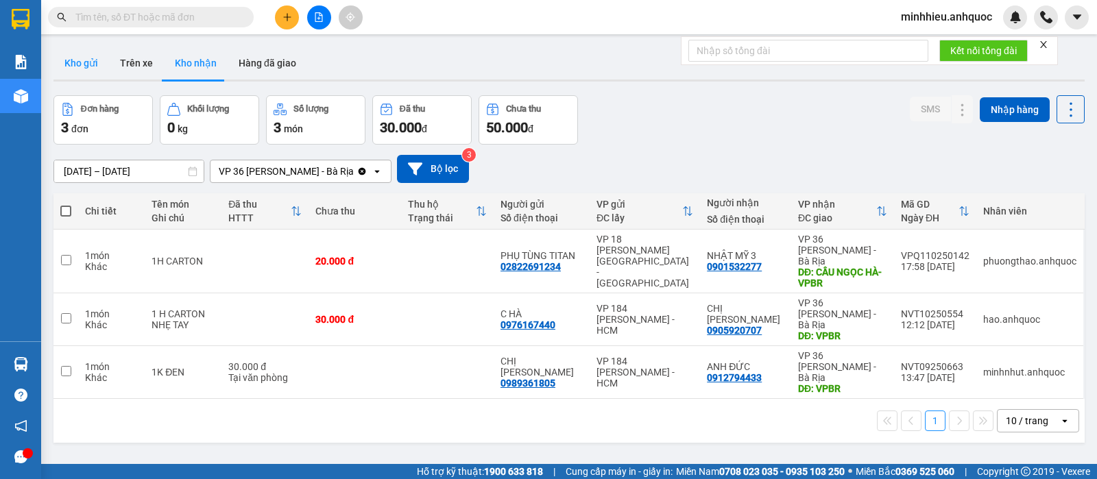
click at [88, 66] on button "Kho gửi" at bounding box center [81, 63] width 56 height 33
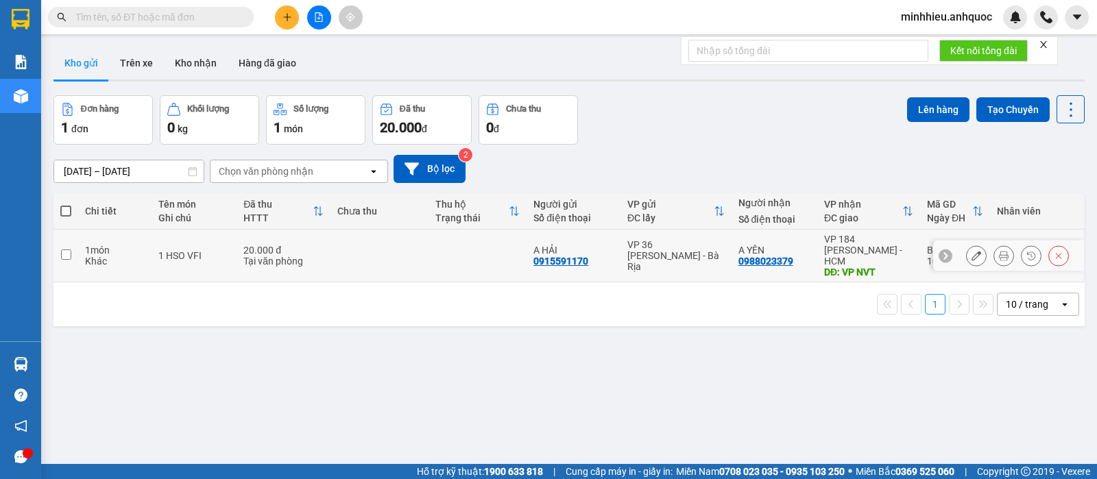
click at [548, 256] on div "0915591170" at bounding box center [561, 261] width 55 height 11
drag, startPoint x: 216, startPoint y: 249, endPoint x: 353, endPoint y: 235, distance: 137.2
click at [218, 250] on div "1 HSO VFI" at bounding box center [193, 255] width 71 height 11
checkbox input "true"
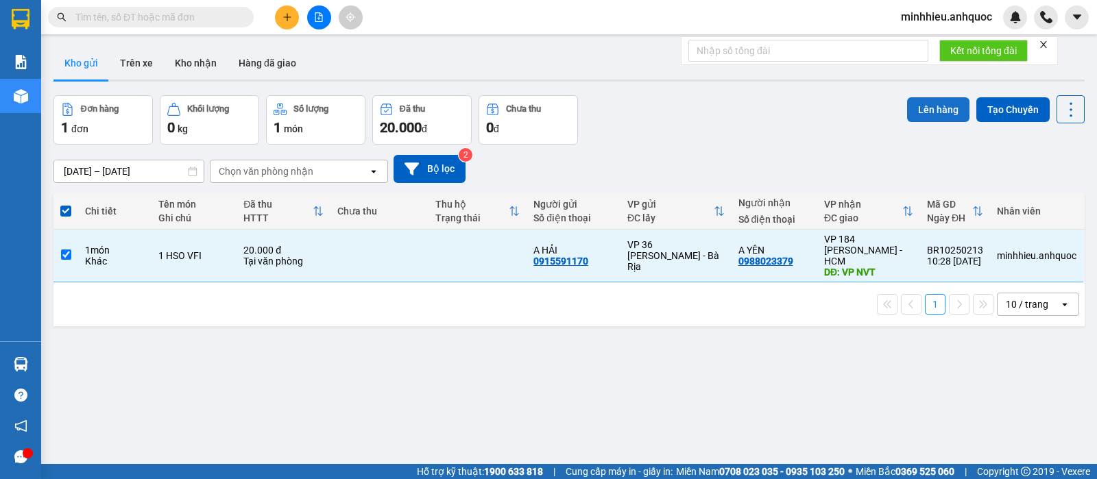
click at [927, 104] on button "Lên hàng" at bounding box center [938, 109] width 62 height 25
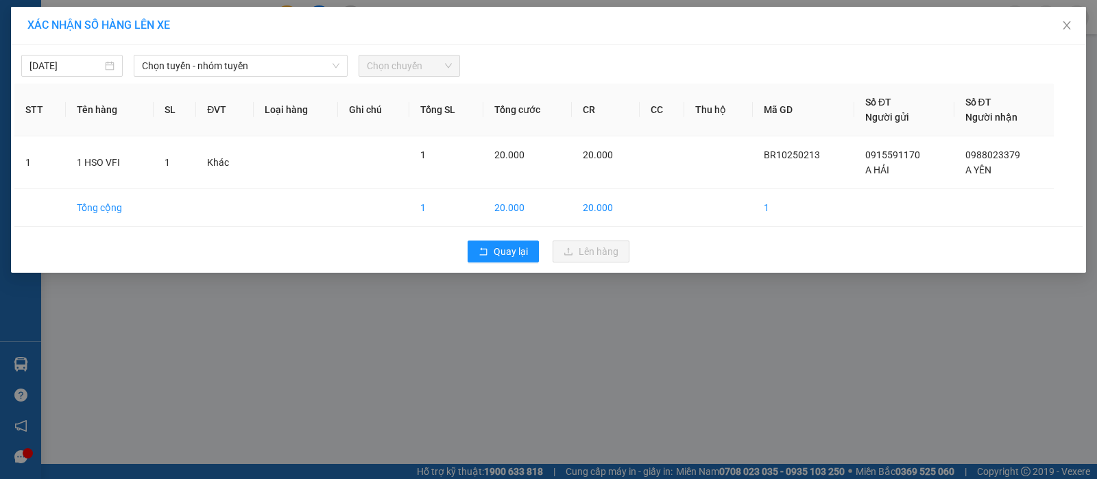
click at [265, 78] on div "[DATE] Chọn tuyến - nhóm tuyến Chọn chuyến STT Tên hàng SL ĐVT Loại hàng Ghi ch…" at bounding box center [548, 159] width 1075 height 228
click at [259, 64] on span "Chọn tuyến - nhóm tuyến" at bounding box center [241, 66] width 198 height 21
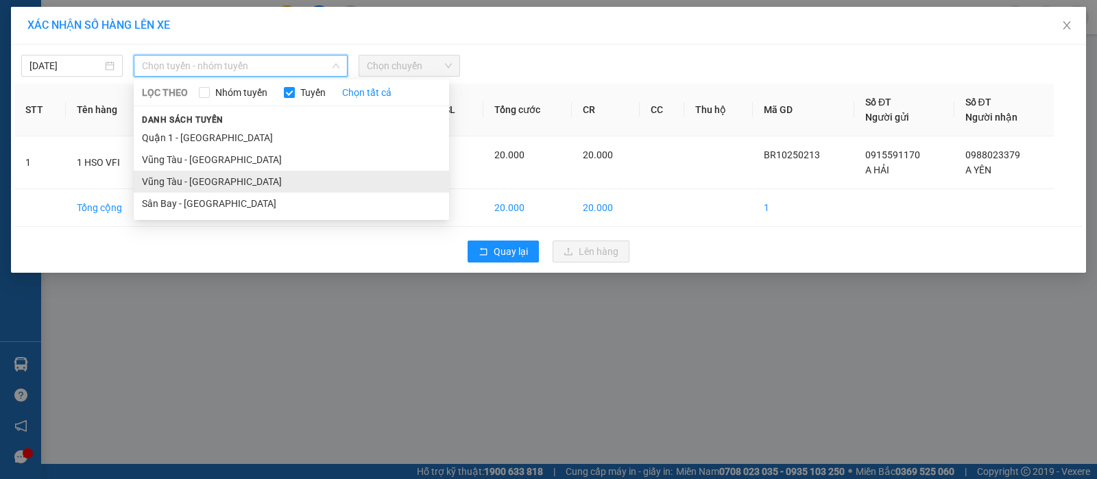
click at [209, 176] on li "Vũng Tàu - [GEOGRAPHIC_DATA]" at bounding box center [291, 182] width 315 height 22
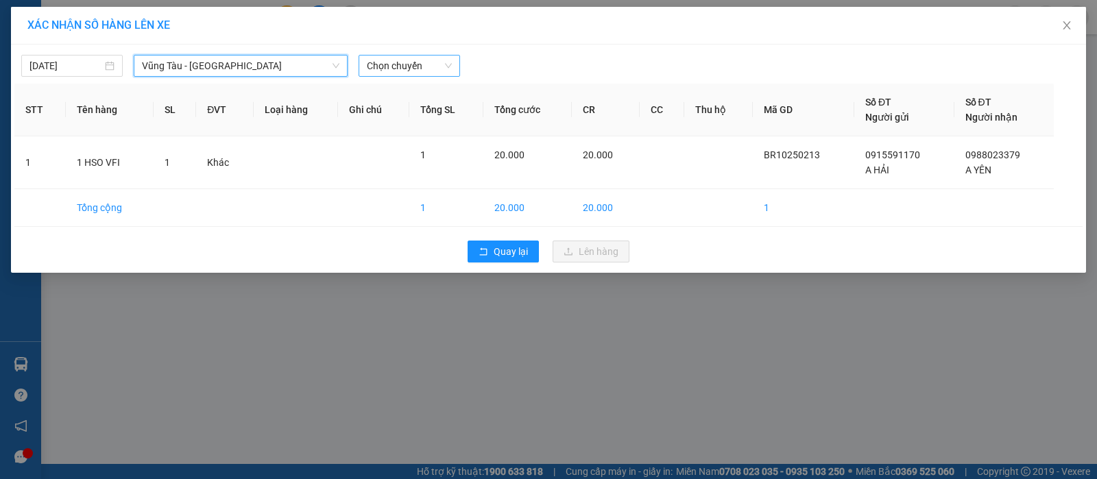
drag, startPoint x: 391, startPoint y: 65, endPoint x: 383, endPoint y: 73, distance: 11.2
click at [391, 66] on span "Chọn chuyến" at bounding box center [409, 66] width 85 height 21
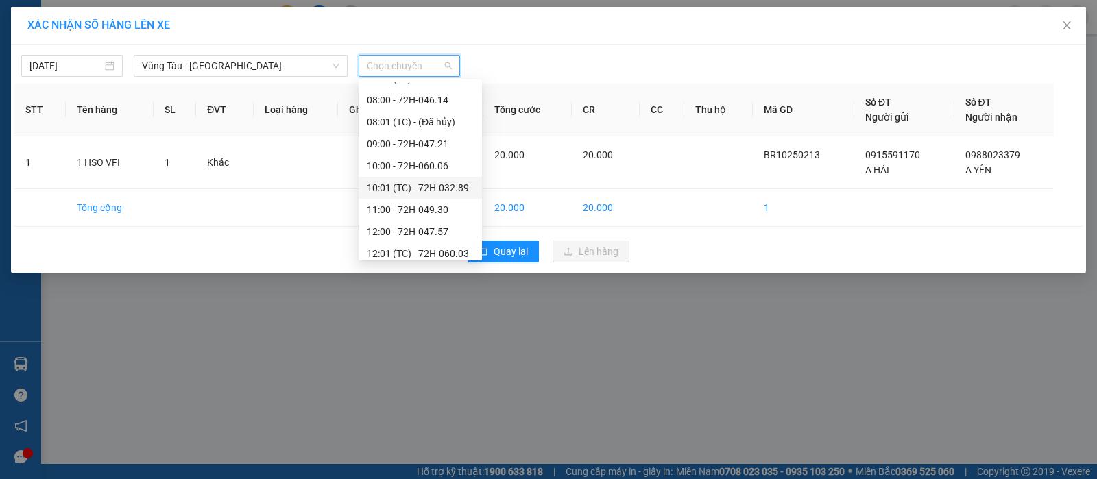
scroll to position [257, 0]
click at [439, 192] on div "11:00 - 72H-049.30" at bounding box center [420, 187] width 107 height 15
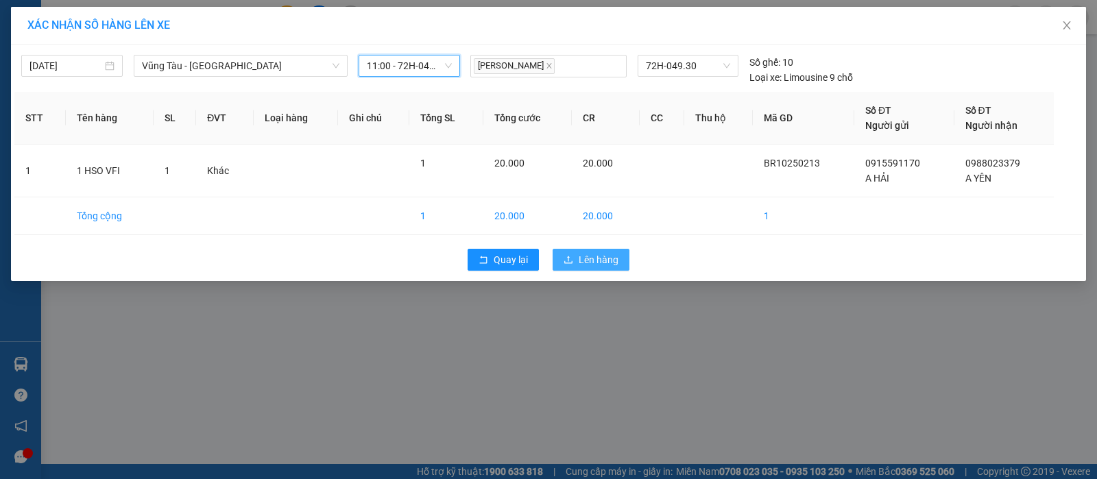
click at [586, 261] on span "Lên hàng" at bounding box center [599, 259] width 40 height 15
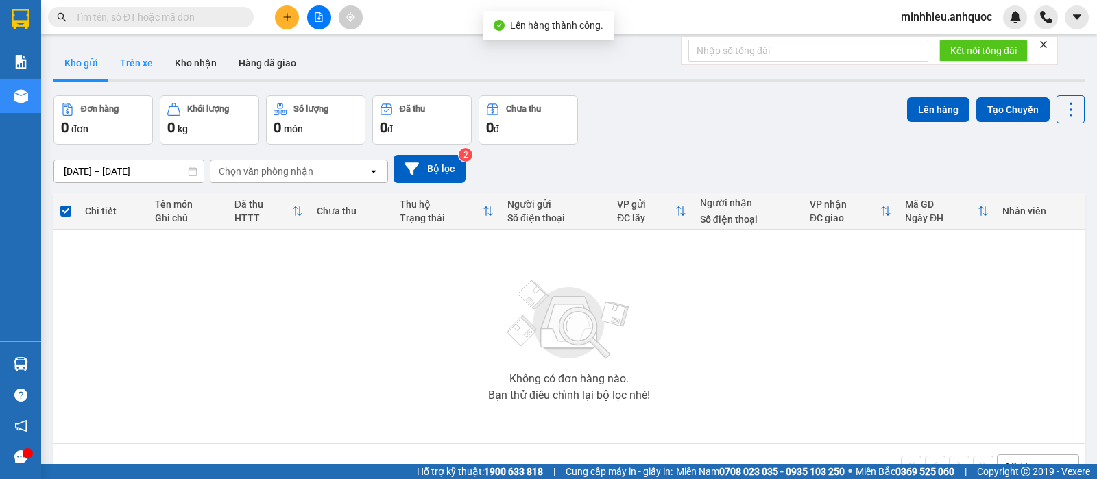
click at [143, 69] on button "Trên xe" at bounding box center [136, 63] width 55 height 33
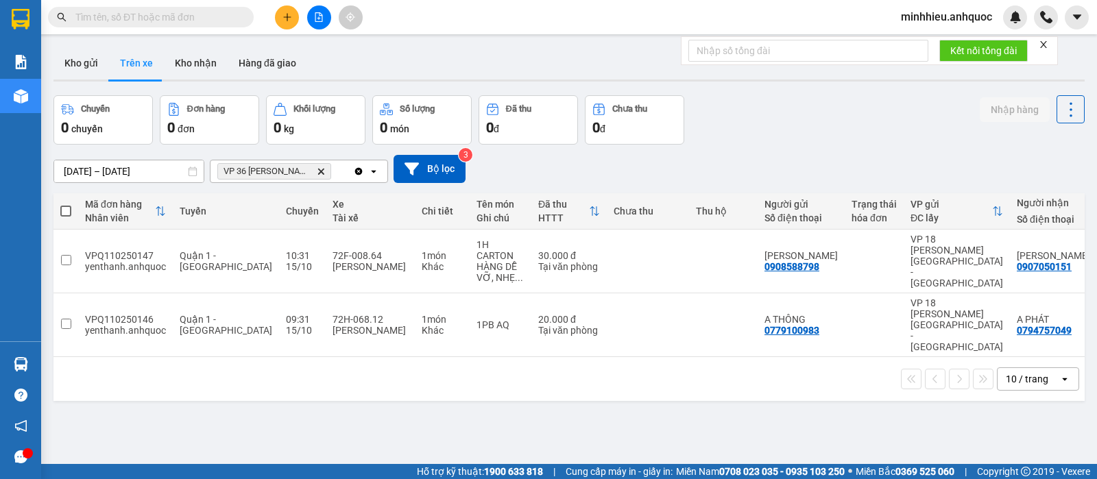
drag, startPoint x: 356, startPoint y: 172, endPoint x: 918, endPoint y: 255, distance: 568.5
click at [355, 172] on icon "Clear all" at bounding box center [358, 171] width 11 height 11
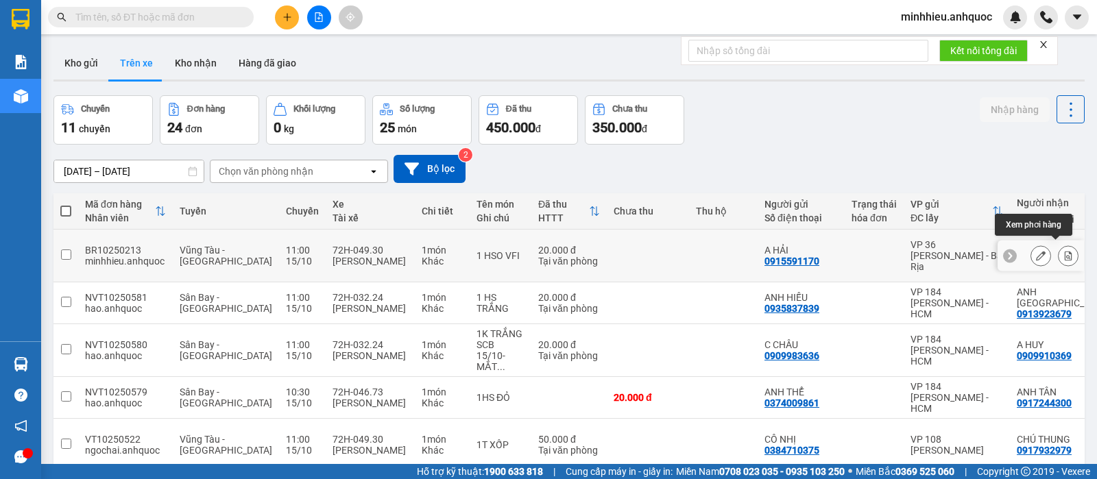
click at [1064, 251] on icon at bounding box center [1069, 256] width 10 height 10
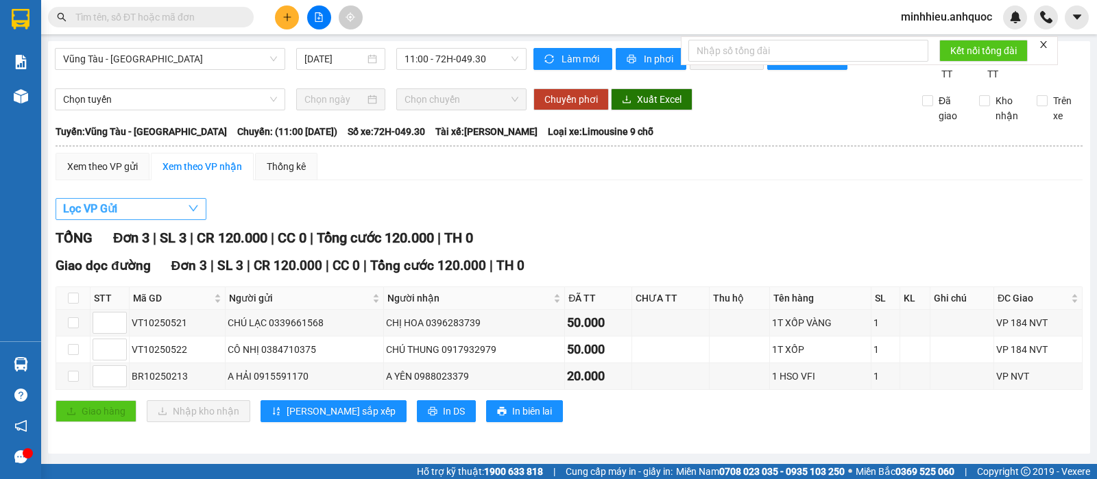
drag, startPoint x: 160, startPoint y: 223, endPoint x: 109, endPoint y: 232, distance: 52.2
click at [159, 220] on button "Lọc VP Gửi" at bounding box center [131, 209] width 151 height 22
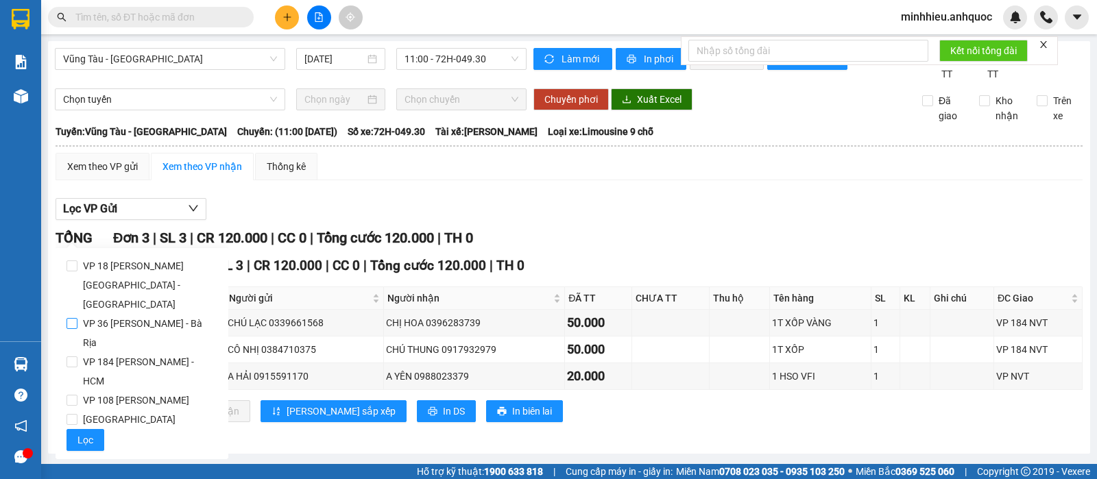
click at [136, 314] on span "VP 36 [PERSON_NAME] - Bà Rịa" at bounding box center [147, 333] width 140 height 38
click at [77, 318] on input "VP 36 [PERSON_NAME] - Bà Rịa" at bounding box center [72, 323] width 11 height 11
checkbox input "true"
click at [76, 429] on button "Lọc" at bounding box center [86, 440] width 38 height 22
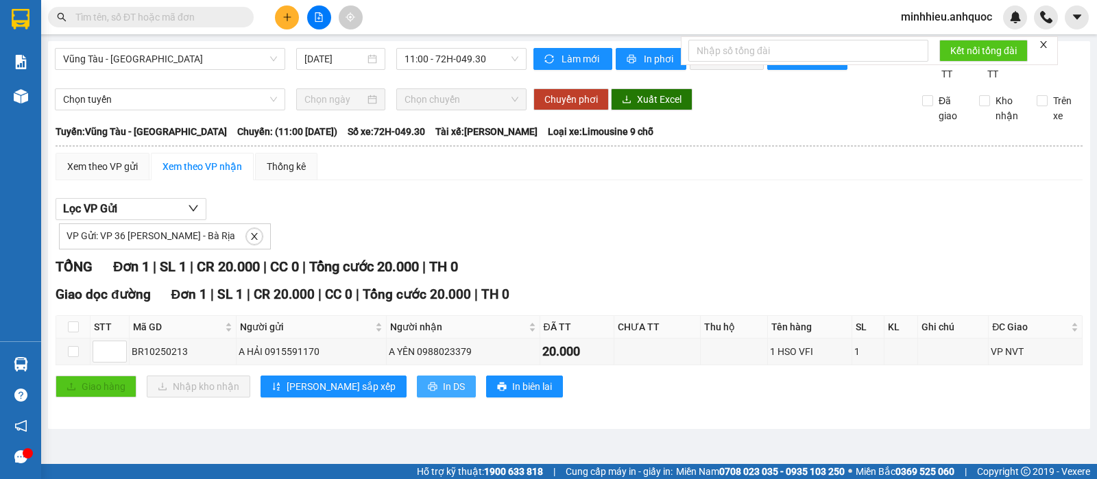
click at [428, 392] on icon "printer" at bounding box center [433, 387] width 10 height 10
click at [349, 213] on div "Lọc VP Gửi VP Gửi: VP 36 [PERSON_NAME] - Bà Rịa" at bounding box center [569, 223] width 1027 height 51
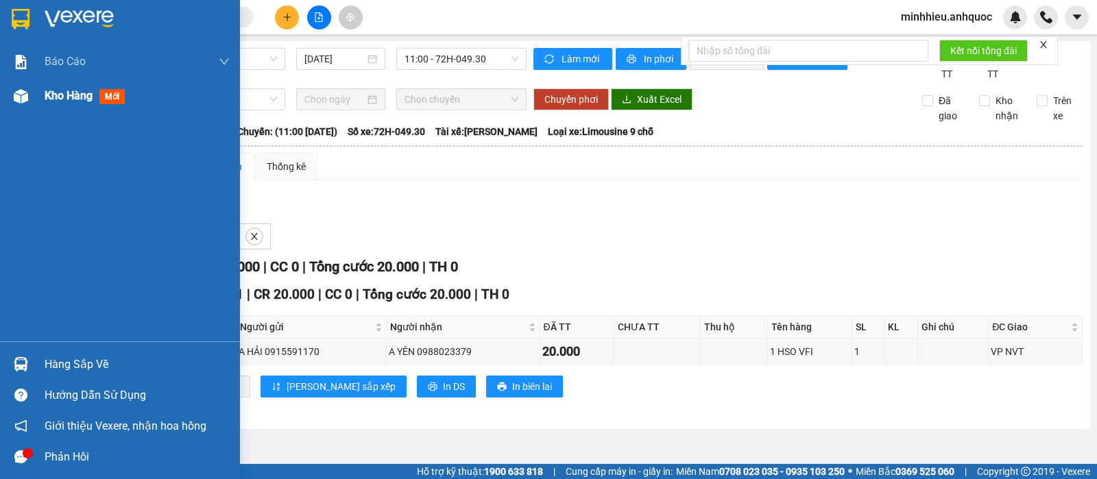
click at [43, 96] on div "Kho hàng mới" at bounding box center [120, 96] width 240 height 34
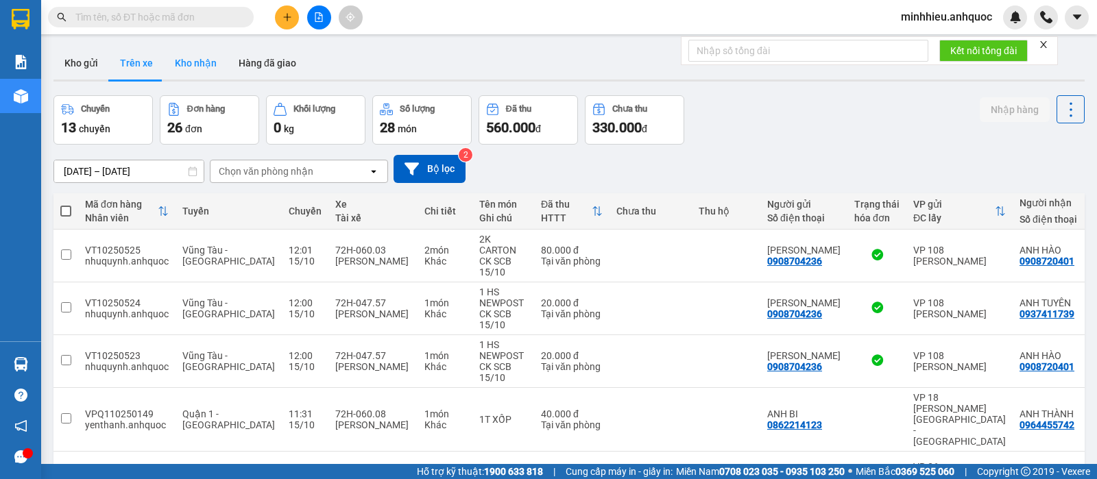
click at [204, 62] on button "Kho nhận" at bounding box center [196, 63] width 64 height 33
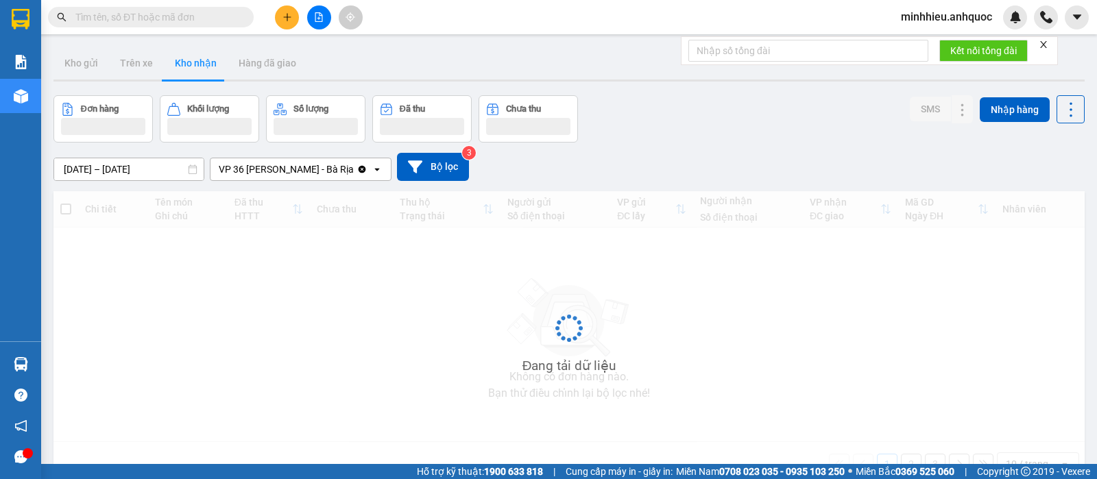
type input "[DATE] – [DATE]"
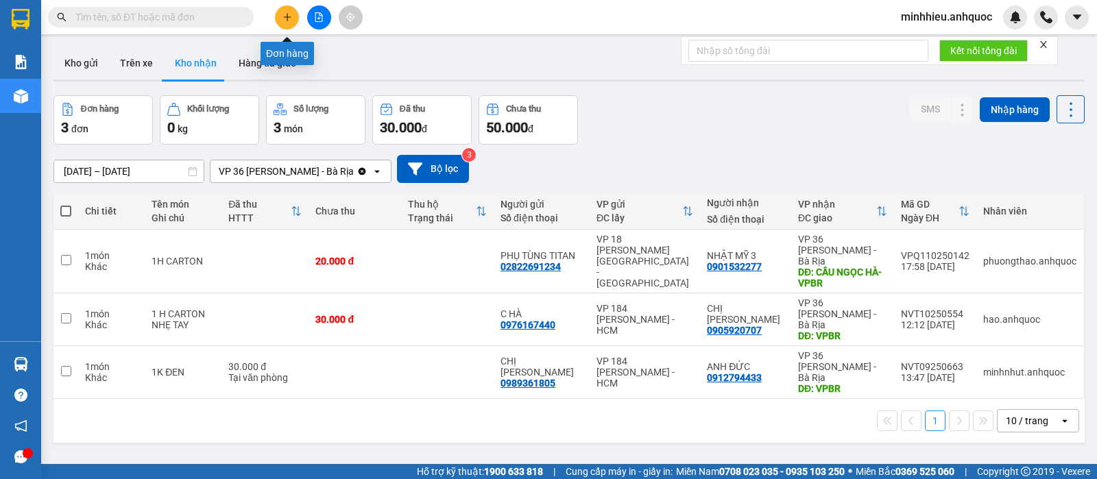
click at [283, 21] on icon "plus" at bounding box center [288, 17] width 10 height 10
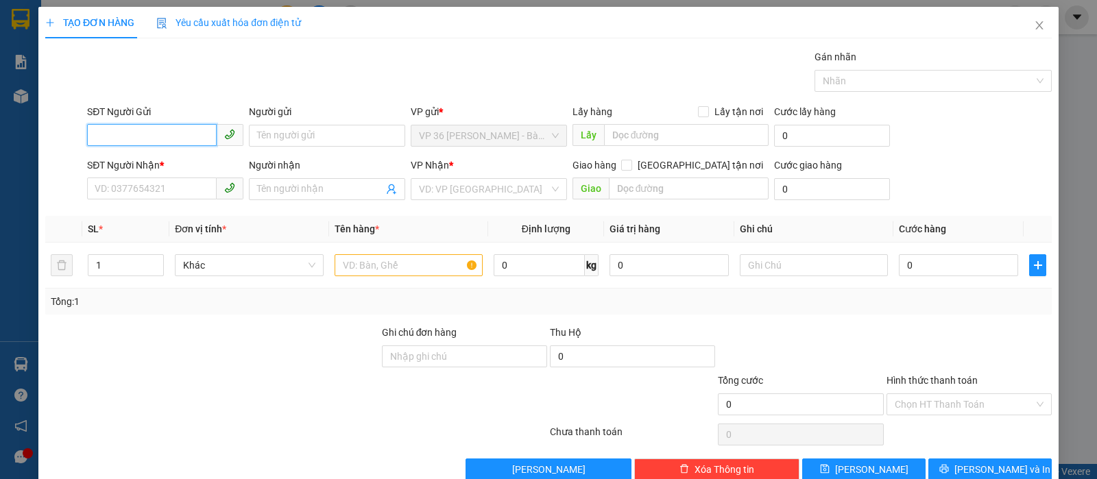
click at [150, 140] on input "SĐT Người Gửi" at bounding box center [152, 135] width 130 height 22
click at [152, 169] on div "0366867962 - C THƯ" at bounding box center [164, 163] width 138 height 15
type input "0366867962"
type input "C THƯ"
type input "0978242813"
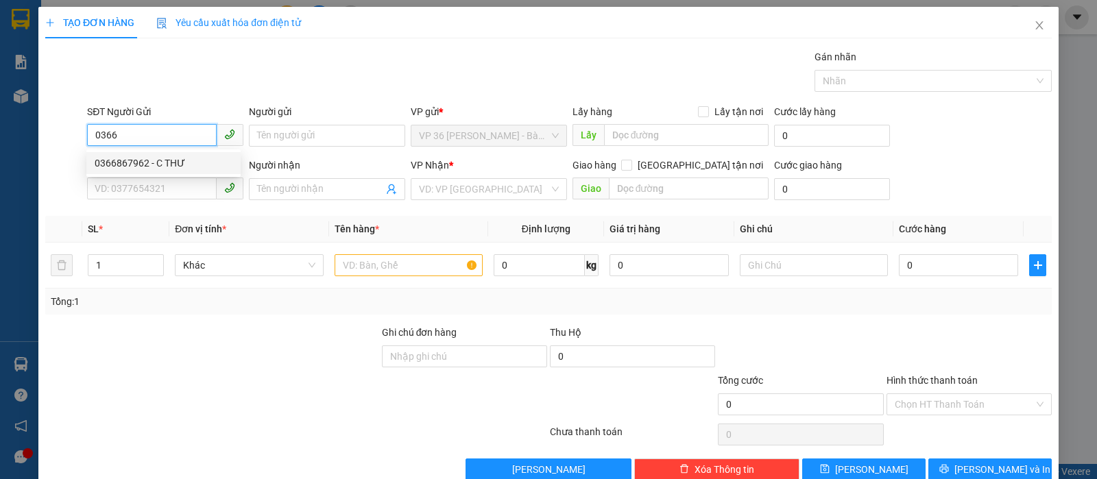
type input "A HOÀN"
type input "VPNVT"
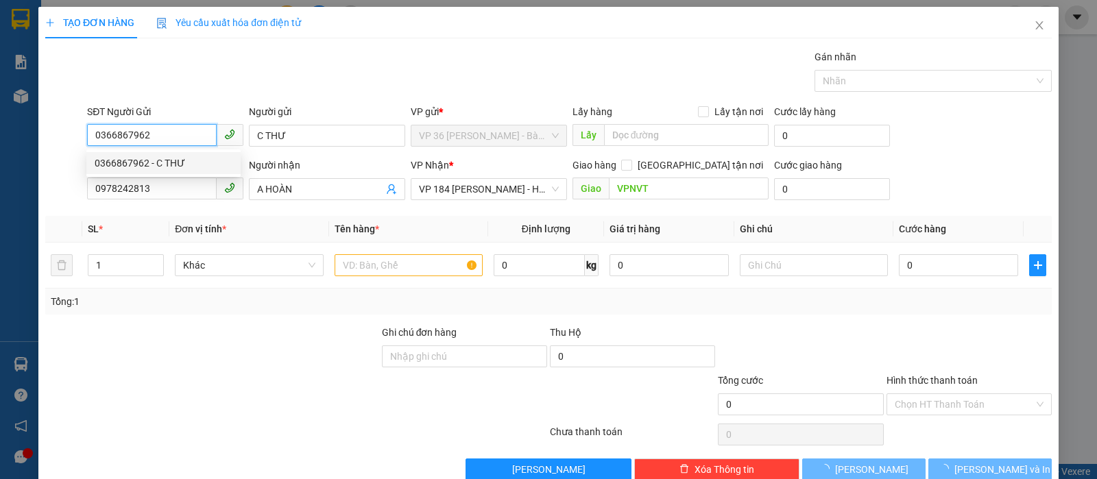
type input "20.000"
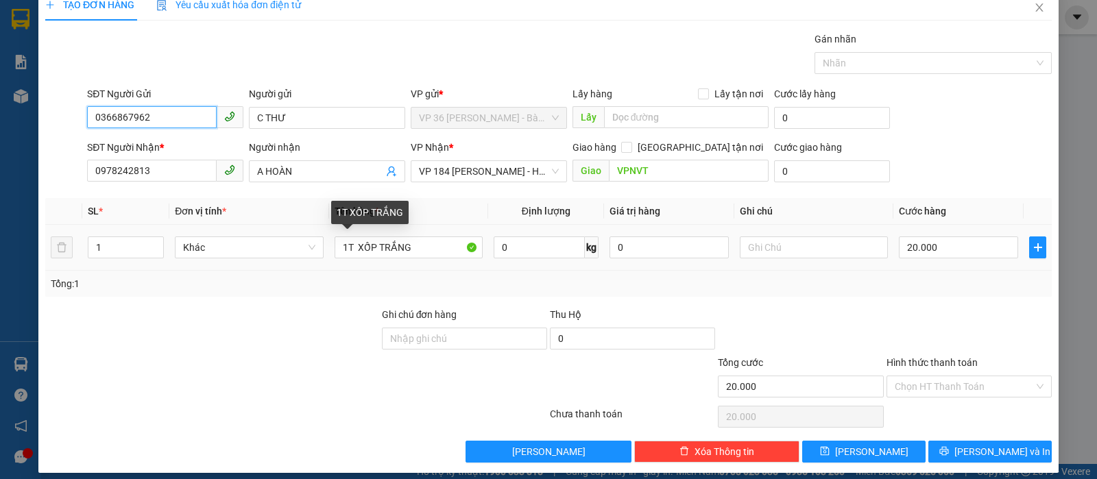
scroll to position [28, 0]
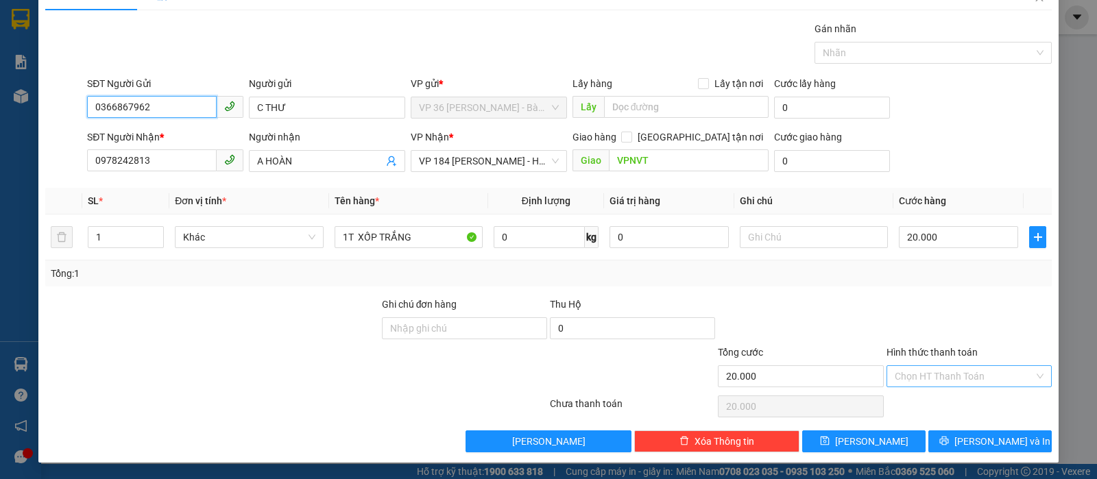
type input "0366867962"
click at [966, 371] on input "Hình thức thanh toán" at bounding box center [964, 376] width 139 height 21
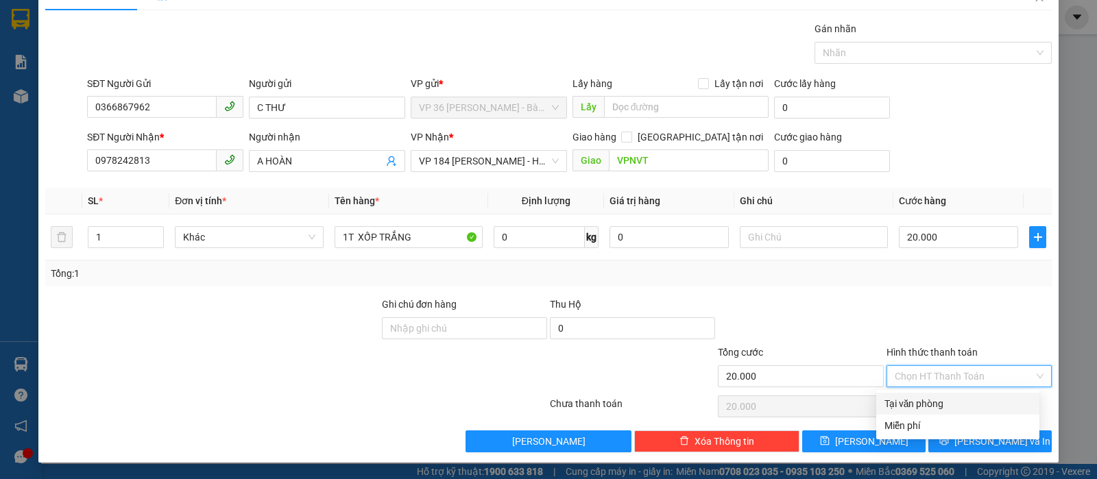
click at [957, 401] on div "Tại văn phòng" at bounding box center [958, 403] width 147 height 15
type input "0"
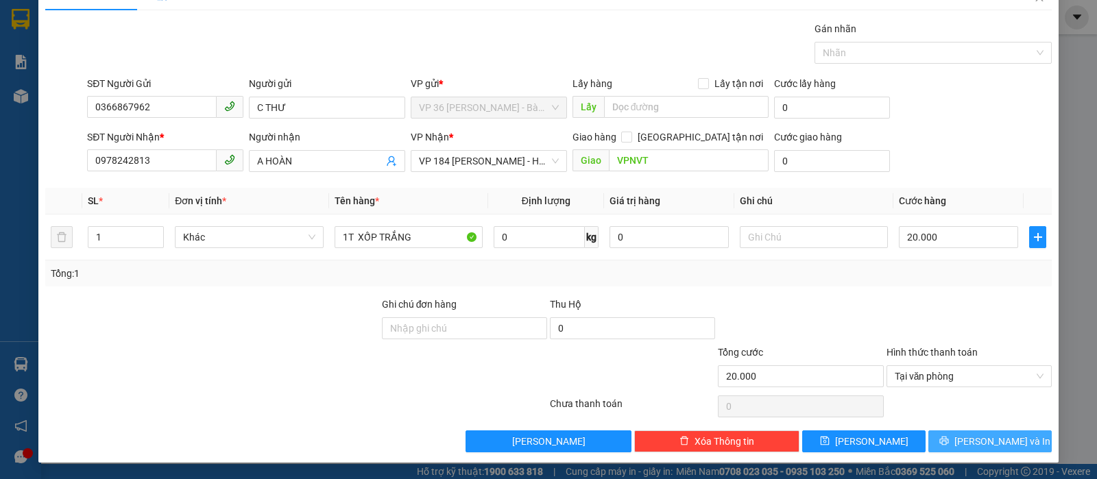
click at [980, 448] on span "[PERSON_NAME] và In" at bounding box center [1003, 441] width 96 height 15
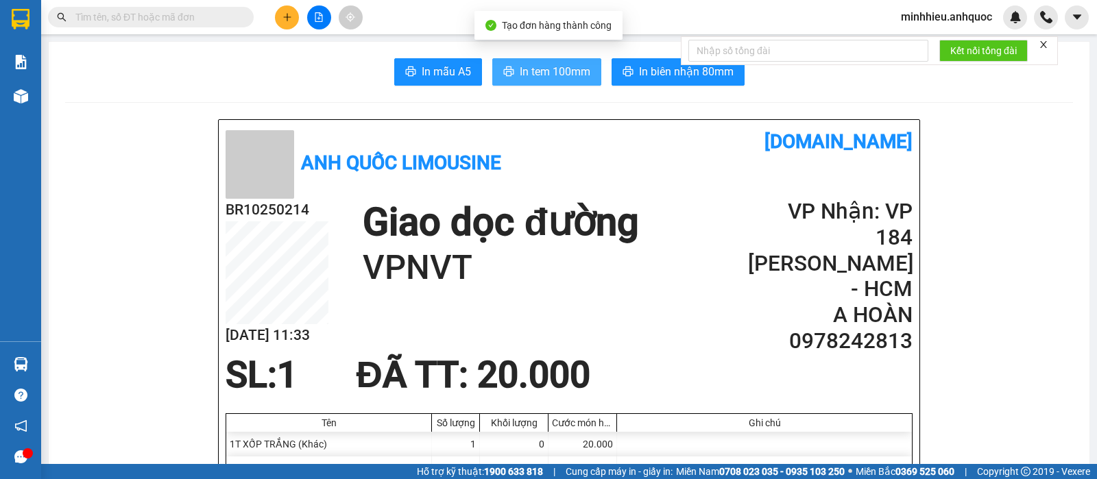
click at [549, 66] on span "In tem 100mm" at bounding box center [555, 71] width 71 height 17
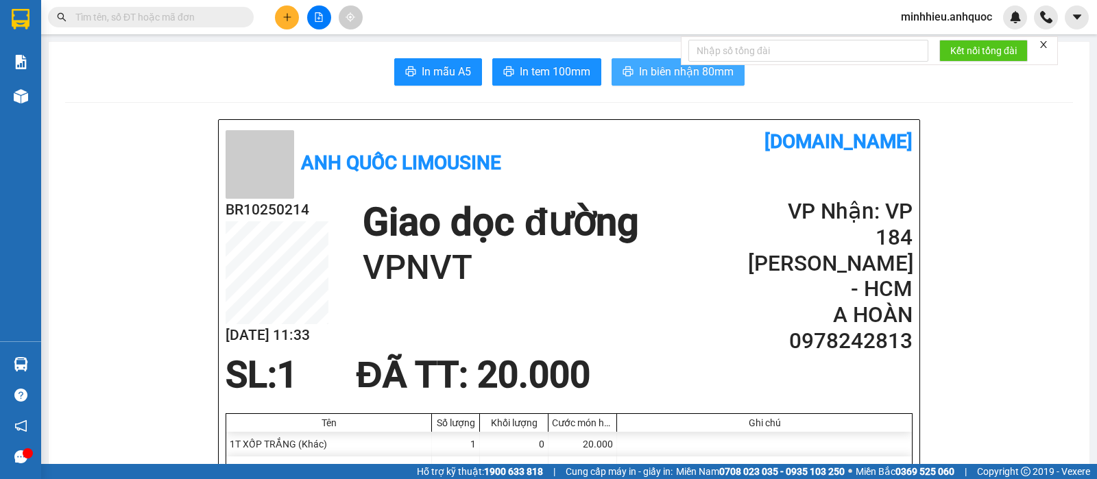
click at [651, 73] on span "In biên nhận 80mm" at bounding box center [686, 71] width 95 height 17
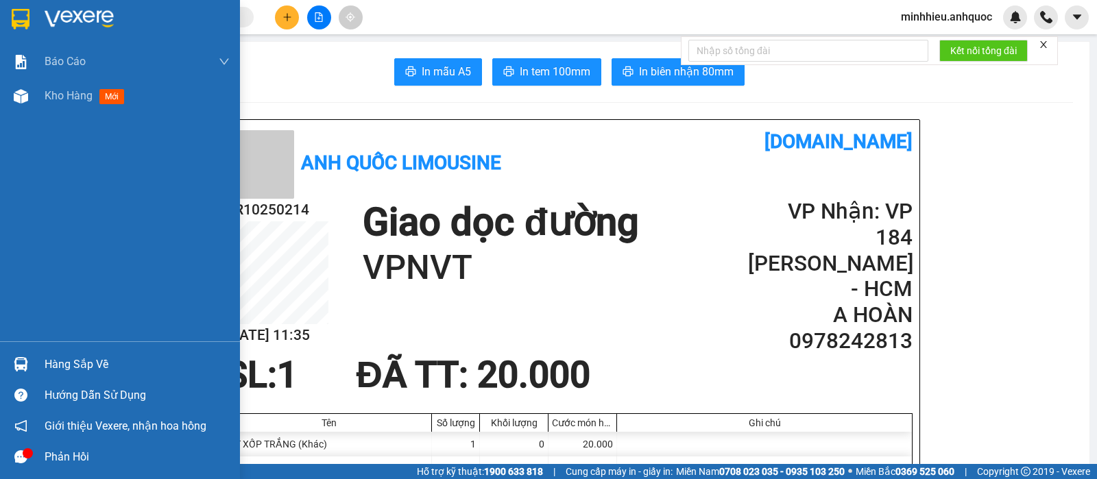
drag, startPoint x: 37, startPoint y: 94, endPoint x: 0, endPoint y: 394, distance: 302.0
click at [37, 95] on div "Kho hàng mới" at bounding box center [120, 96] width 240 height 34
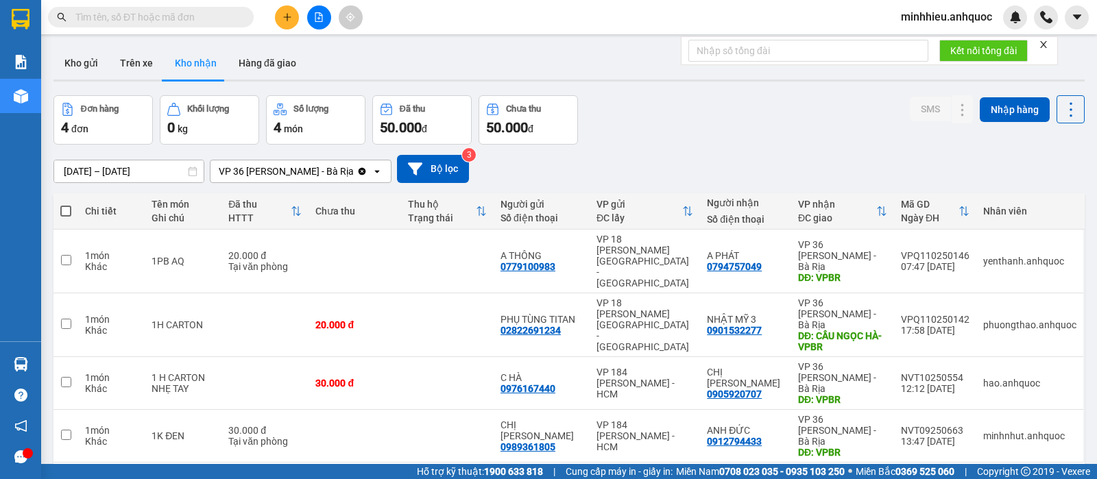
drag, startPoint x: 83, startPoint y: 68, endPoint x: 188, endPoint y: 112, distance: 113.7
click at [83, 69] on button "Kho gửi" at bounding box center [81, 63] width 56 height 33
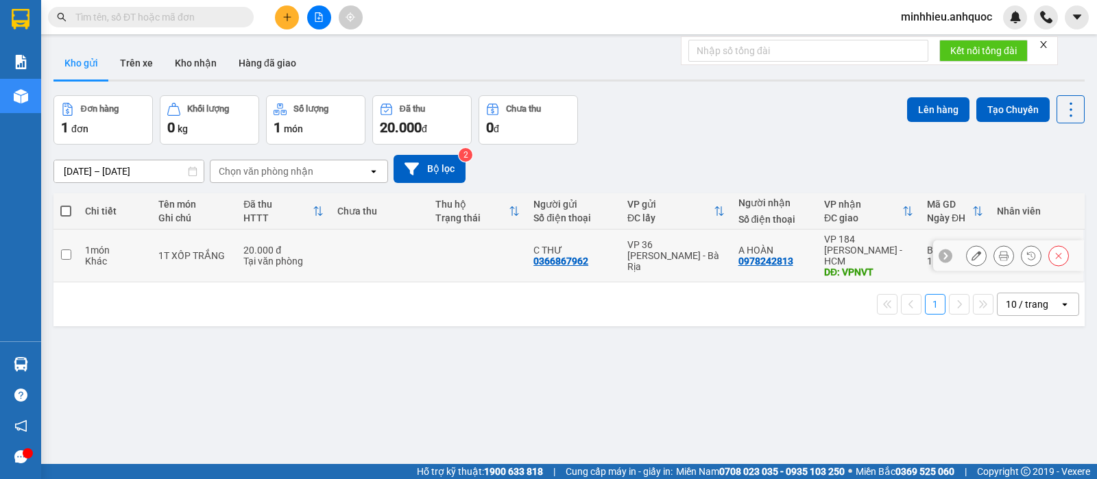
click at [579, 261] on div "0366867962" at bounding box center [561, 261] width 55 height 11
drag, startPoint x: 518, startPoint y: 249, endPoint x: 535, endPoint y: 255, distance: 17.6
click at [519, 252] on td at bounding box center [478, 256] width 98 height 53
checkbox input "true"
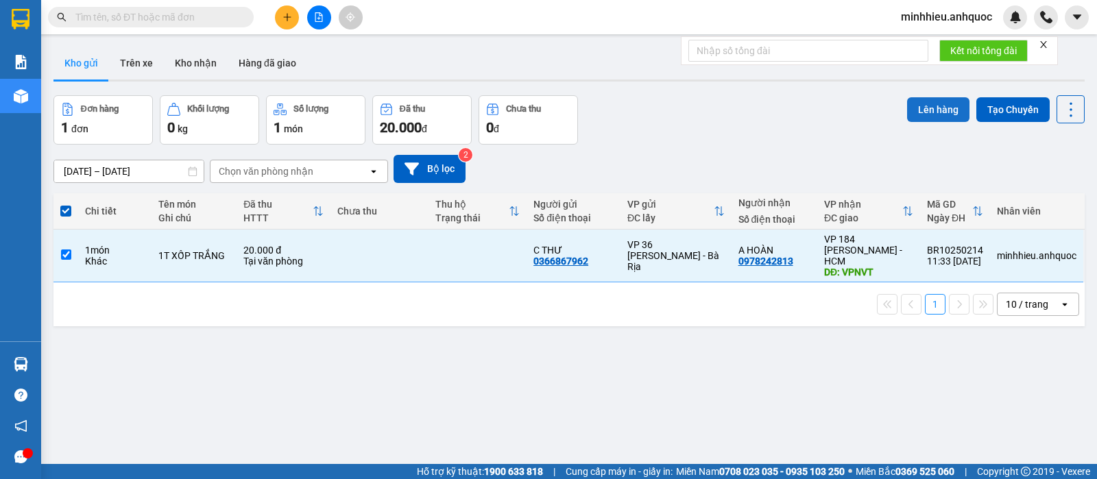
click at [927, 106] on button "Lên hàng" at bounding box center [938, 109] width 62 height 25
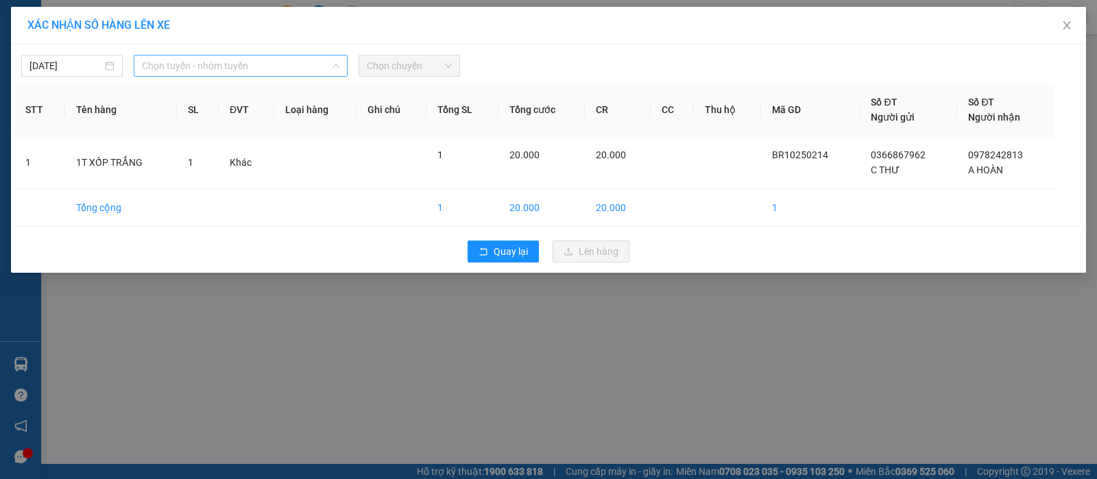
click at [183, 65] on span "Chọn tuyến - nhóm tuyến" at bounding box center [241, 66] width 198 height 21
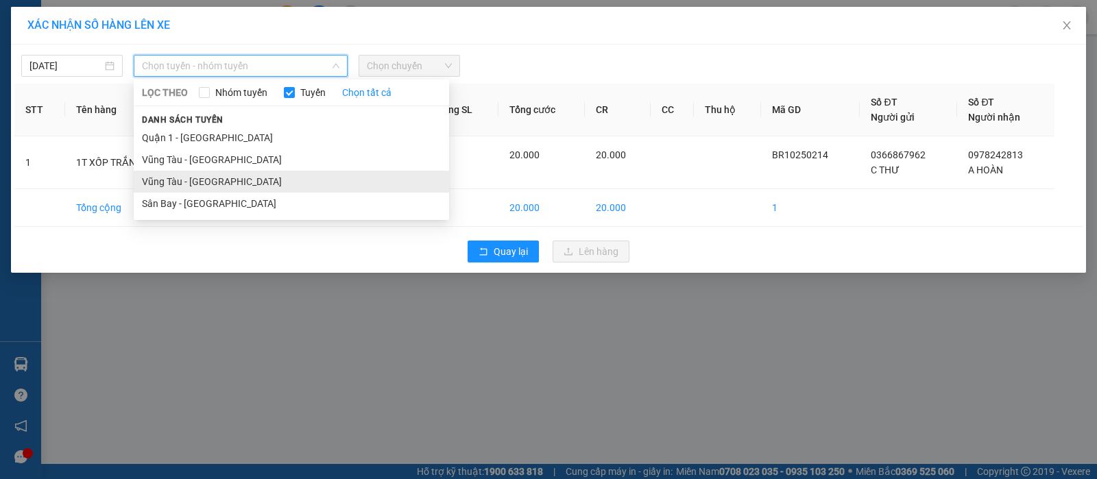
click at [184, 187] on li "Vũng Tàu - [GEOGRAPHIC_DATA]" at bounding box center [291, 182] width 315 height 22
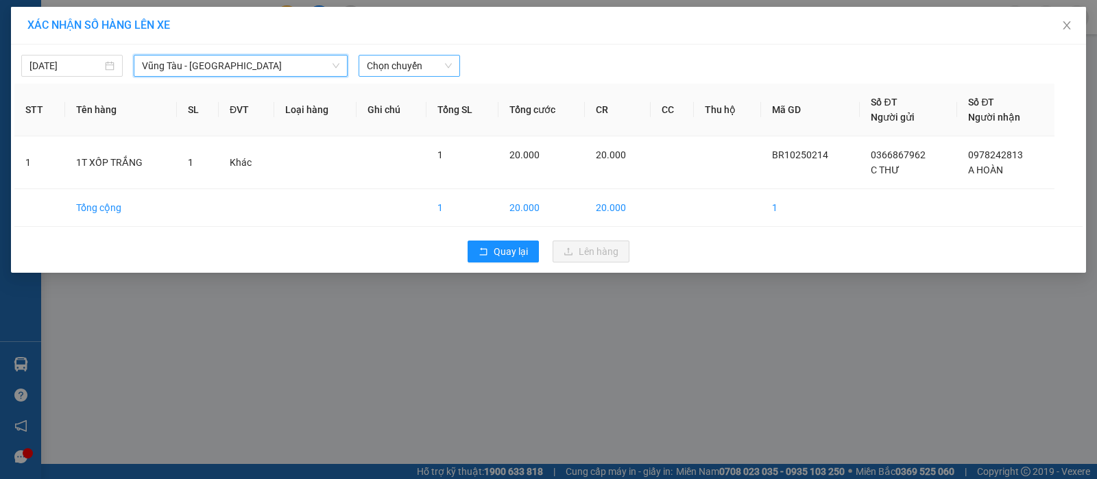
drag, startPoint x: 421, startPoint y: 70, endPoint x: 393, endPoint y: 77, distance: 29.1
click at [420, 69] on span "Chọn chuyến" at bounding box center [409, 66] width 85 height 21
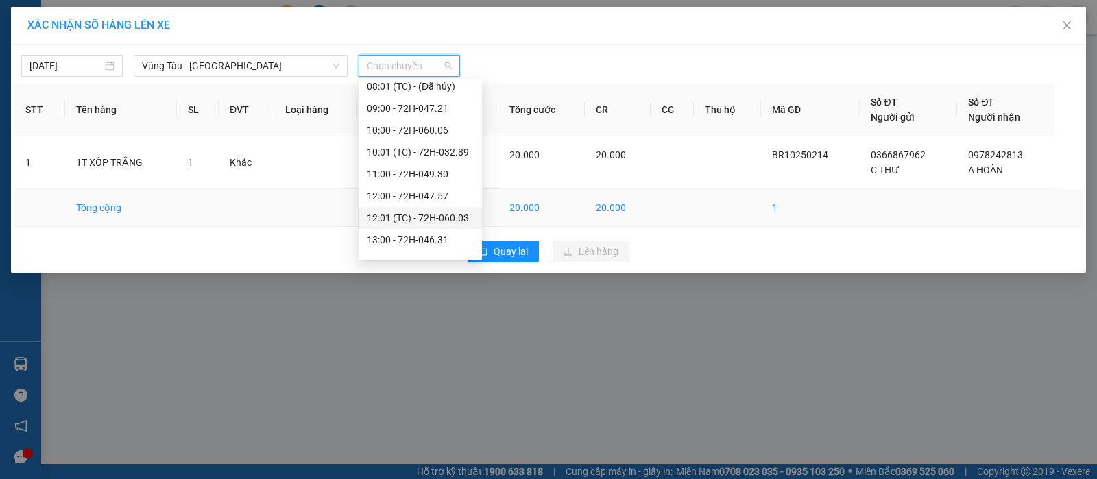
scroll to position [343, 0]
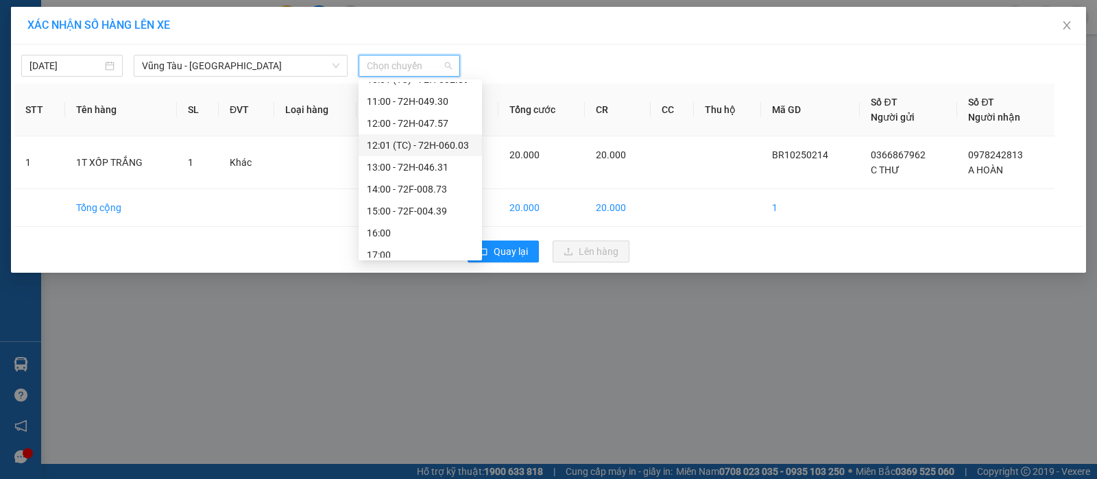
drag, startPoint x: 440, startPoint y: 142, endPoint x: 642, endPoint y: 293, distance: 252.4
click at [438, 143] on div "12:01 (TC) - 72H-060.03" at bounding box center [420, 145] width 107 height 15
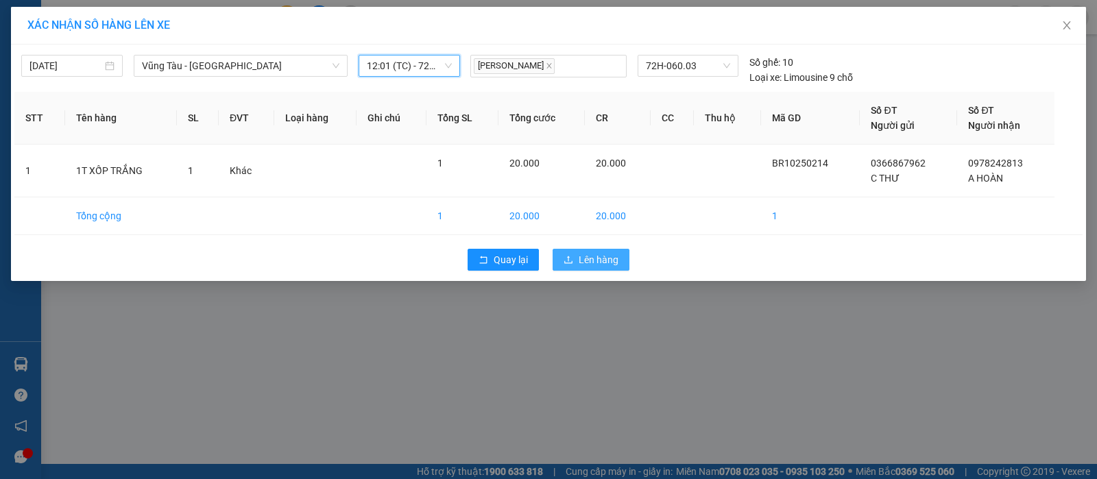
click at [617, 259] on span "Lên hàng" at bounding box center [599, 259] width 40 height 15
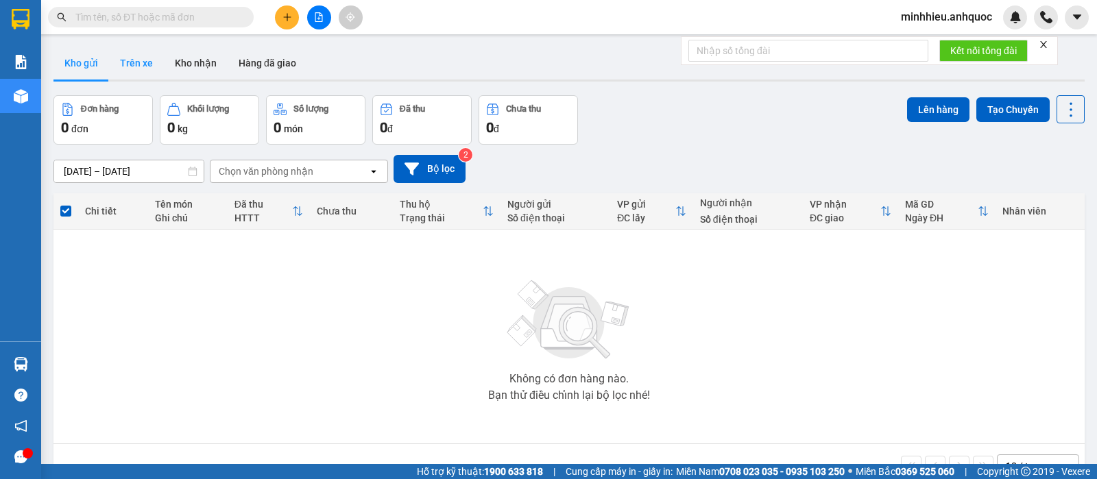
click at [132, 53] on button "Trên xe" at bounding box center [136, 63] width 55 height 33
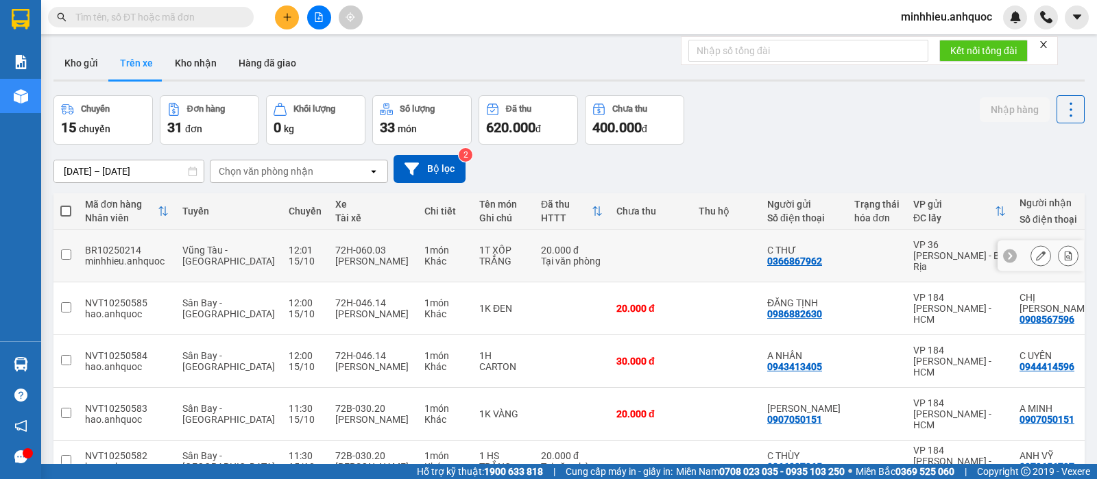
click at [1065, 251] on icon at bounding box center [1069, 256] width 8 height 10
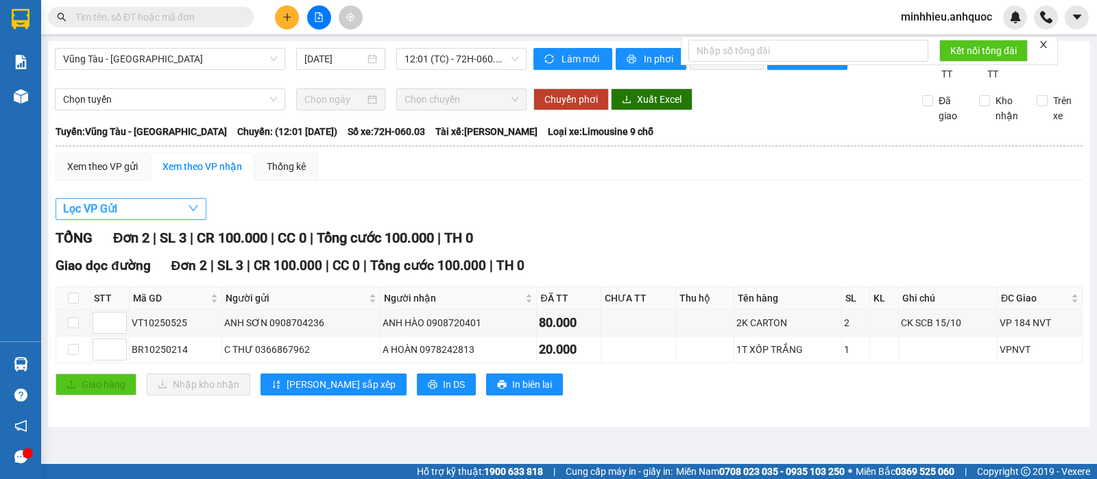
click at [137, 220] on button "Lọc VP Gửi" at bounding box center [131, 209] width 151 height 22
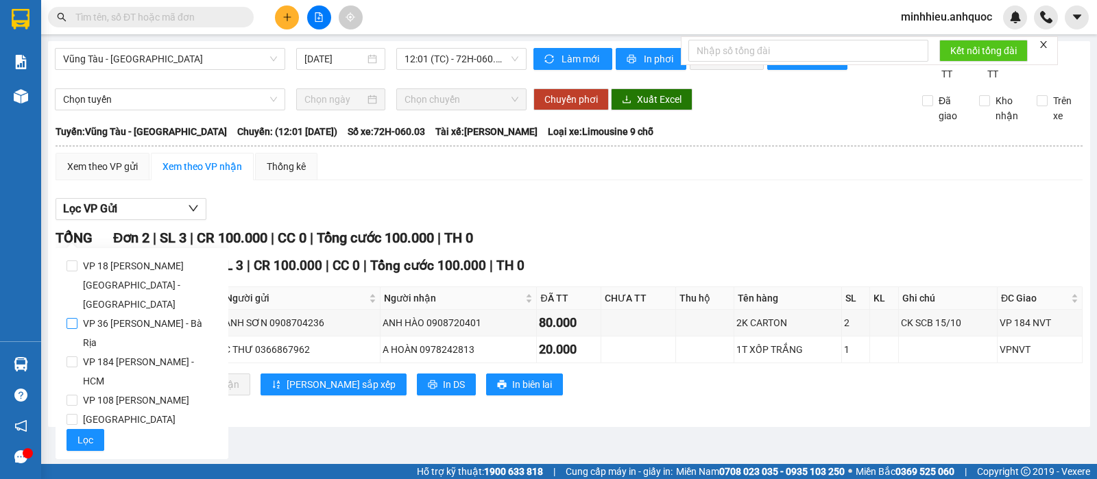
click at [98, 314] on span "VP 36 [PERSON_NAME] - Bà Rịa" at bounding box center [147, 333] width 140 height 38
click at [77, 318] on input "VP 36 [PERSON_NAME] - Bà Rịa" at bounding box center [72, 323] width 11 height 11
checkbox input "true"
click at [92, 433] on span "Lọc" at bounding box center [85, 440] width 16 height 15
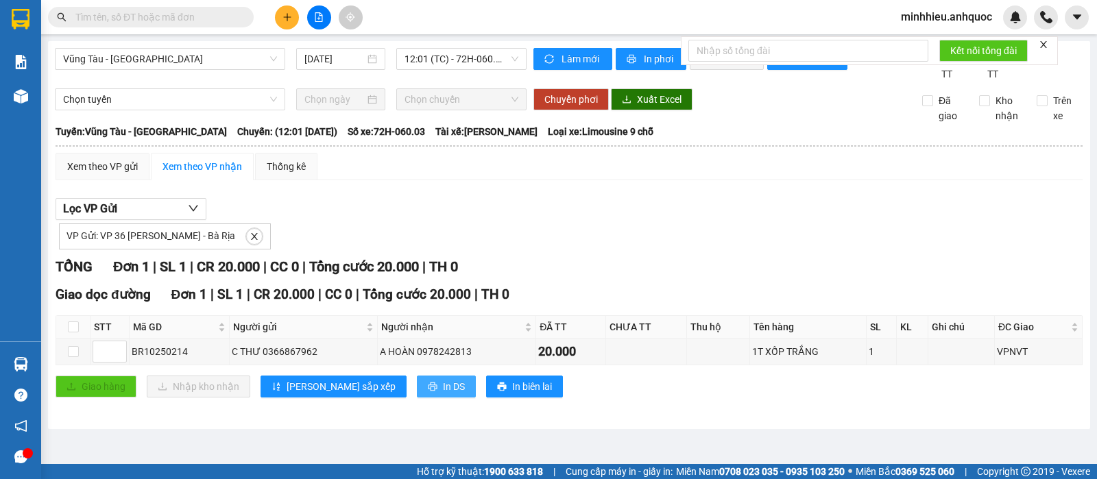
click at [428, 393] on span "printer" at bounding box center [433, 387] width 10 height 11
drag, startPoint x: 121, startPoint y: 87, endPoint x: 236, endPoint y: 99, distance: 115.8
click at [121, 82] on div "Vũng Tàu - [GEOGRAPHIC_DATA] [DATE] 12:01 (TC) - 72H-060.03" at bounding box center [291, 65] width 472 height 34
click at [293, 15] on button at bounding box center [287, 17] width 24 height 24
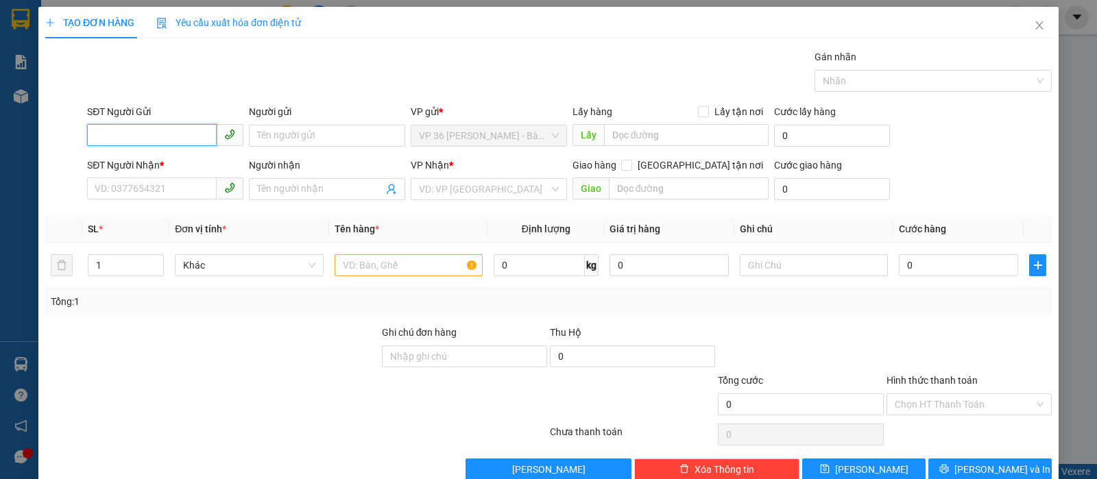
click at [184, 132] on input "SĐT Người Gửi" at bounding box center [152, 135] width 130 height 22
type input "0702567879"
click at [271, 131] on input "Người gửi" at bounding box center [327, 136] width 156 height 22
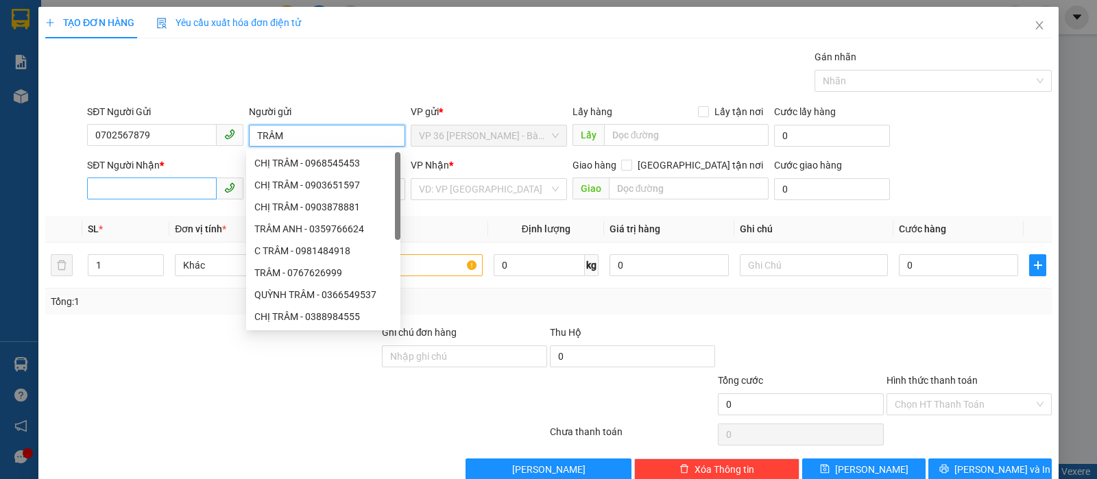
type input "TRÂM"
click at [161, 180] on input "SĐT Người Nhận *" at bounding box center [152, 189] width 130 height 22
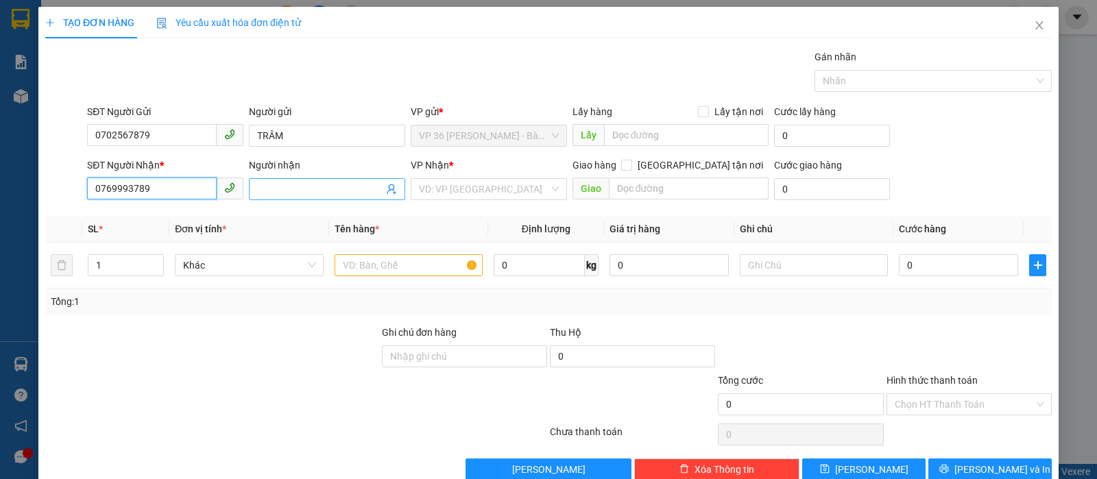
type input "0769993789"
click at [270, 195] on input "Người nhận" at bounding box center [320, 189] width 126 height 15
type input "[PERSON_NAME]"
click at [475, 180] on input "search" at bounding box center [484, 189] width 130 height 21
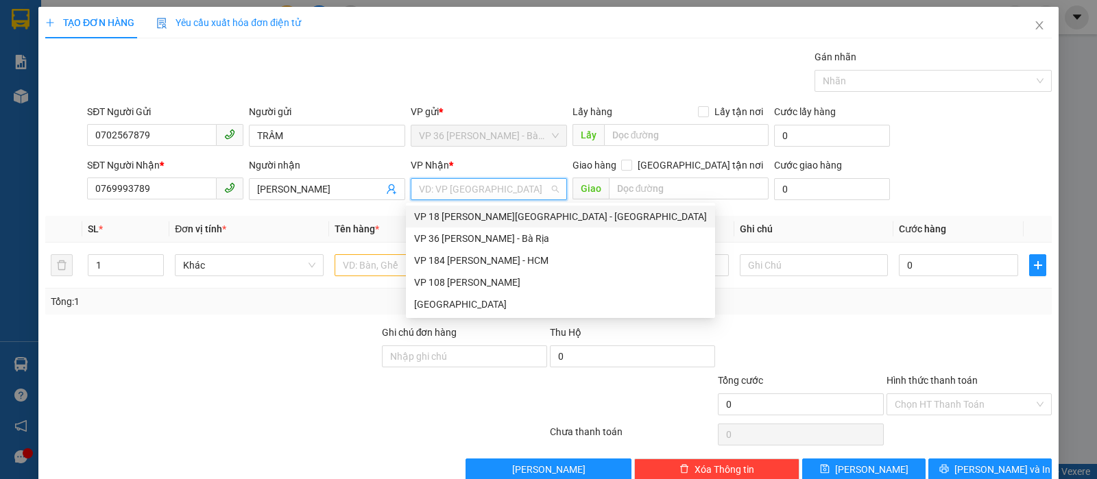
click at [483, 219] on div "VP 18 [PERSON_NAME][GEOGRAPHIC_DATA] - [GEOGRAPHIC_DATA]" at bounding box center [560, 216] width 293 height 15
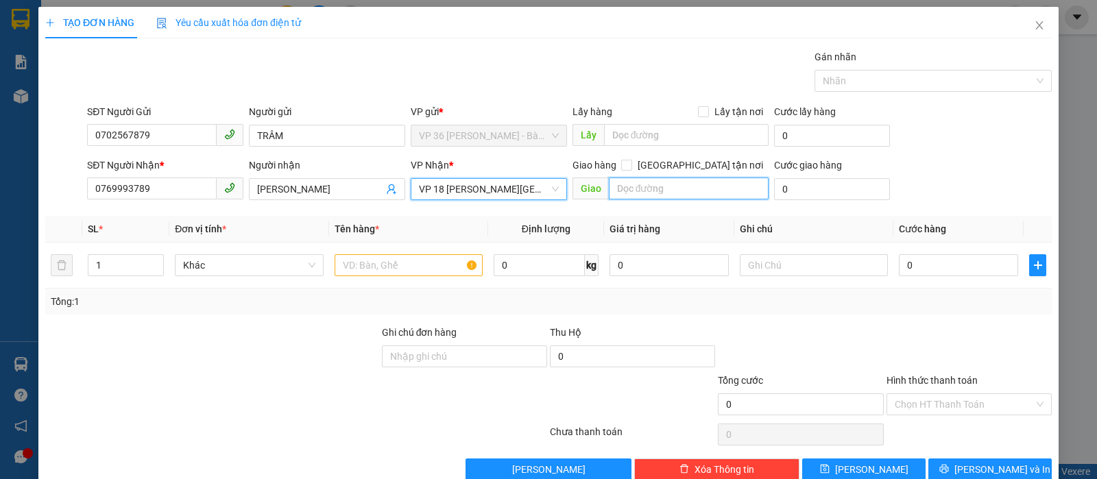
click at [625, 189] on input "text" at bounding box center [689, 189] width 160 height 22
type input "VPQ1"
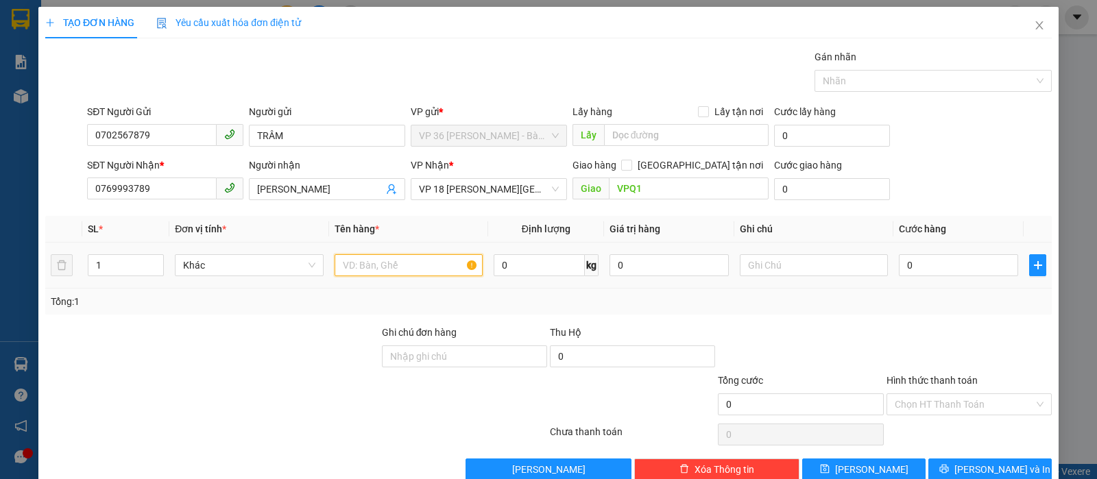
click at [407, 257] on input "text" at bounding box center [409, 265] width 148 height 22
type input "1K XANH"
click at [899, 264] on input "0" at bounding box center [958, 265] width 119 height 22
type input "3"
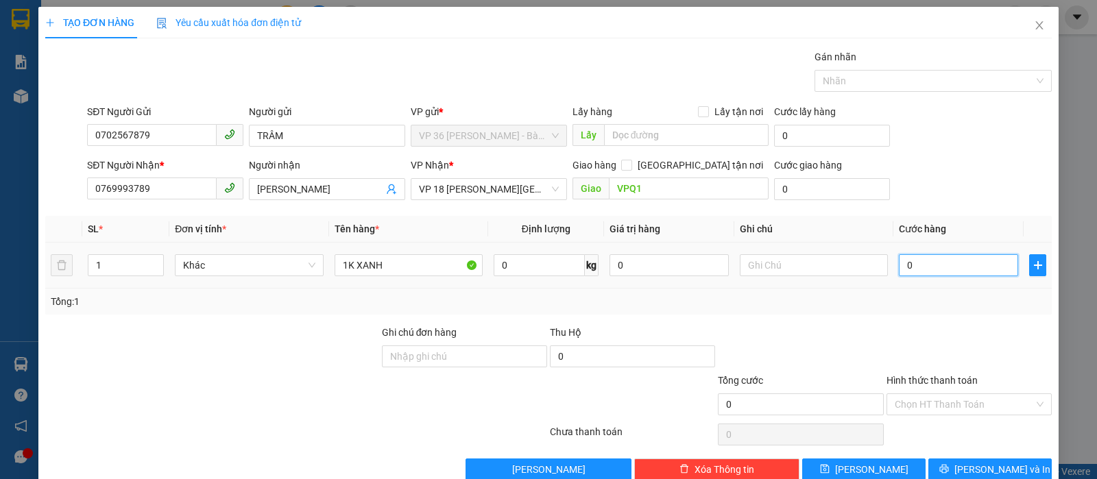
type input "3"
type input "30"
type input "300"
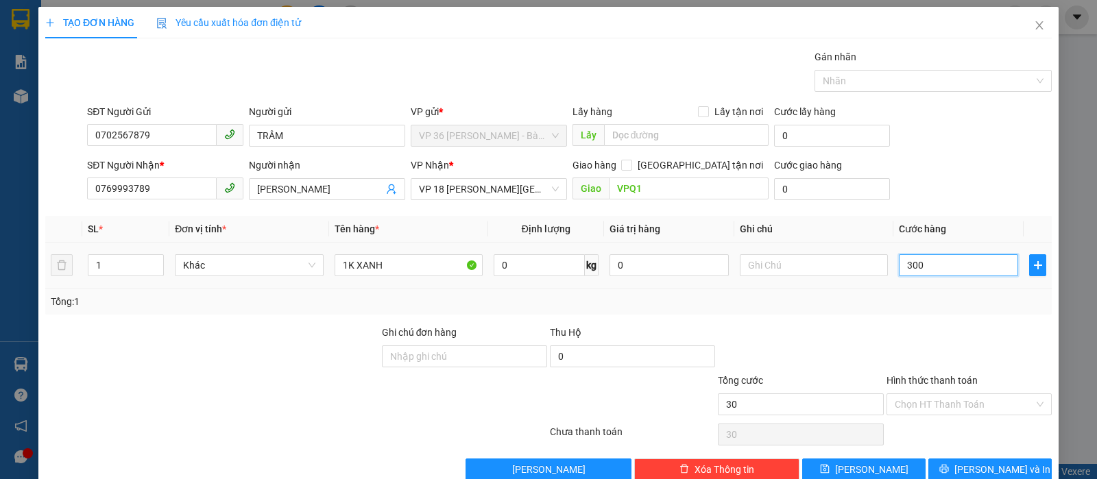
type input "300"
type input "3.000"
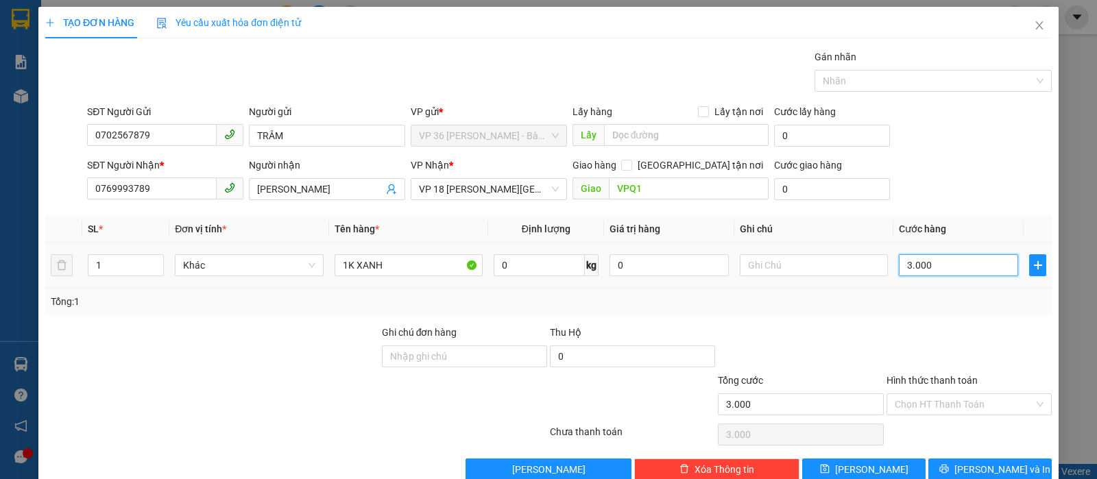
type input "30.000"
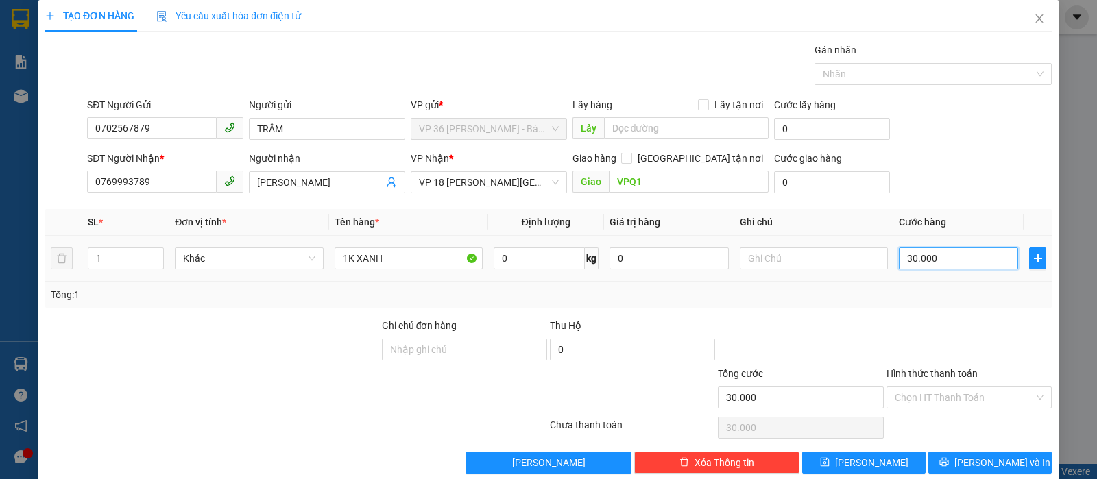
scroll to position [28, 0]
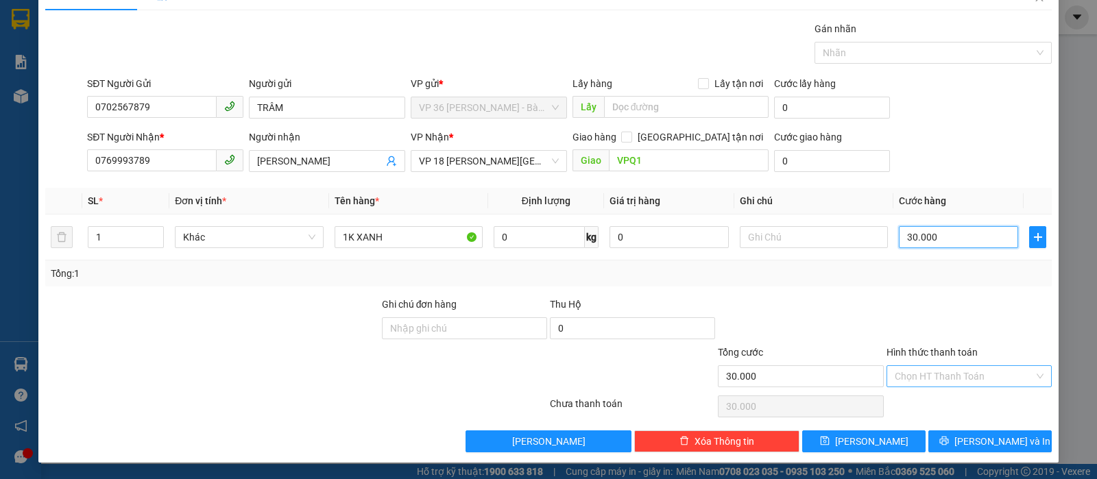
type input "30.000"
click at [959, 368] on input "Hình thức thanh toán" at bounding box center [964, 376] width 139 height 21
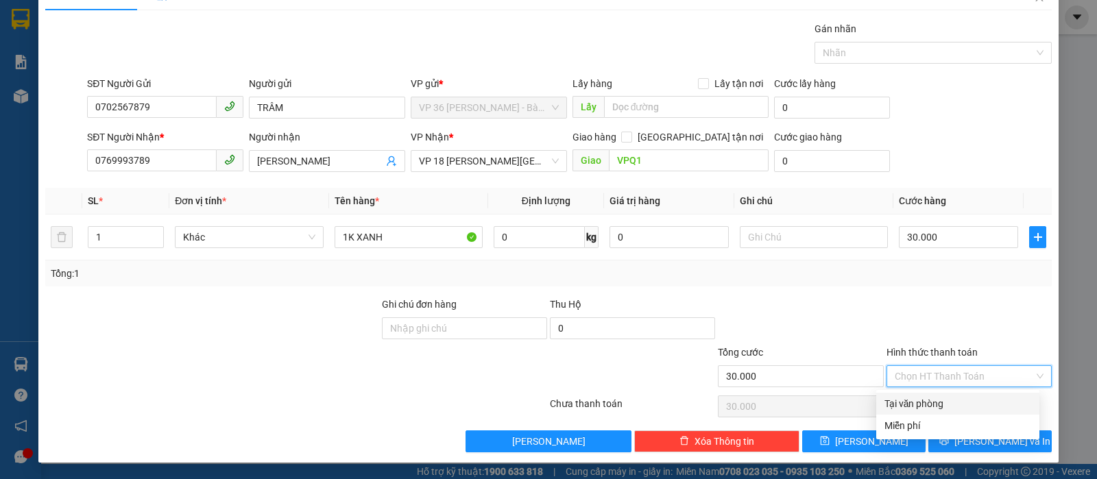
click at [921, 396] on div "Tại văn phòng" at bounding box center [958, 403] width 147 height 15
type input "0"
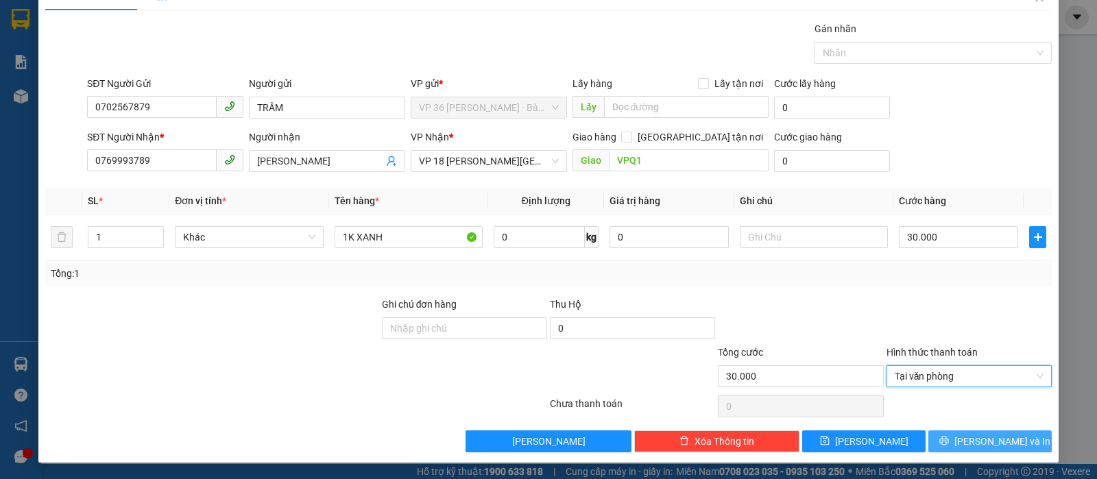
click at [970, 444] on span "[PERSON_NAME] và In" at bounding box center [1003, 441] width 96 height 15
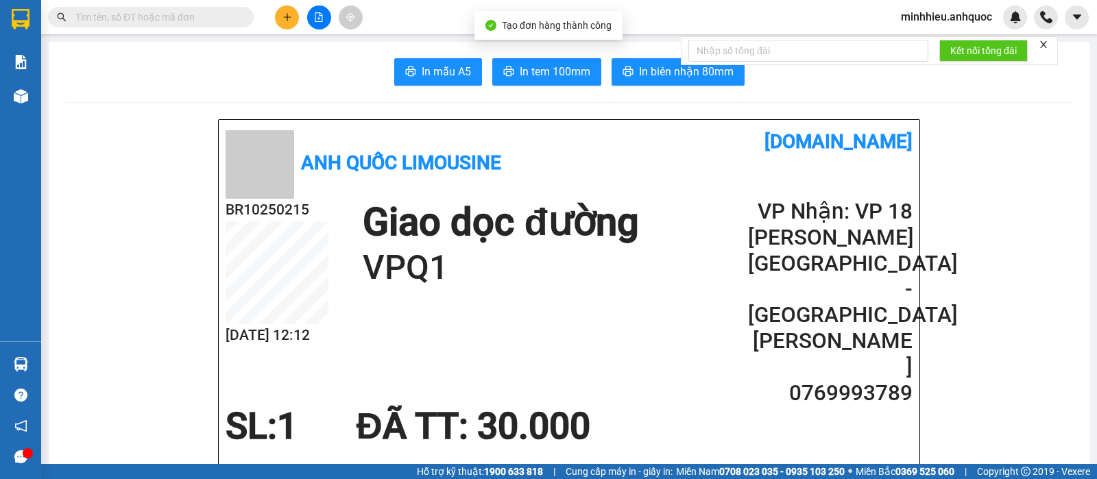
drag, startPoint x: 641, startPoint y: 86, endPoint x: 625, endPoint y: 87, distance: 15.8
drag, startPoint x: 629, startPoint y: 80, endPoint x: 711, endPoint y: 94, distance: 83.5
click at [625, 80] on button "In biên nhận 80mm" at bounding box center [678, 71] width 133 height 27
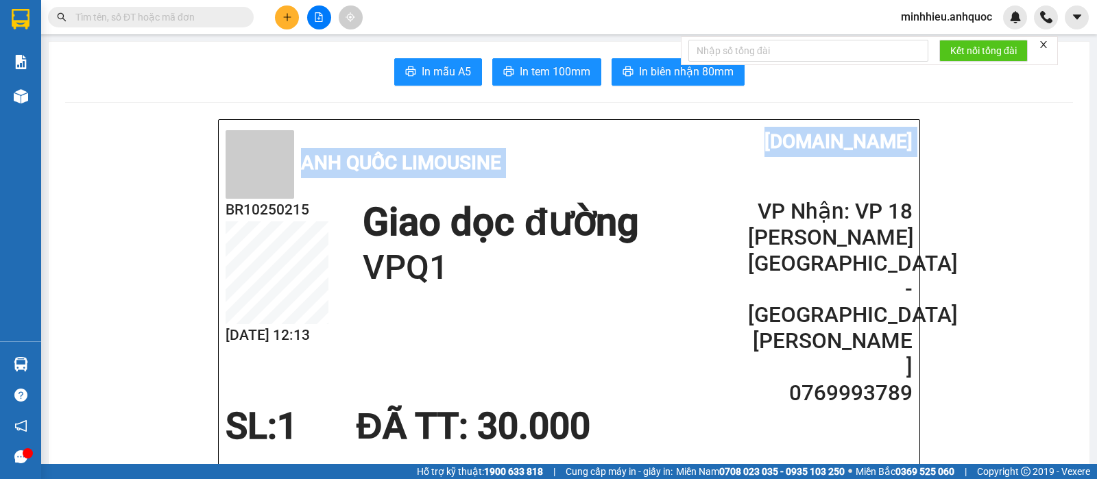
drag, startPoint x: 150, startPoint y: 199, endPoint x: 201, endPoint y: 199, distance: 51.4
click at [572, 66] on span "In tem 100mm" at bounding box center [555, 71] width 71 height 17
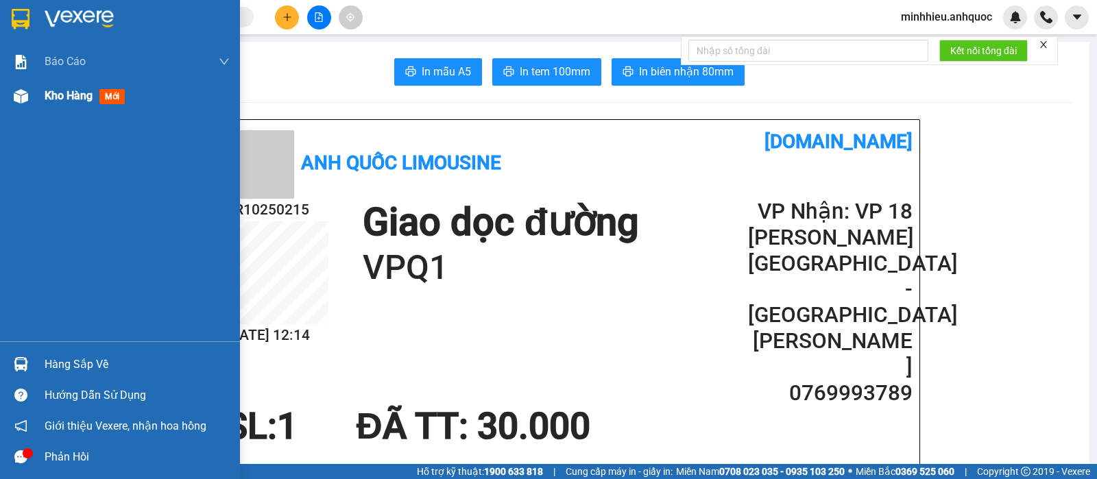
click at [64, 94] on span "Kho hàng" at bounding box center [69, 95] width 48 height 13
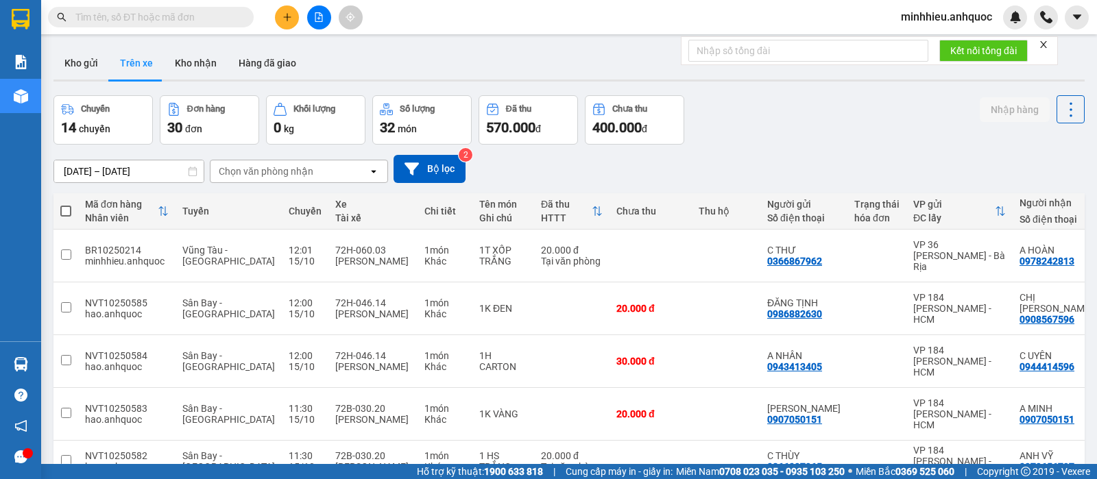
drag, startPoint x: 77, startPoint y: 67, endPoint x: 72, endPoint y: 81, distance: 14.5
click at [77, 67] on button "Kho gửi" at bounding box center [81, 63] width 56 height 33
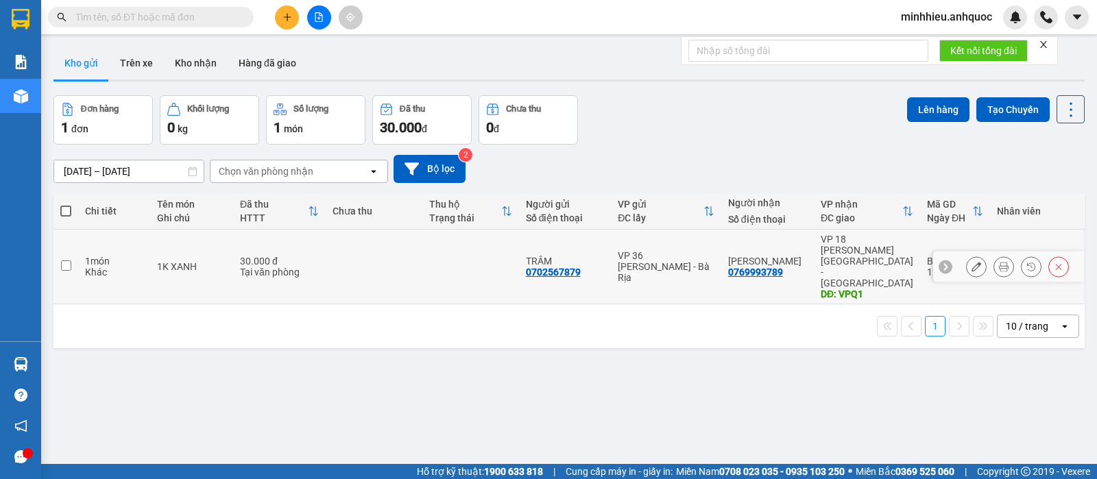
drag, startPoint x: 442, startPoint y: 241, endPoint x: 440, endPoint y: 248, distance: 7.4
click at [442, 241] on td at bounding box center [470, 267] width 97 height 75
checkbox input "true"
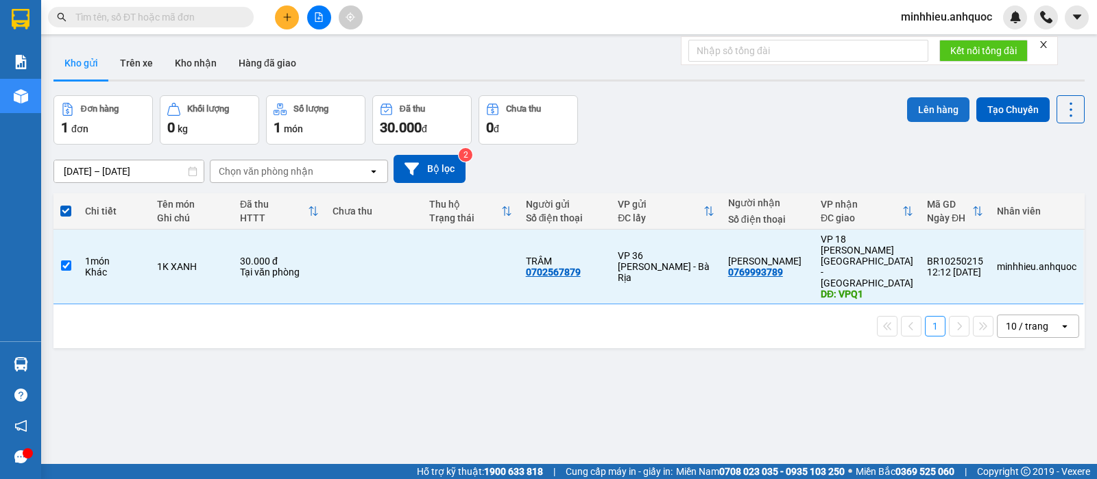
click at [910, 100] on button "Lên hàng" at bounding box center [938, 109] width 62 height 25
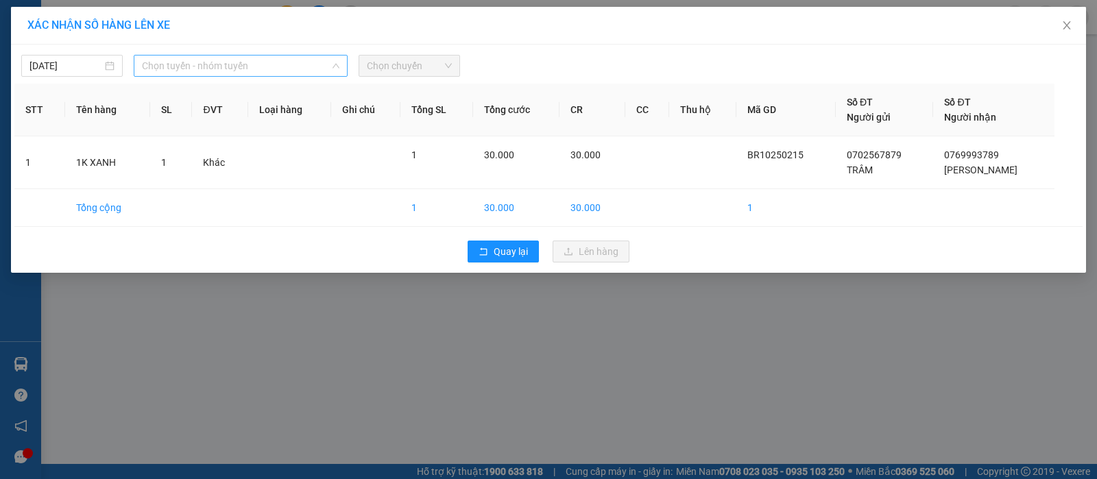
click at [263, 69] on span "Chọn tuyến - nhóm tuyến" at bounding box center [241, 66] width 198 height 21
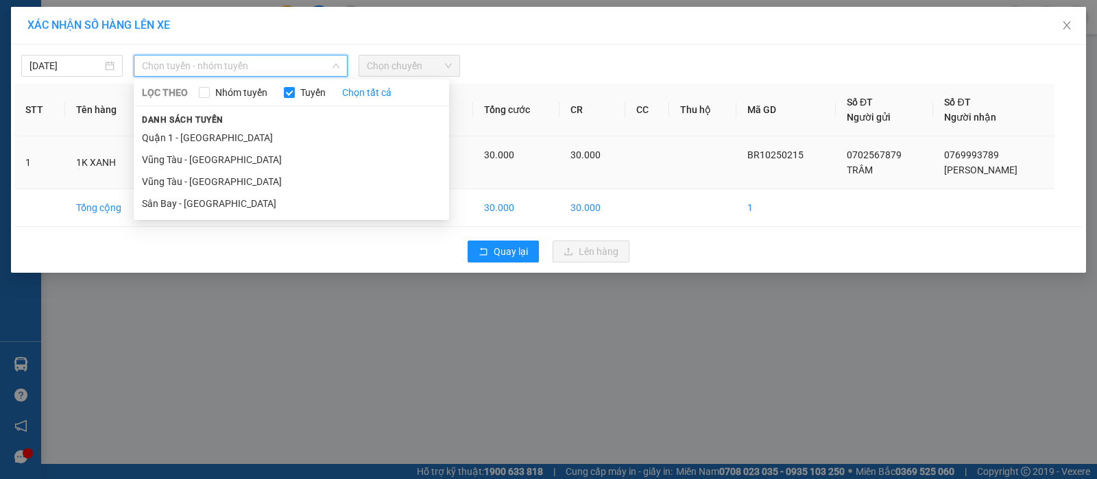
drag, startPoint x: 215, startPoint y: 158, endPoint x: 323, endPoint y: 152, distance: 107.9
click at [221, 159] on li "Vũng Tàu - [GEOGRAPHIC_DATA]" at bounding box center [291, 160] width 315 height 22
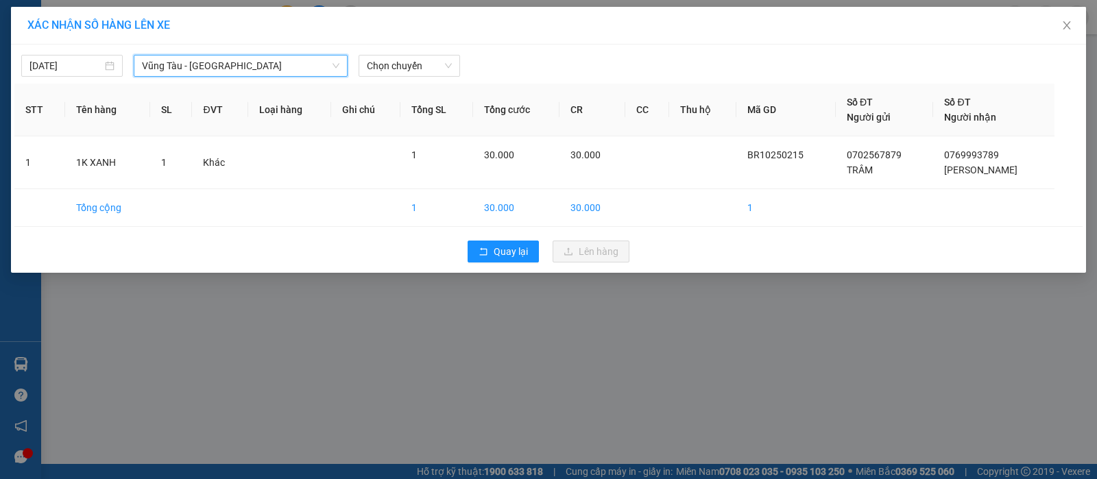
click at [380, 77] on div "[DATE] [GEOGRAPHIC_DATA] - Quận 1 [GEOGRAPHIC_DATA] - Quận 1 LỌC THEO Nhóm tuyế…" at bounding box center [548, 159] width 1075 height 228
click at [387, 70] on span "Chọn chuyến" at bounding box center [409, 66] width 85 height 21
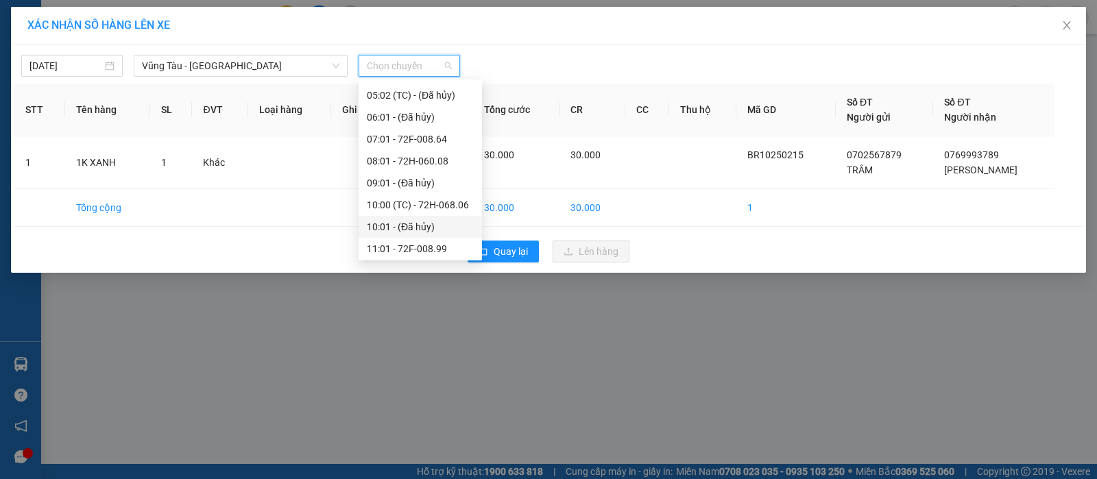
scroll to position [257, 0]
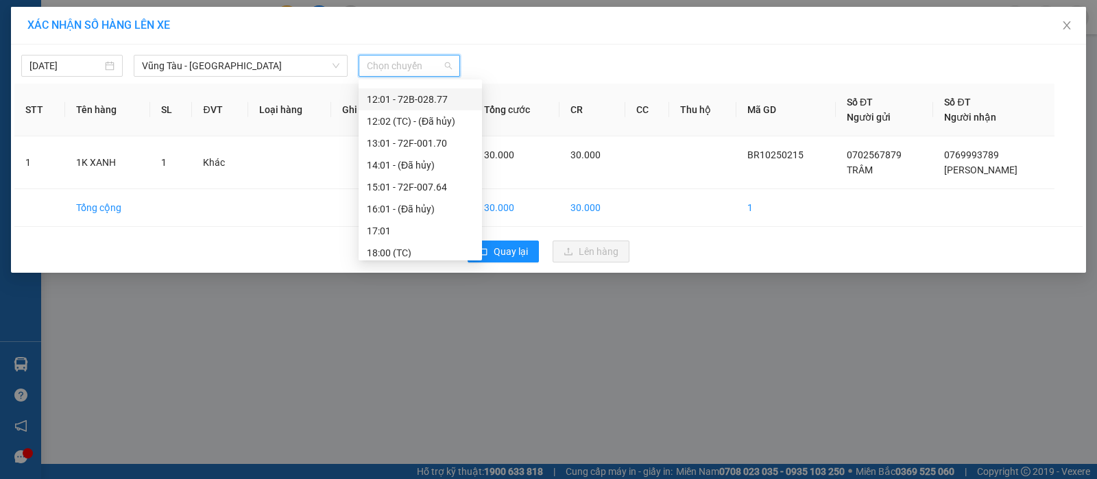
click at [417, 102] on div "12:01 - 72B-028.77" at bounding box center [420, 99] width 107 height 15
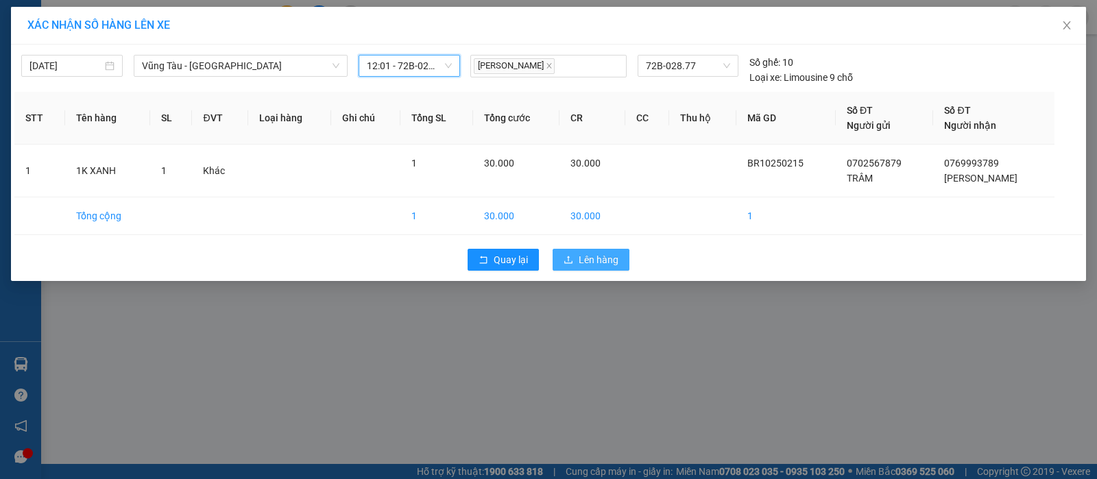
click at [602, 265] on span "Lên hàng" at bounding box center [599, 259] width 40 height 15
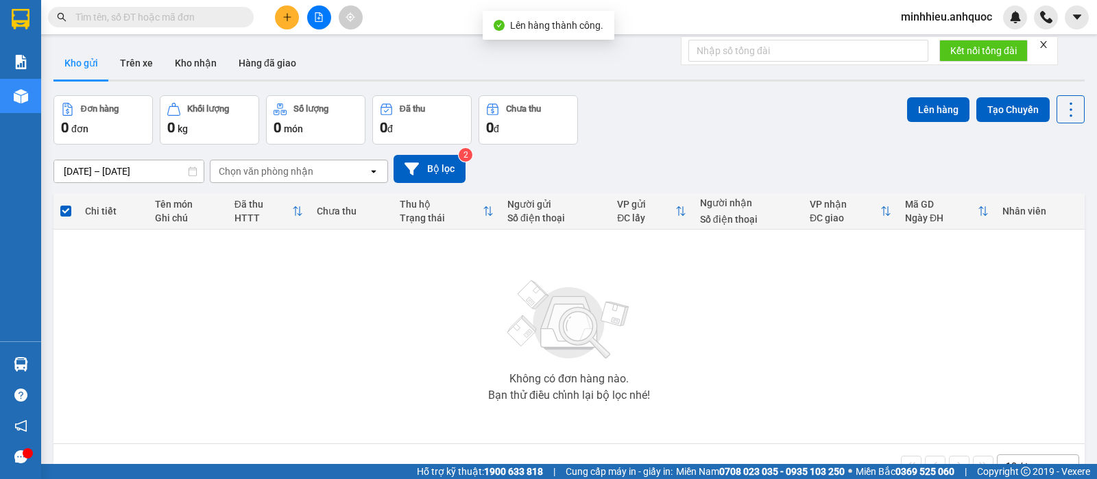
drag, startPoint x: 145, startPoint y: 67, endPoint x: 119, endPoint y: 88, distance: 34.2
click at [145, 69] on button "Trên xe" at bounding box center [136, 63] width 55 height 33
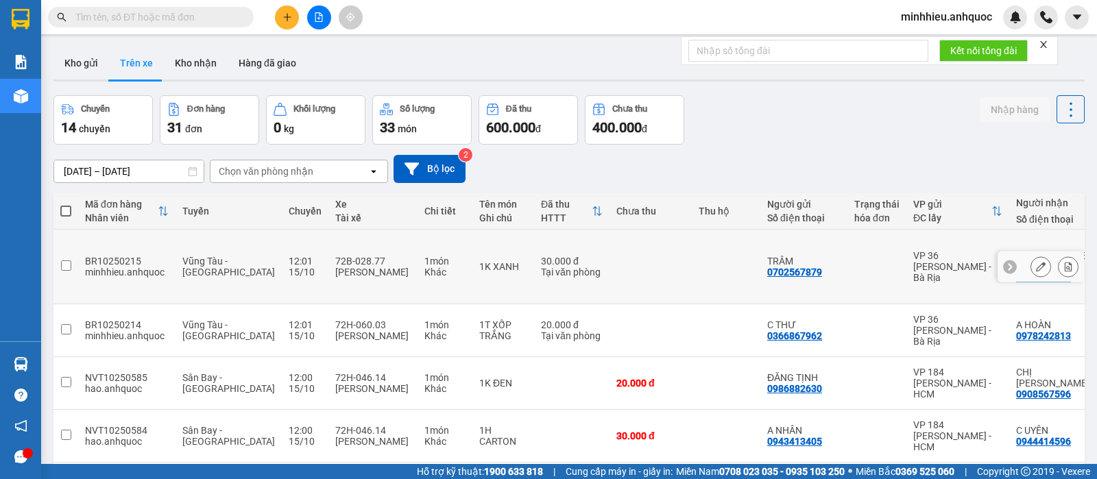
click at [1064, 262] on icon at bounding box center [1069, 267] width 10 height 10
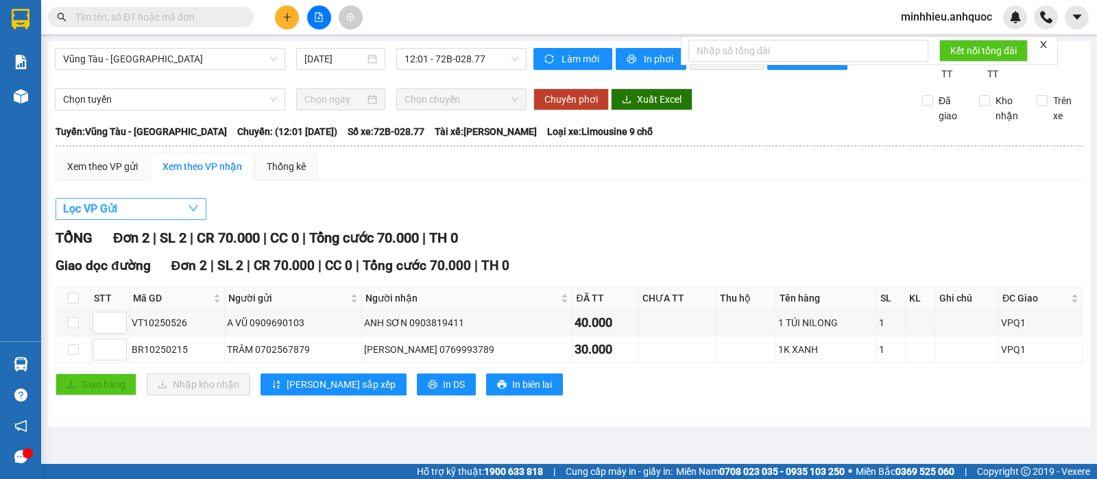
click at [173, 215] on button "Lọc VP Gửi" at bounding box center [131, 209] width 151 height 22
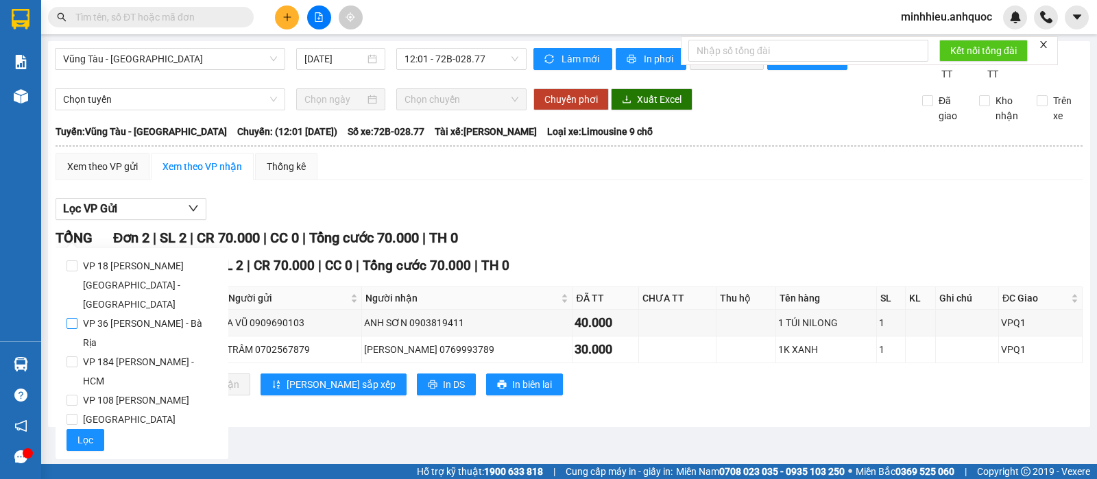
click at [136, 314] on span "VP 36 [PERSON_NAME] - Bà Rịa" at bounding box center [147, 333] width 140 height 38
click at [77, 318] on input "VP 36 [PERSON_NAME] - Bà Rịa" at bounding box center [72, 323] width 11 height 11
checkbox input "true"
click at [89, 433] on span "Lọc" at bounding box center [85, 440] width 16 height 15
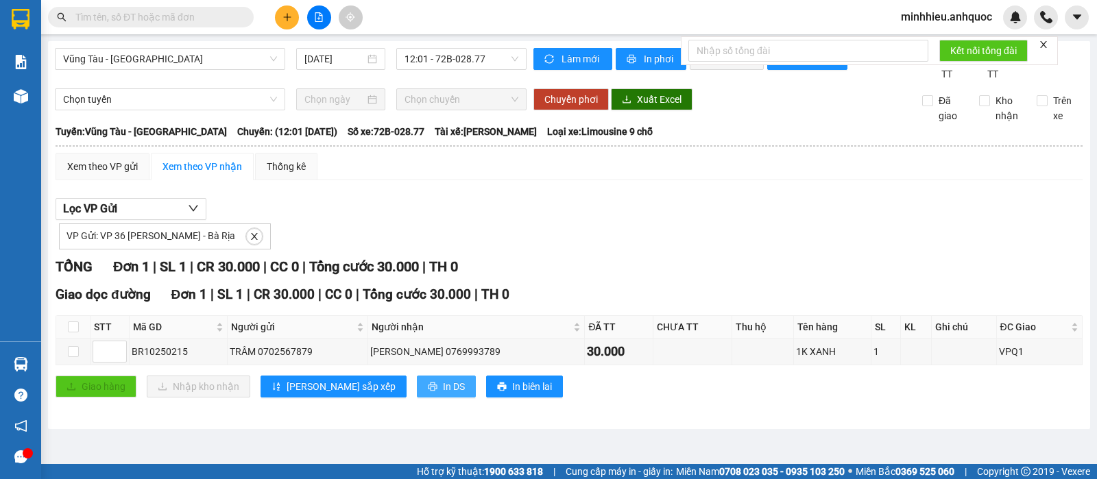
click at [417, 393] on button "In DS" at bounding box center [446, 387] width 59 height 22
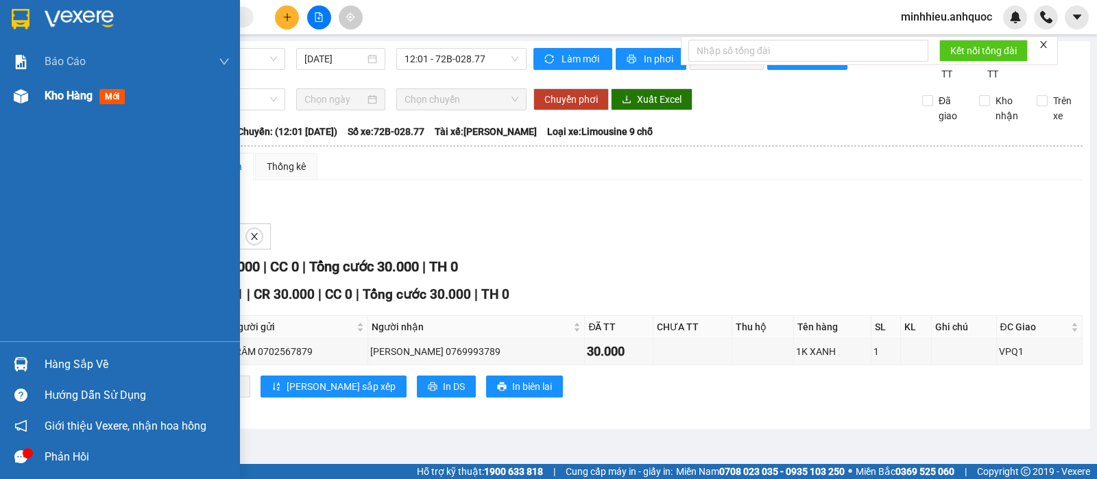
click at [59, 98] on span "Kho hàng" at bounding box center [69, 95] width 48 height 13
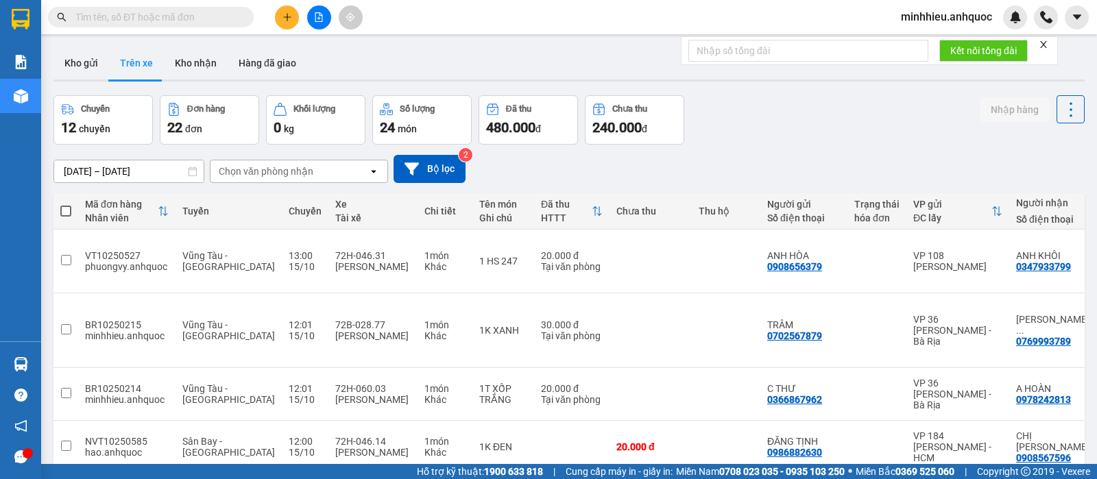
drag, startPoint x: 267, startPoint y: 181, endPoint x: 256, endPoint y: 200, distance: 21.2
click at [267, 187] on div "[DATE] – [DATE] Press the down arrow key to interact with the calendar and sele…" at bounding box center [568, 169] width 1031 height 49
click at [261, 169] on div "Chọn văn phòng nhận" at bounding box center [266, 172] width 95 height 14
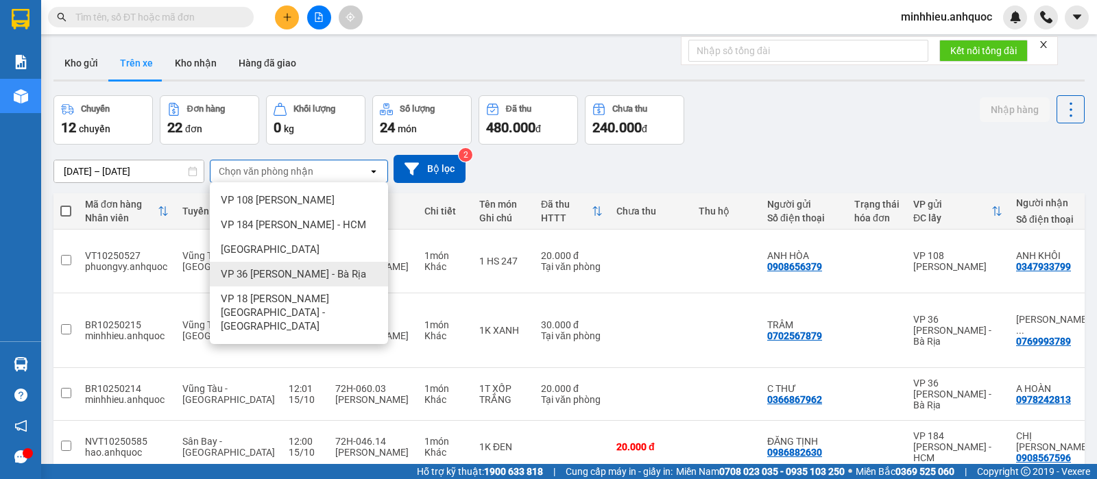
click at [274, 274] on span "VP 36 [PERSON_NAME] - Bà Rịa" at bounding box center [293, 274] width 145 height 14
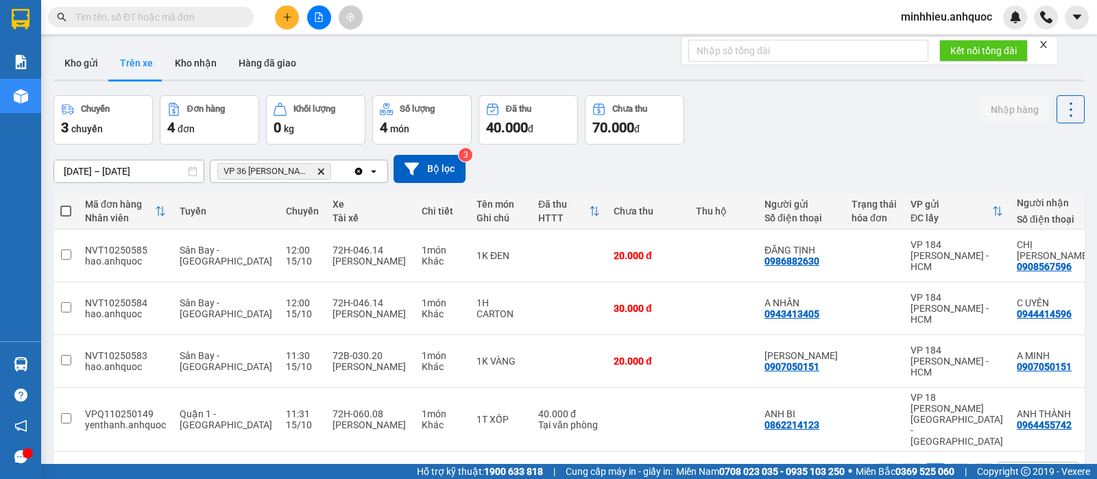
scroll to position [63, 0]
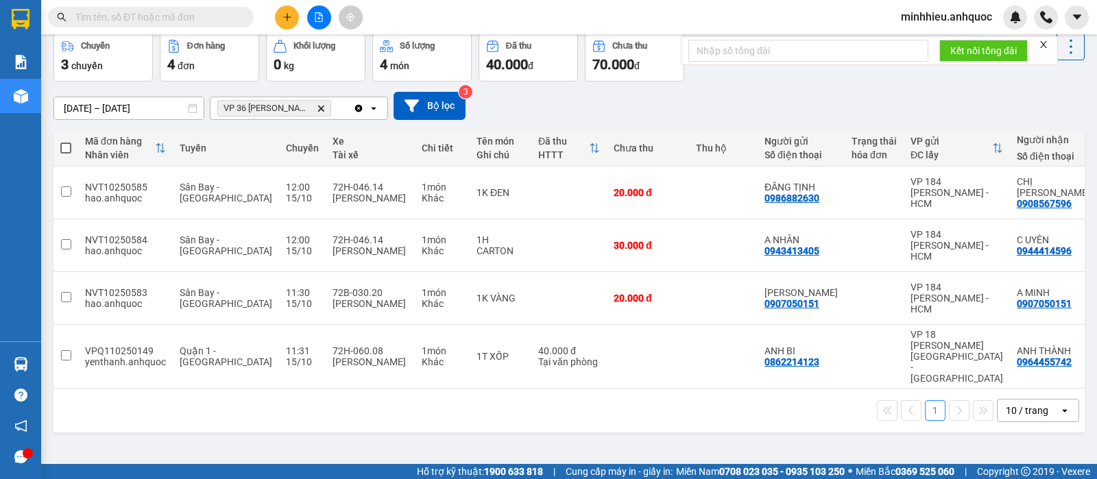
click at [288, 21] on icon "plus" at bounding box center [288, 17] width 10 height 10
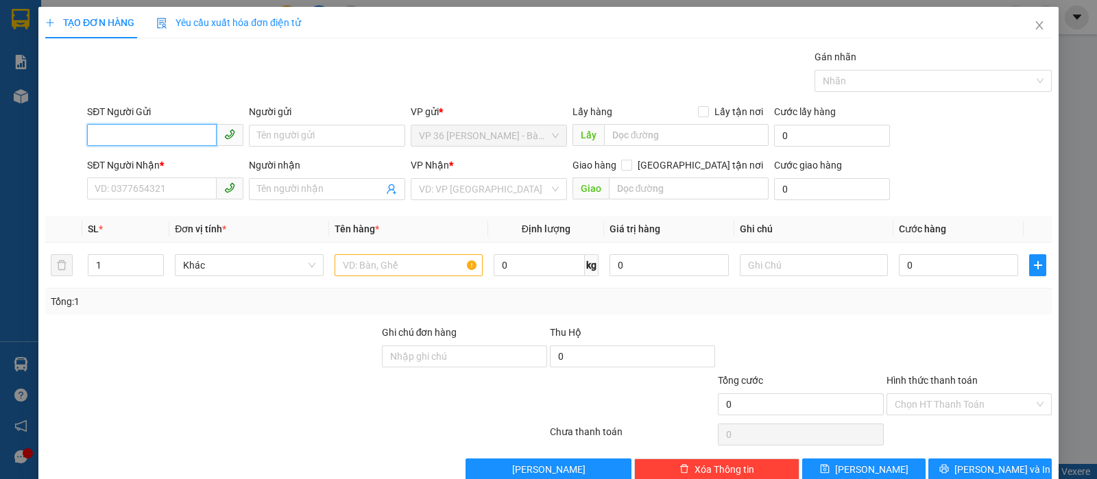
click at [189, 141] on input "SĐT Người Gửi" at bounding box center [152, 135] width 130 height 22
click at [130, 156] on div "0372666825 - C THU" at bounding box center [164, 163] width 138 height 15
type input "0372666825"
type input "C THU"
type input "0797779889"
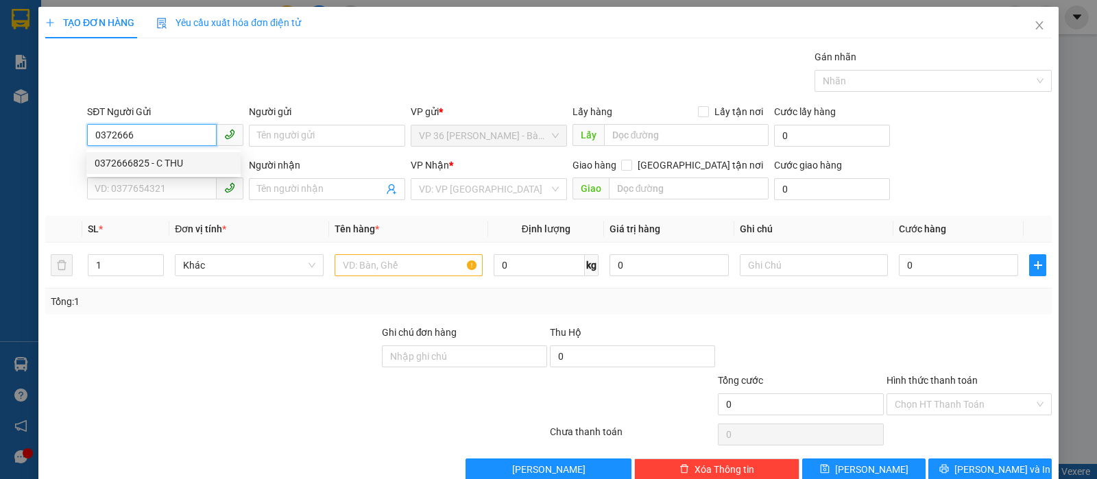
type input "VPQ1"
type input "70.000"
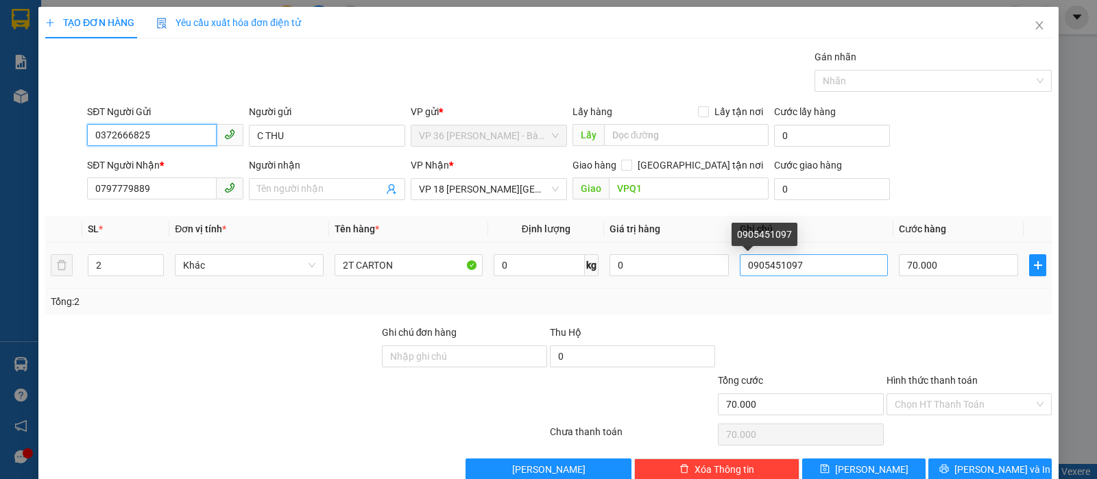
type input "0372666825"
click at [804, 263] on input "0905451097" at bounding box center [814, 265] width 148 height 22
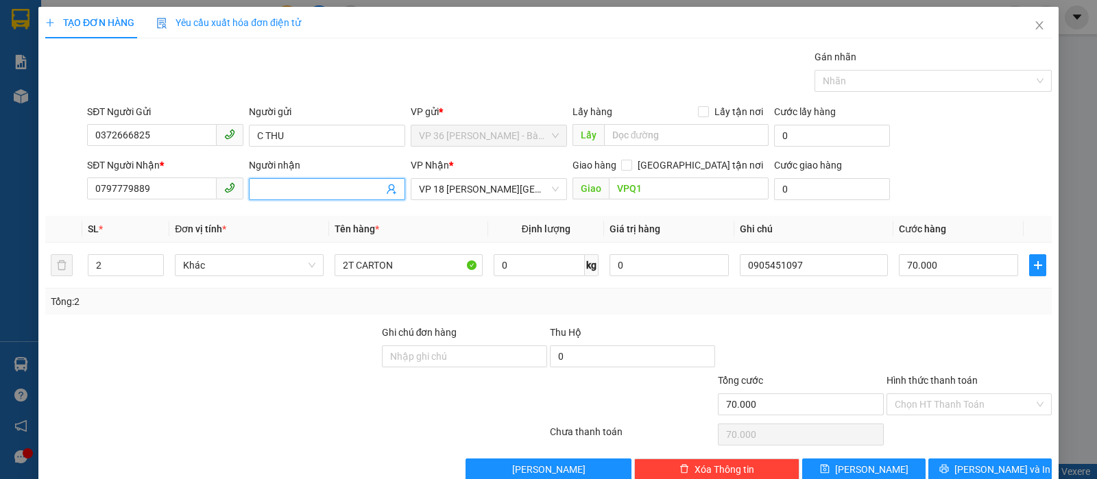
click at [296, 191] on input "Người nhận" at bounding box center [320, 189] width 126 height 15
paste input "0905451097"
type input "0905451097"
click at [805, 262] on input "0905451097" at bounding box center [814, 265] width 148 height 22
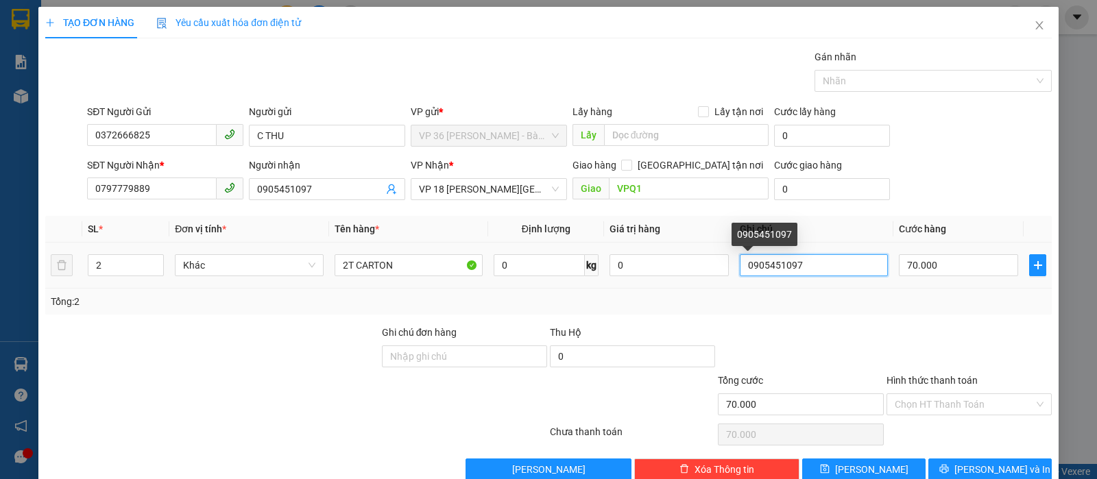
click at [805, 262] on input "0905451097" at bounding box center [814, 265] width 148 height 22
type input "N"
type input "NHẸ TAY"
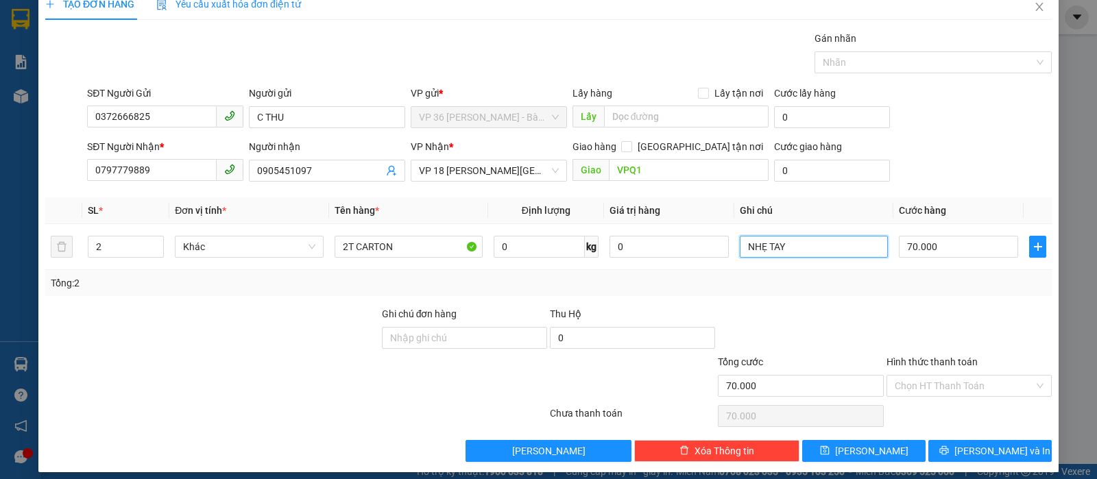
scroll to position [28, 0]
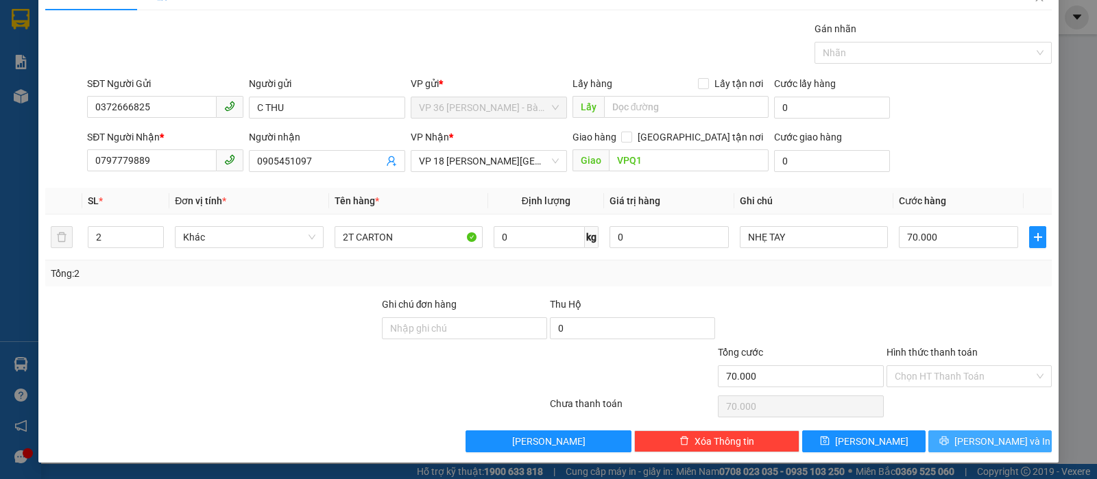
click at [956, 433] on button "[PERSON_NAME] và In" at bounding box center [990, 442] width 123 height 22
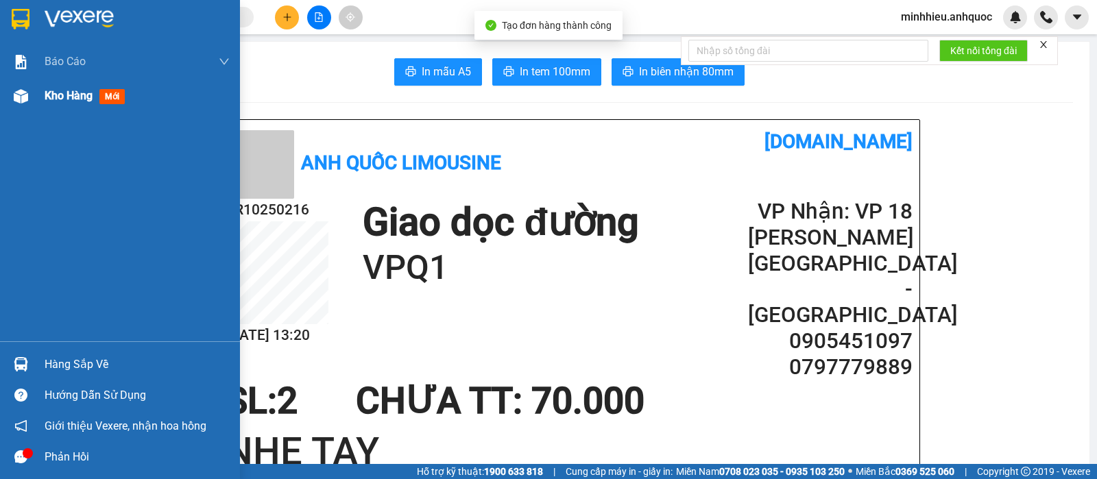
click at [60, 93] on span "Kho hàng" at bounding box center [69, 95] width 48 height 13
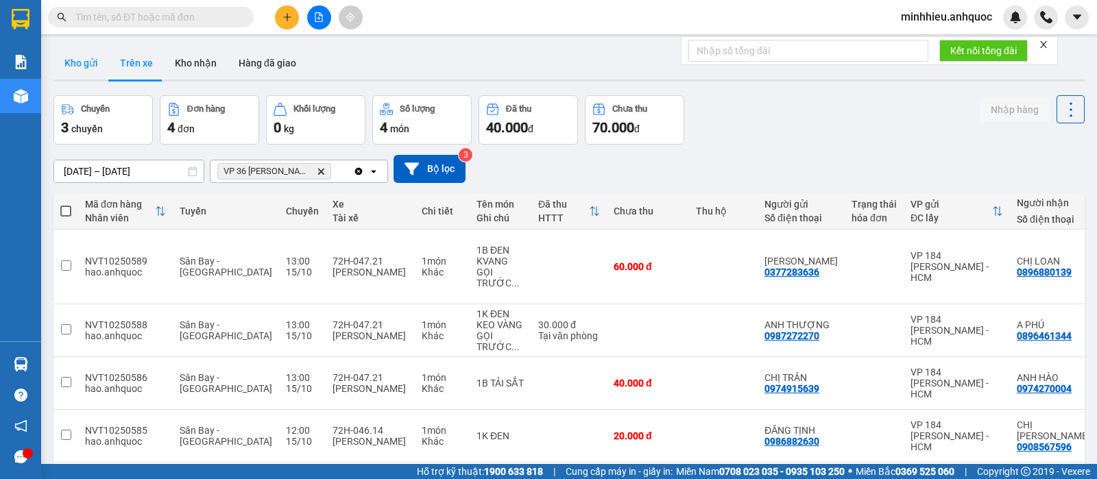
click at [90, 77] on button "Kho gửi" at bounding box center [81, 63] width 56 height 33
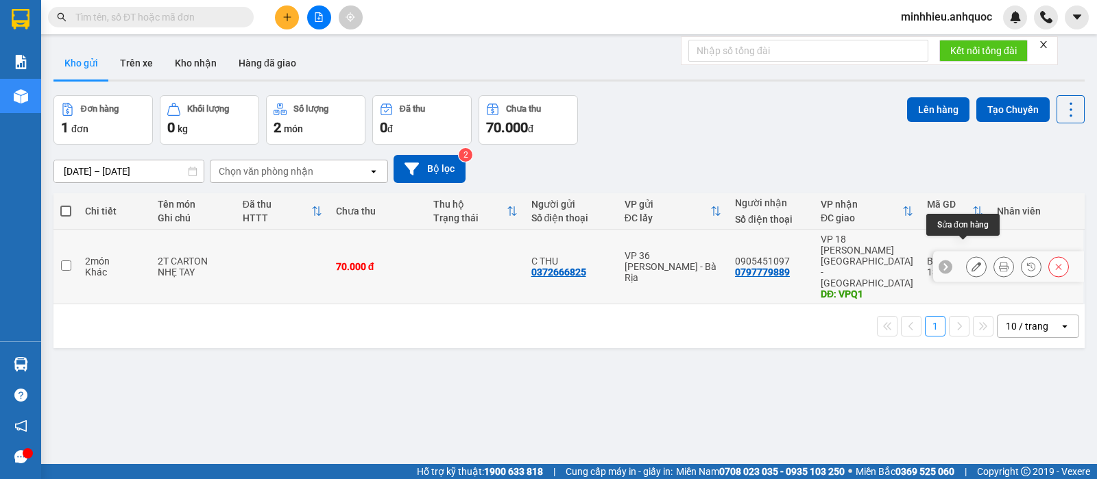
click at [972, 262] on icon at bounding box center [977, 267] width 10 height 10
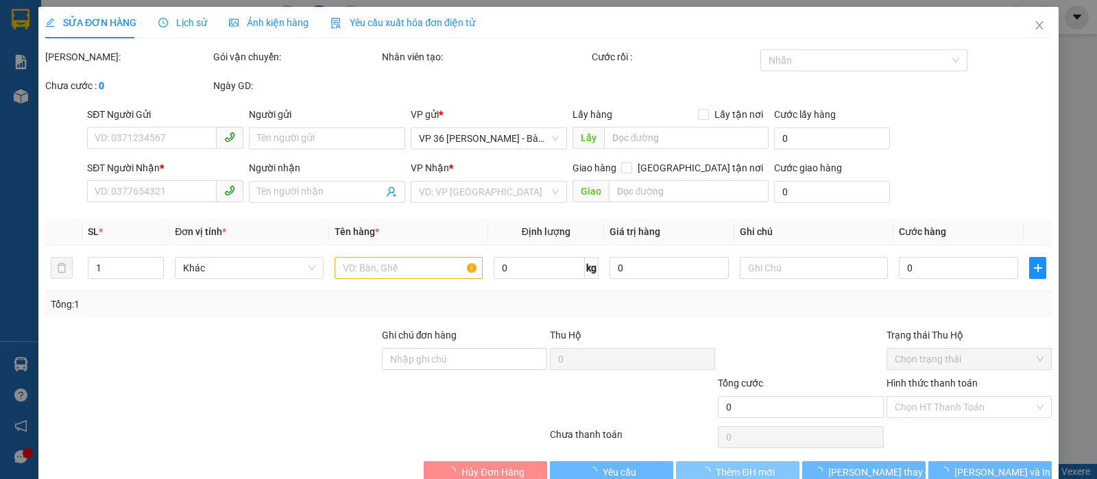
type input "0372666825"
type input "C THU"
type input "0797779889"
type input "0905451097"
type input "VPQ1"
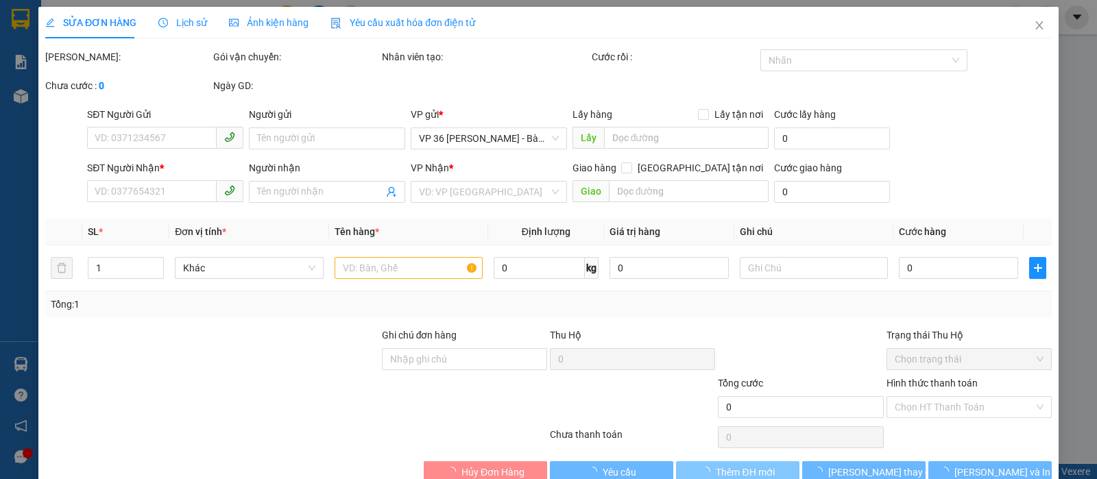
type input "70.000"
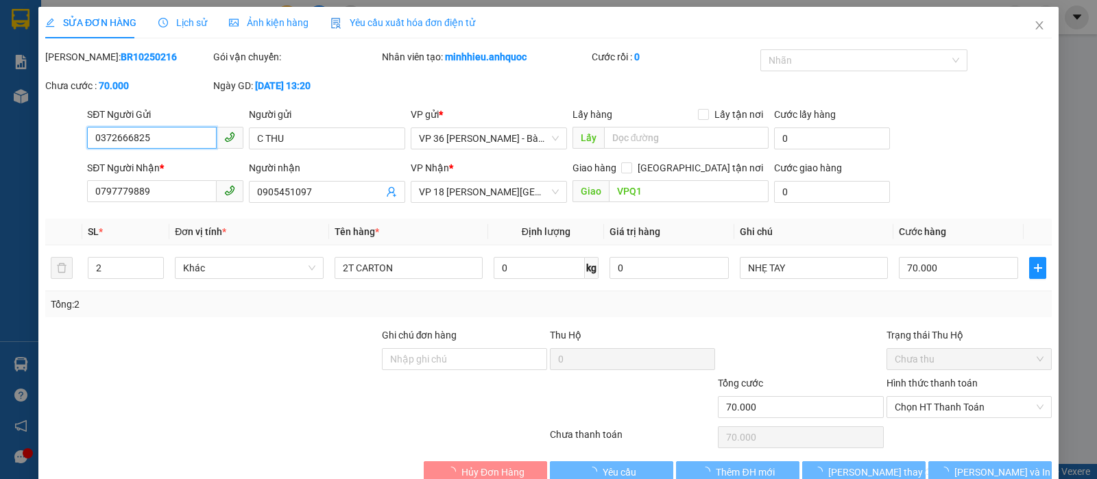
scroll to position [24, 0]
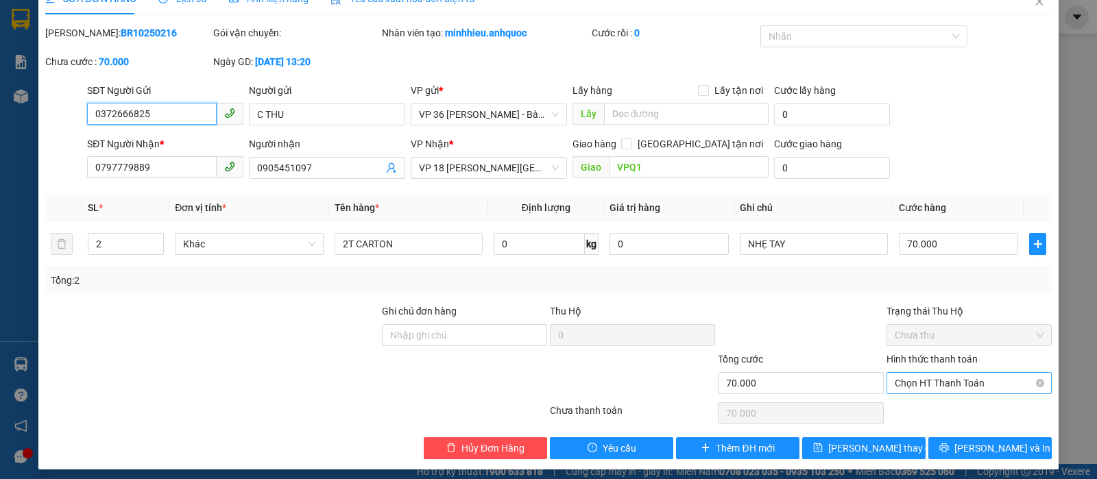
click at [906, 383] on span "Chọn HT Thanh Toán" at bounding box center [969, 383] width 149 height 21
click at [955, 382] on span "Chọn HT Thanh Toán" at bounding box center [969, 383] width 149 height 21
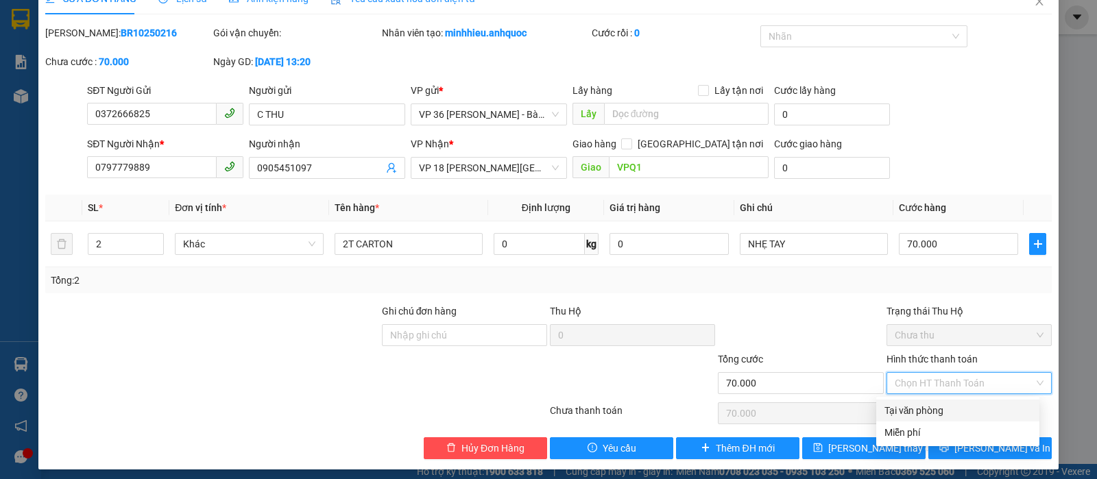
click at [931, 408] on div "Tại văn phòng" at bounding box center [958, 410] width 147 height 15
type input "0"
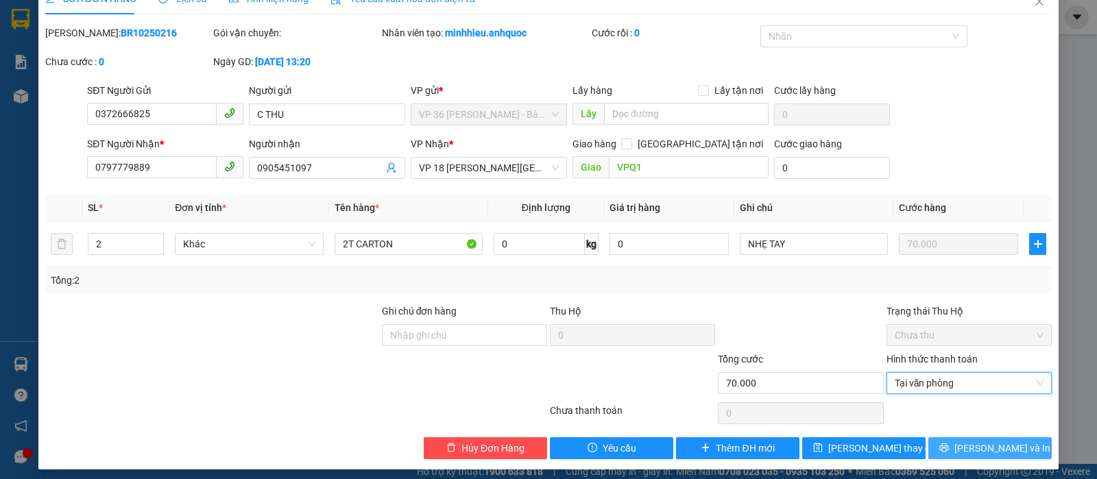
drag, startPoint x: 954, startPoint y: 433, endPoint x: 956, endPoint y: 451, distance: 18.6
click at [954, 433] on div "Total Paid Fee 0 Total UnPaid Fee 70.000 Cash Collection Total Fee Mã ĐH: BR102…" at bounding box center [548, 242] width 1007 height 434
click at [949, 449] on icon "printer" at bounding box center [945, 448] width 10 height 10
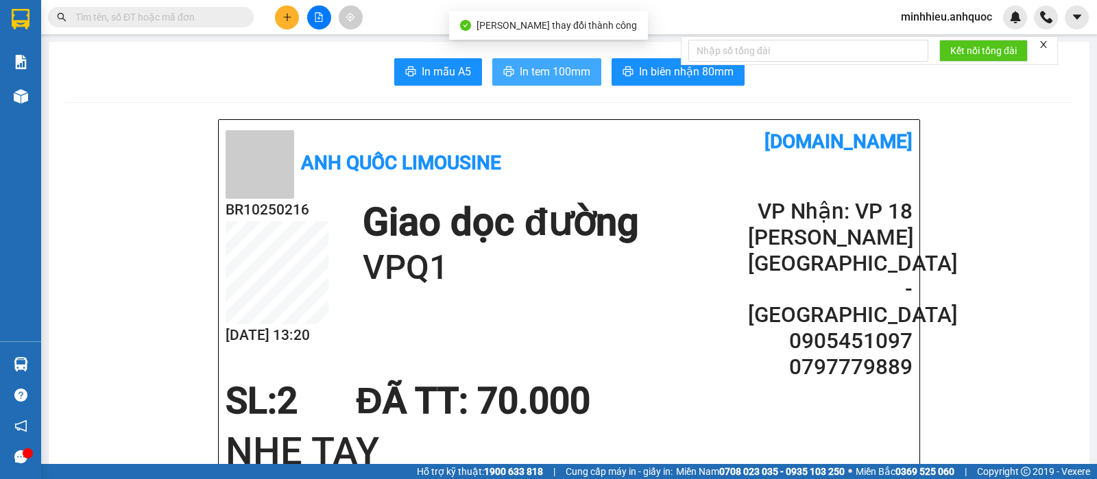
click at [582, 71] on span "In tem 100mm" at bounding box center [555, 71] width 71 height 17
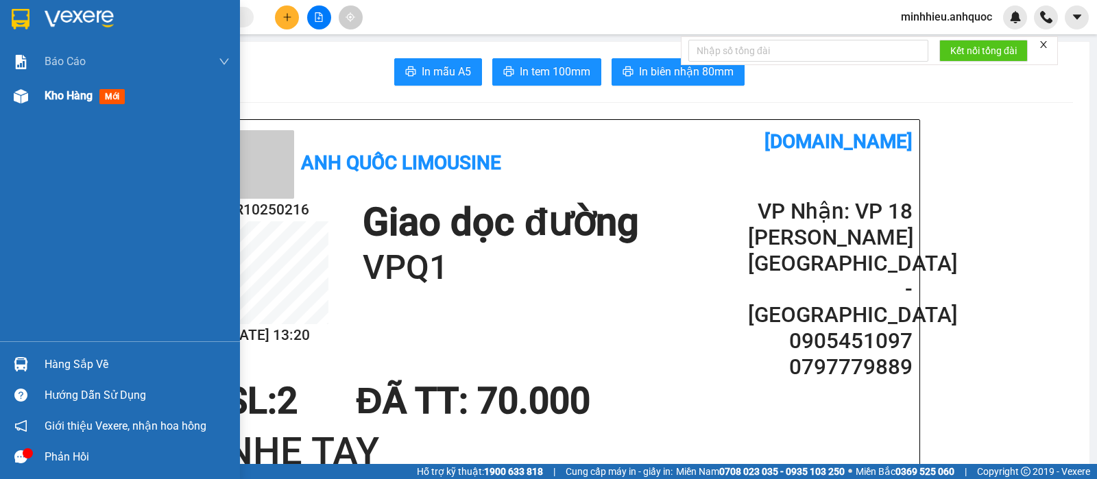
click at [63, 102] on span "Kho hàng" at bounding box center [69, 95] width 48 height 13
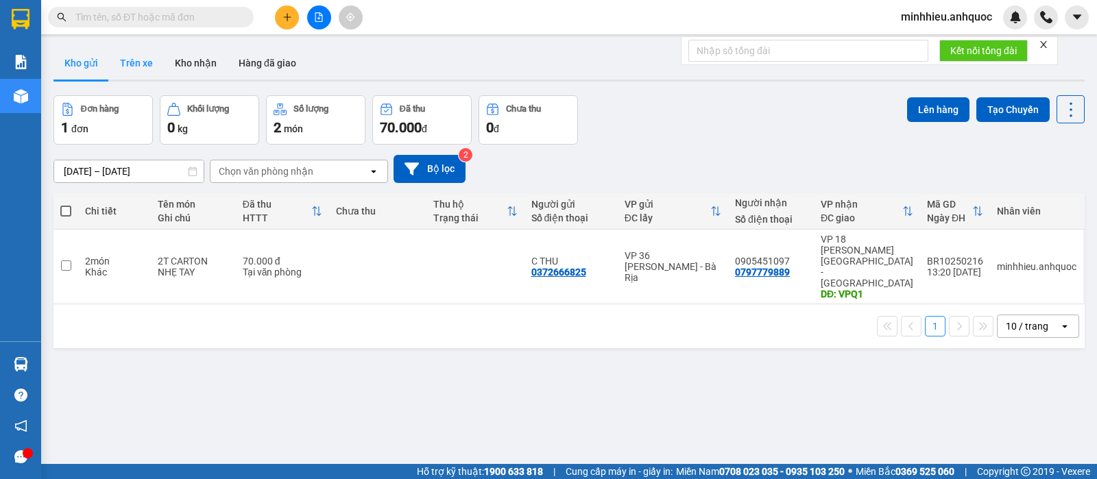
click at [134, 60] on button "Trên xe" at bounding box center [136, 63] width 55 height 33
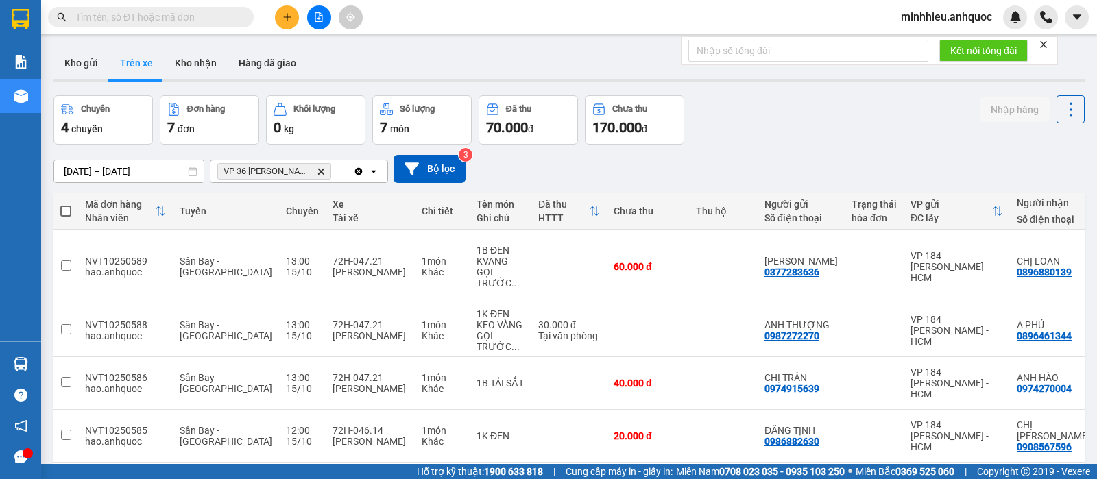
drag, startPoint x: 82, startPoint y: 70, endPoint x: 140, endPoint y: 99, distance: 64.7
click at [86, 77] on button "Kho gửi" at bounding box center [81, 63] width 56 height 33
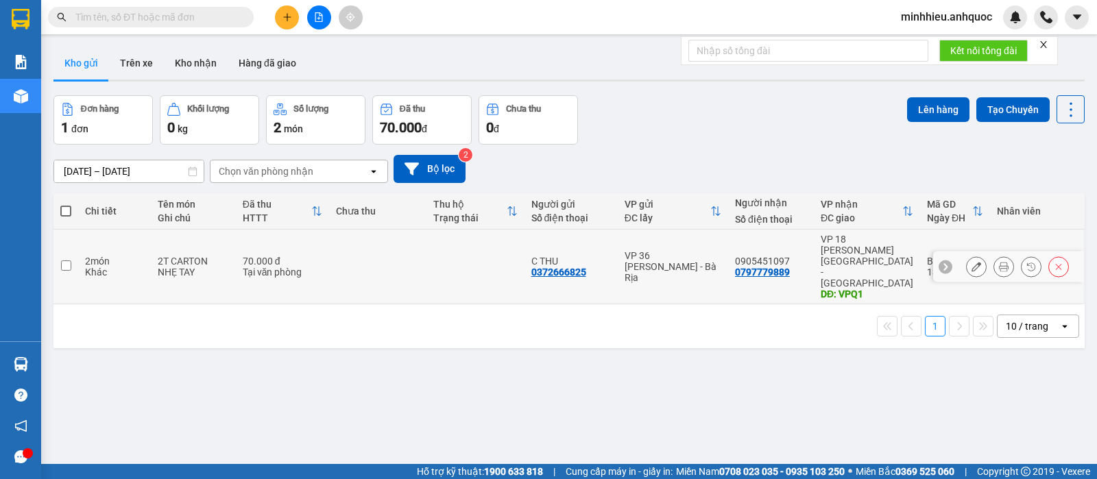
click at [416, 259] on td at bounding box center [377, 267] width 97 height 75
checkbox input "true"
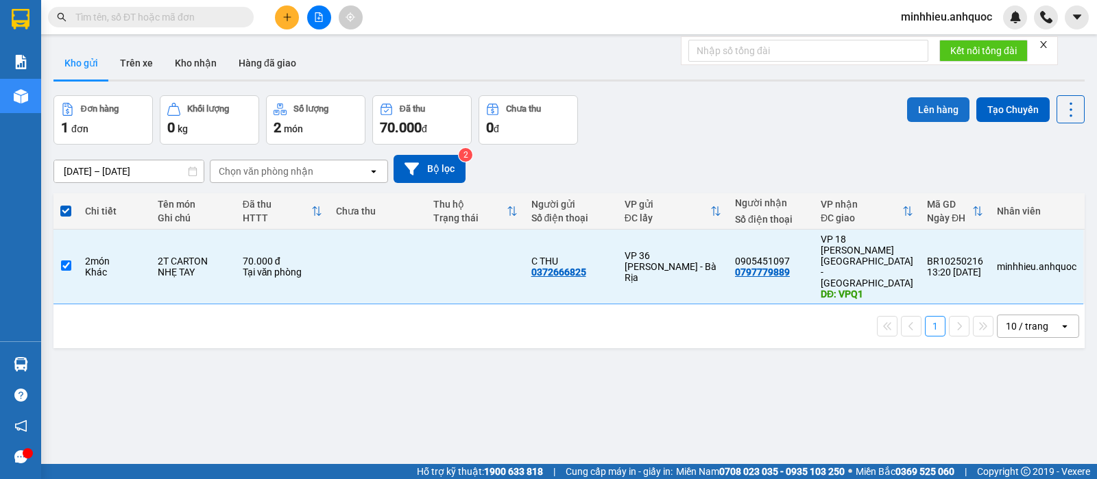
click at [932, 106] on button "Lên hàng" at bounding box center [938, 109] width 62 height 25
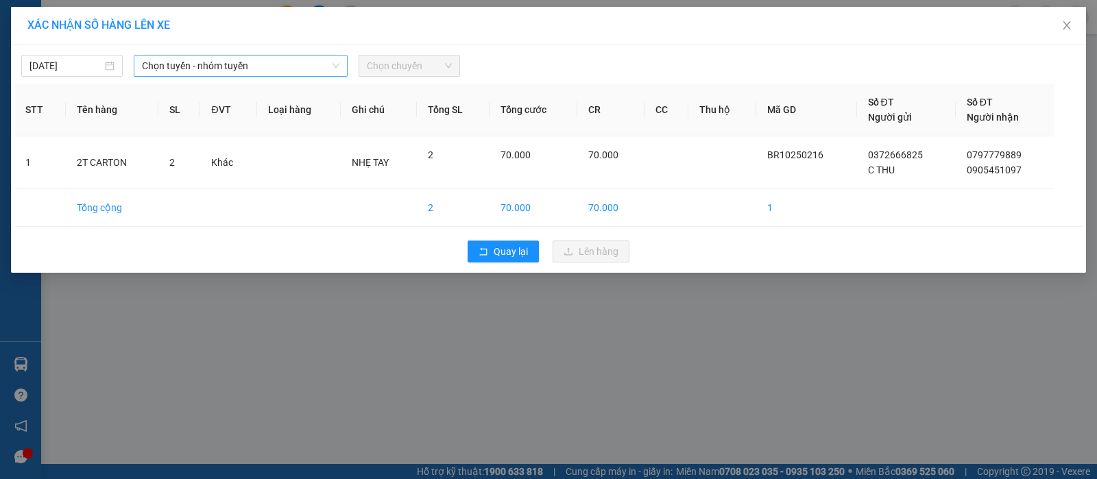
click at [304, 63] on span "Chọn tuyến - nhóm tuyến" at bounding box center [241, 66] width 198 height 21
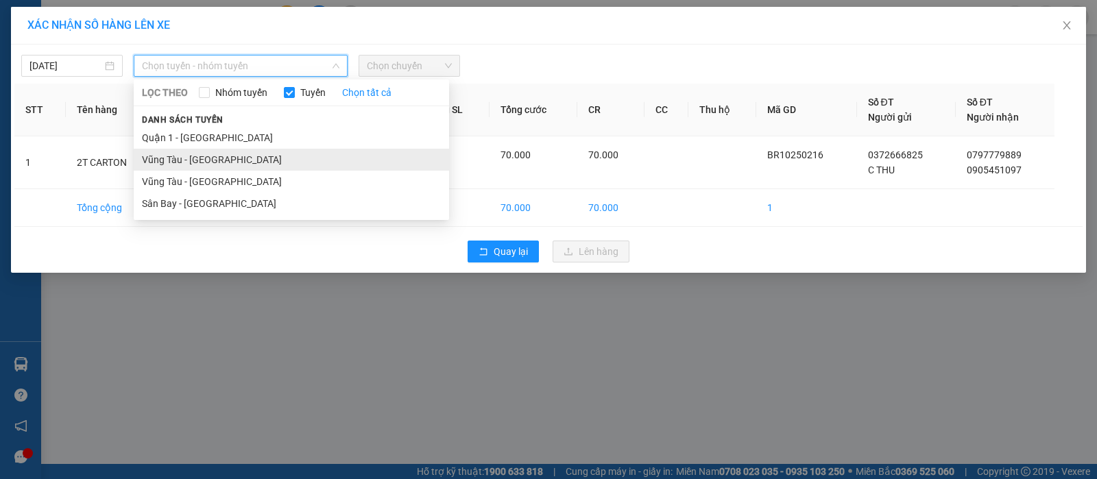
click at [211, 155] on li "Vũng Tàu - [GEOGRAPHIC_DATA]" at bounding box center [291, 160] width 315 height 22
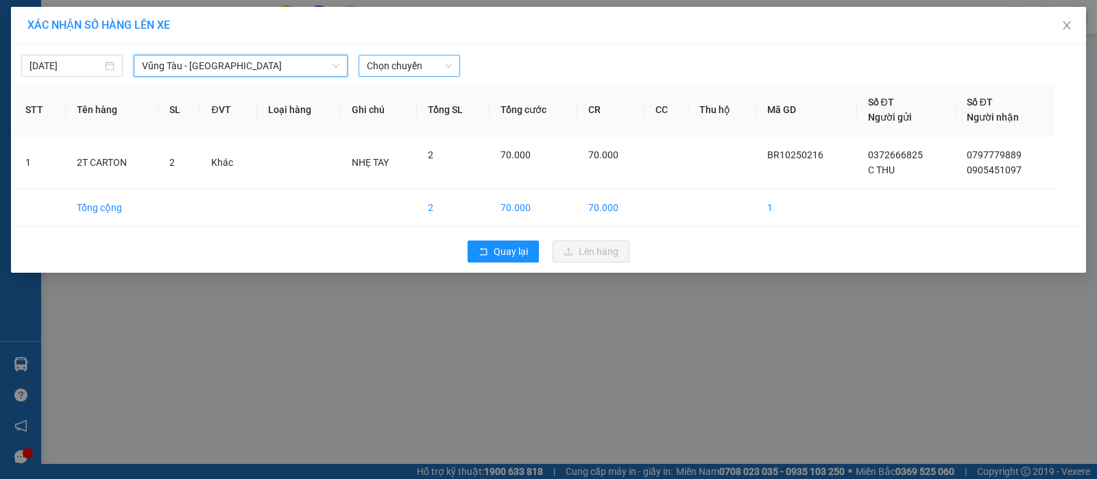
click at [422, 58] on span "Chọn chuyến" at bounding box center [409, 66] width 85 height 21
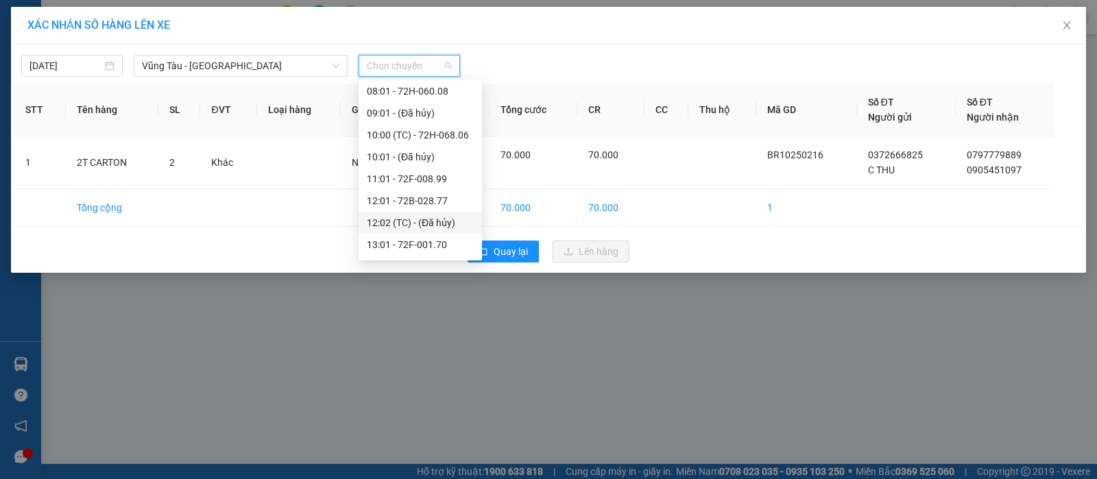
scroll to position [257, 0]
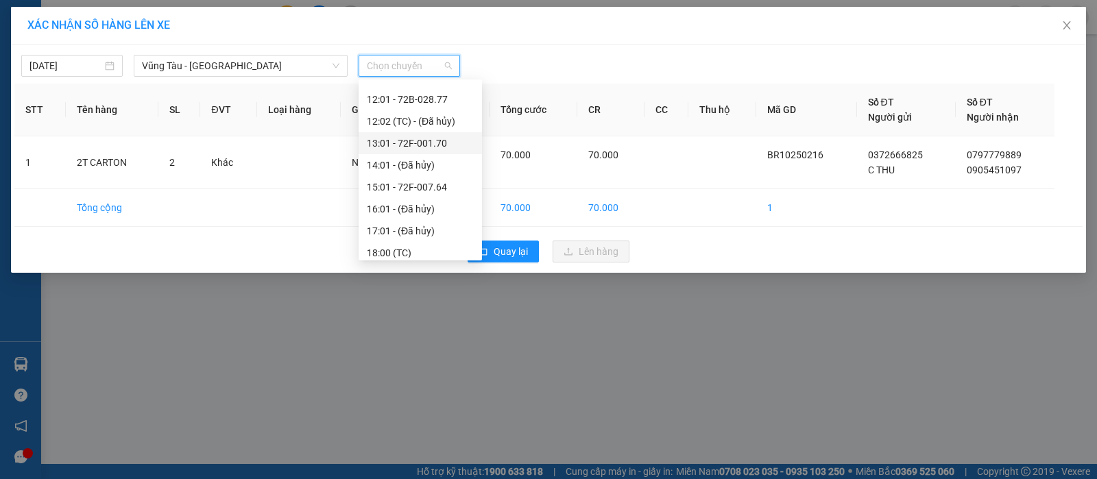
click at [392, 145] on div "13:01 - 72F-001.70" at bounding box center [420, 143] width 107 height 15
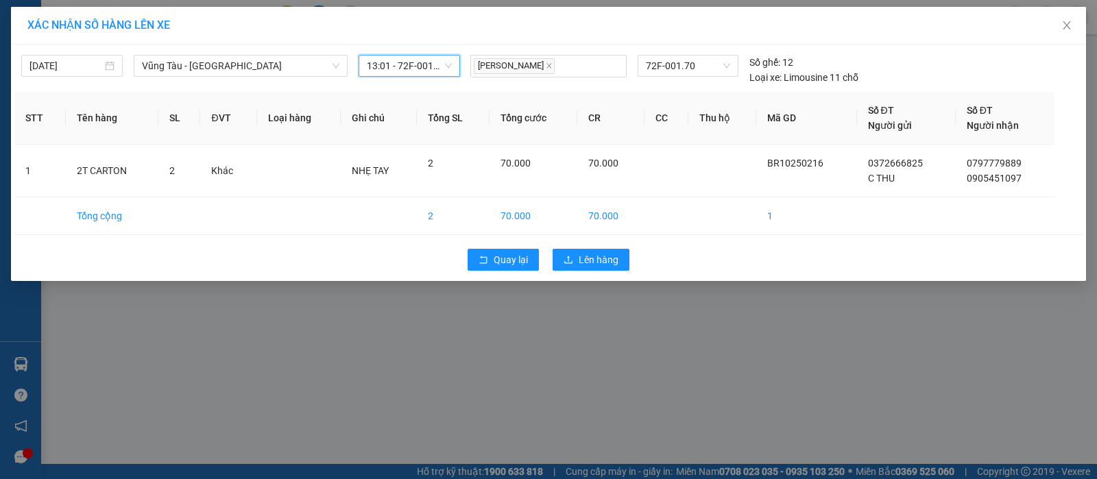
click at [592, 248] on div "Quay lại Lên hàng" at bounding box center [548, 260] width 1069 height 36
click at [590, 254] on span "Lên hàng" at bounding box center [599, 259] width 40 height 15
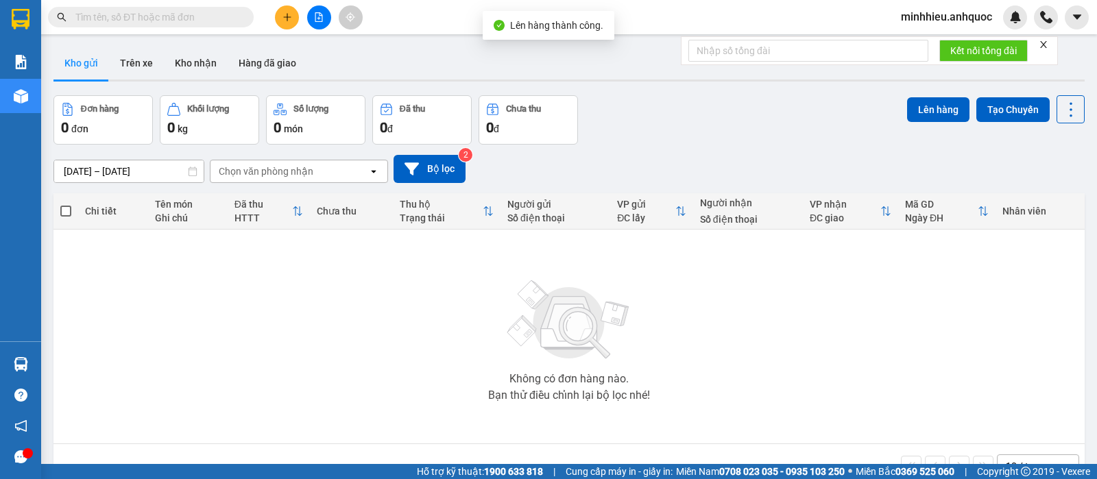
drag, startPoint x: 143, startPoint y: 65, endPoint x: 191, endPoint y: 107, distance: 63.7
click at [143, 67] on button "Trên xe" at bounding box center [136, 63] width 55 height 33
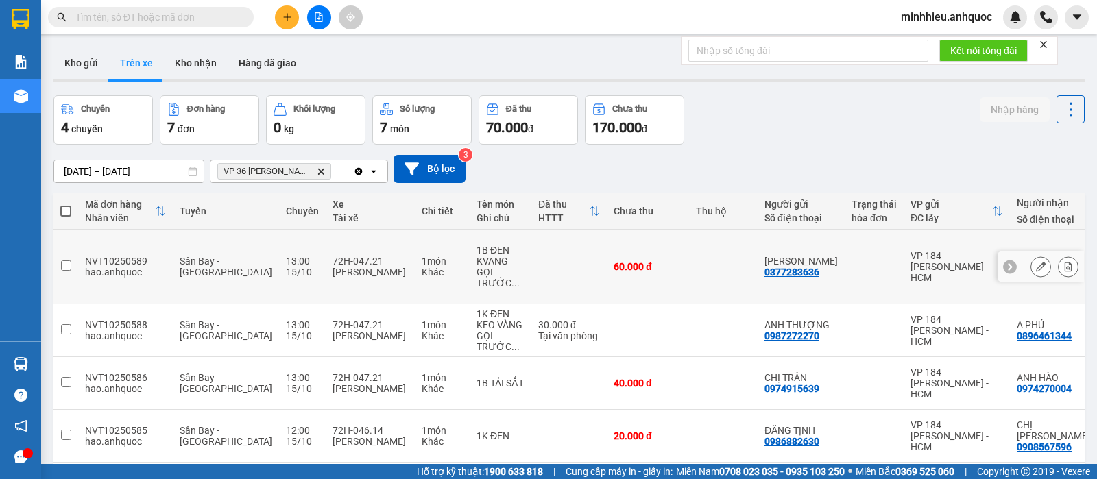
click at [1064, 262] on icon at bounding box center [1069, 267] width 10 height 10
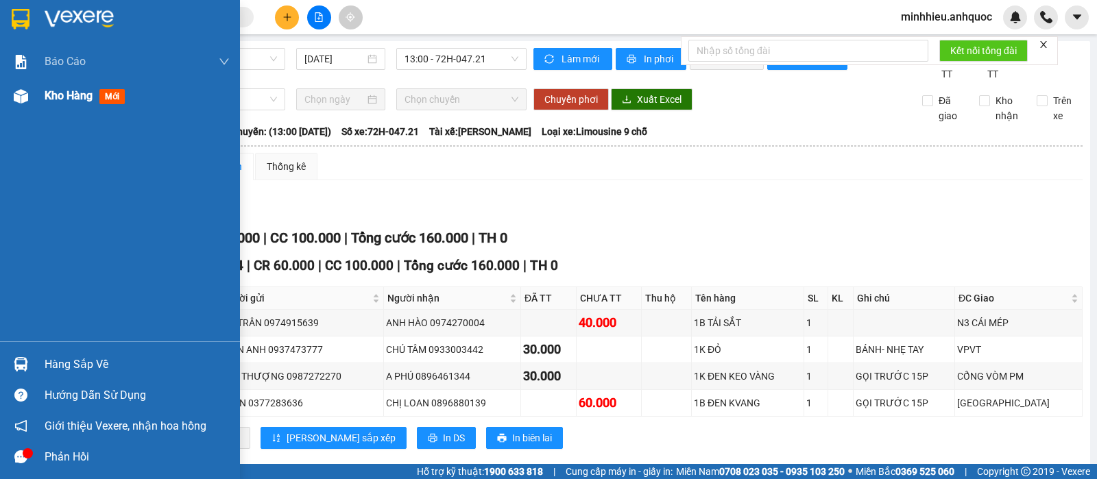
click at [49, 99] on span "Kho hàng" at bounding box center [69, 95] width 48 height 13
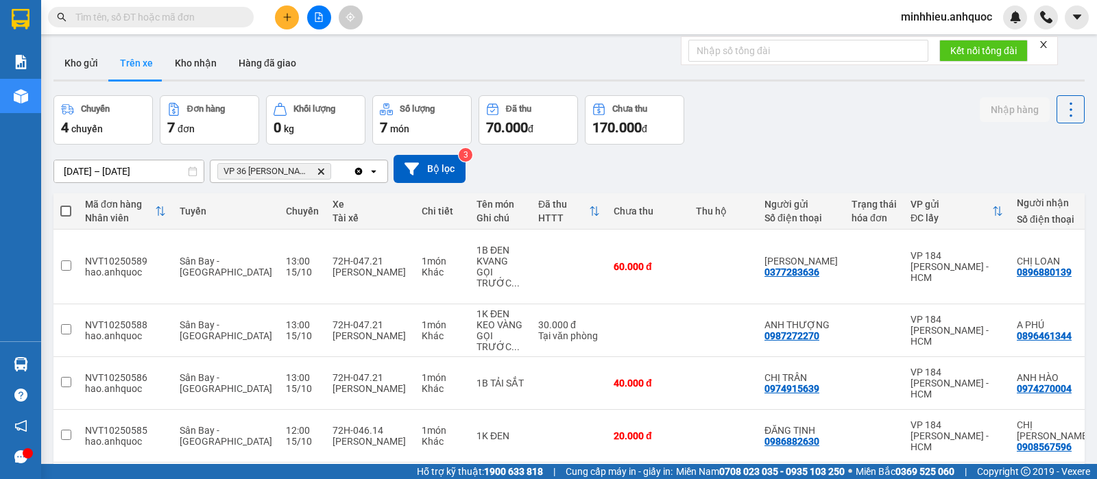
click at [318, 171] on icon "Delete" at bounding box center [321, 171] width 8 height 8
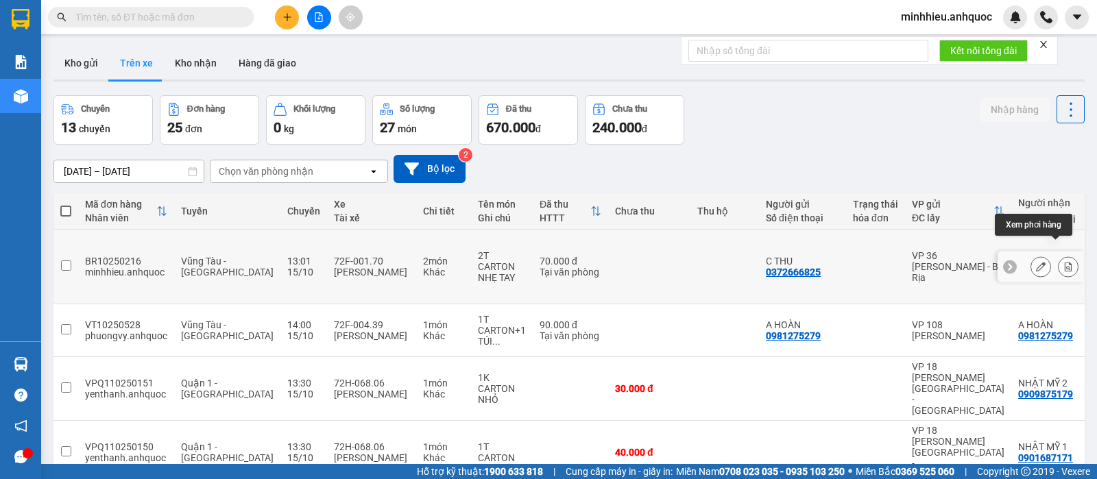
click at [1064, 262] on icon at bounding box center [1069, 267] width 10 height 10
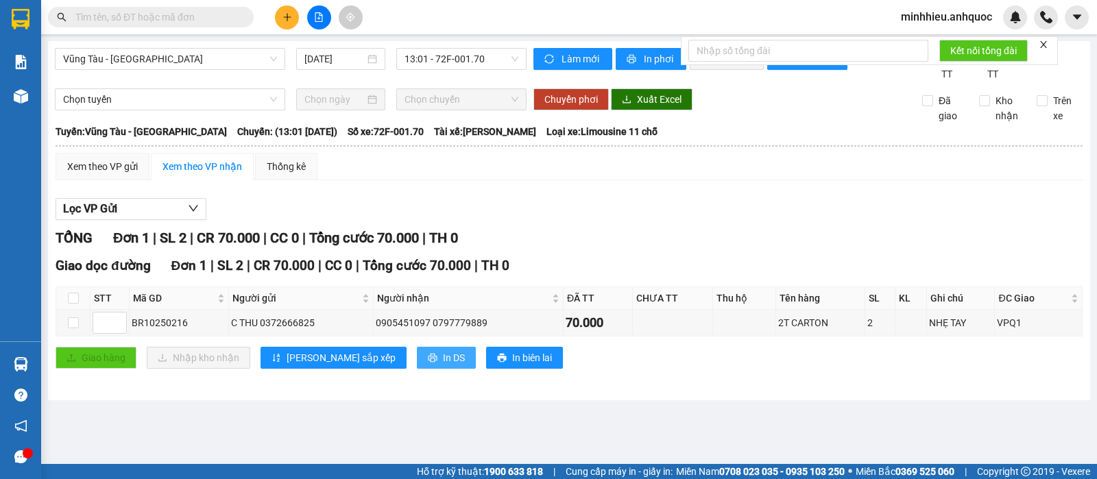
click at [443, 366] on span "In DS" at bounding box center [454, 357] width 22 height 15
click at [417, 366] on button "In DS" at bounding box center [446, 358] width 59 height 22
drag, startPoint x: 964, startPoint y: 16, endPoint x: 952, endPoint y: 19, distance: 12.6
click at [963, 16] on span "minhhieu.anhquoc" at bounding box center [946, 16] width 113 height 17
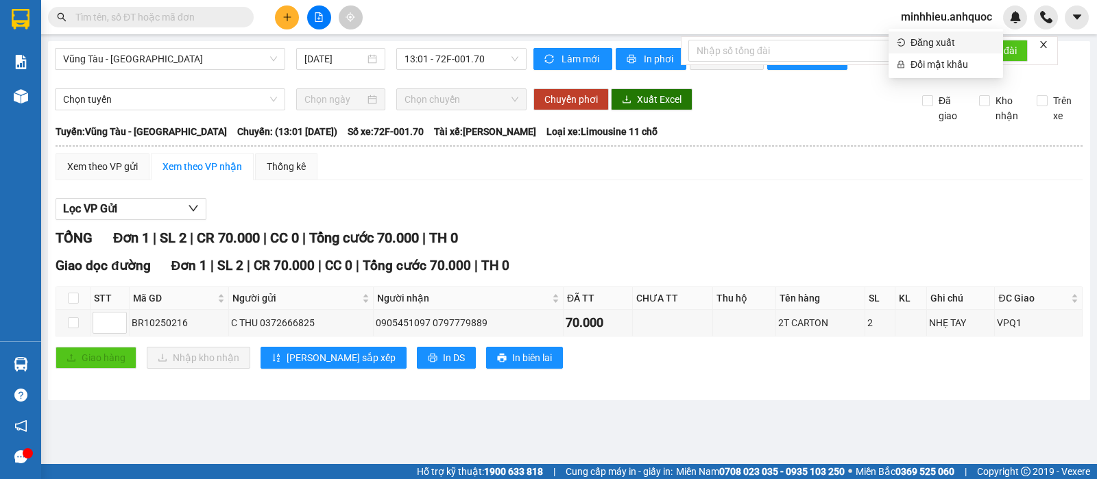
click at [937, 47] on span "Đăng xuất" at bounding box center [953, 42] width 84 height 15
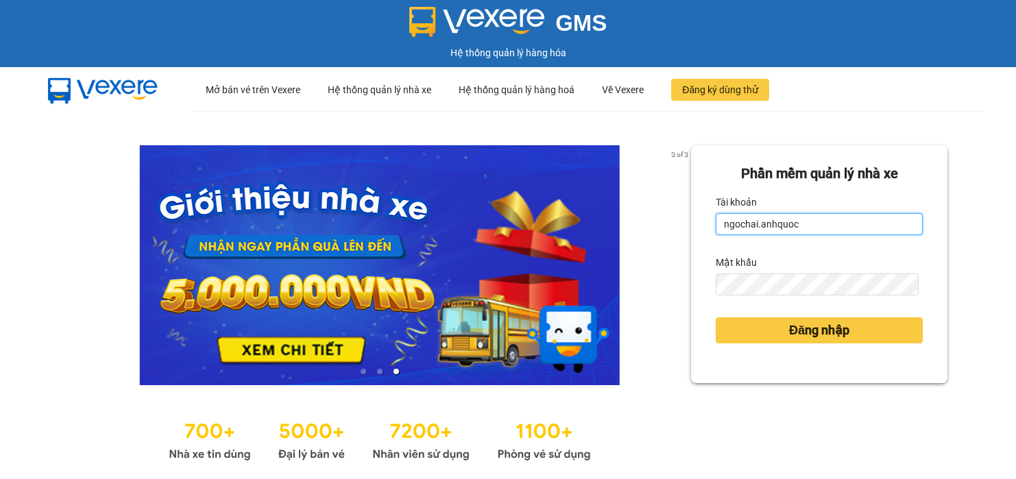
click at [790, 222] on input "ngochai.anhquoc" at bounding box center [819, 224] width 207 height 22
type input "hongtrang.anhquoc"
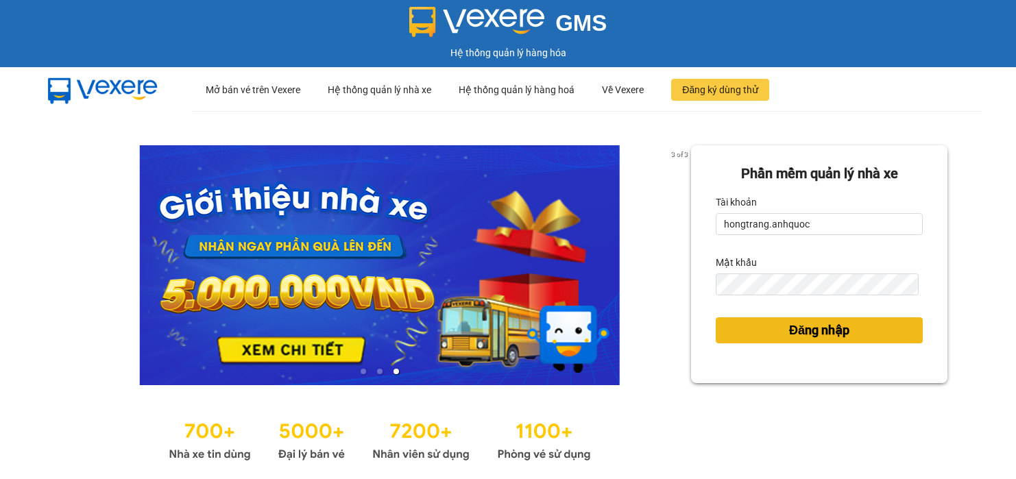
click at [754, 333] on button "Đăng nhập" at bounding box center [819, 331] width 207 height 26
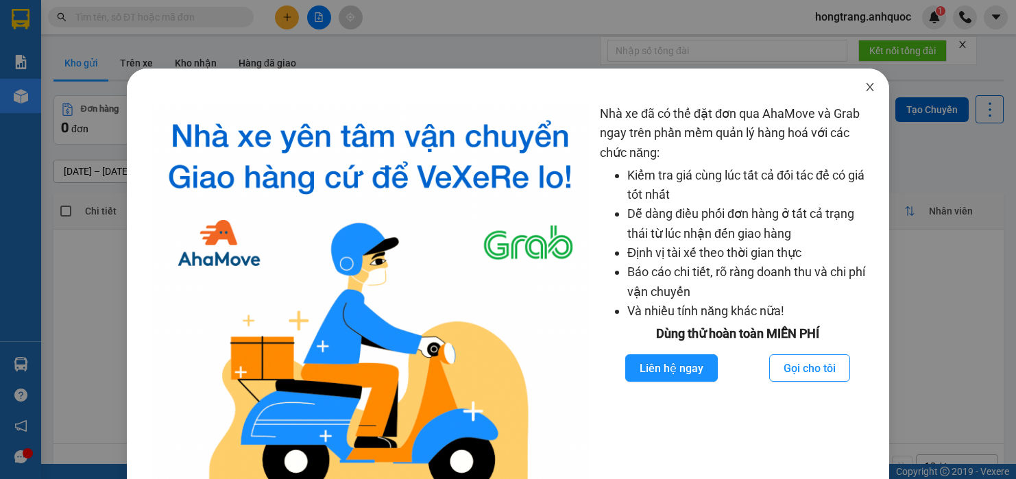
click at [865, 90] on icon "close" at bounding box center [870, 87] width 11 height 11
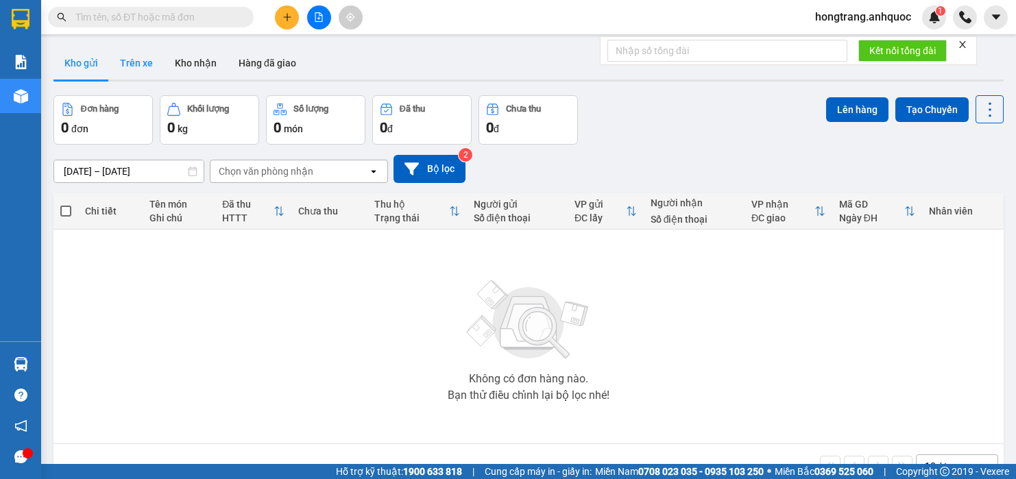
click at [132, 64] on button "Trên xe" at bounding box center [136, 63] width 55 height 33
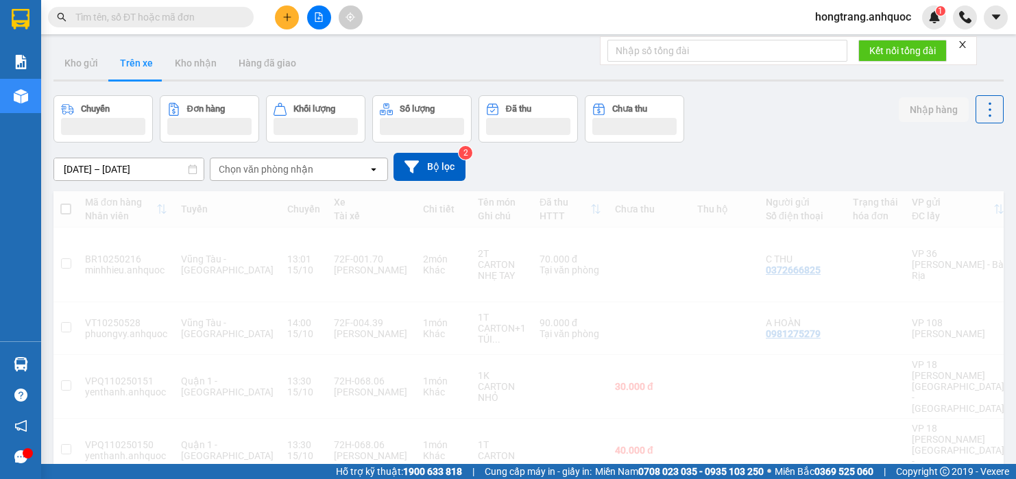
click at [131, 170] on input "[DATE] – [DATE]" at bounding box center [129, 169] width 150 height 22
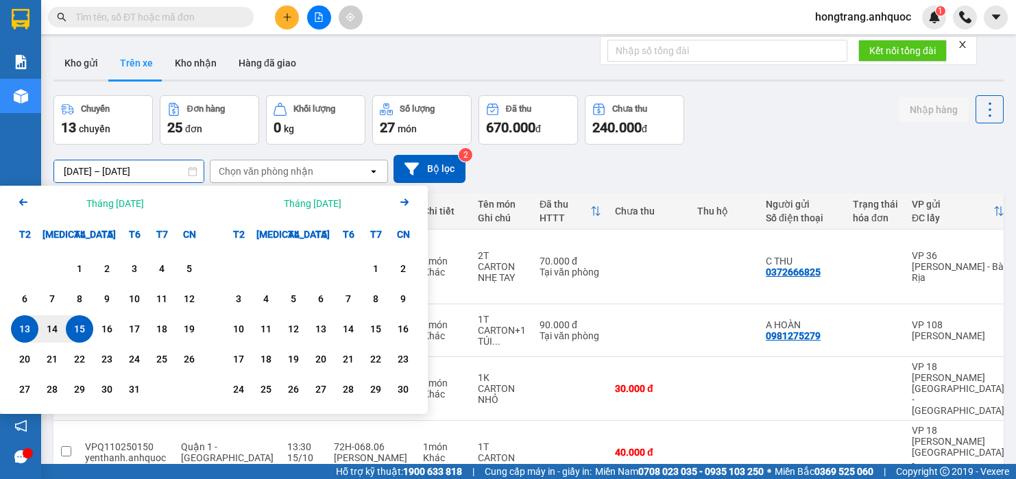
click at [82, 334] on div "15" at bounding box center [79, 329] width 19 height 16
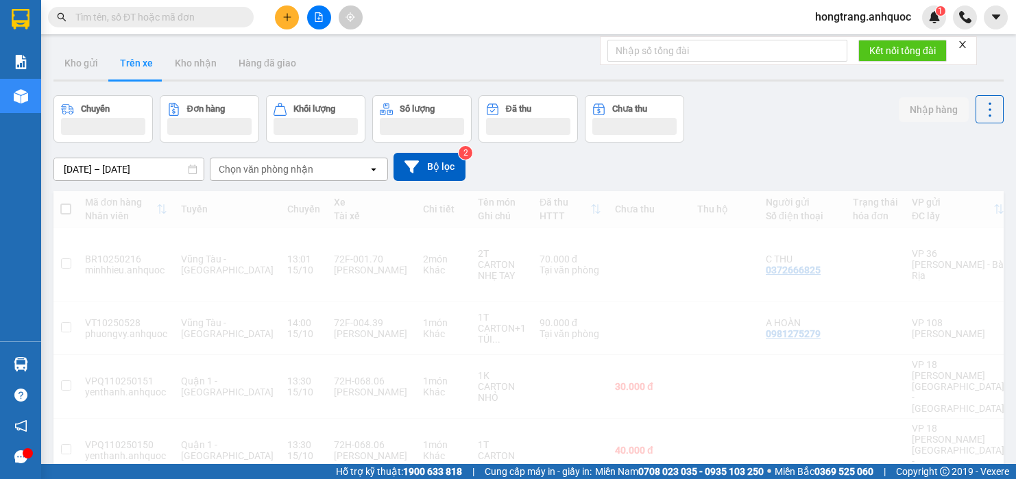
click at [237, 171] on div "Chọn văn phòng nhận" at bounding box center [266, 170] width 95 height 14
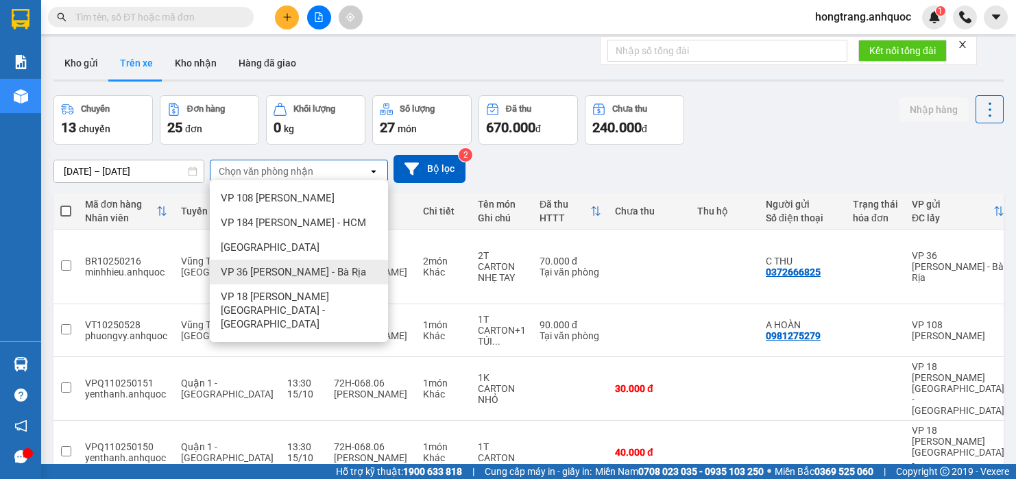
click at [235, 270] on span "VP 36 [PERSON_NAME] - Bà Rịa" at bounding box center [293, 272] width 145 height 14
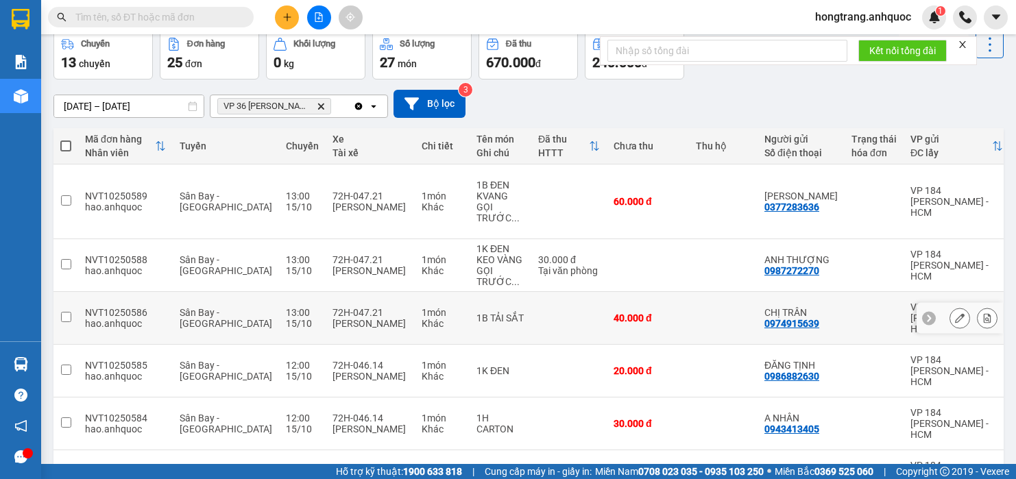
scroll to position [142, 0]
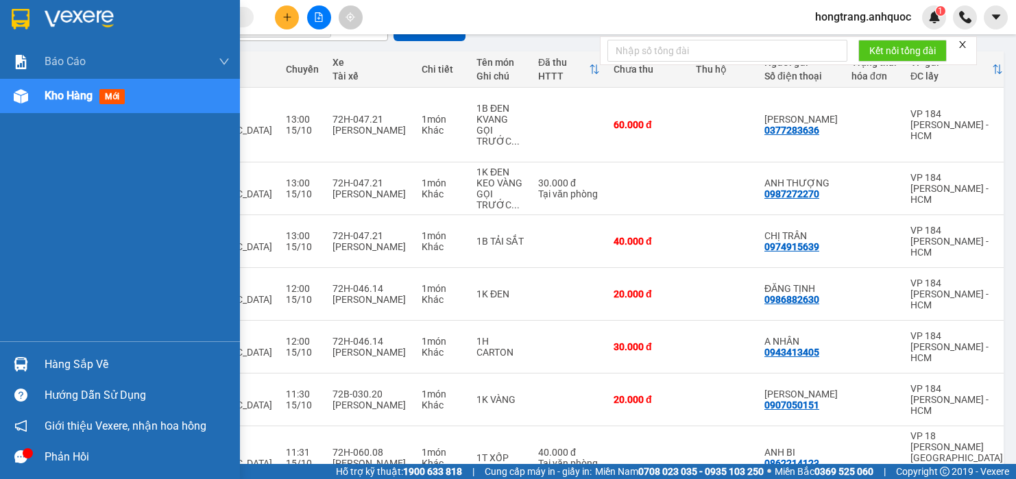
click at [19, 268] on div "Báo cáo Báo cáo dòng tiền (nhân viên) Doanh số tạo đơn theo VP gửi (nhà xe) Doa…" at bounding box center [120, 193] width 240 height 297
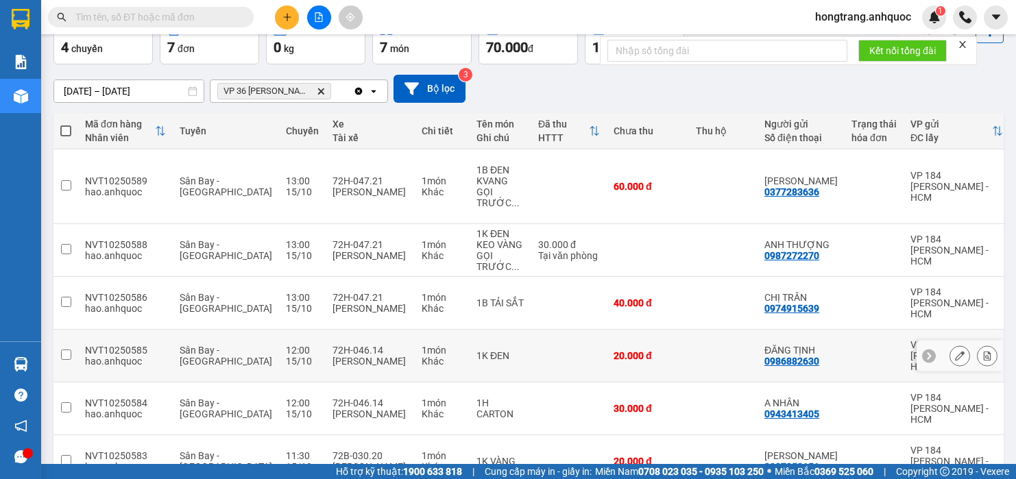
scroll to position [0, 0]
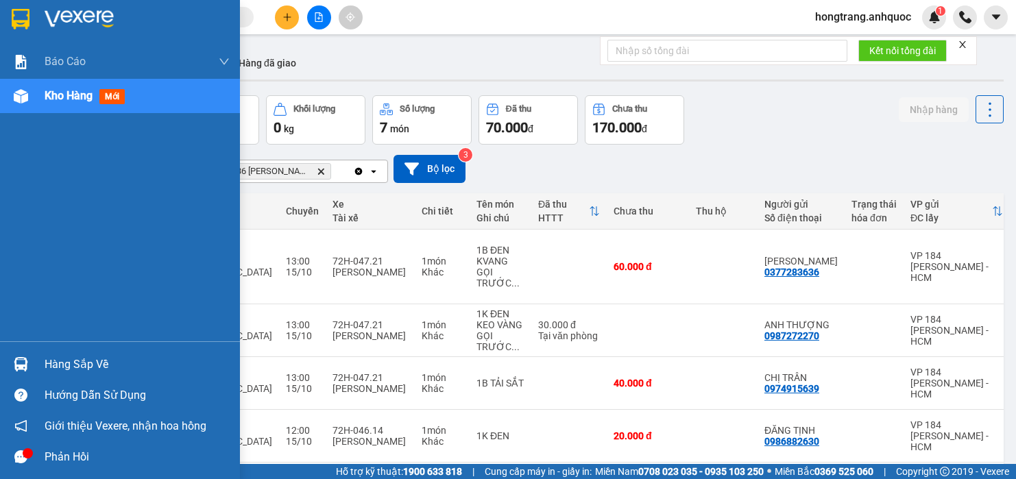
click at [24, 89] on img at bounding box center [21, 96] width 14 height 14
drag, startPoint x: 6, startPoint y: 255, endPoint x: 71, endPoint y: 305, distance: 81.2
click at [6, 255] on div "Báo cáo Báo cáo dòng tiền (nhân viên) Doanh số tạo đơn theo VP gửi (nhà xe) Doa…" at bounding box center [120, 193] width 240 height 297
drag, startPoint x: 6, startPoint y: 225, endPoint x: 306, endPoint y: 117, distance: 318.7
click at [7, 225] on div "Báo cáo Báo cáo dòng tiền (nhân viên) Doanh số tạo đơn theo VP gửi (nhà xe) Doa…" at bounding box center [120, 193] width 240 height 297
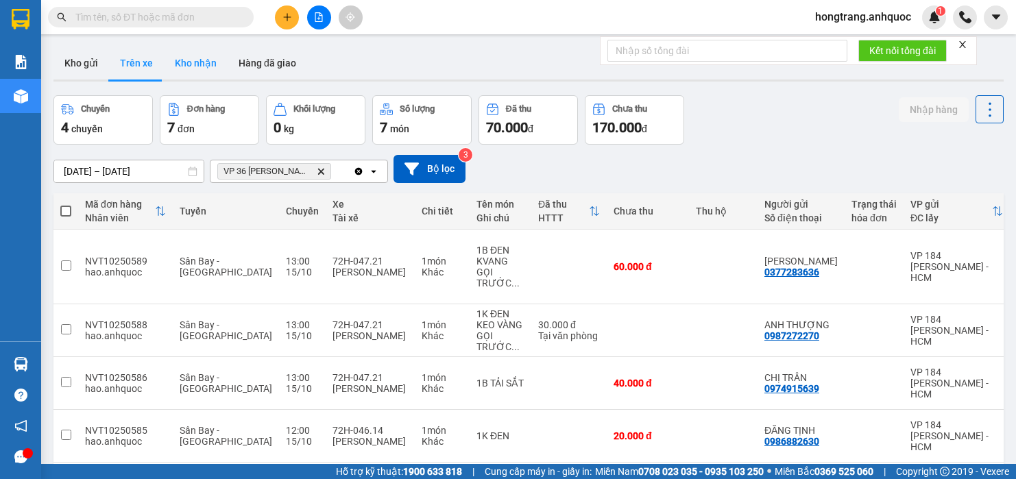
click at [198, 65] on button "Kho nhận" at bounding box center [196, 63] width 64 height 33
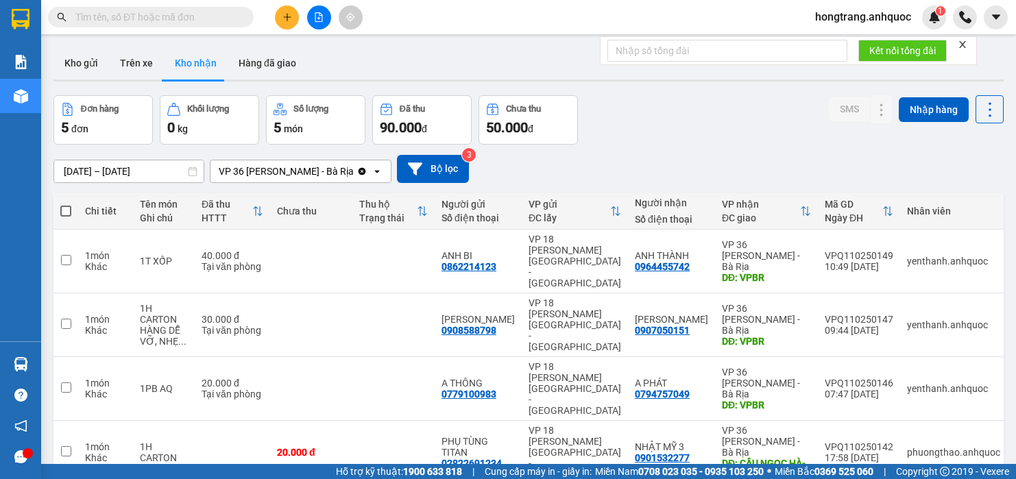
click at [163, 181] on div "ver 1.8.147 Kho gửi Trên xe Kho nhận Hàng đã giao Đơn hàng 5 đơn Khối lượng 0 k…" at bounding box center [529, 314] width 962 height 546
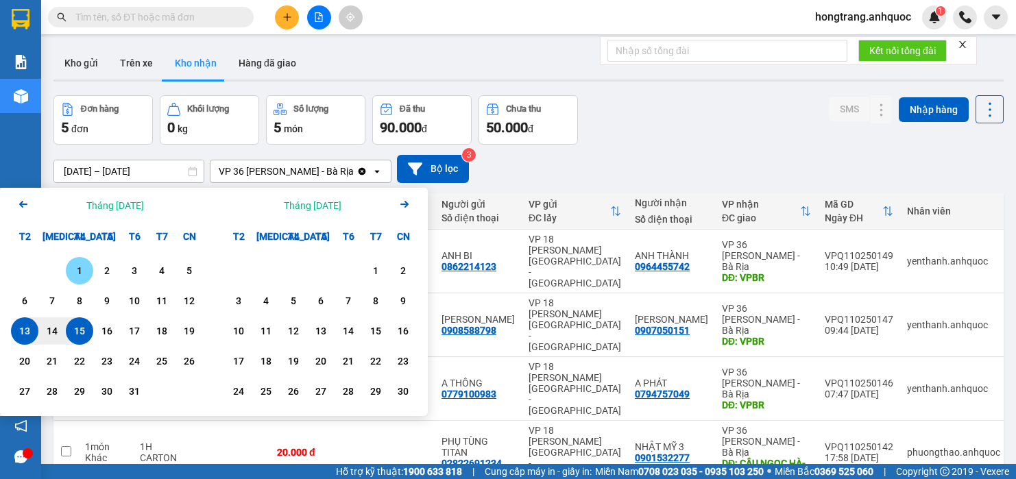
click at [79, 272] on div "1" at bounding box center [79, 271] width 19 height 16
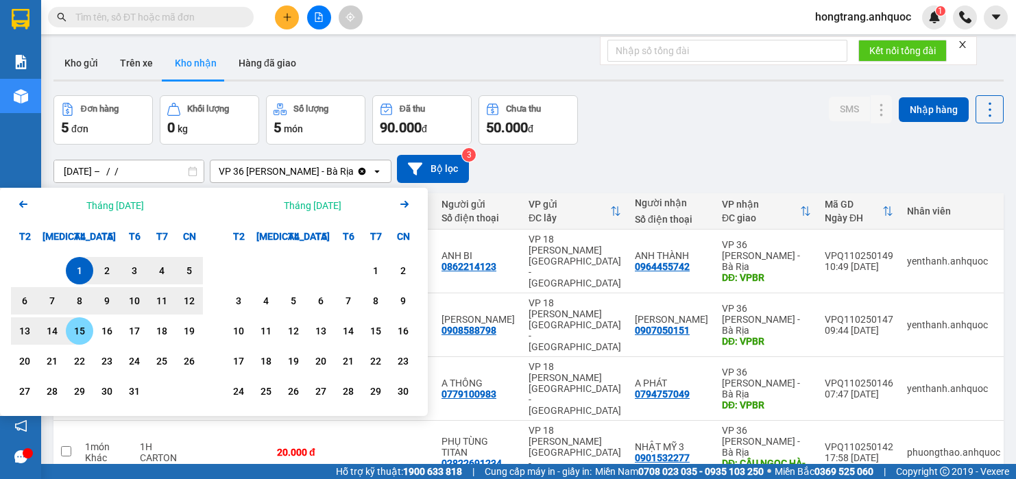
click at [74, 334] on div "15" at bounding box center [79, 331] width 19 height 16
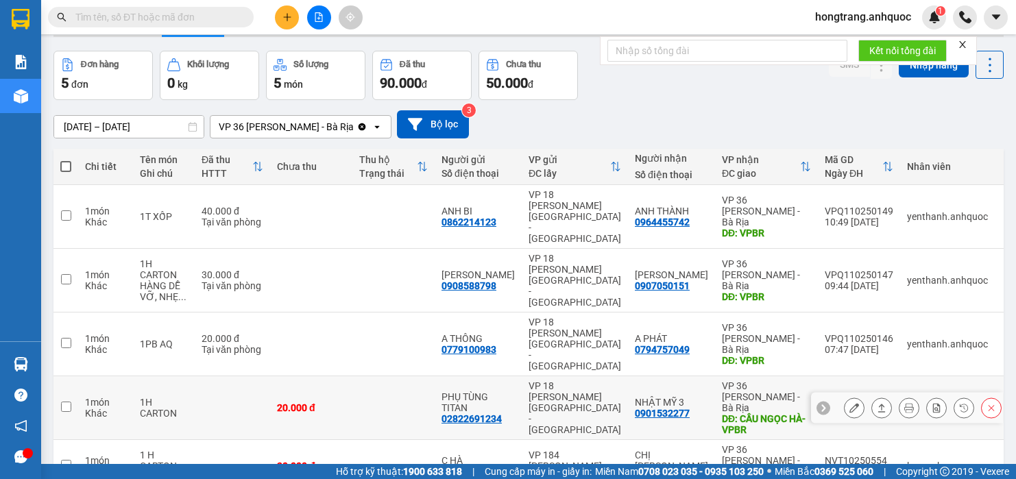
scroll to position [63, 0]
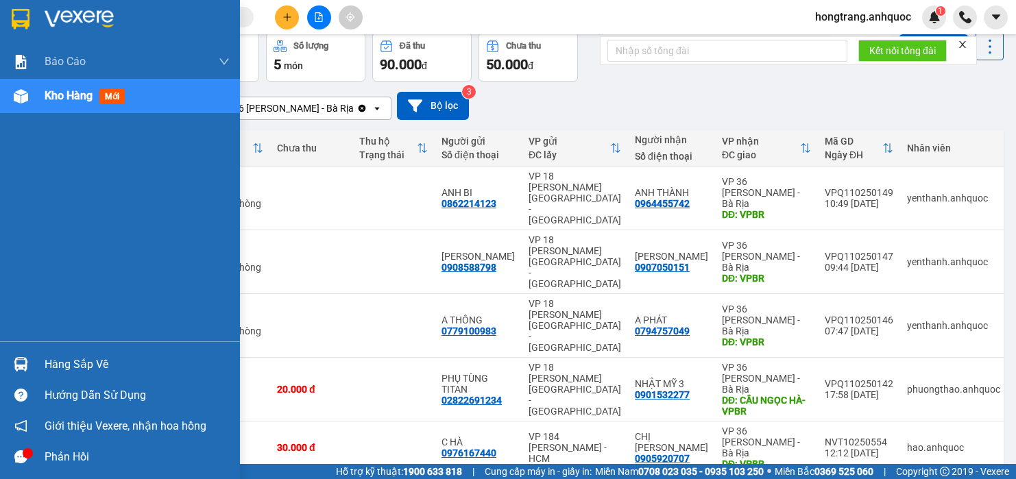
click at [6, 193] on div "Báo cáo Báo cáo dòng tiền (nhân viên) Doanh số tạo đơn theo VP gửi (nhà xe) Doa…" at bounding box center [120, 193] width 240 height 297
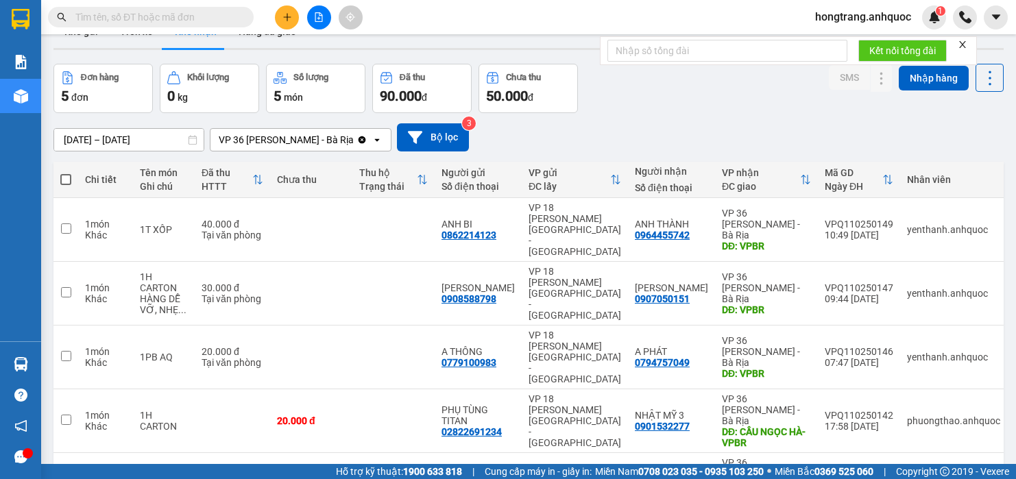
scroll to position [0, 0]
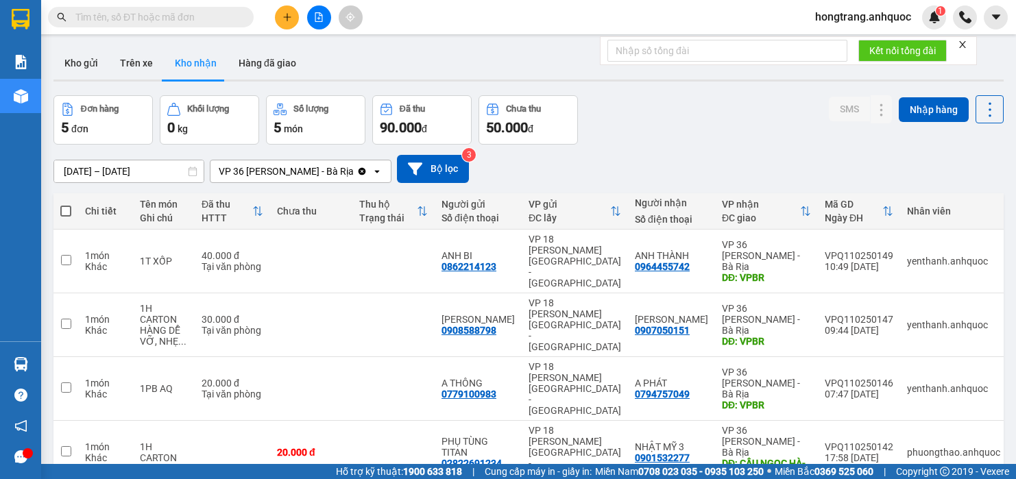
click at [127, 169] on input "01/10/2025 – 15/10/2025" at bounding box center [129, 171] width 150 height 22
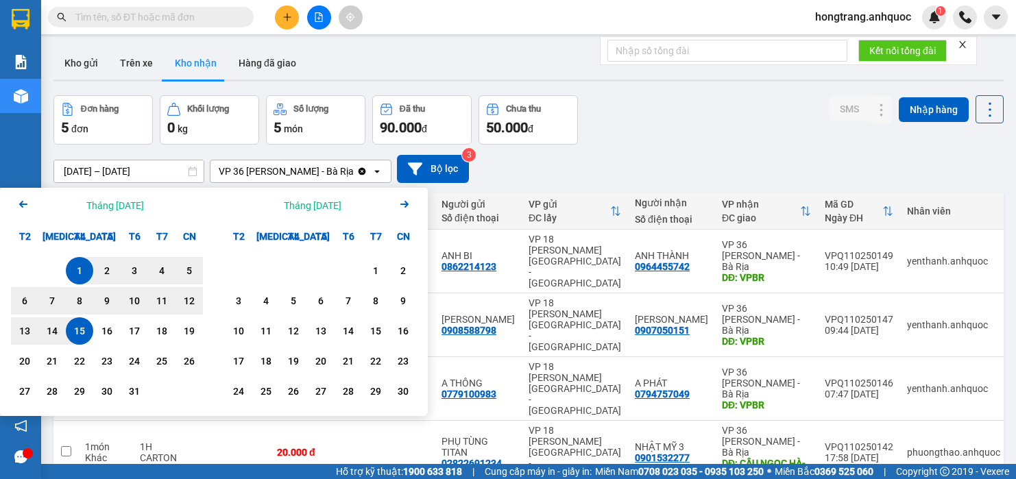
click at [25, 202] on icon "Arrow Left" at bounding box center [23, 204] width 16 height 16
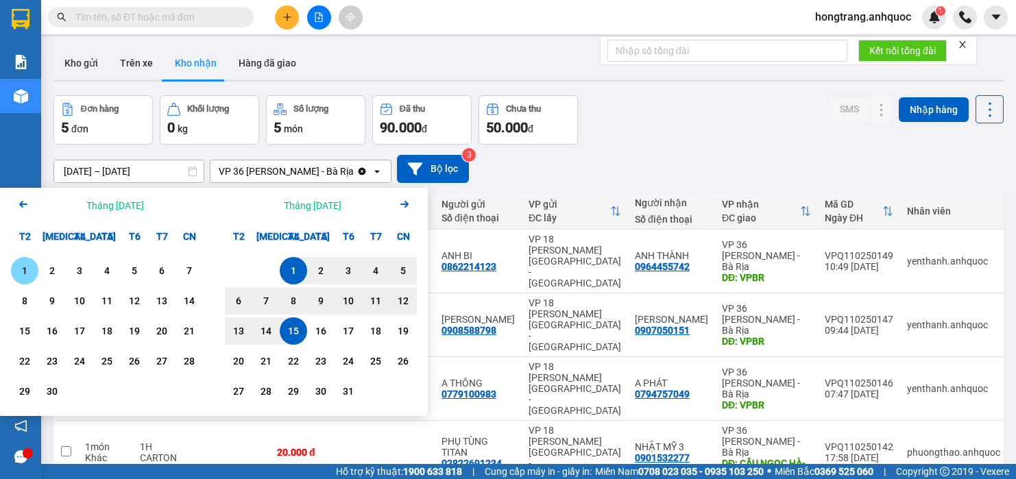
click at [32, 268] on div "1" at bounding box center [24, 271] width 19 height 16
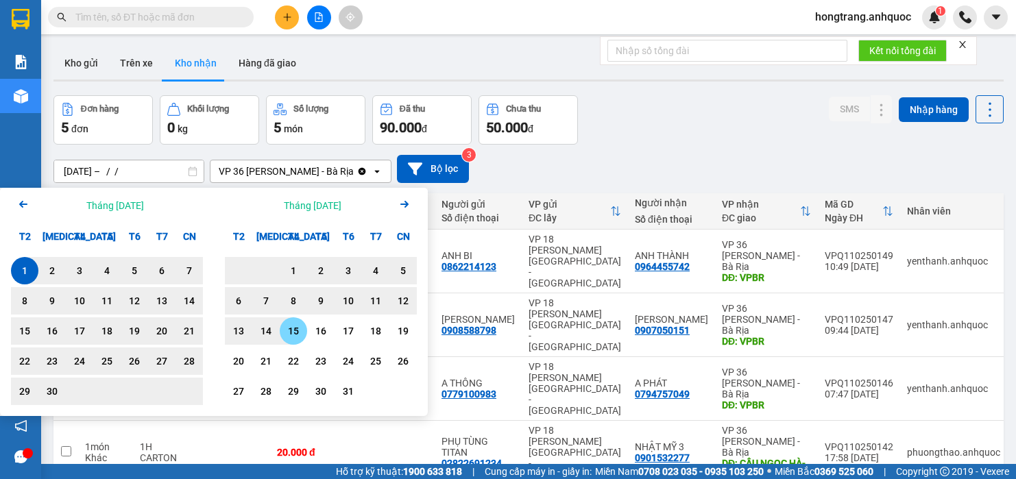
click at [296, 328] on div "15" at bounding box center [293, 331] width 19 height 16
type input "01/09/2025 – 15/10/2025"
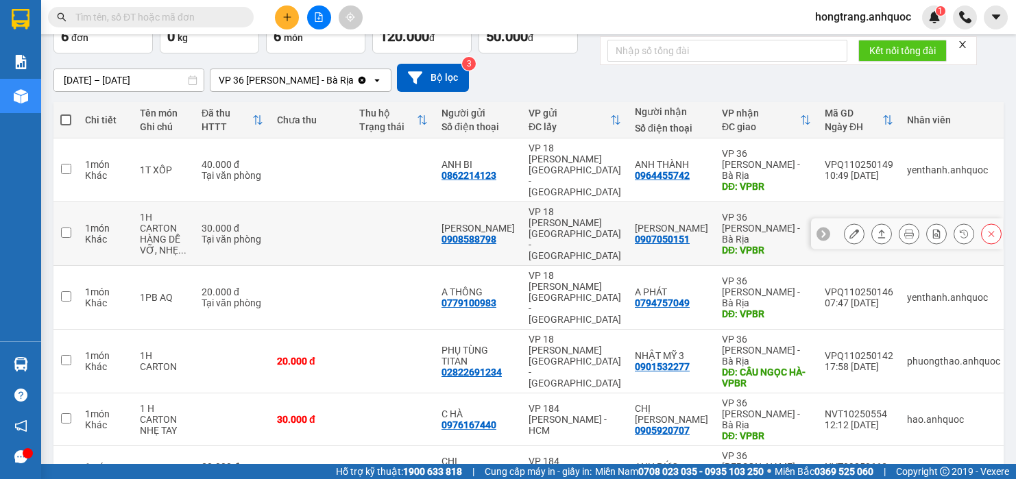
scroll to position [95, 0]
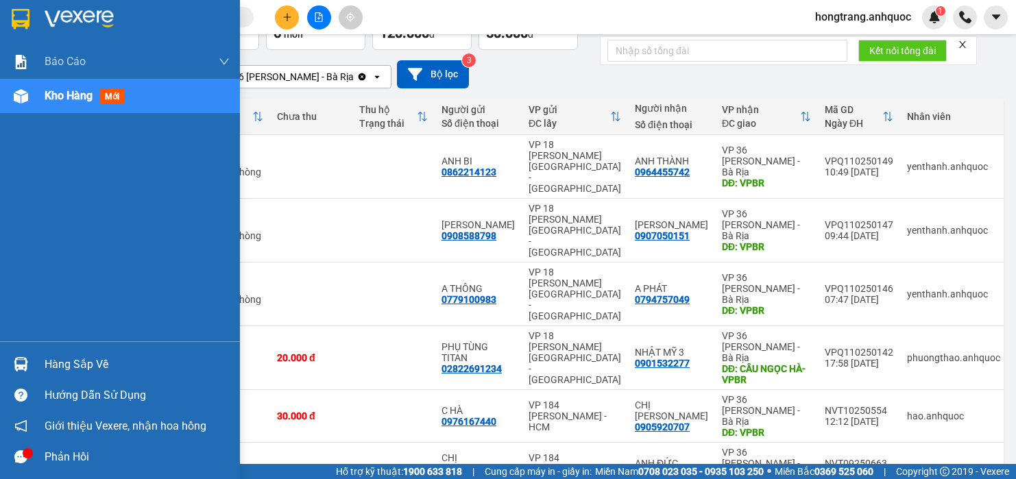
drag, startPoint x: 6, startPoint y: 241, endPoint x: 198, endPoint y: 270, distance: 193.5
click at [6, 241] on div "Báo cáo Báo cáo dòng tiền (nhân viên) Doanh số tạo đơn theo VP gửi (nhà xe) Doa…" at bounding box center [120, 193] width 240 height 297
drag, startPoint x: 6, startPoint y: 263, endPoint x: 281, endPoint y: 274, distance: 275.2
click at [6, 263] on div "Báo cáo Báo cáo dòng tiền (nhân viên) Doanh số tạo đơn theo VP gửi (nhà xe) Doa…" at bounding box center [120, 193] width 240 height 297
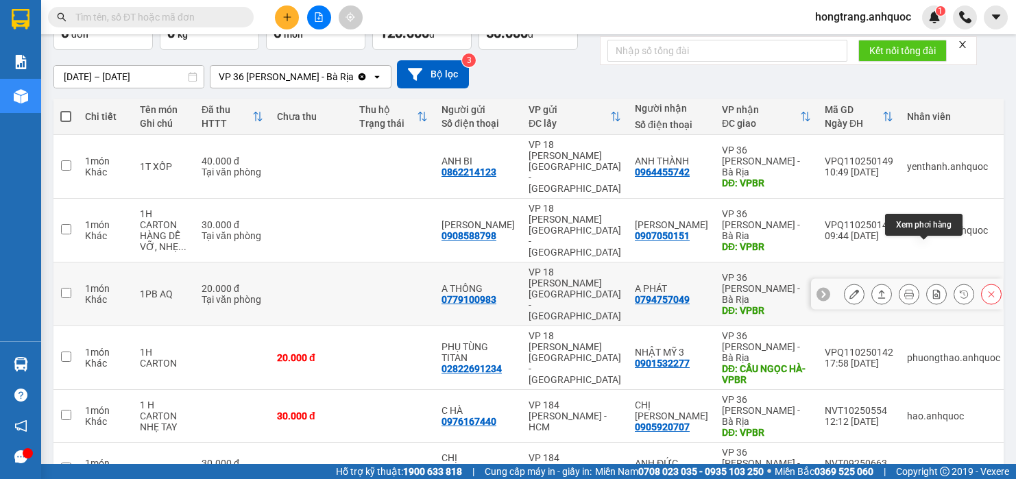
click at [933, 289] on icon at bounding box center [937, 294] width 8 height 10
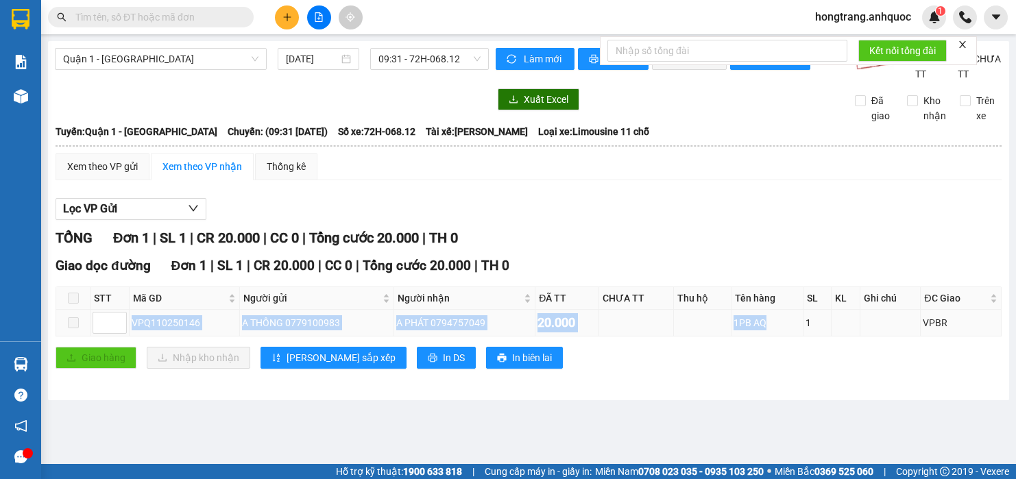
drag, startPoint x: 133, startPoint y: 339, endPoint x: 778, endPoint y: 341, distance: 645.4
click at [778, 337] on tr "VPQ110250146 A THÔNG 0779100983 A PHÁT 0794757049 20.000 1PB AQ 1 VPBR" at bounding box center [529, 323] width 946 height 27
copy tr "VPQ110250146 A THÔNG 0779100983 A PHÁT 0794757049 20.000 1PB AQ"
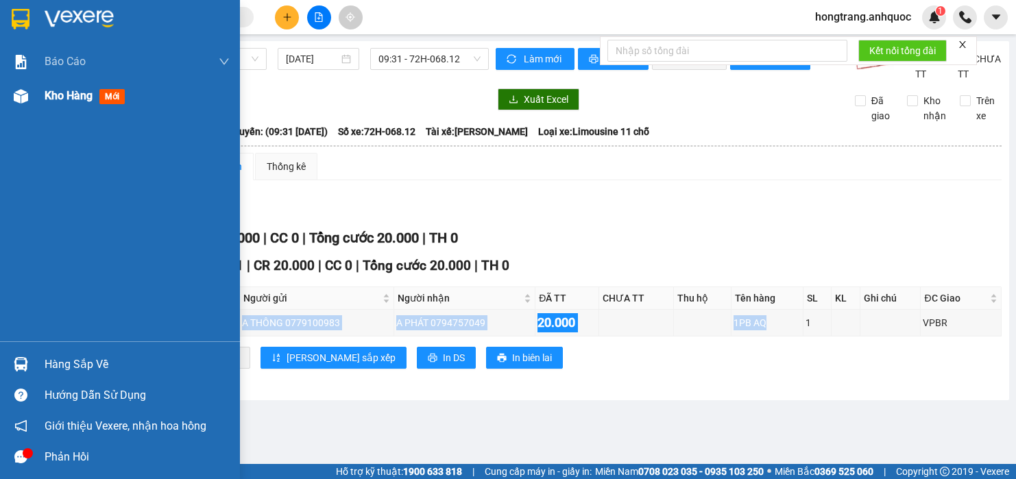
click at [25, 99] on img at bounding box center [21, 96] width 14 height 14
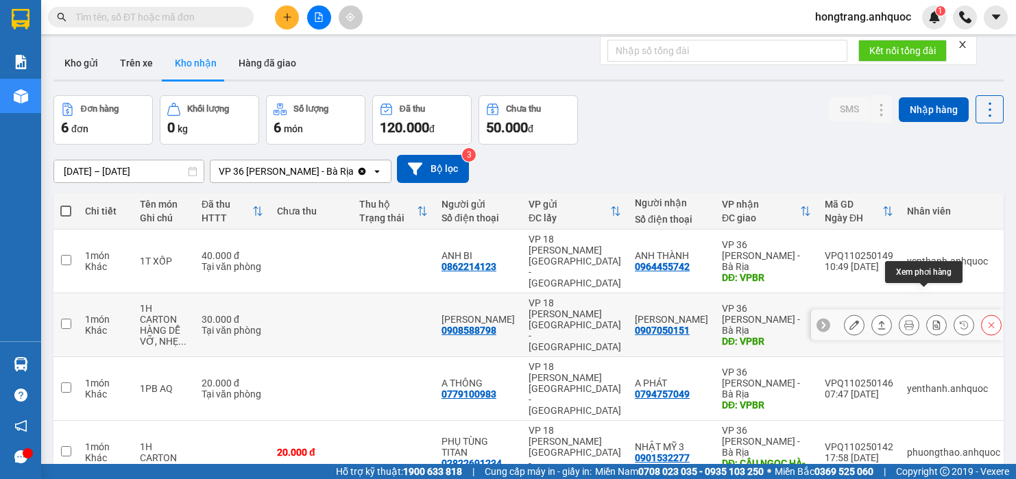
click at [932, 320] on icon at bounding box center [937, 325] width 10 height 10
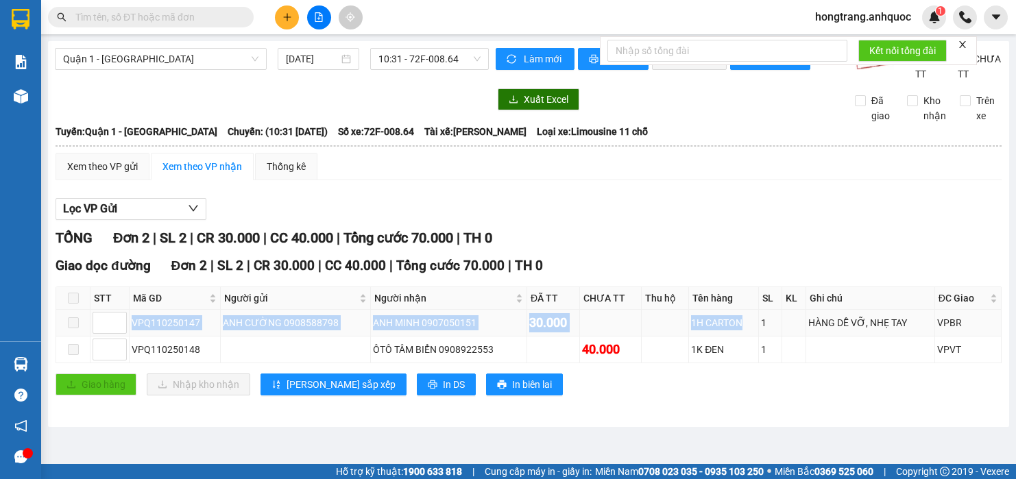
drag, startPoint x: 134, startPoint y: 339, endPoint x: 738, endPoint y: 336, distance: 603.5
click at [738, 336] on tr "VPQ110250147 ANH CƯỜNG 0908588798 ANH MINH 0907050151 30.000 1H CARTON 1 HÀNG D…" at bounding box center [529, 323] width 946 height 27
copy tr "VPQ110250147 ANH CƯỜNG 0908588798 ANH MINH 0907050151 30.000 1H CARTON"
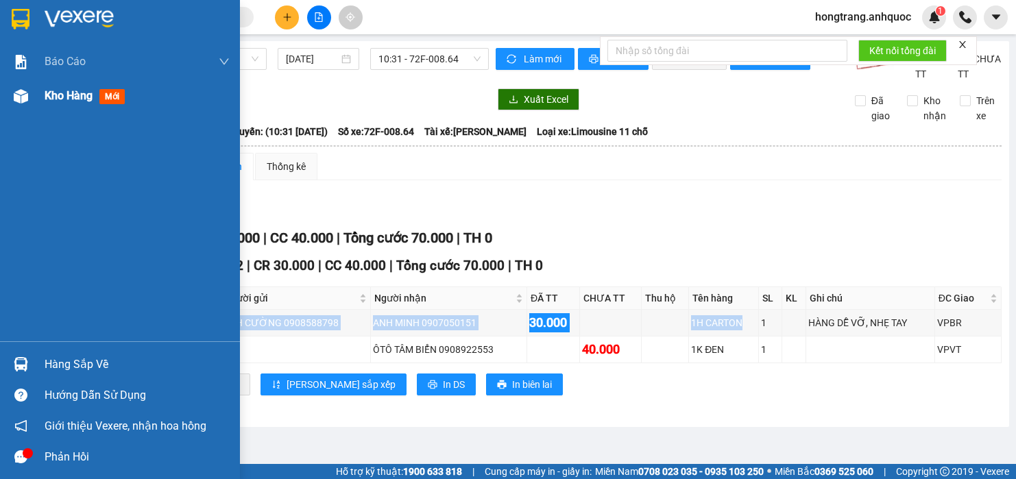
click at [22, 99] on img at bounding box center [21, 96] width 14 height 14
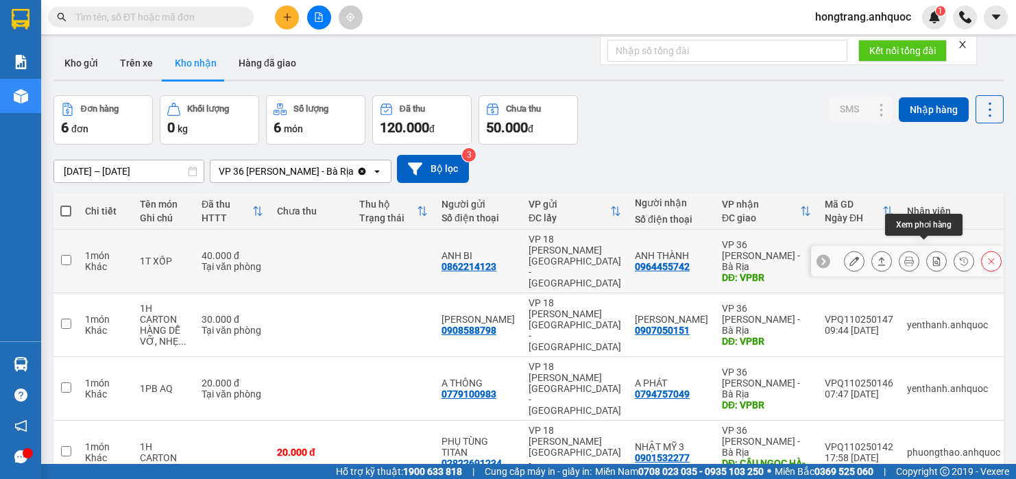
click at [929, 252] on button at bounding box center [936, 262] width 19 height 24
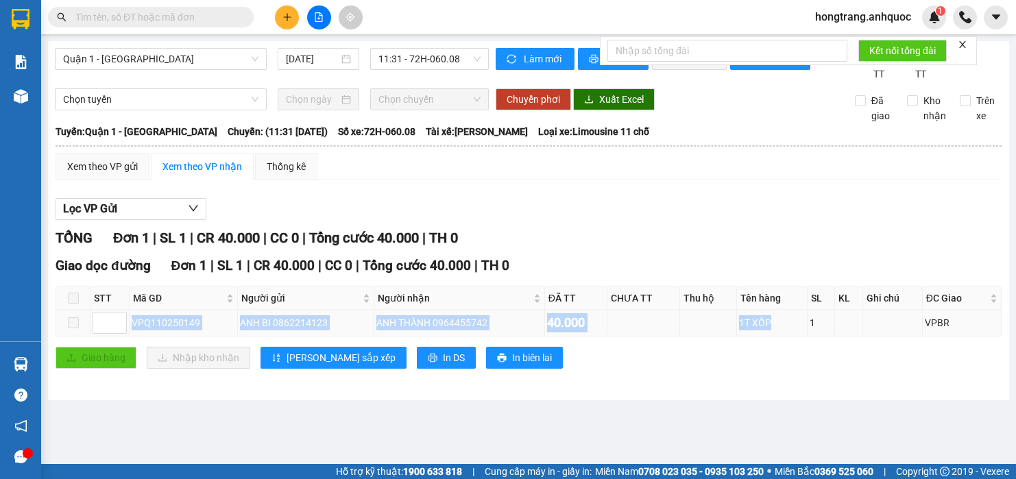
drag, startPoint x: 132, startPoint y: 336, endPoint x: 789, endPoint y: 339, distance: 657.0
click at [789, 337] on tr "VPQ110250149 ANH BI 0862214123 ANH THÀNH 0964455742 40.000 1T XỐP 1 VPBR" at bounding box center [529, 323] width 946 height 27
copy tr "VPQ110250149 ANH BI 0862214123 ANH THÀNH 0964455742 40.000 1T XỐP"
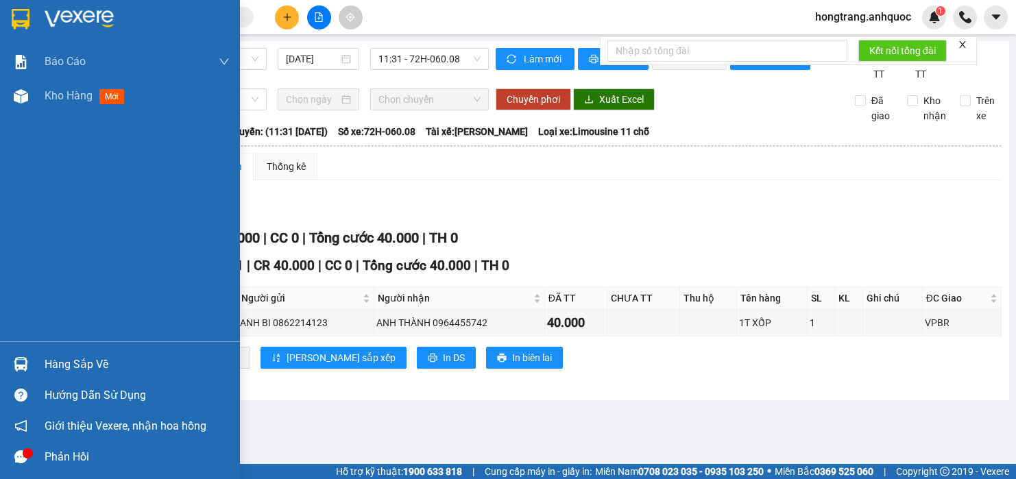
drag, startPoint x: 6, startPoint y: 183, endPoint x: 32, endPoint y: 138, distance: 51.9
click at [6, 182] on div "Báo cáo Báo cáo dòng tiền (nhân viên) Doanh số tạo đơn theo VP gửi (nhà xe) Doa…" at bounding box center [120, 193] width 240 height 297
click at [54, 91] on span "Kho hàng" at bounding box center [69, 95] width 48 height 13
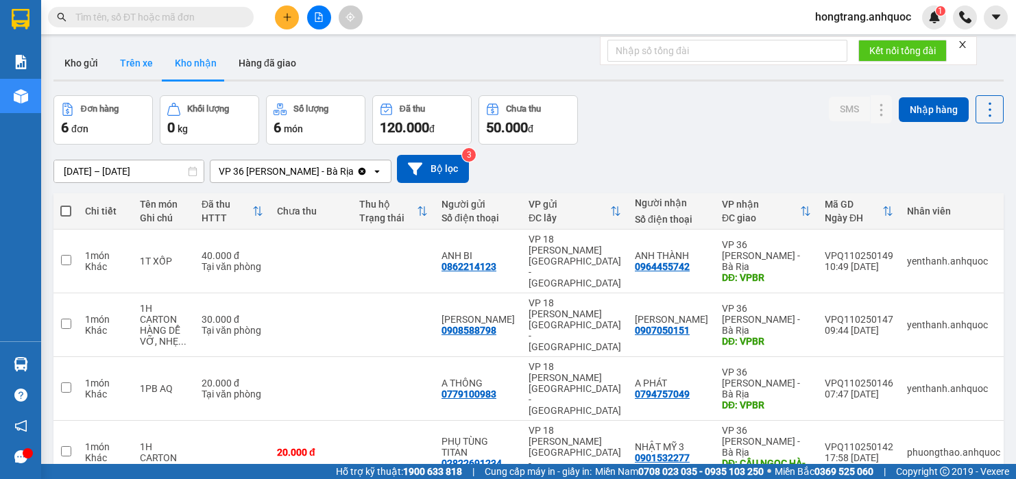
click at [150, 64] on button "Trên xe" at bounding box center [136, 63] width 55 height 33
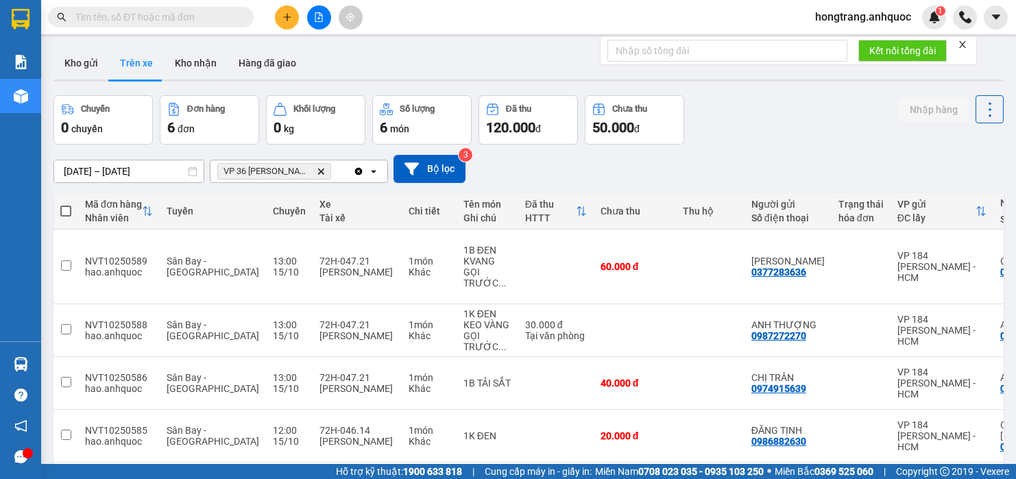
click at [154, 180] on div "ver 1.8.147 Kho gửi Trên xe Kho nhận Hàng đã giao Chuyến 0 chuyến Đơn hàng 6 đơ…" at bounding box center [529, 329] width 962 height 577
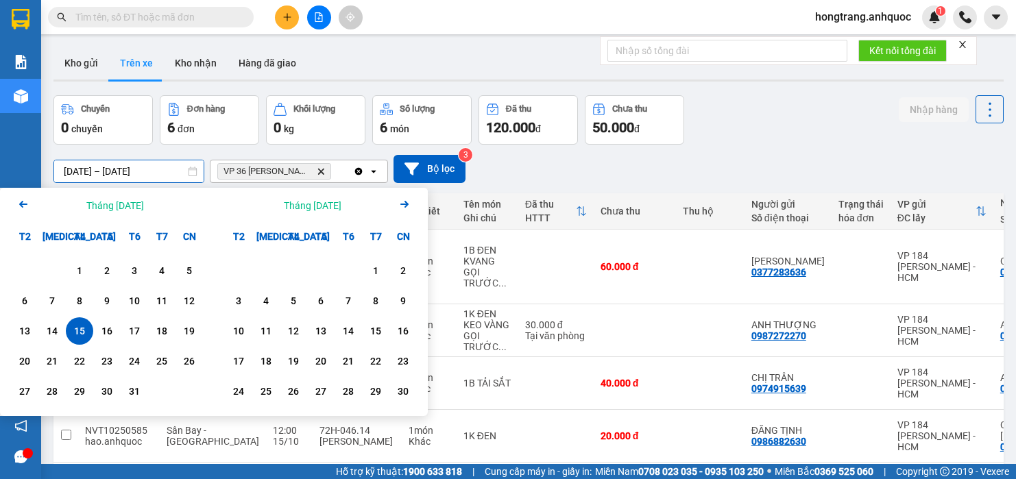
click at [74, 329] on div "15" at bounding box center [79, 331] width 19 height 16
type input "15/10/2025 – 15/10/2025"
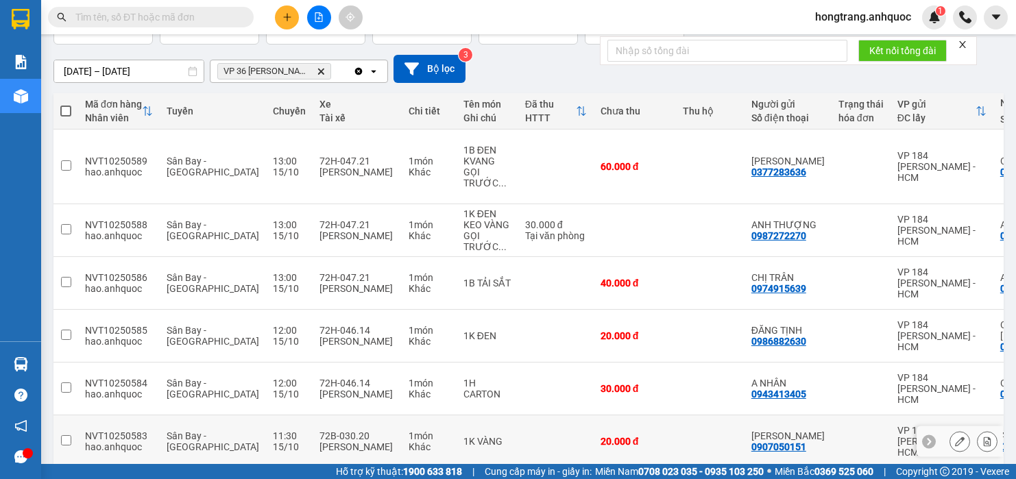
click at [983, 437] on icon at bounding box center [988, 442] width 10 height 10
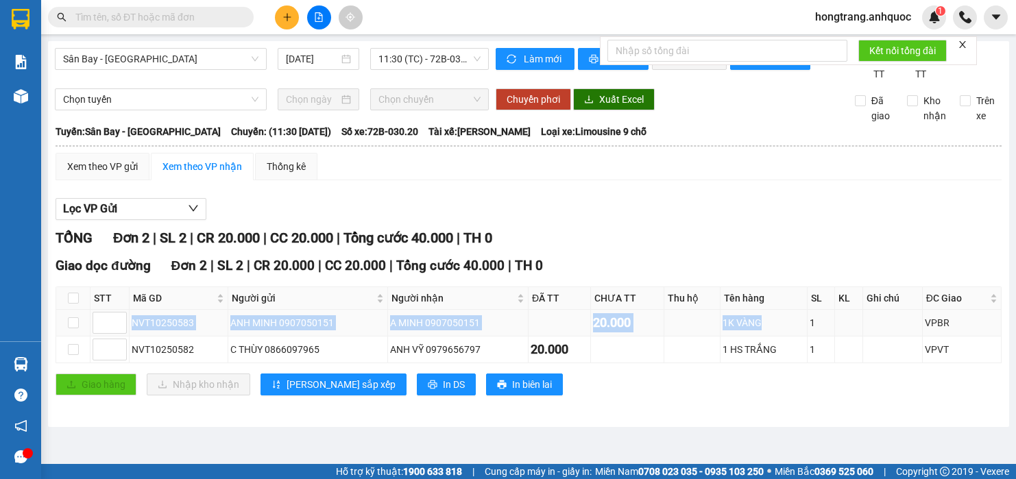
drag, startPoint x: 132, startPoint y: 339, endPoint x: 782, endPoint y: 330, distance: 650.2
click at [782, 330] on tr "NVT10250583 ANH MINH 0907050151 A MINH 0907050151 20.000 1K VÀNG 1 VPBR" at bounding box center [529, 323] width 946 height 27
copy tr "NVT10250583 ANH MINH 0907050151 A MINH 0907050151 20.000 1K VÀNG"
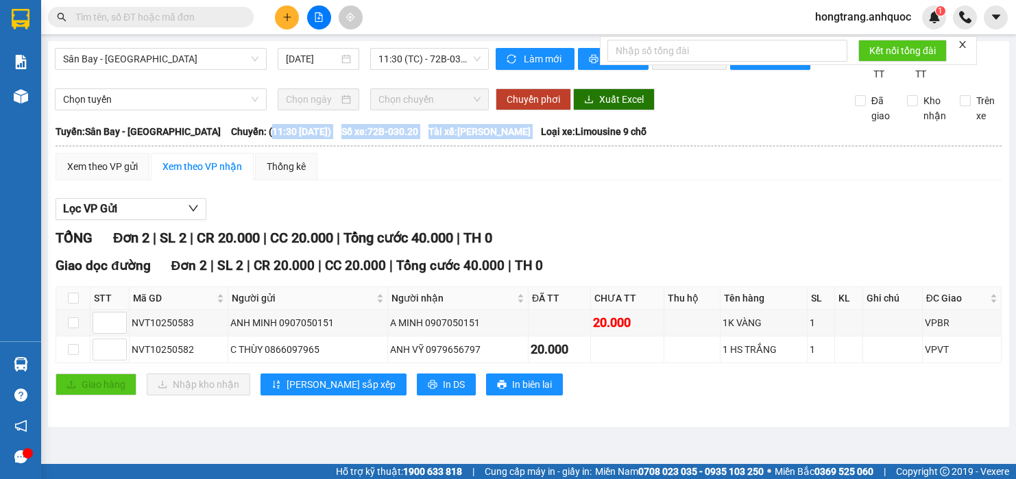
copy div "11:30 - 15/10/2025) Số xe: 72B-030.20 Tài xế: Nguyễn Hữu Bình"
drag, startPoint x: 289, startPoint y: 152, endPoint x: 547, endPoint y: 148, distance: 257.2
click at [547, 139] on div "Tuyến: Sân Bay - Vũng Tàu Chuyến: (11:30 - 15/10/2025) Số xe: 72B-030.20 Tài xế…" at bounding box center [529, 131] width 946 height 15
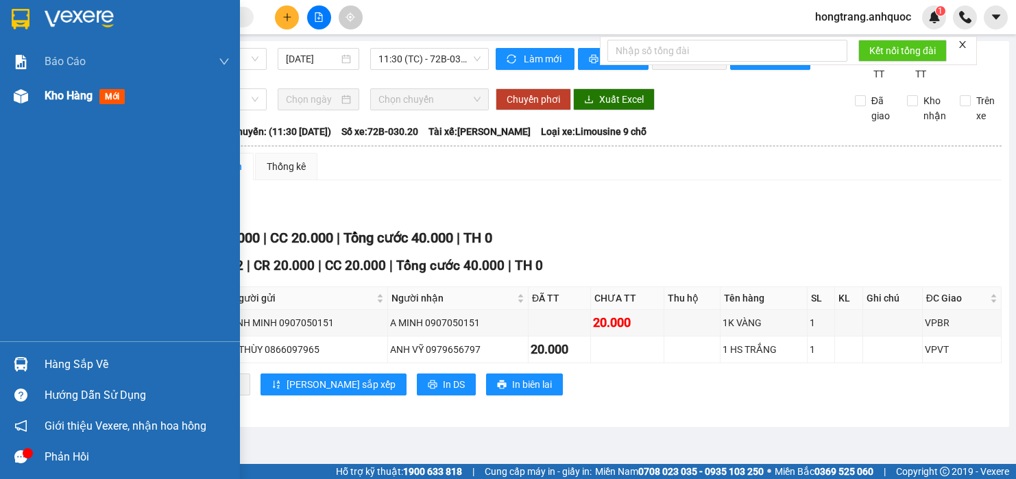
click at [40, 101] on div "Kho hàng mới" at bounding box center [120, 96] width 240 height 34
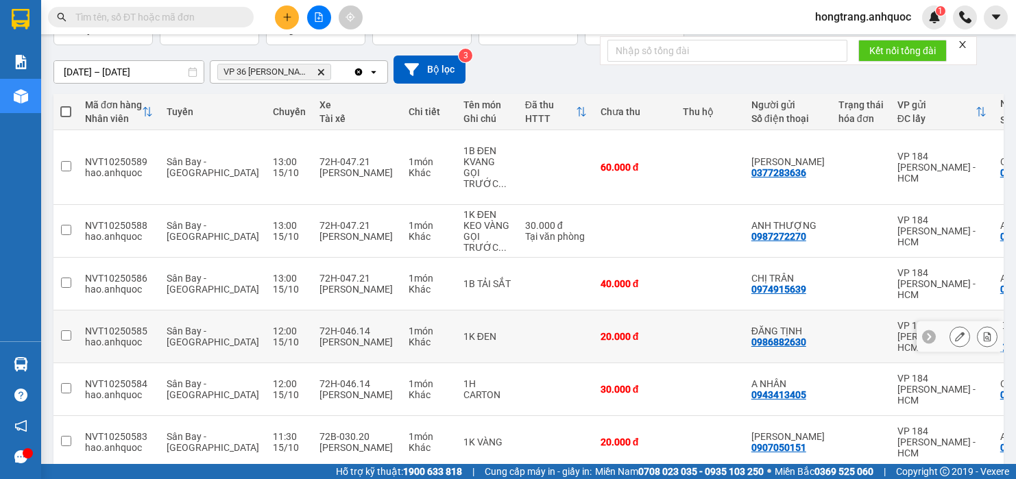
scroll to position [100, 0]
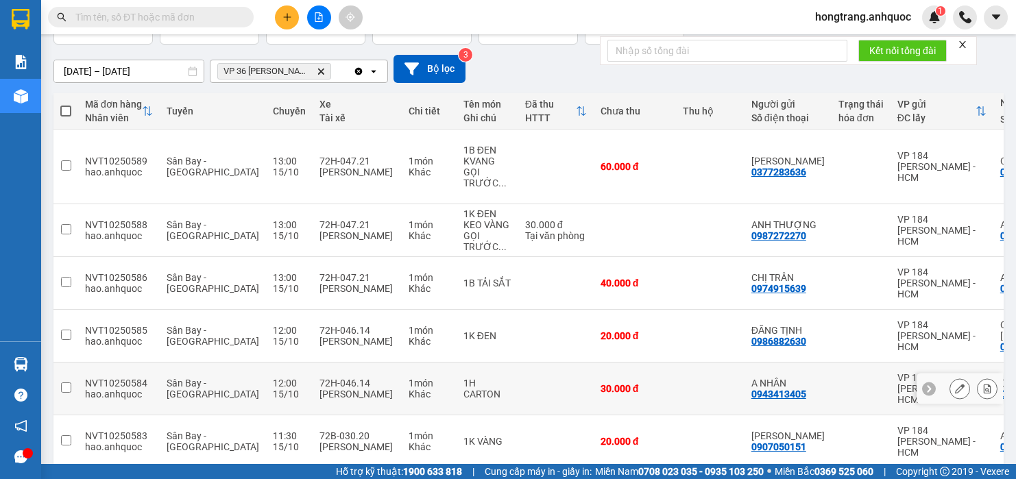
click at [983, 384] on icon at bounding box center [988, 389] width 10 height 10
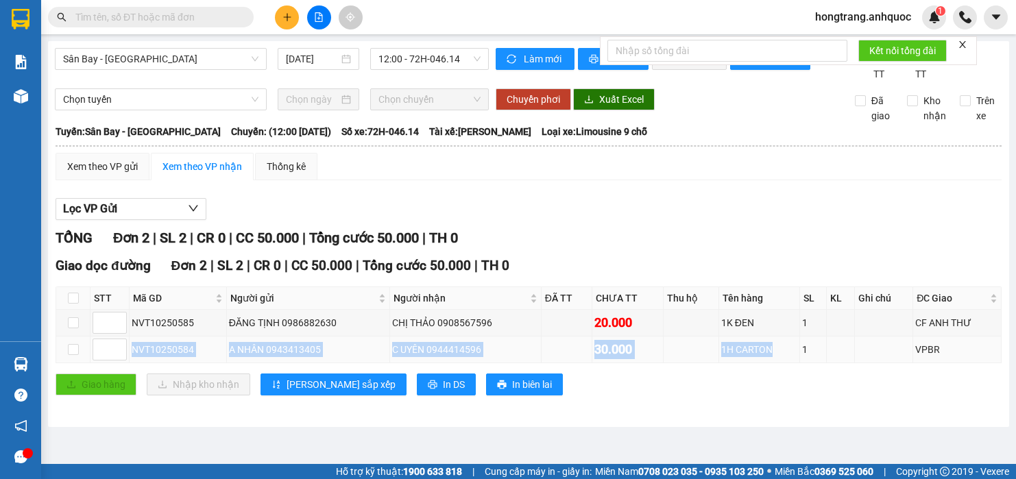
copy tr "NVT10250584 A NHÂN 0943413405 C UYÊN 0944414596 30.000 1H CARTON"
drag, startPoint x: 235, startPoint y: 364, endPoint x: 776, endPoint y: 368, distance: 541.1
click at [776, 363] on tr "NVT10250584 A NHÂN 0943413405 C UYÊN 0944414596 30.000 1H CARTON 1 VPBR" at bounding box center [529, 350] width 946 height 27
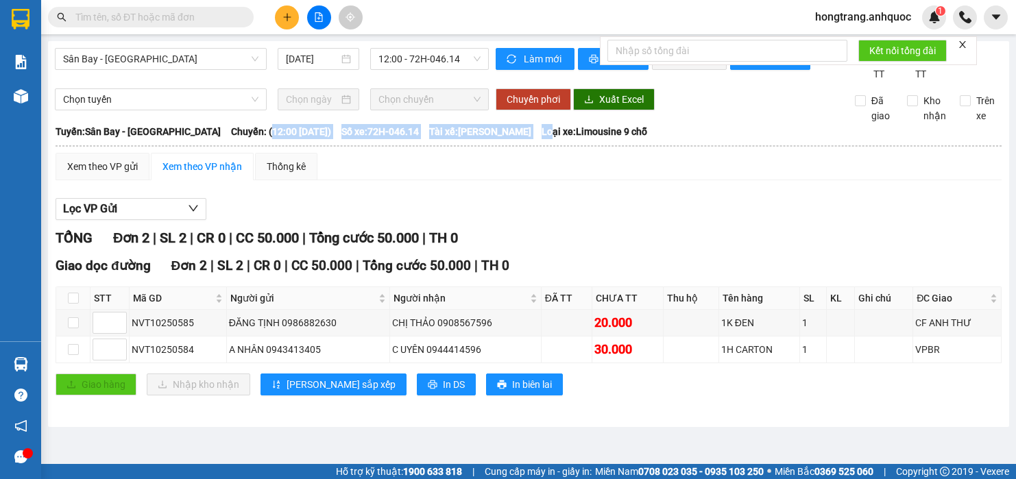
copy div "12:00 - 15/10/2025) Số xe: 72H-046.14 Tài xế: Phạm Hùng Lo"
copy div "12:00 - 15/10/2025) Số xe: 72H-046.14 Tài xế: Phạm Hùng"
drag, startPoint x: 234, startPoint y: 145, endPoint x: 518, endPoint y: 148, distance: 283.9
click at [518, 139] on div "Tuyến: Sân Bay - Vũng Tàu Chuyến: (12:00 - 15/10/2025) Số xe: 72H-046.14 Tài xế…" at bounding box center [529, 131] width 946 height 15
click at [292, 19] on button at bounding box center [287, 17] width 24 height 24
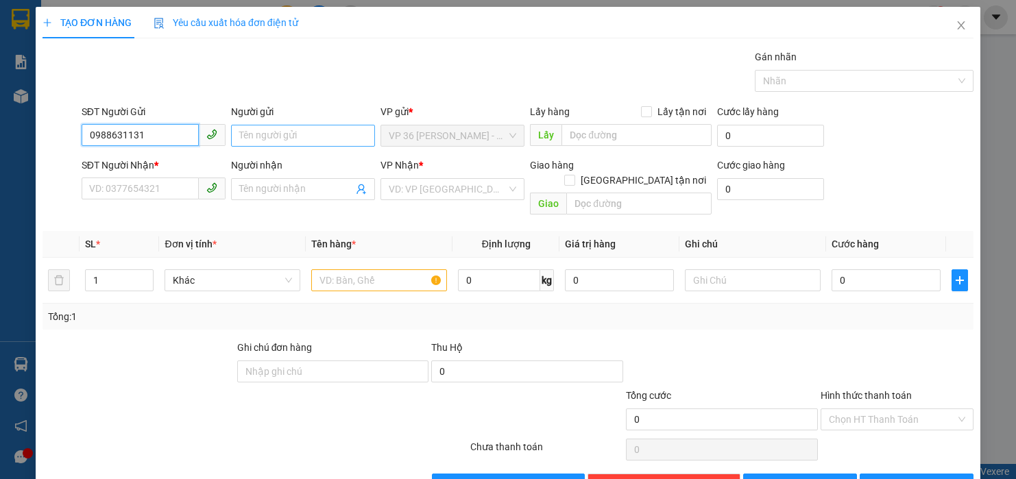
type input "0988631131"
click at [295, 142] on input "Người gửi" at bounding box center [303, 136] width 144 height 22
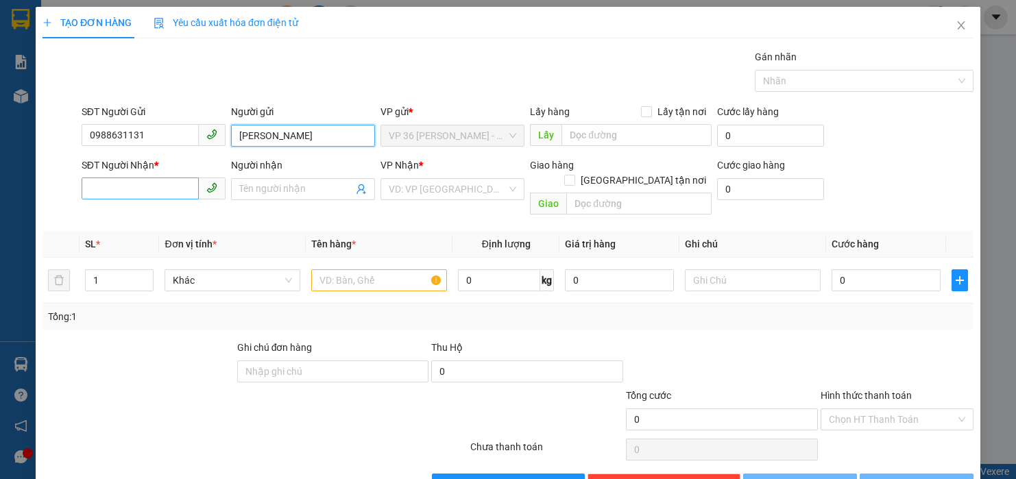
type input "ANH VŨ"
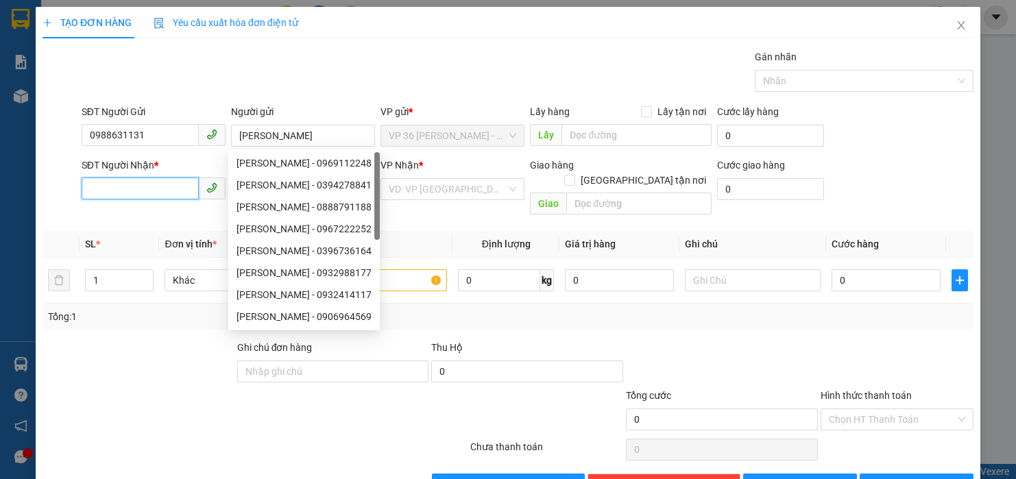
click at [179, 189] on input "SĐT Người Nhận *" at bounding box center [140, 189] width 117 height 22
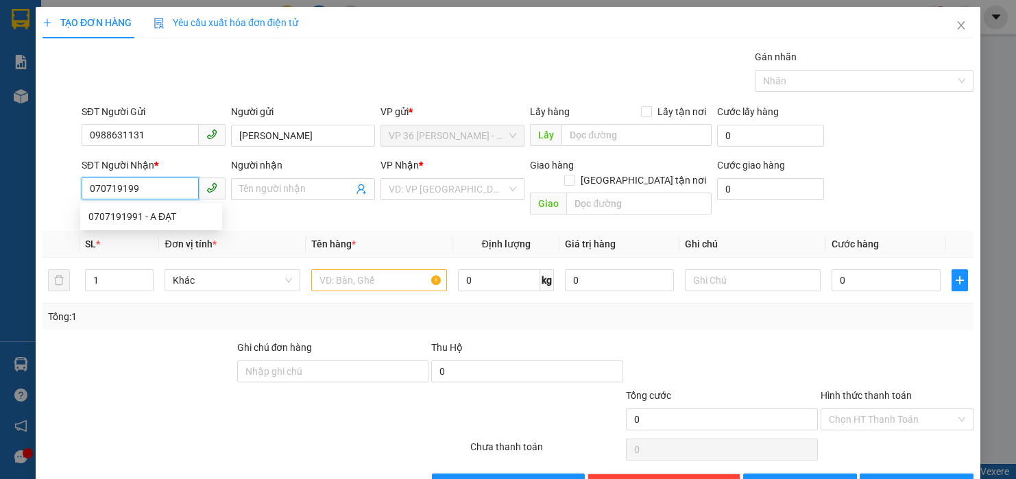
type input "0707191991"
click at [135, 214] on div "0707191991 - A ĐẠT" at bounding box center [151, 216] width 126 height 15
type input "A ĐẠT"
type input "VPNVT"
type input "30.000"
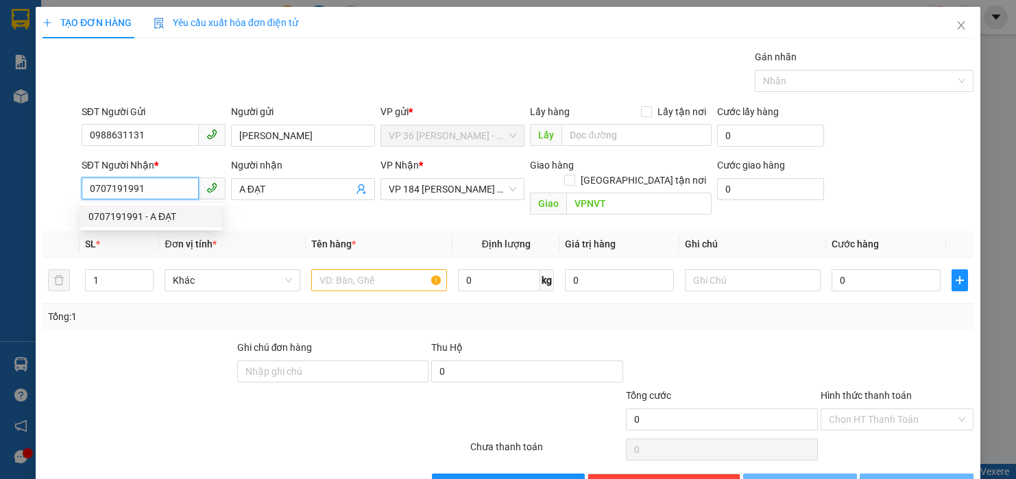
type input "30.000"
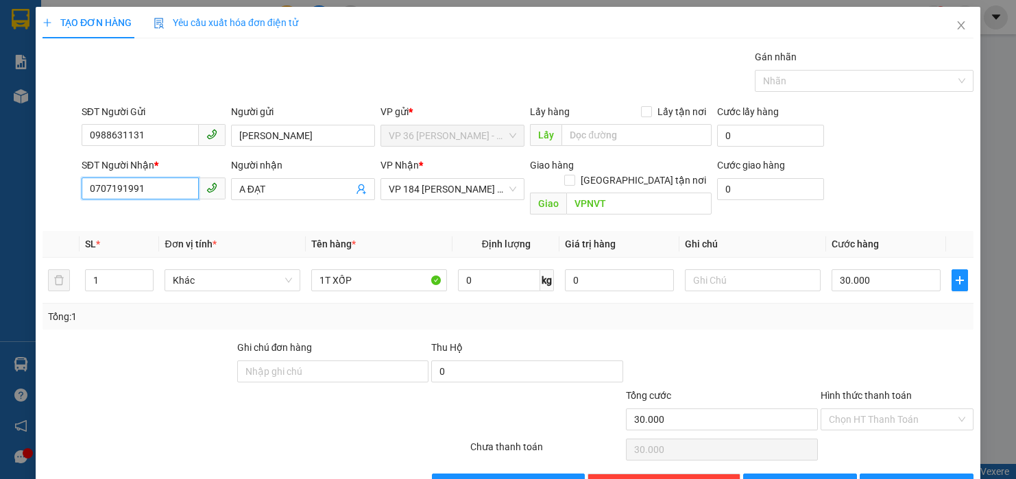
type input "0707191991"
drag, startPoint x: 219, startPoint y: 290, endPoint x: 276, endPoint y: 280, distance: 57.8
click at [219, 304] on div "Tổng: 1" at bounding box center [508, 317] width 931 height 26
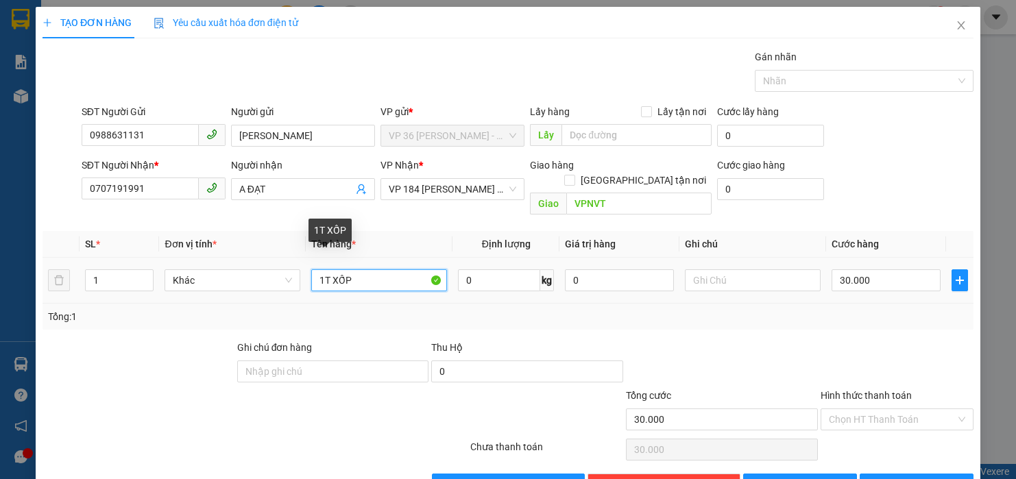
click at [366, 270] on input "1T XỐP" at bounding box center [379, 281] width 136 height 22
type input "1 HỒ SƠ"
click at [562, 309] on div "Tổng: 1" at bounding box center [508, 317] width 931 height 26
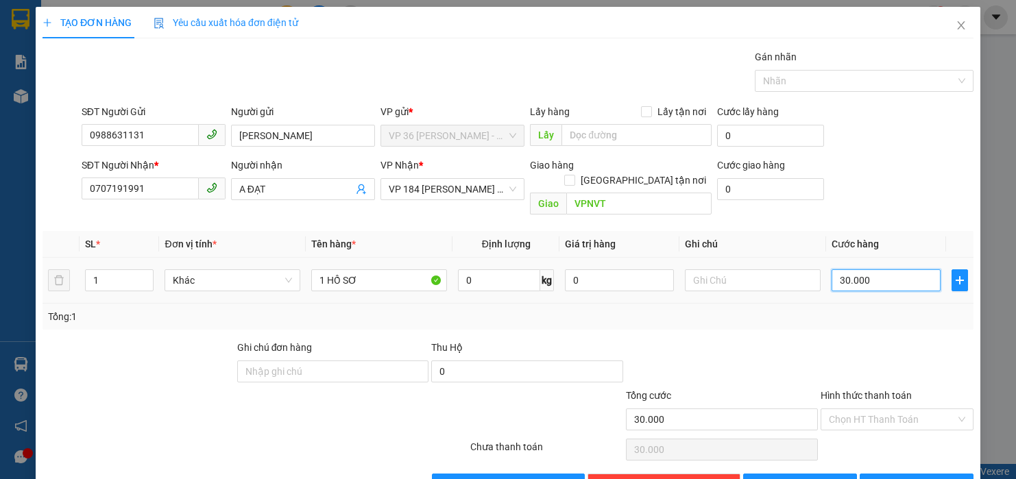
click at [859, 270] on input "30.000" at bounding box center [886, 281] width 109 height 22
type input "2"
type input "20"
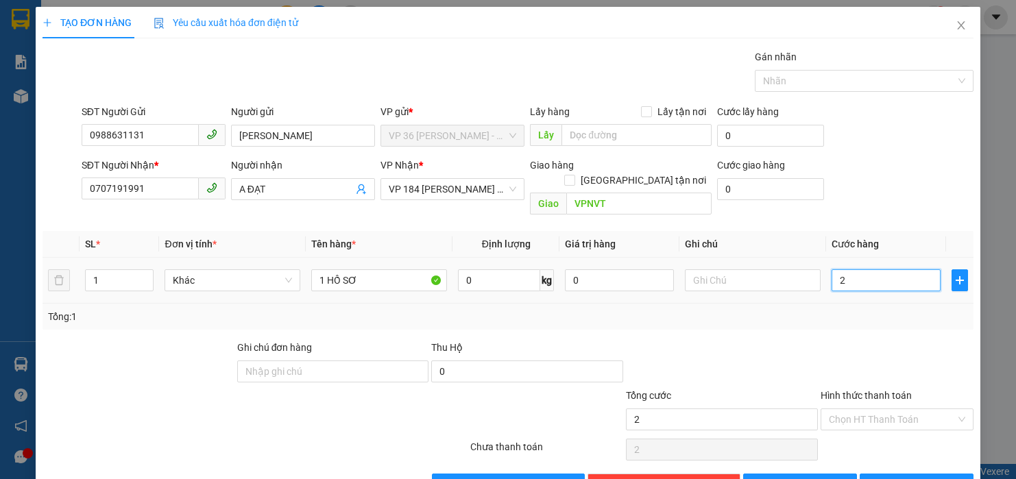
type input "20"
type input "200"
type input "2.000"
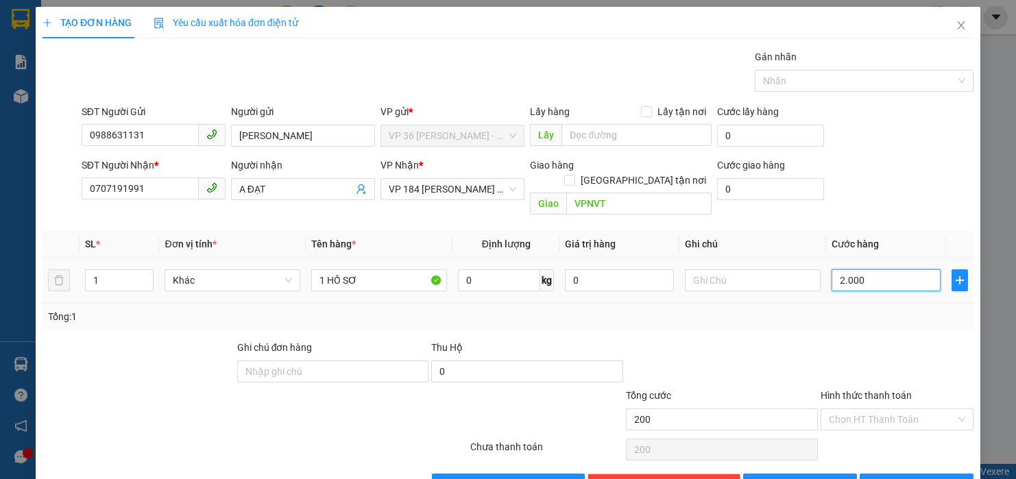
type input "2.000"
type input "20.000"
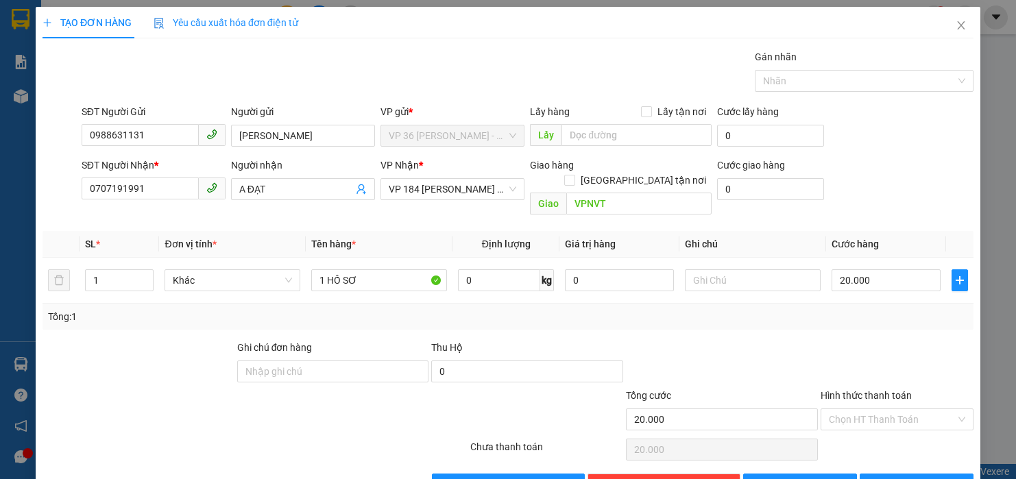
click at [897, 319] on div "Transit Pickup Surcharge Ids Transit Deliver Surcharge Ids Transit Deliver Surc…" at bounding box center [508, 272] width 931 height 446
click at [874, 409] on input "Hình thức thanh toán" at bounding box center [892, 419] width 127 height 21
click at [866, 428] on div "Tại văn phòng" at bounding box center [887, 432] width 134 height 15
type input "0"
click at [892, 474] on button "[PERSON_NAME] và In" at bounding box center [917, 485] width 114 height 22
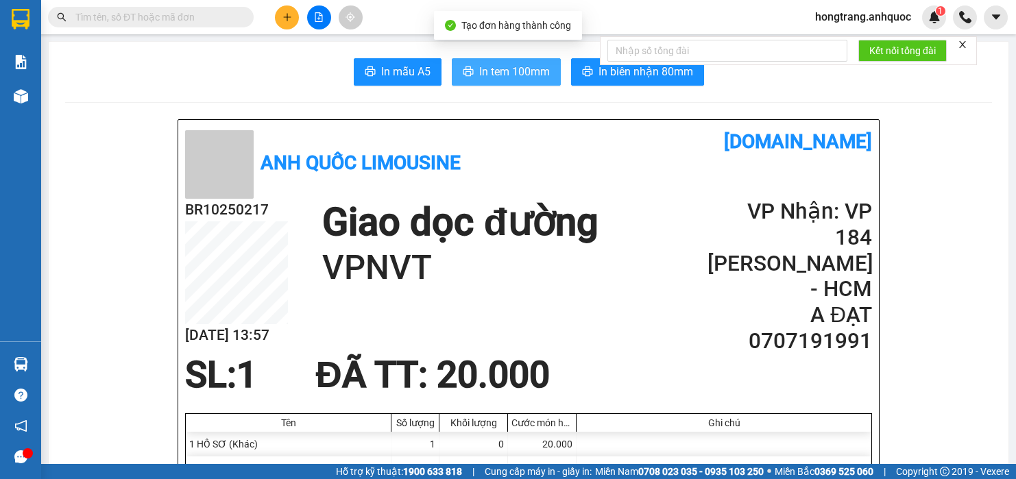
click at [488, 65] on span "In tem 100mm" at bounding box center [514, 71] width 71 height 17
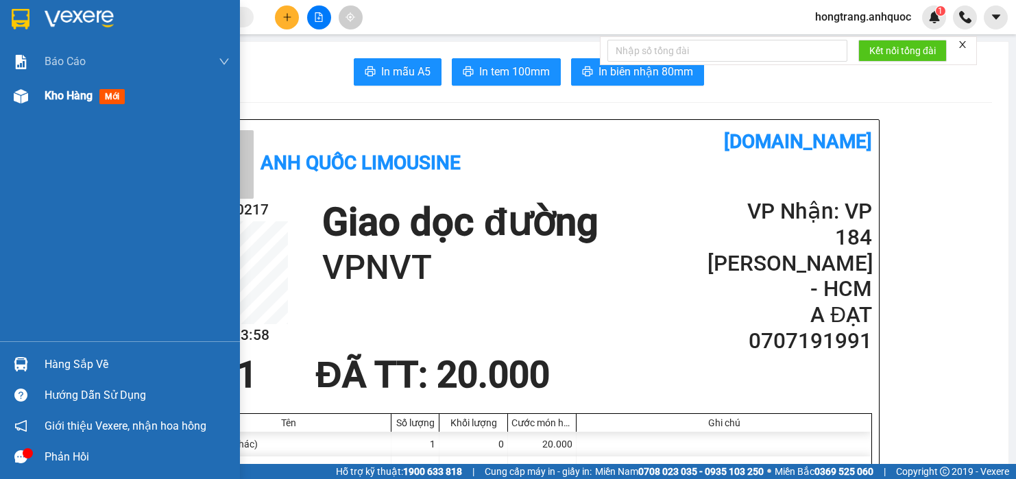
click at [27, 93] on img at bounding box center [21, 96] width 14 height 14
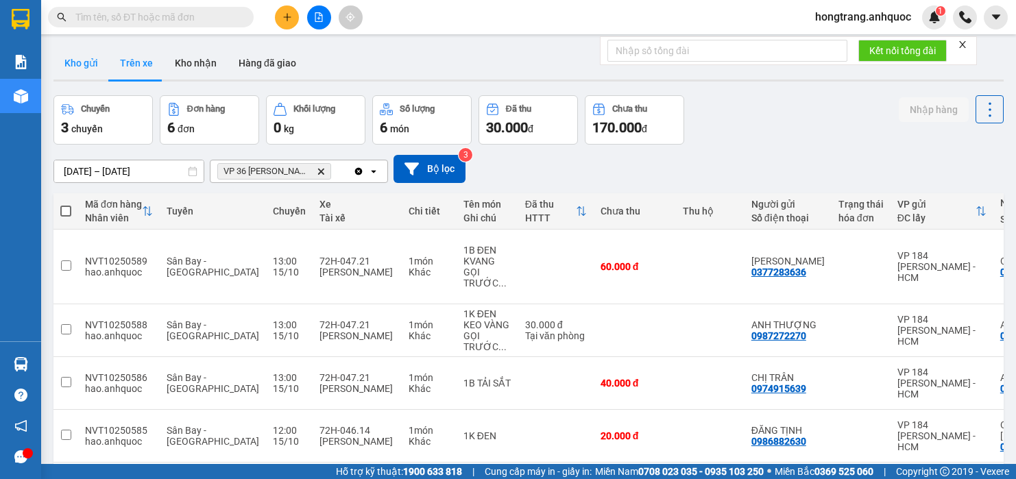
click at [84, 67] on button "Kho gửi" at bounding box center [81, 63] width 56 height 33
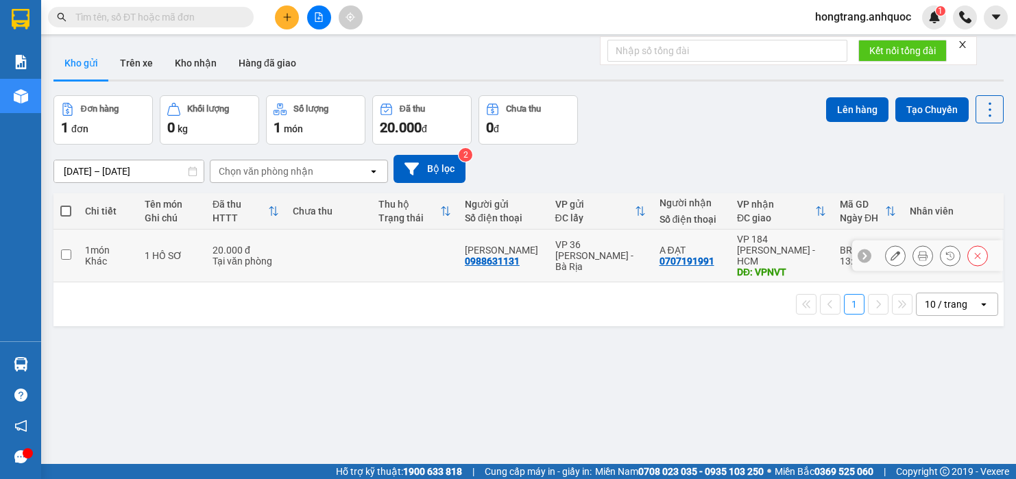
click at [80, 247] on td "1 món Khác" at bounding box center [108, 256] width 60 height 53
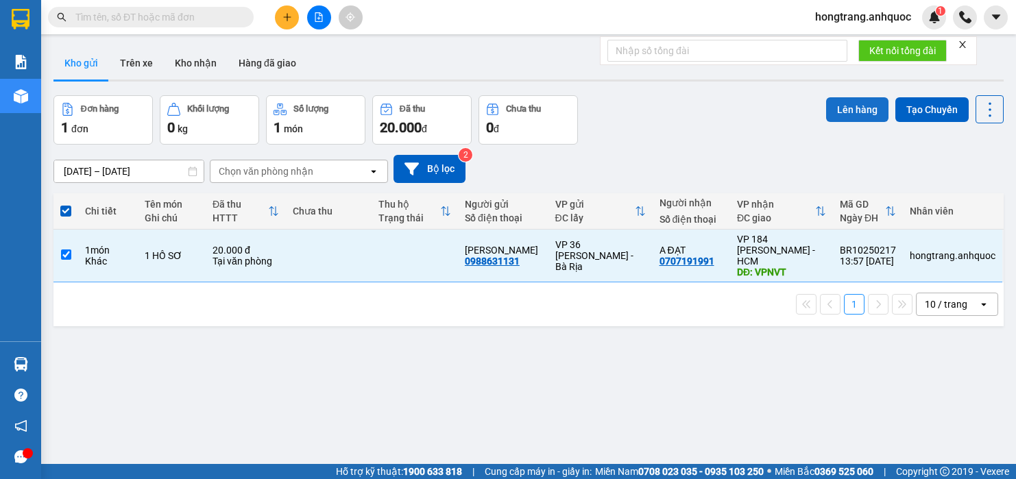
click at [832, 112] on button "Lên hàng" at bounding box center [857, 109] width 62 height 25
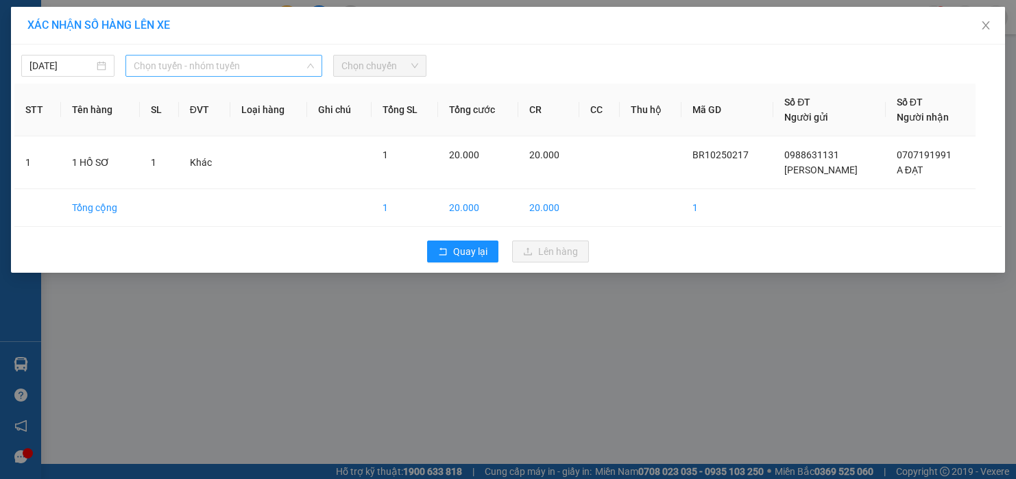
click at [191, 64] on span "Chọn tuyến - nhóm tuyến" at bounding box center [224, 66] width 180 height 21
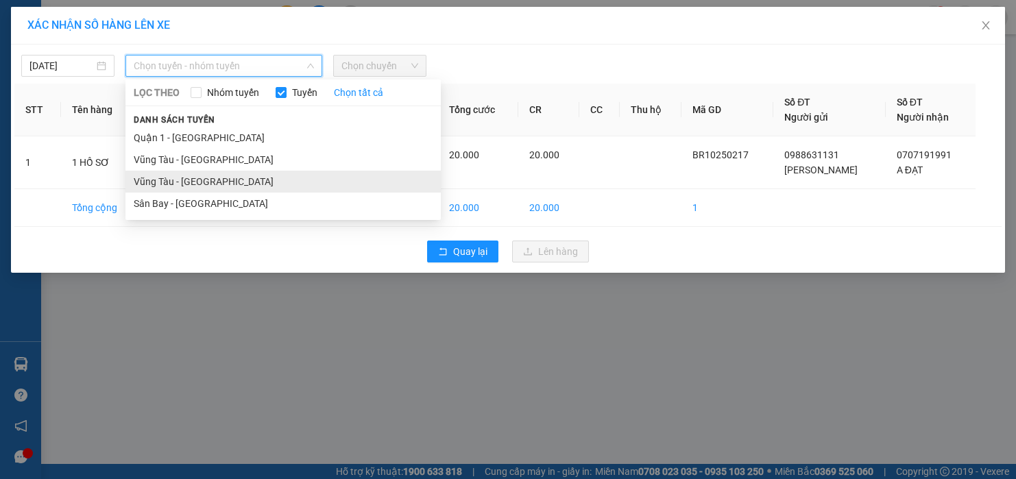
click at [162, 186] on li "Vũng Tàu - [GEOGRAPHIC_DATA]" at bounding box center [283, 182] width 315 height 22
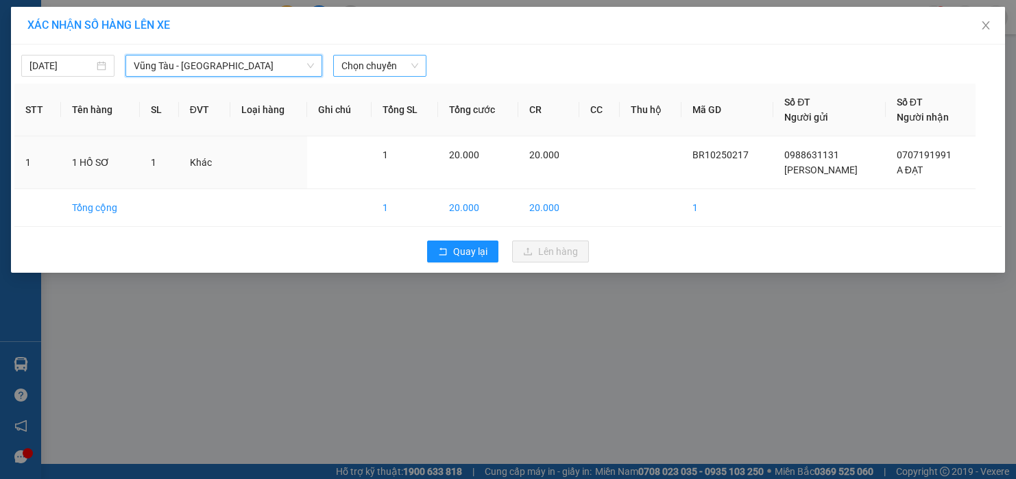
click at [392, 60] on span "Chọn chuyến" at bounding box center [380, 66] width 77 height 21
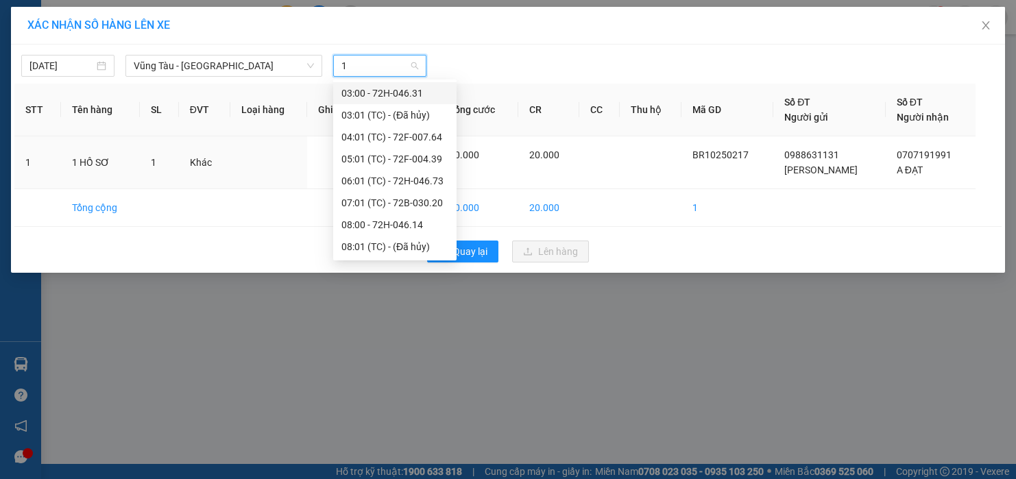
type input "14"
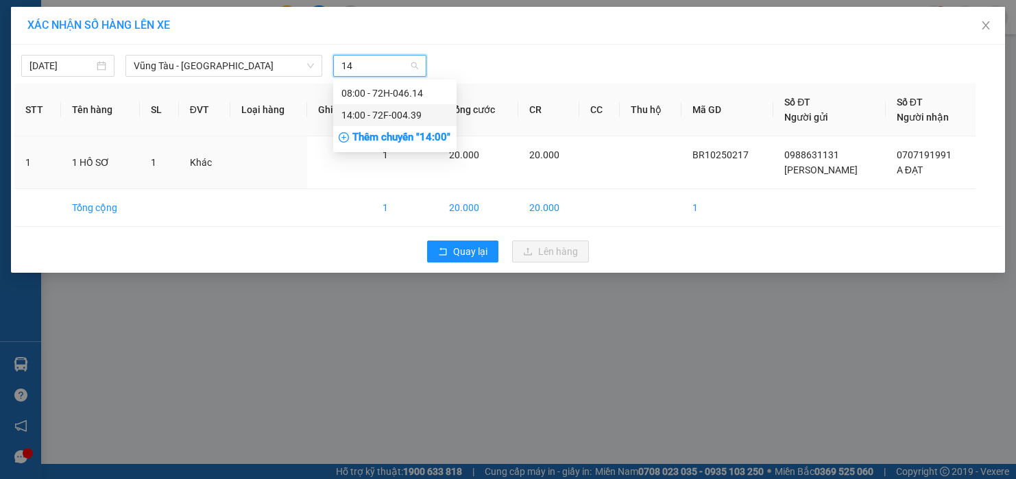
click at [377, 115] on div "14:00 - 72F-004.39" at bounding box center [395, 115] width 107 height 15
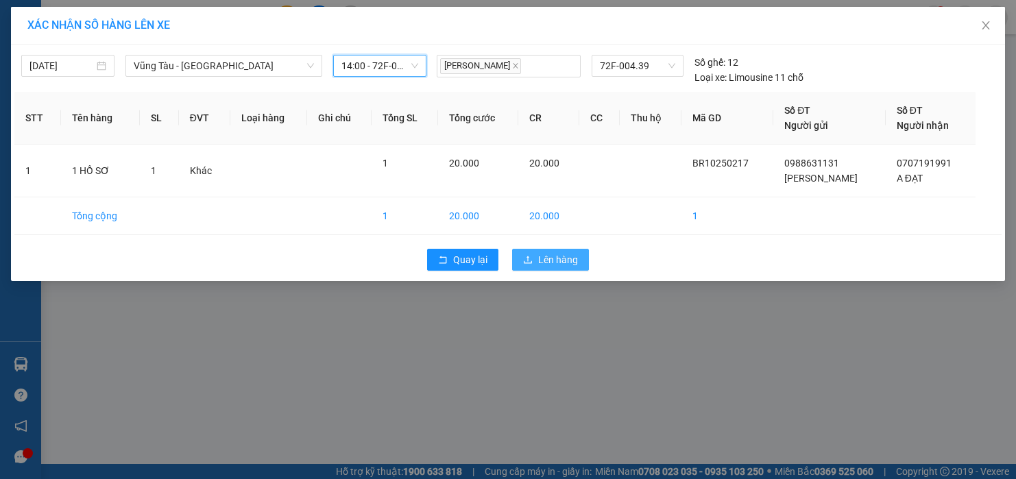
click at [569, 261] on span "Lên hàng" at bounding box center [558, 259] width 40 height 15
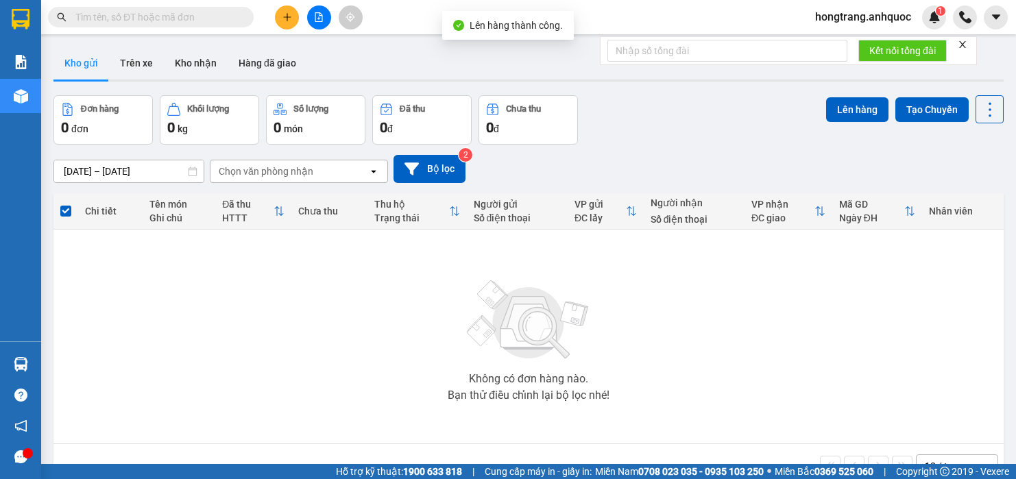
click at [318, 19] on icon "file-add" at bounding box center [319, 17] width 10 height 10
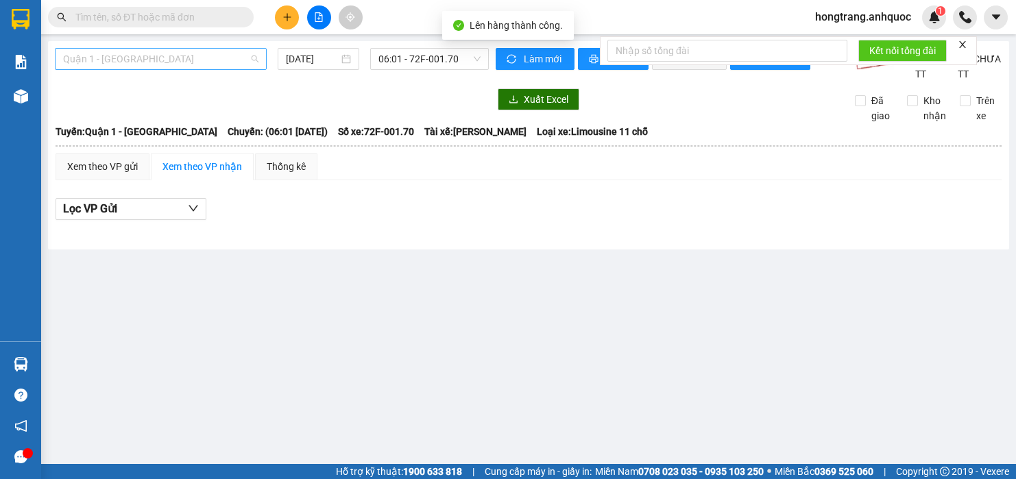
click at [136, 58] on span "Quận 1 - [GEOGRAPHIC_DATA]" at bounding box center [160, 59] width 195 height 21
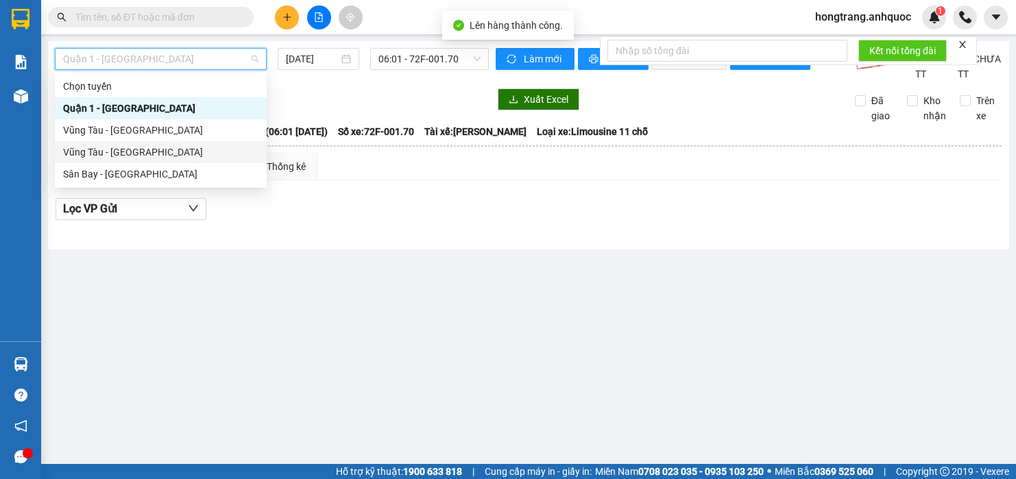
click at [104, 158] on div "Vũng Tàu - [GEOGRAPHIC_DATA]" at bounding box center [160, 152] width 195 height 15
type input "[DATE]"
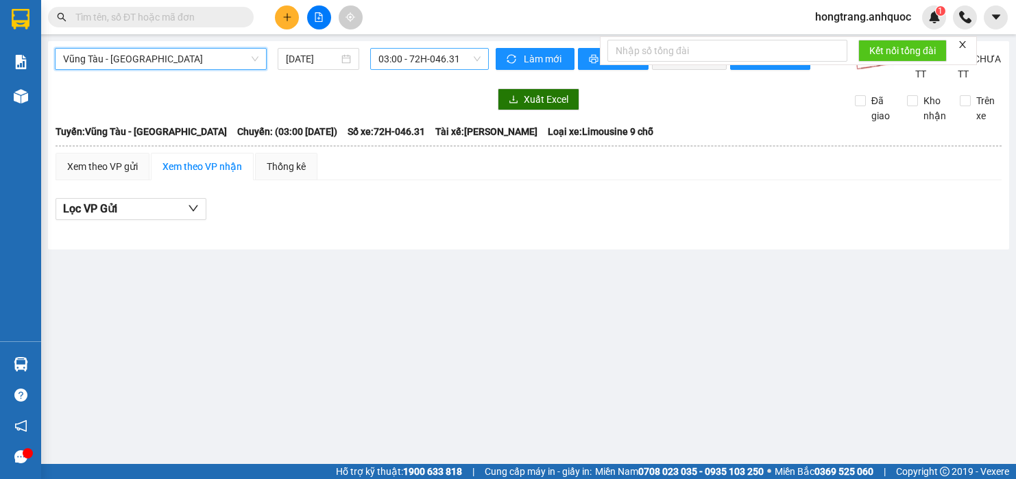
click at [396, 55] on span "03:00 - 72H-046.31" at bounding box center [430, 59] width 102 height 21
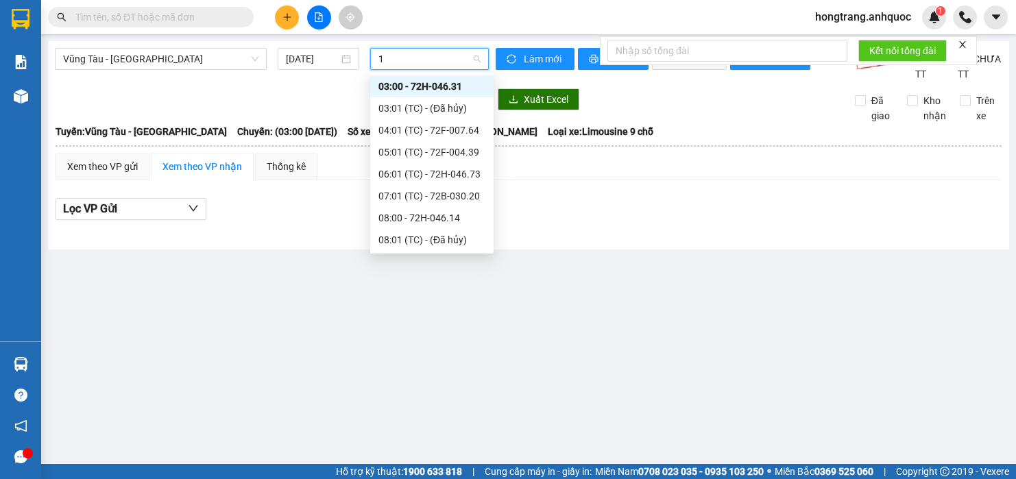
type input "14"
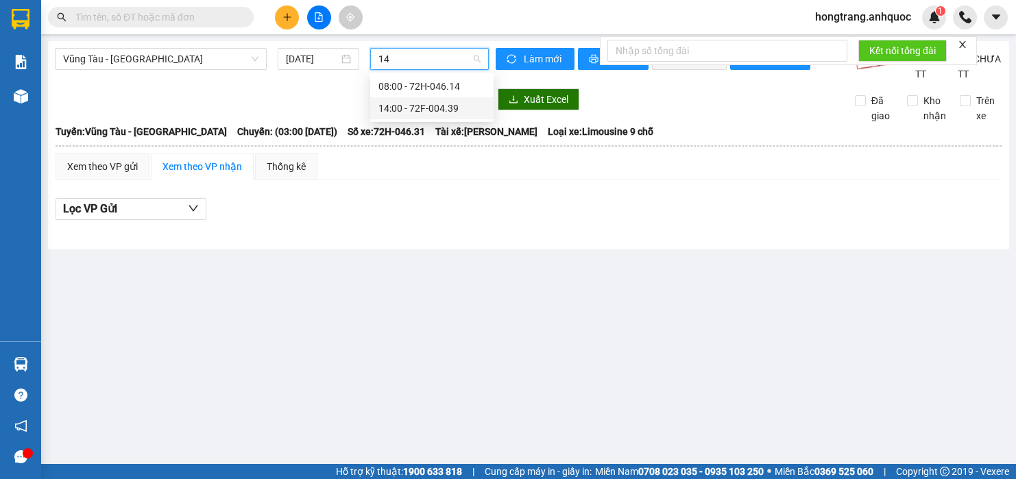
click at [398, 102] on div "14:00 - 72F-004.39" at bounding box center [432, 108] width 107 height 15
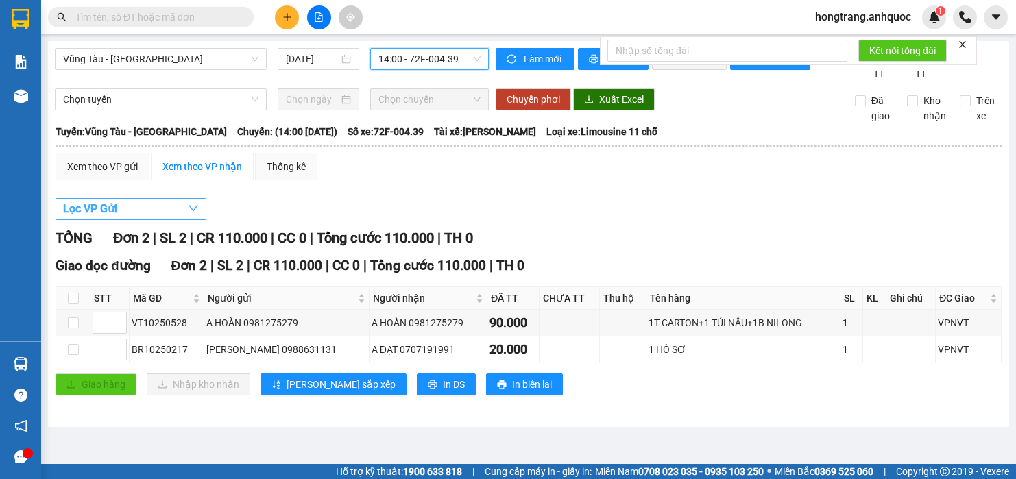
click at [154, 220] on button "Lọc VP Gửi" at bounding box center [131, 209] width 151 height 22
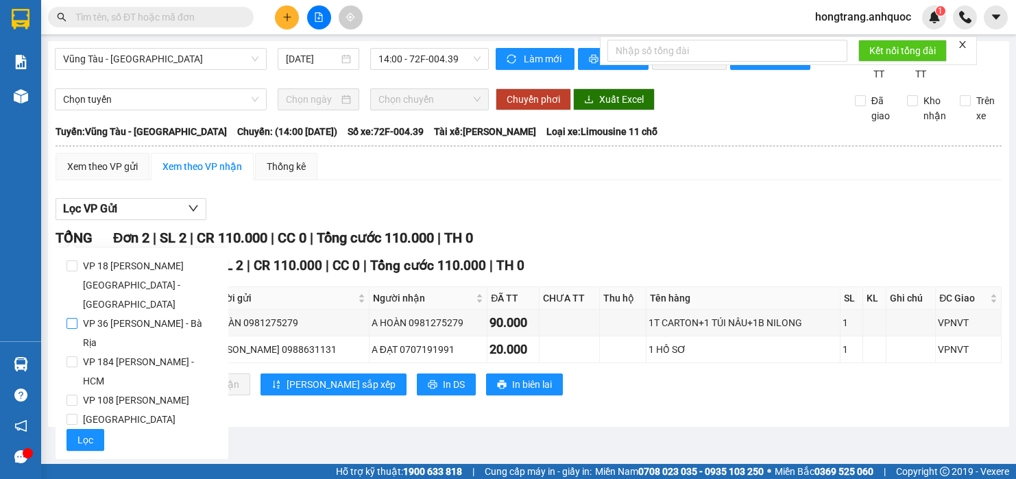
click at [121, 314] on span "VP 36 [PERSON_NAME] - Bà Rịa" at bounding box center [147, 333] width 140 height 38
click at [77, 318] on input "VP 36 [PERSON_NAME] - Bà Rịa" at bounding box center [72, 323] width 11 height 11
checkbox input "true"
click at [85, 433] on span "Lọc" at bounding box center [85, 440] width 16 height 15
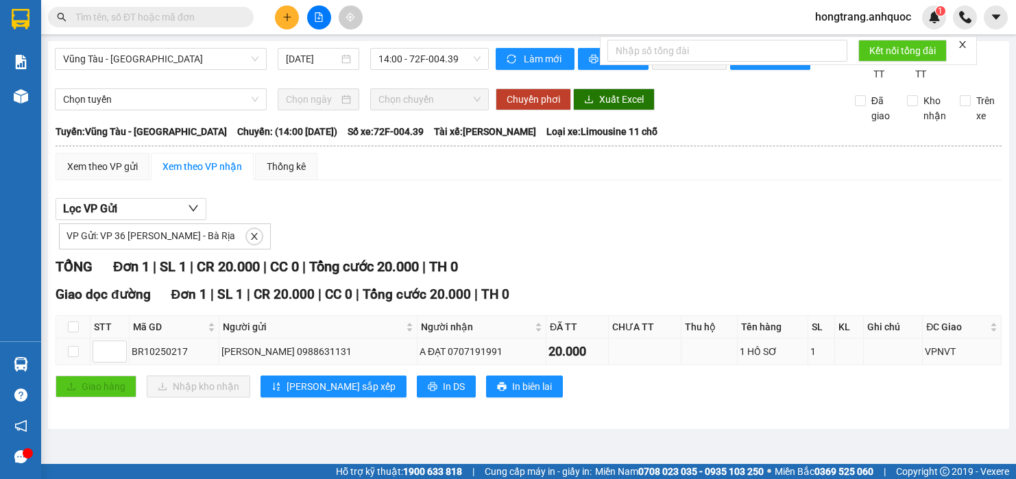
drag, startPoint x: 133, startPoint y: 364, endPoint x: 771, endPoint y: 371, distance: 637.9
click at [771, 366] on tr "BR10250217 ANH VŨ 0988631131 A ĐẠT 0707191991 20.000 1 HỒ SƠ 1 VPNVT" at bounding box center [529, 352] width 946 height 27
drag, startPoint x: 232, startPoint y: 149, endPoint x: 539, endPoint y: 152, distance: 306.6
click at [539, 139] on div "Tuyến: Vũng Tàu - Sân Bay Chuyến: (14:00 - 15/10/2025) Số xe: 72F-004.39 Tài xế…" at bounding box center [529, 131] width 946 height 15
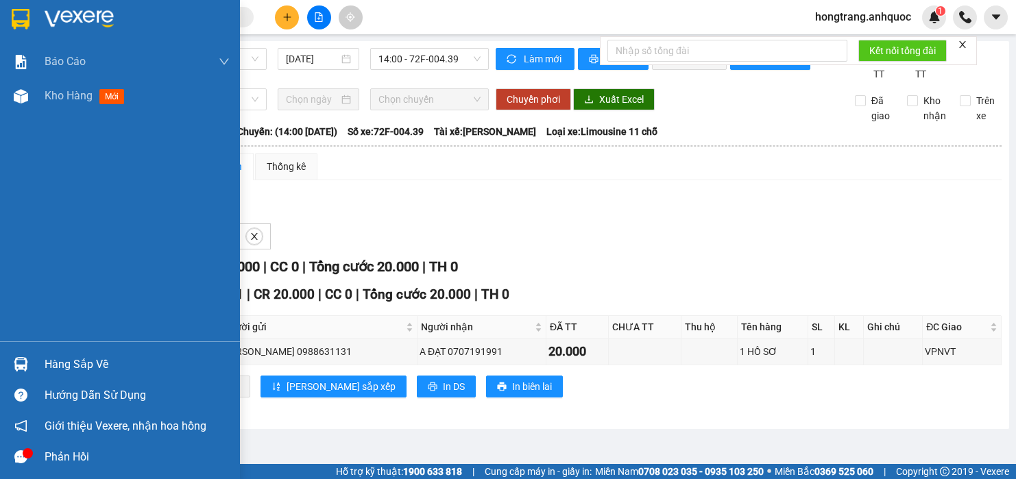
drag, startPoint x: 6, startPoint y: 207, endPoint x: 14, endPoint y: 206, distance: 8.3
click at [6, 207] on div "Báo cáo Báo cáo dòng tiền (nhân viên) Doanh số tạo đơn theo VP gửi (nhà xe) Doa…" at bounding box center [120, 193] width 240 height 297
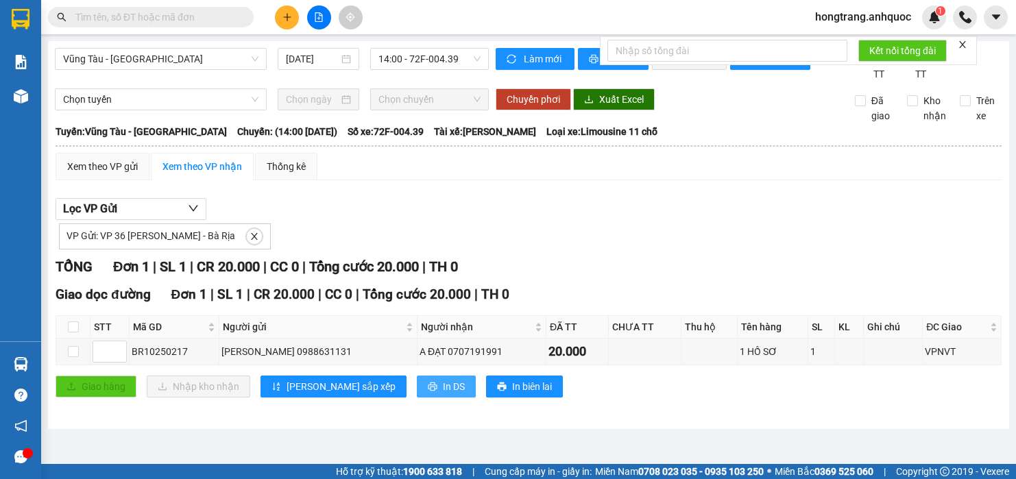
click at [428, 392] on icon "printer" at bounding box center [433, 387] width 10 height 10
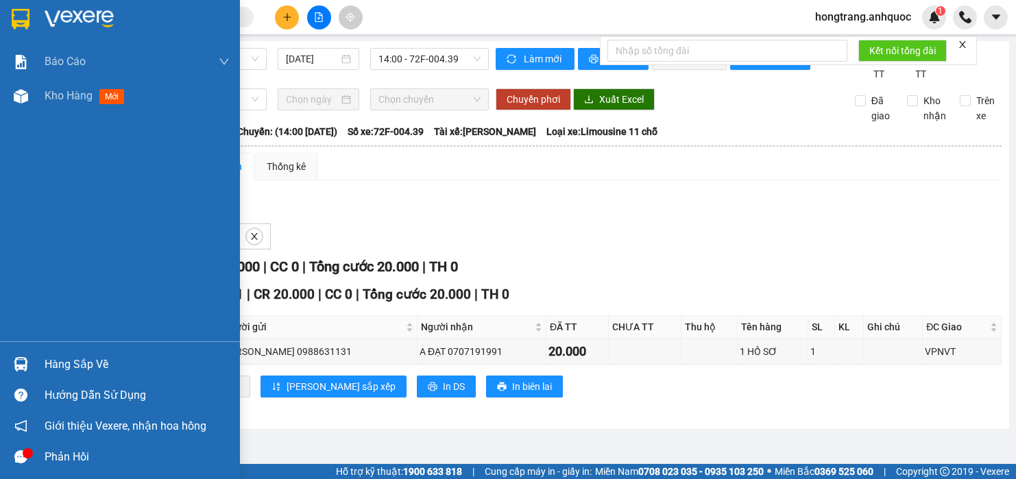
click at [6, 176] on div "Báo cáo Báo cáo dòng tiền (nhân viên) Doanh số tạo đơn theo VP gửi (nhà xe) Doa…" at bounding box center [120, 193] width 240 height 297
click at [6, 222] on div "Báo cáo Báo cáo dòng tiền (nhân viên) Doanh số tạo đơn theo VP gửi (nhà xe) Doa…" at bounding box center [120, 193] width 240 height 297
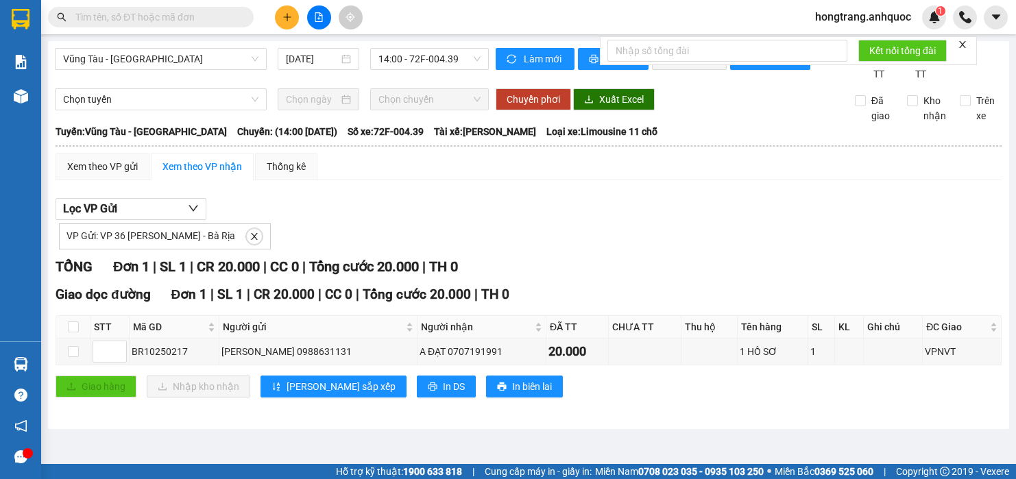
click at [191, 22] on input "text" at bounding box center [156, 17] width 162 height 15
paste input "VPQ110250149"
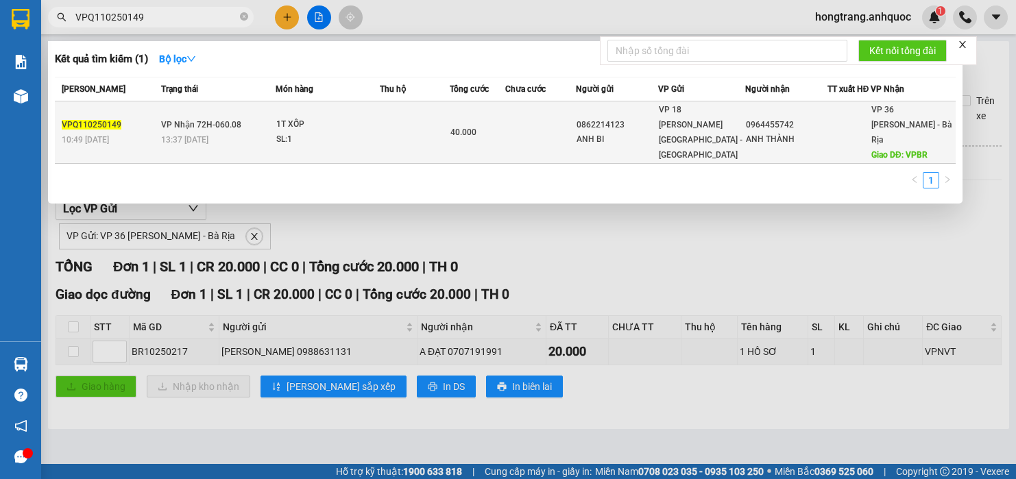
type input "VPQ110250149"
click at [234, 120] on span "VP Nhận 72H-060.08" at bounding box center [201, 125] width 80 height 10
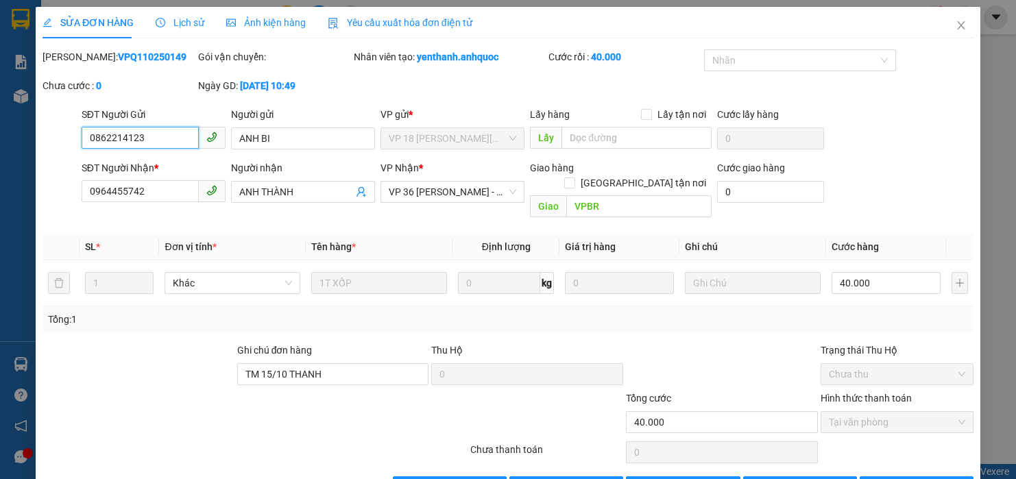
type input "0862214123"
type input "ANH BI"
type input "0964455742"
type input "ANH THÀNH"
type input "VPBR"
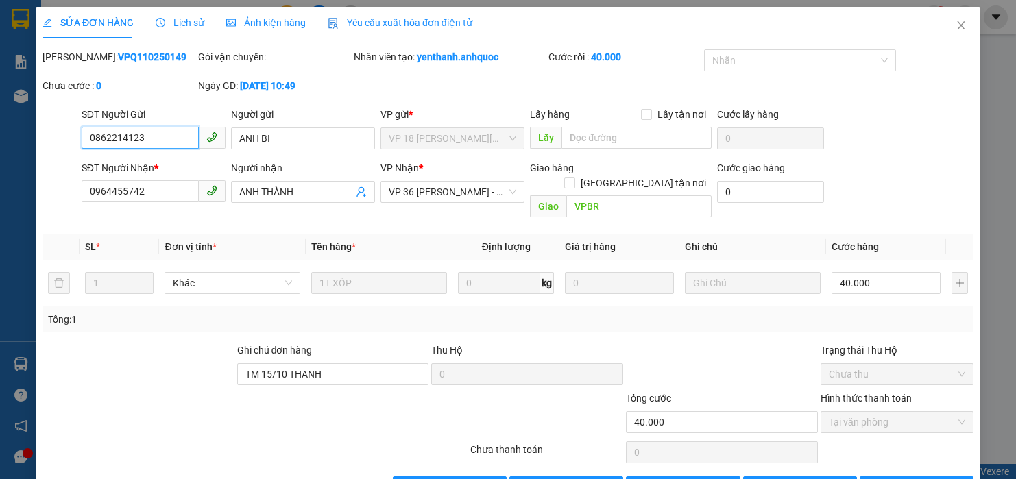
type input "TM 15/10 THANH"
type input "40.000"
click at [555, 479] on span "Giao hàng" at bounding box center [574, 487] width 44 height 15
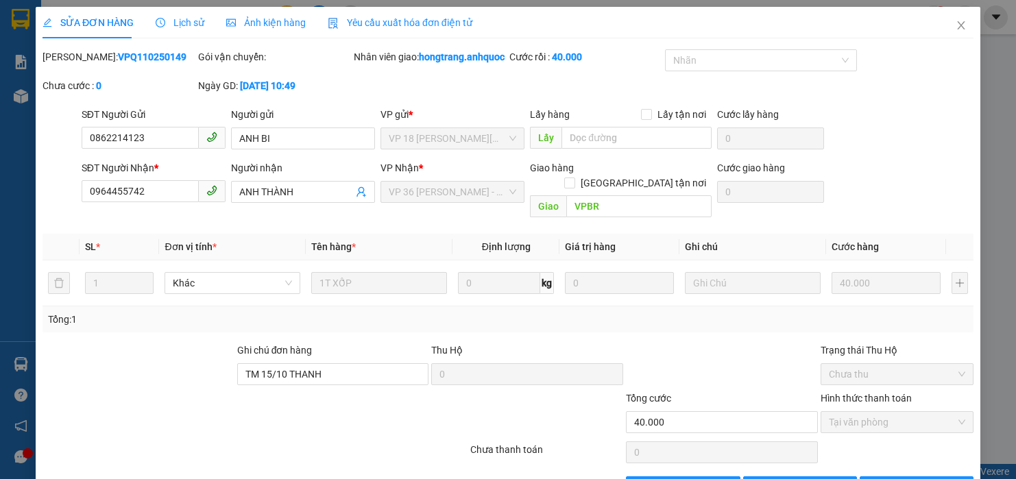
drag, startPoint x: 14, startPoint y: 208, endPoint x: 32, endPoint y: 208, distance: 17.8
click at [14, 208] on div "SỬA ĐƠN HÀNG Lịch sử Ảnh kiện hàng Yêu cầu xuất hóa đơn điện tử Total Paid Fee …" at bounding box center [508, 239] width 1016 height 479
click at [706, 234] on th "Ghi chú" at bounding box center [753, 247] width 147 height 27
click at [174, 347] on div at bounding box center [138, 367] width 195 height 48
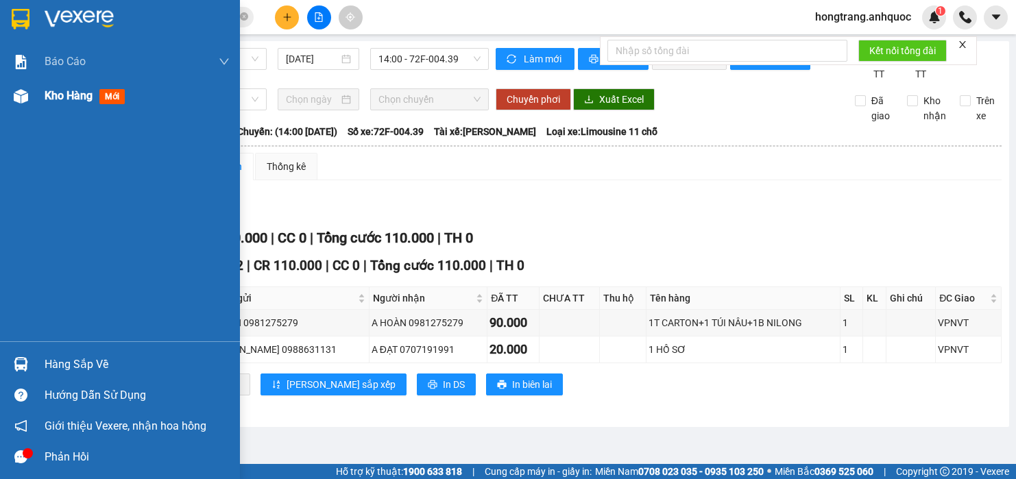
click at [9, 89] on div at bounding box center [21, 96] width 24 height 24
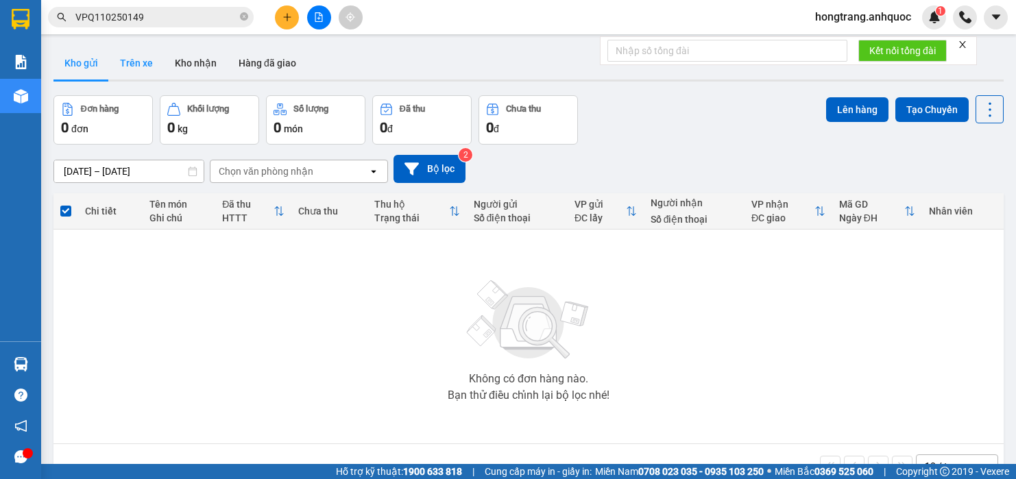
click at [144, 64] on button "Trên xe" at bounding box center [136, 63] width 55 height 33
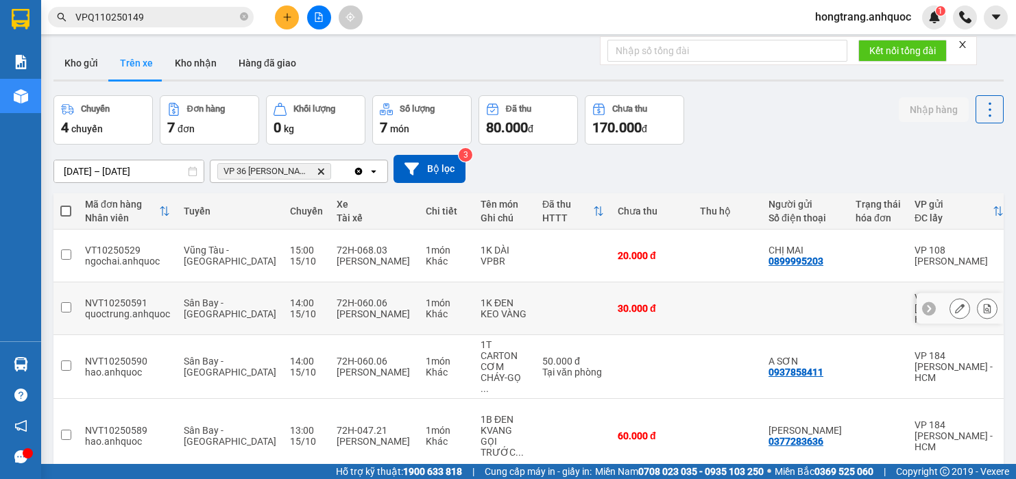
click at [978, 297] on button at bounding box center [987, 309] width 19 height 24
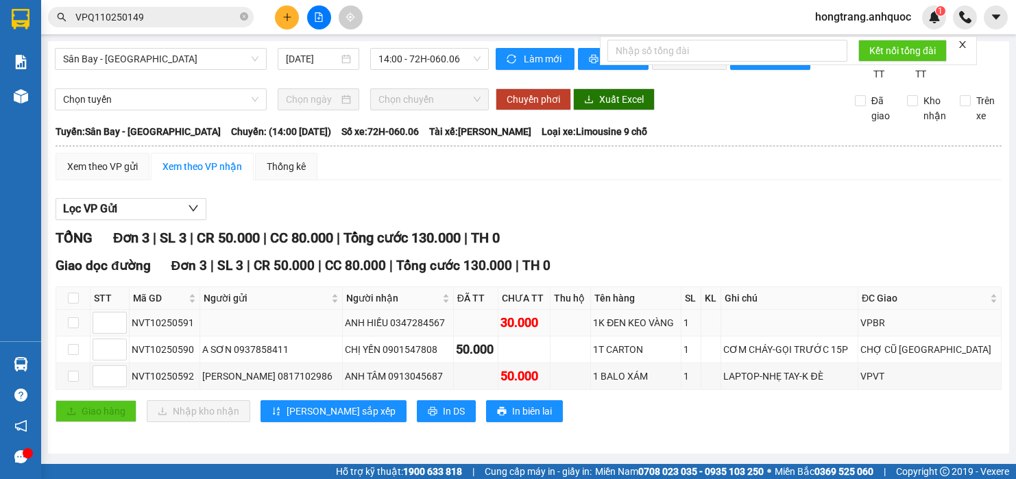
drag, startPoint x: 224, startPoint y: 326, endPoint x: 677, endPoint y: 324, distance: 453.3
click at [677, 324] on tr "NVT10250591 ANH HIẾU 0347284567 30.000 1K ĐEN KEO VÀNG 1 VPBR" at bounding box center [529, 323] width 946 height 27
drag, startPoint x: 237, startPoint y: 135, endPoint x: 573, endPoint y: 141, distance: 336.8
click at [573, 139] on div "Tuyến: Sân Bay - Vũng Tàu Chuyến: (14:00 - 15/10/2025) Số xe: 72H-060.06 Tài xế…" at bounding box center [529, 131] width 946 height 15
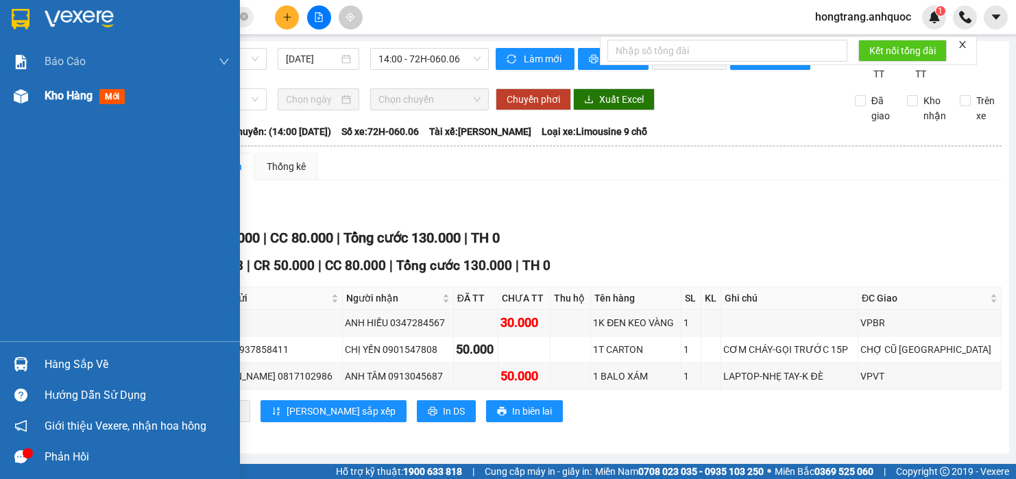
click at [45, 99] on span "Kho hàng" at bounding box center [69, 95] width 48 height 13
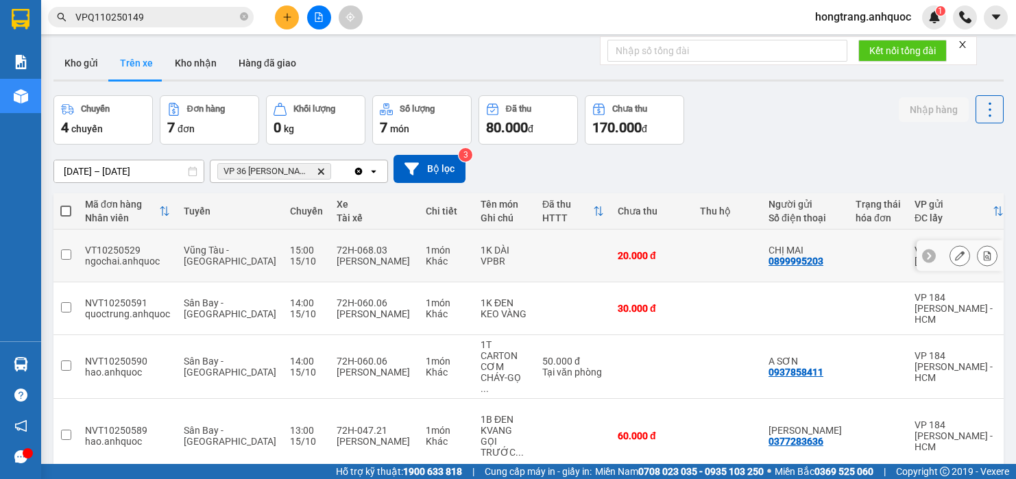
click at [984, 251] on icon at bounding box center [988, 256] width 8 height 10
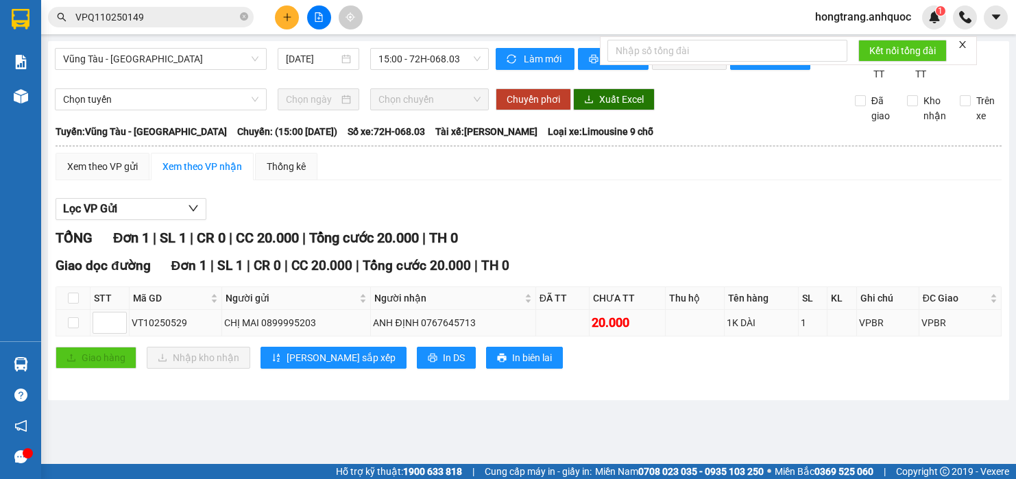
drag, startPoint x: 132, startPoint y: 336, endPoint x: 766, endPoint y: 345, distance: 633.8
click at [766, 337] on tr "VT10250529 CHỊ MAI 0899995203 ANH ĐỊNH 0767645713 20.000 1K DÀI 1 VPBR VPBR" at bounding box center [529, 323] width 946 height 27
drag, startPoint x: 235, startPoint y: 148, endPoint x: 531, endPoint y: 150, distance: 295.6
click at [531, 139] on div "Tuyến: Vũng Tàu - Sân Bay Chuyến: (15:00 - 15/10/2025) Số xe: 72H-068.03 Tài xế…" at bounding box center [529, 131] width 946 height 15
click at [741, 298] on div "Giao dọc đường Đơn 1 | SL 1 | CR 0 | CC 20.000 | Tổng cước 20.000 | TH 0 STT Mã…" at bounding box center [529, 317] width 946 height 123
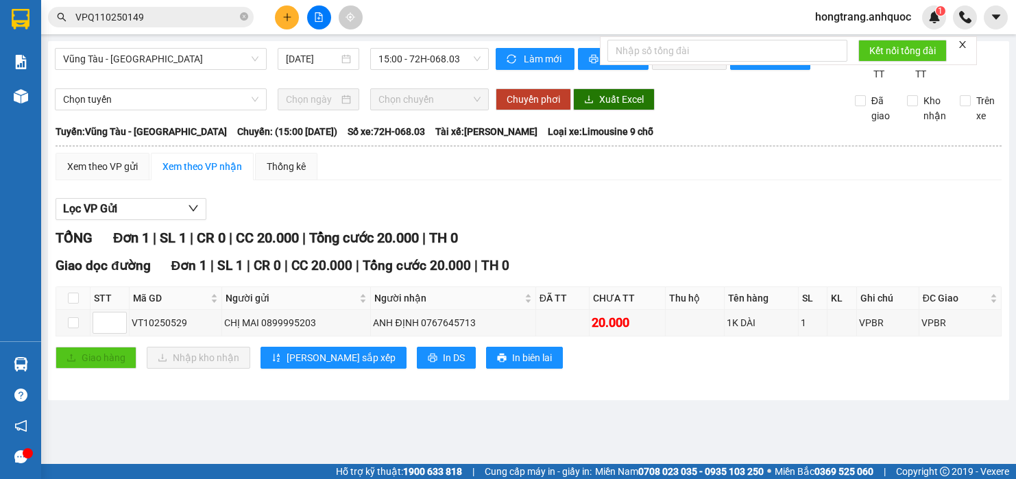
click at [695, 221] on div "Lọc VP Gửi" at bounding box center [529, 209] width 946 height 23
drag, startPoint x: 258, startPoint y: 208, endPoint x: 273, endPoint y: 392, distance: 184.4
click at [257, 208] on div "Lọc VP Gửi TỔNG Đơn 1 | SL 1 | CR 0 | CC 20.000 | Tổng cước 20.000 | TH 0 Giao…" at bounding box center [529, 288] width 946 height 195
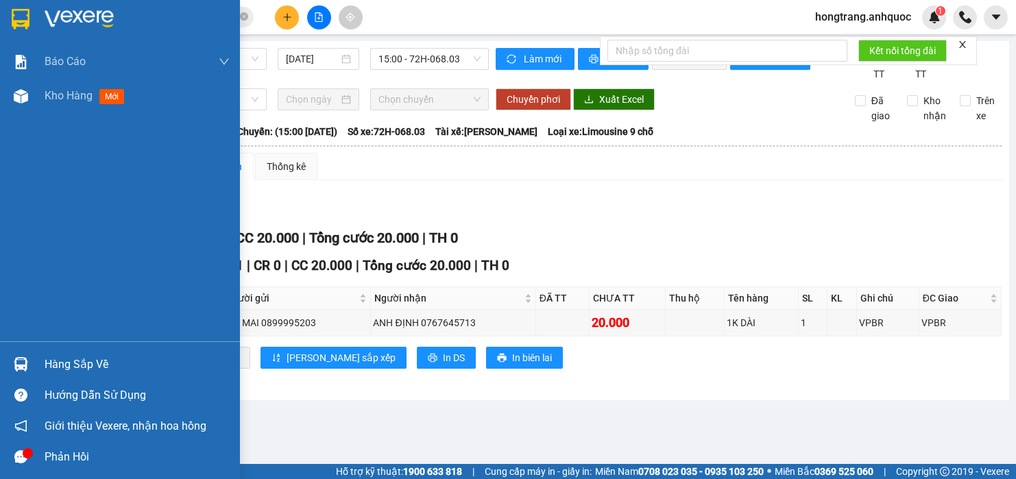
click at [27, 208] on div "Báo cáo Báo cáo dòng tiền (nhân viên) Doanh số tạo đơn theo VP gửi (nhà xe) Doa…" at bounding box center [120, 193] width 240 height 297
